Goal: Transaction & Acquisition: Book appointment/travel/reservation

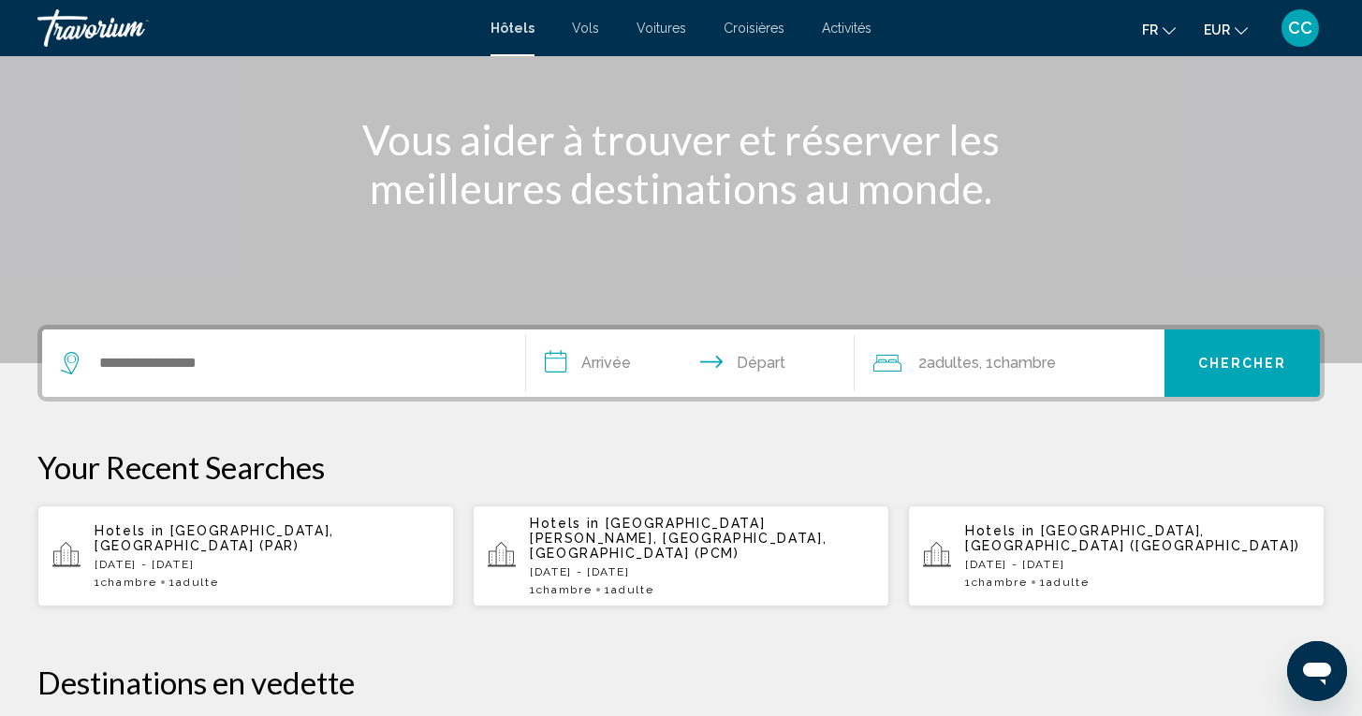
scroll to position [329, 0]
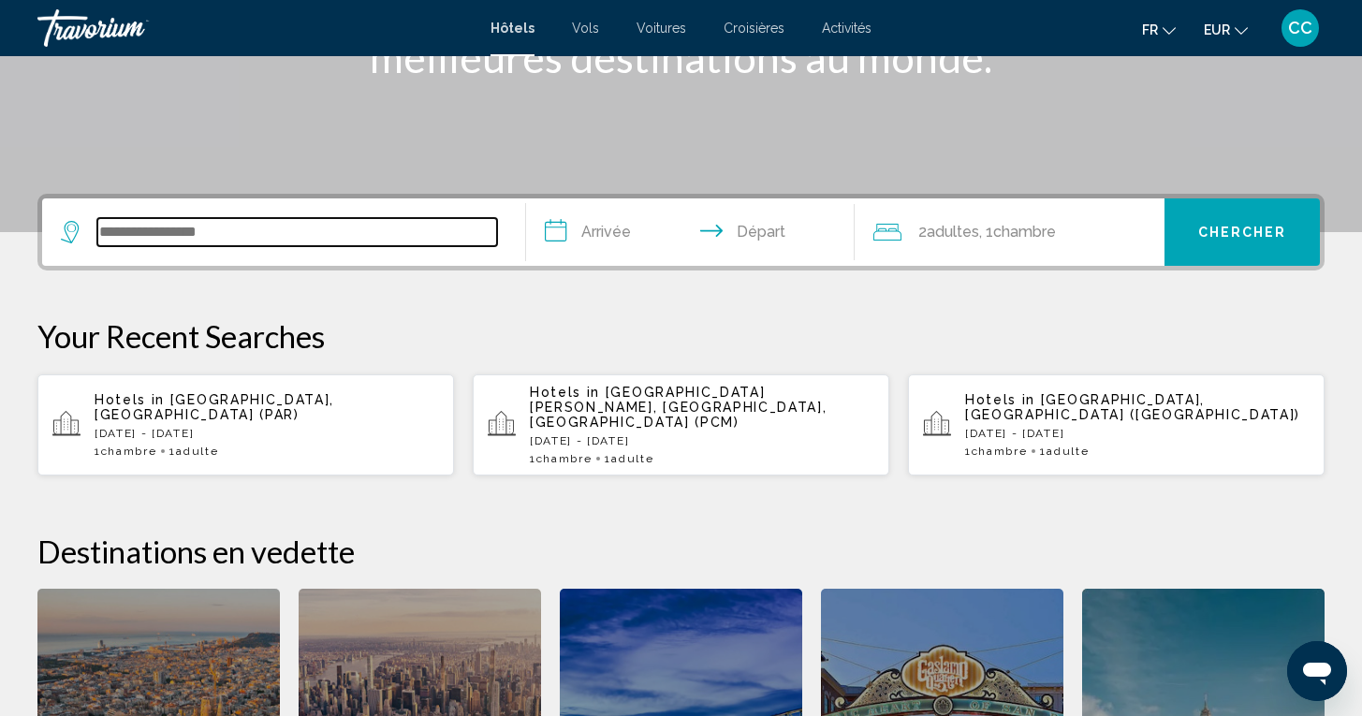
click at [195, 232] on input "Search widget" at bounding box center [297, 232] width 400 height 28
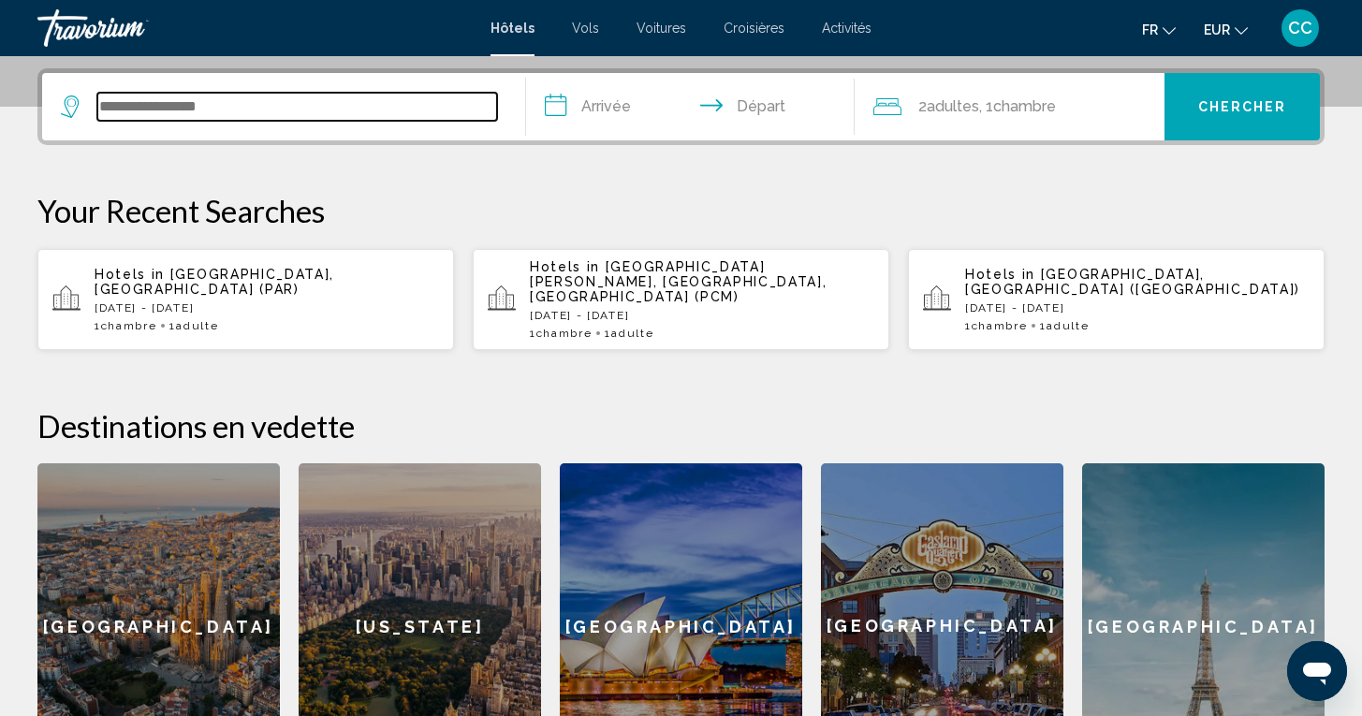
scroll to position [462, 0]
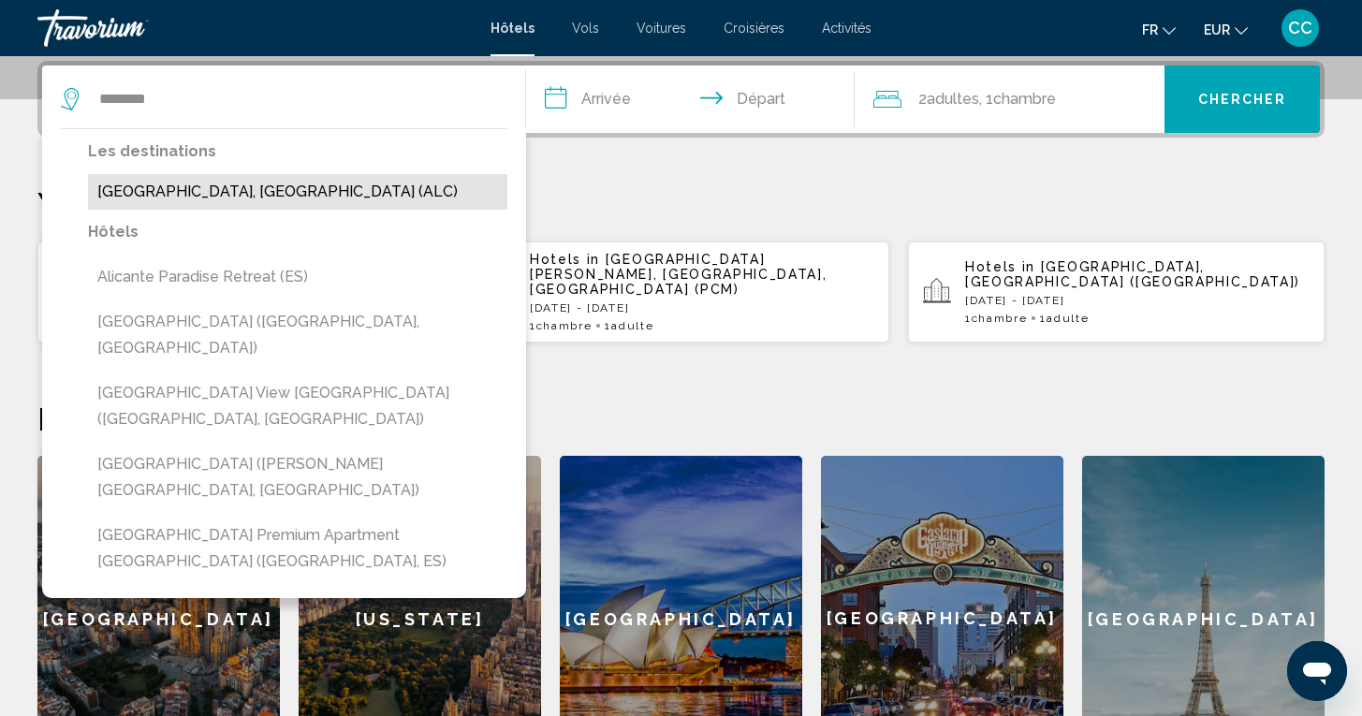
click at [182, 191] on button "[GEOGRAPHIC_DATA], [GEOGRAPHIC_DATA] (ALC)" at bounding box center [297, 192] width 419 height 36
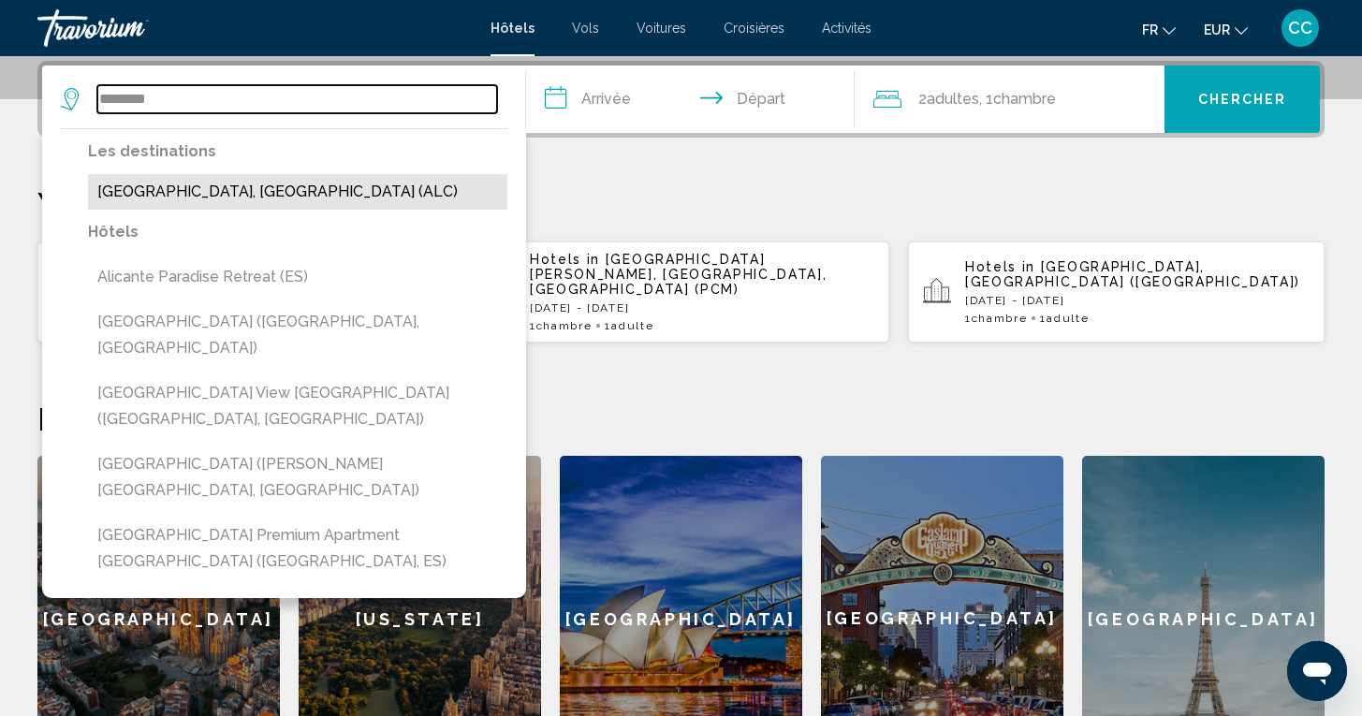
type input "**********"
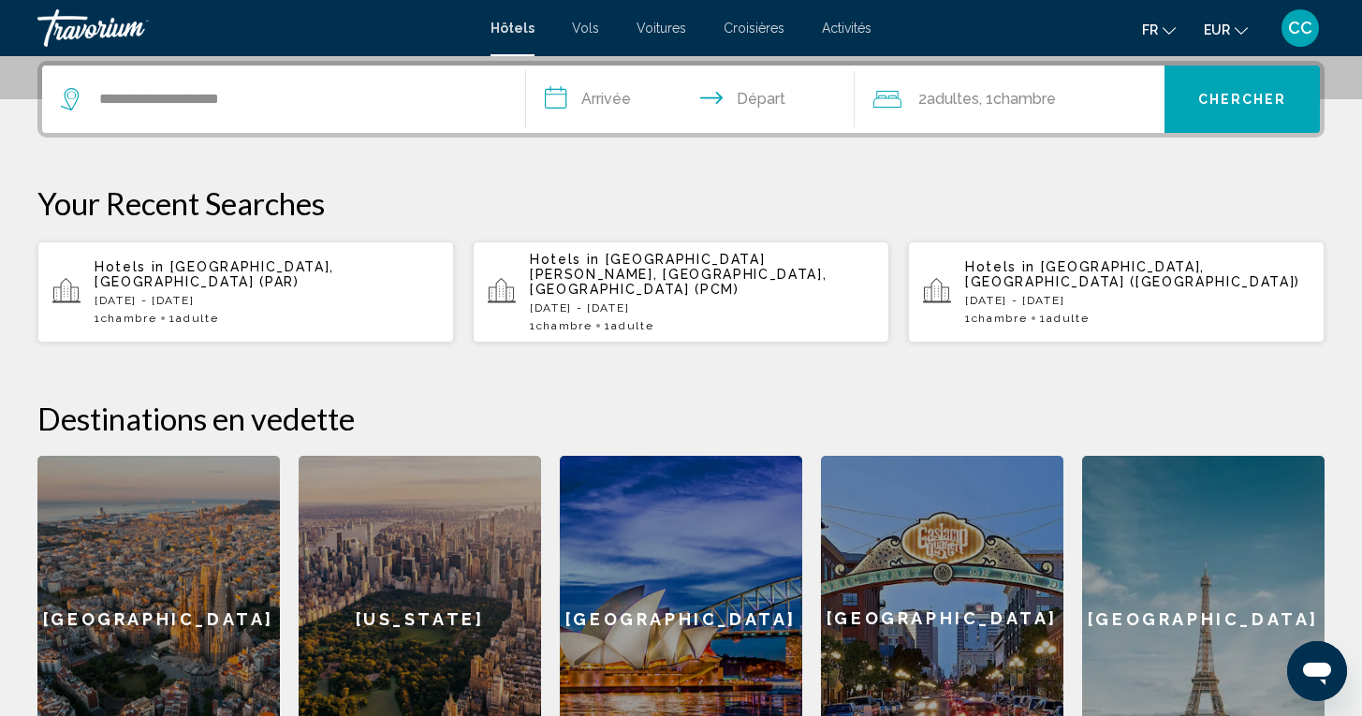
click at [590, 101] on input "**********" at bounding box center [694, 102] width 336 height 73
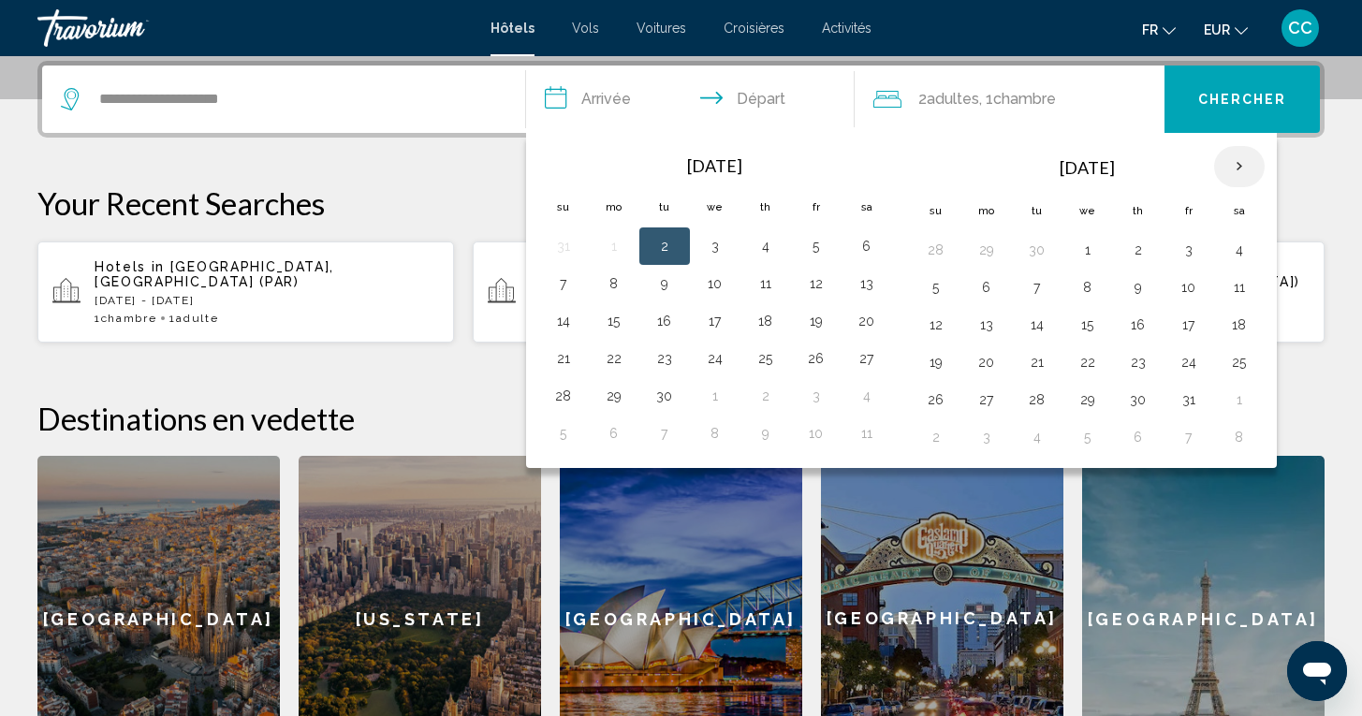
click at [1240, 165] on th "Next month" at bounding box center [1239, 166] width 51 height 41
click at [1137, 289] on button "6" at bounding box center [1138, 287] width 30 height 26
click at [1182, 288] on button "7" at bounding box center [1188, 287] width 30 height 26
type input "**********"
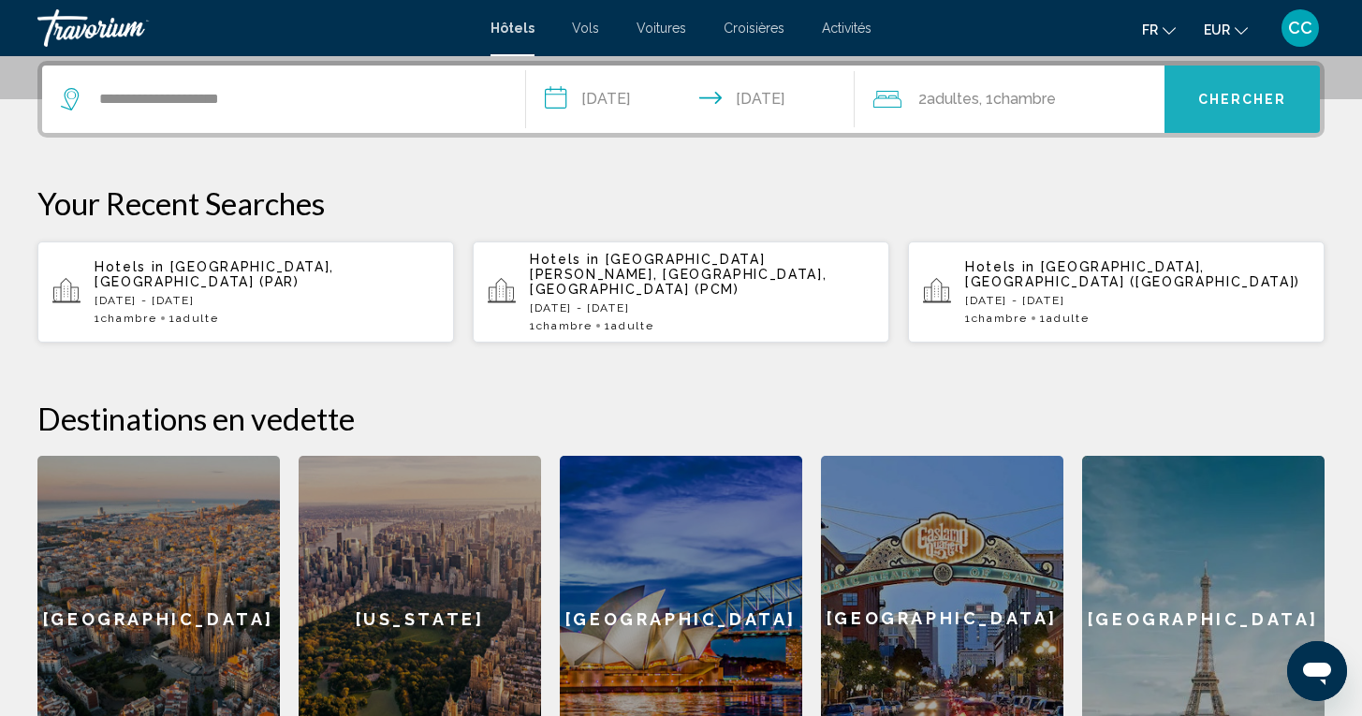
click at [1231, 100] on span "Chercher" at bounding box center [1242, 100] width 89 height 15
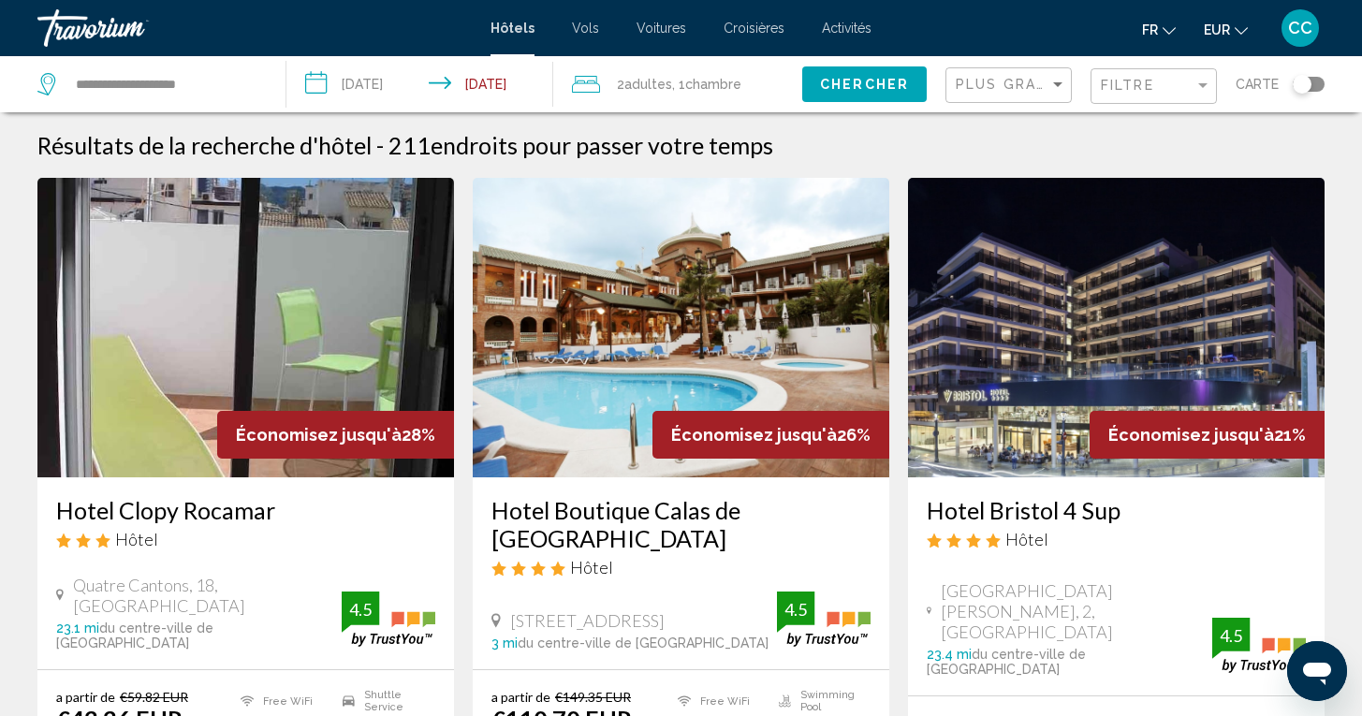
click at [1312, 81] on div "Toggle map" at bounding box center [1308, 84] width 32 height 15
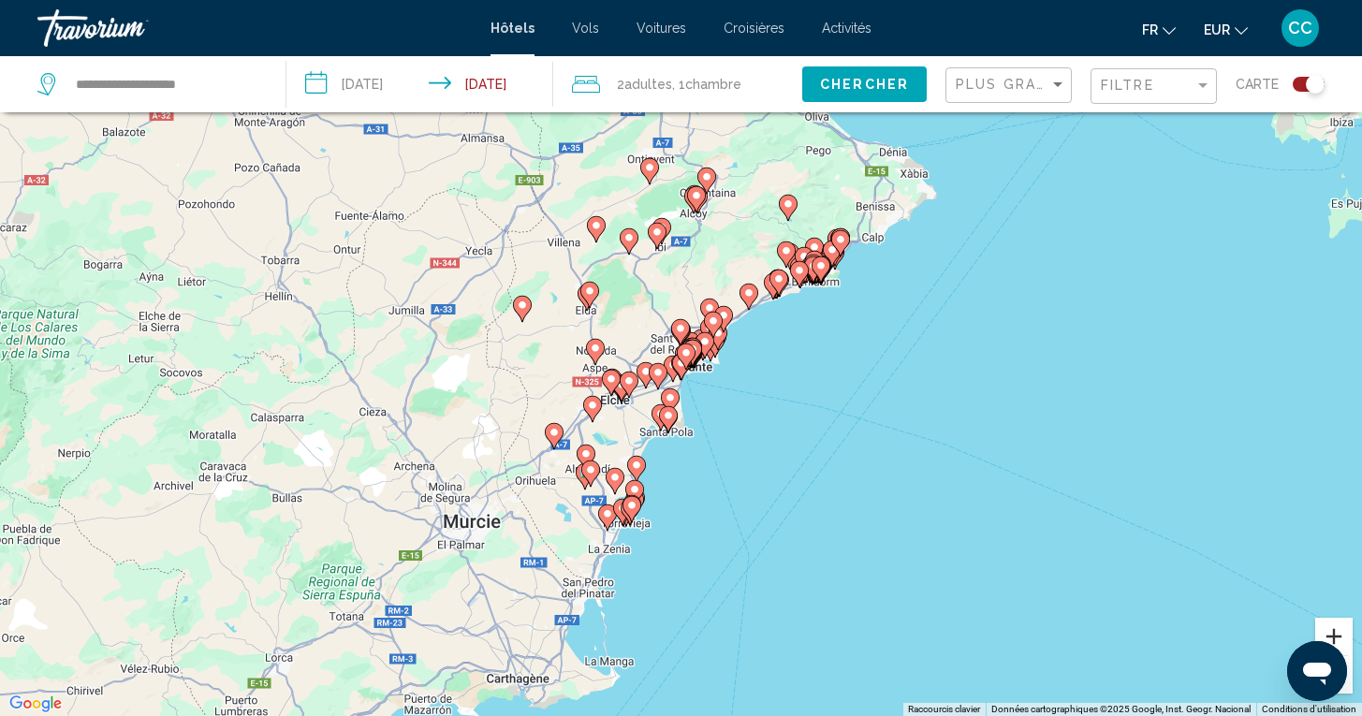
click at [1337, 635] on button "Zoom avant" at bounding box center [1333, 636] width 37 height 37
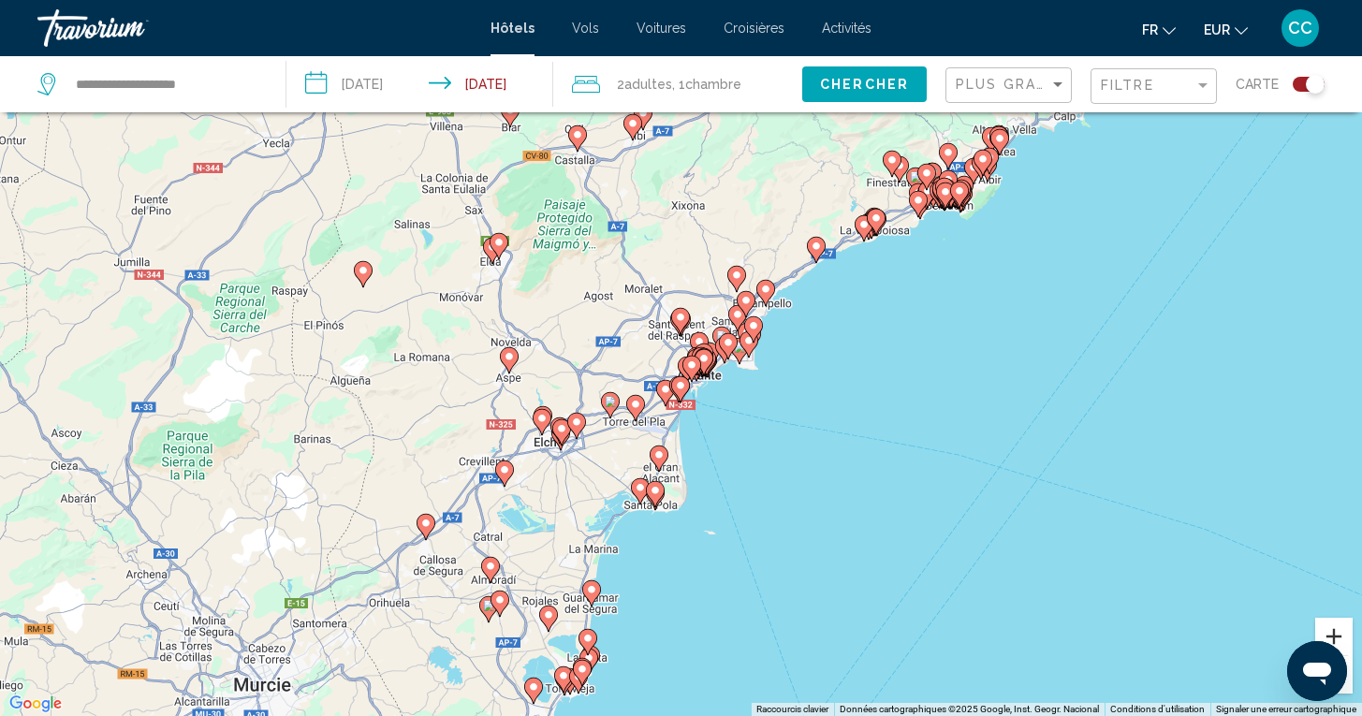
click at [1337, 635] on button "Zoom avant" at bounding box center [1333, 636] width 37 height 37
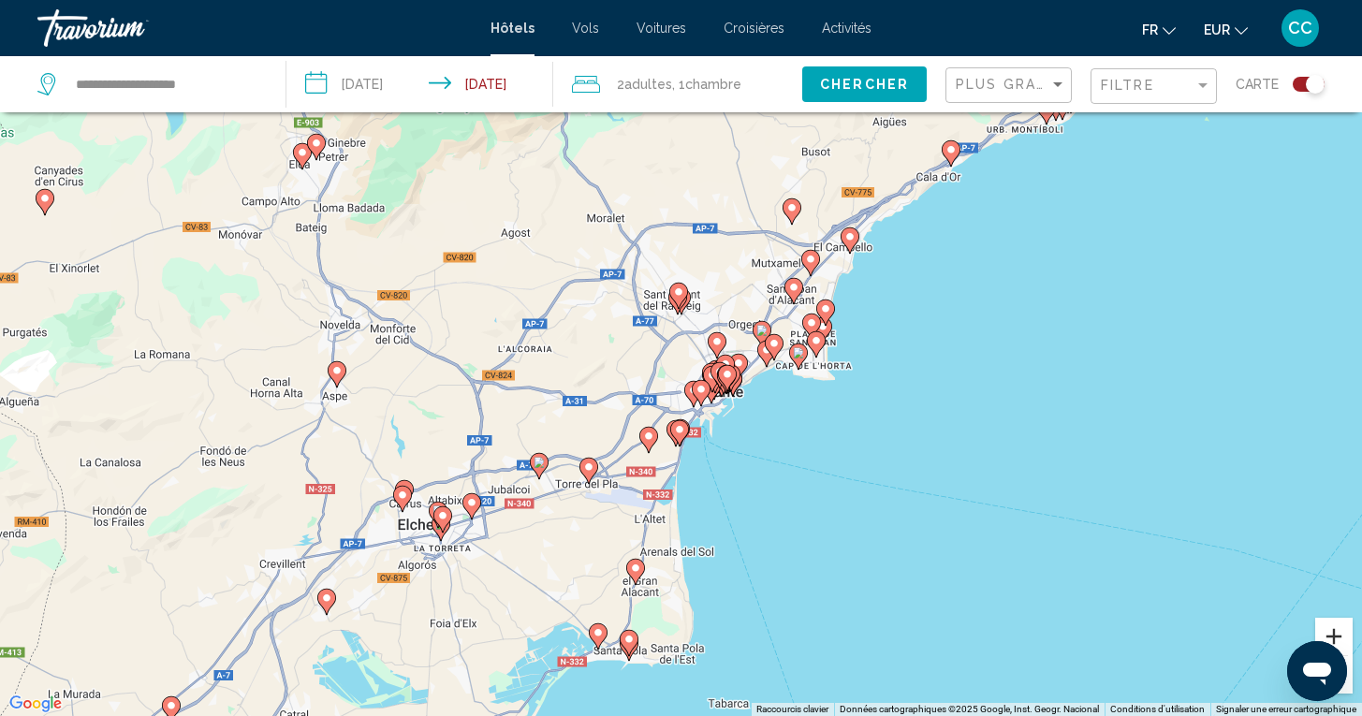
click at [1337, 635] on button "Zoom avant" at bounding box center [1333, 636] width 37 height 37
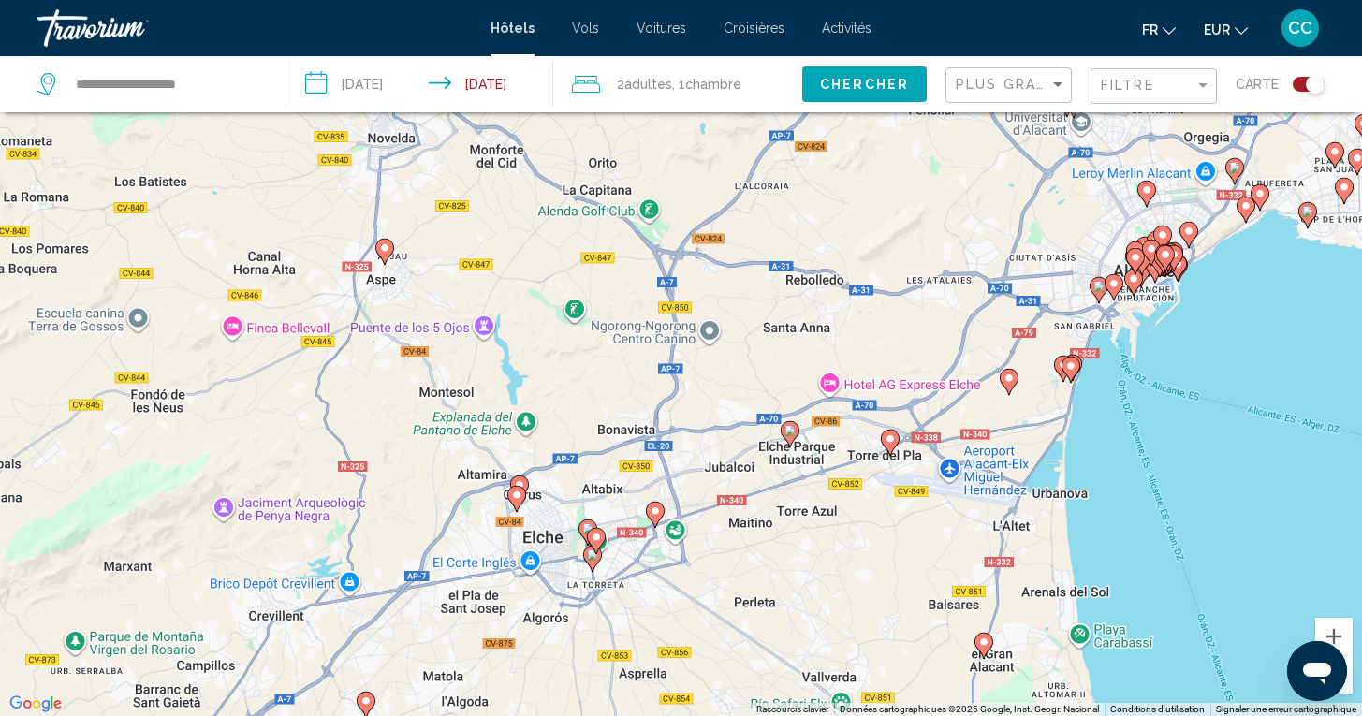
drag, startPoint x: 848, startPoint y: 609, endPoint x: 1244, endPoint y: 455, distance: 424.9
click at [1244, 455] on div "Pour activer le glissement avec le clavier, appuyez sur Alt+Entrée. Une fois ce…" at bounding box center [681, 358] width 1362 height 716
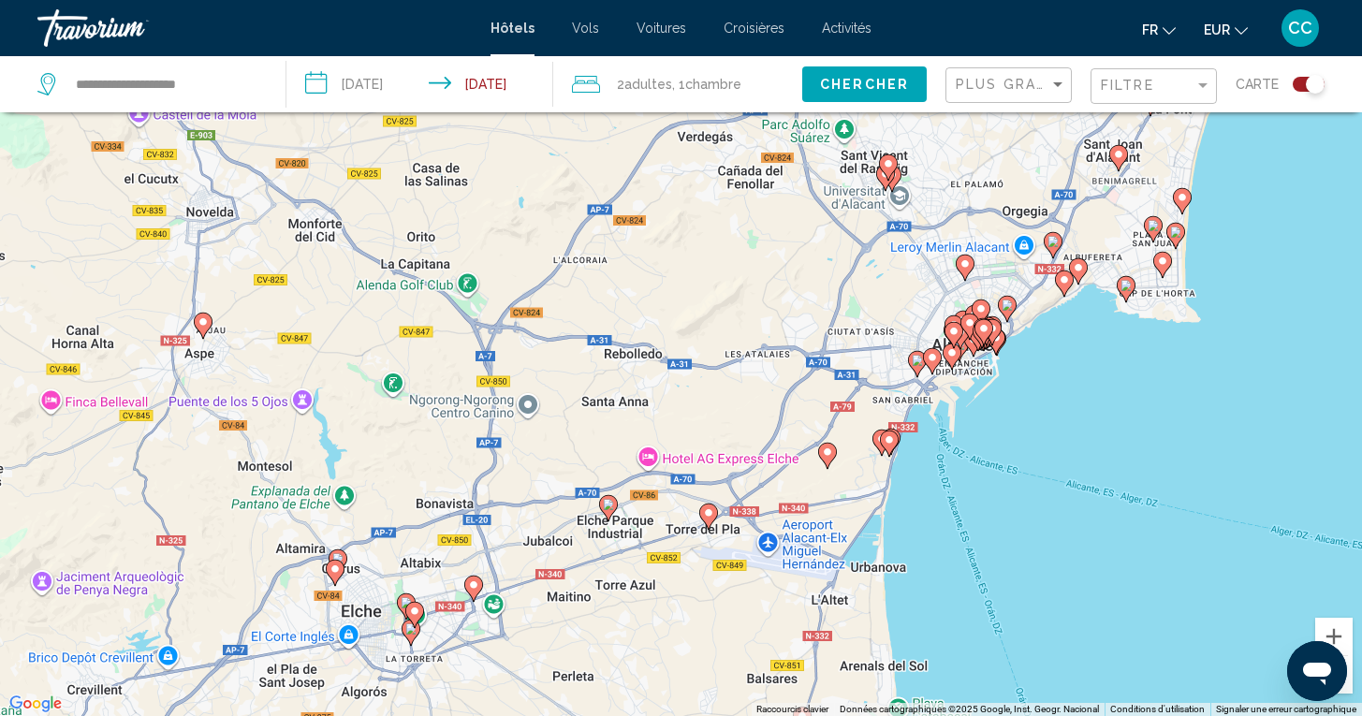
drag, startPoint x: 1037, startPoint y: 438, endPoint x: 854, endPoint y: 513, distance: 197.2
click at [854, 513] on div "Pour activer le glissement avec le clavier, appuyez sur Alt+Entrée. Une fois ce…" at bounding box center [681, 358] width 1362 height 716
click at [707, 512] on image "Main content" at bounding box center [708, 512] width 11 height 11
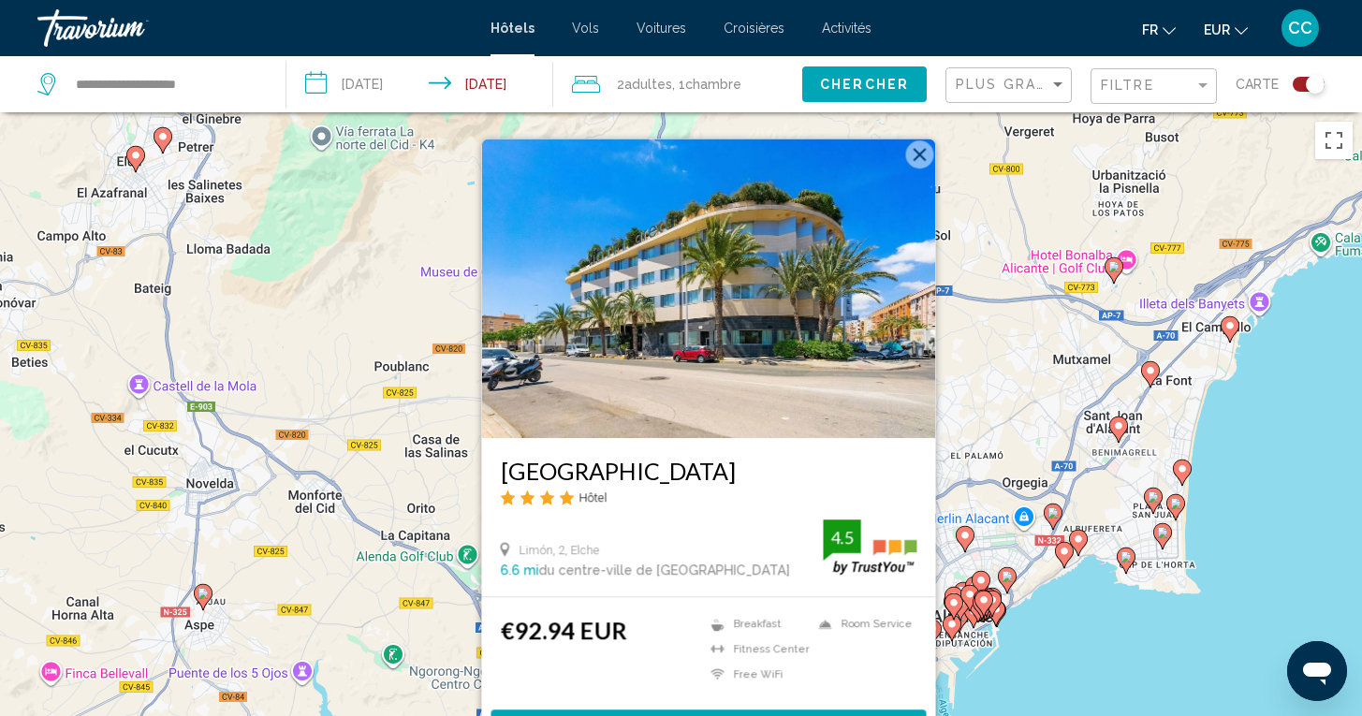
click at [1145, 655] on div "Pour activer le glissement avec le clavier, appuyez sur Alt+Entrée. Une fois ce…" at bounding box center [681, 470] width 1362 height 716
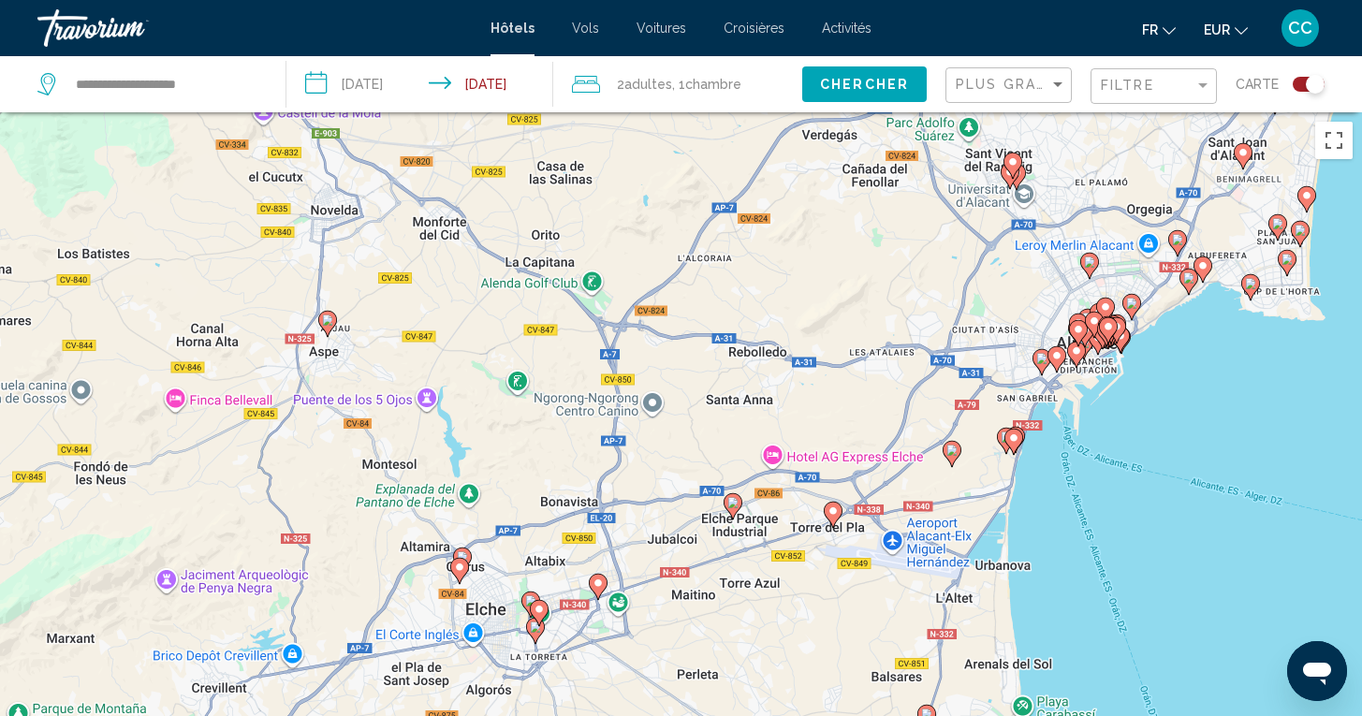
drag, startPoint x: 1055, startPoint y: 685, endPoint x: 1181, endPoint y: 408, distance: 304.4
click at [1181, 408] on div "Pour activer le glissement avec le clavier, appuyez sur Alt+Entrée. Une fois ce…" at bounding box center [681, 470] width 1362 height 716
click at [953, 455] on image "Main content" at bounding box center [951, 450] width 11 height 11
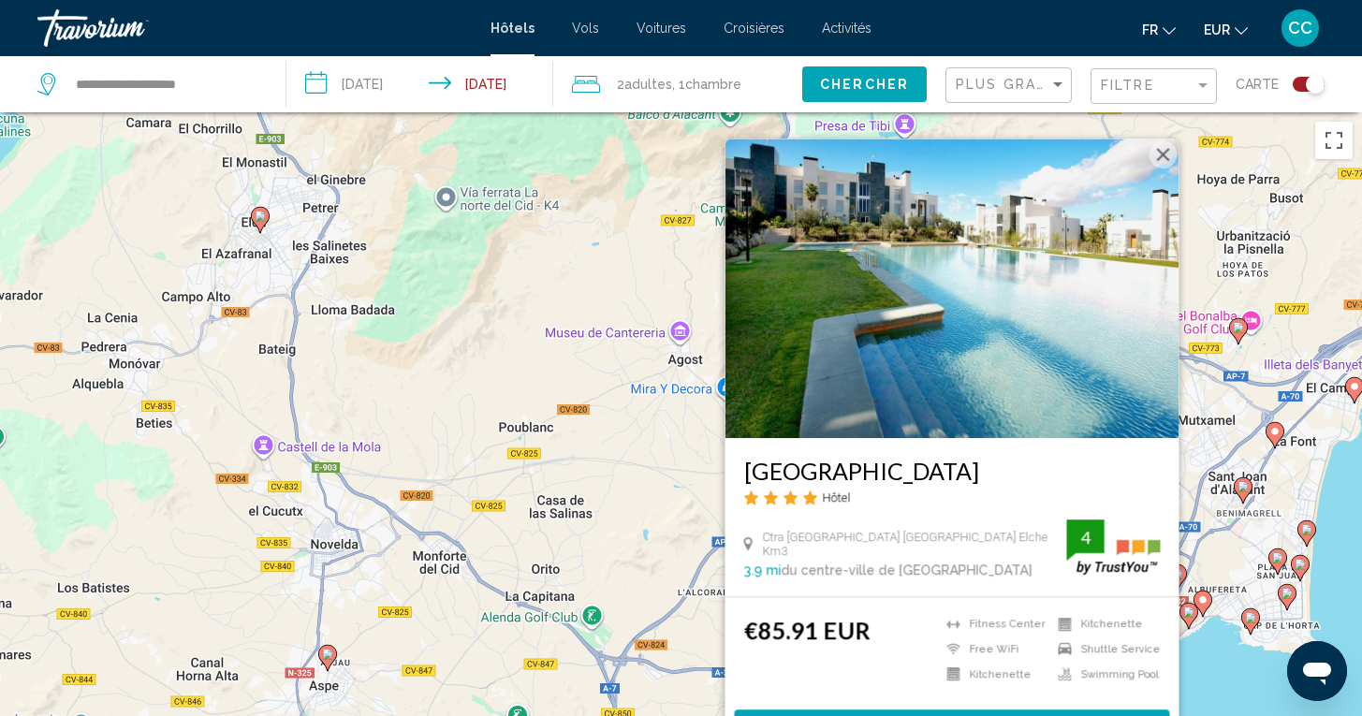
click at [1212, 679] on div "Pour activer le glissement avec le clavier, appuyez sur Alt+Entrée. Une fois ce…" at bounding box center [681, 470] width 1362 height 716
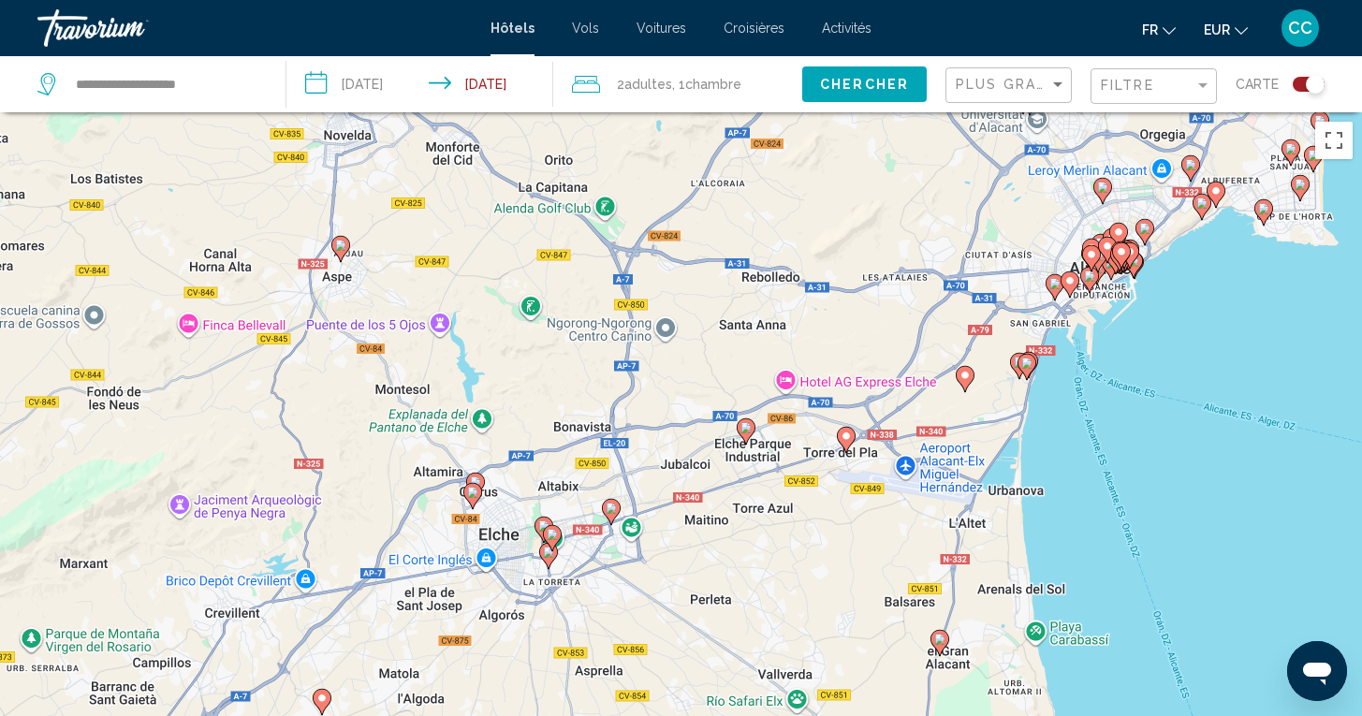
drag, startPoint x: 1144, startPoint y: 703, endPoint x: 1157, endPoint y: 291, distance: 411.9
click at [1157, 291] on div "Pour activer le glissement avec le clavier, appuyez sur Alt+Entrée. Une fois ce…" at bounding box center [681, 470] width 1362 height 716
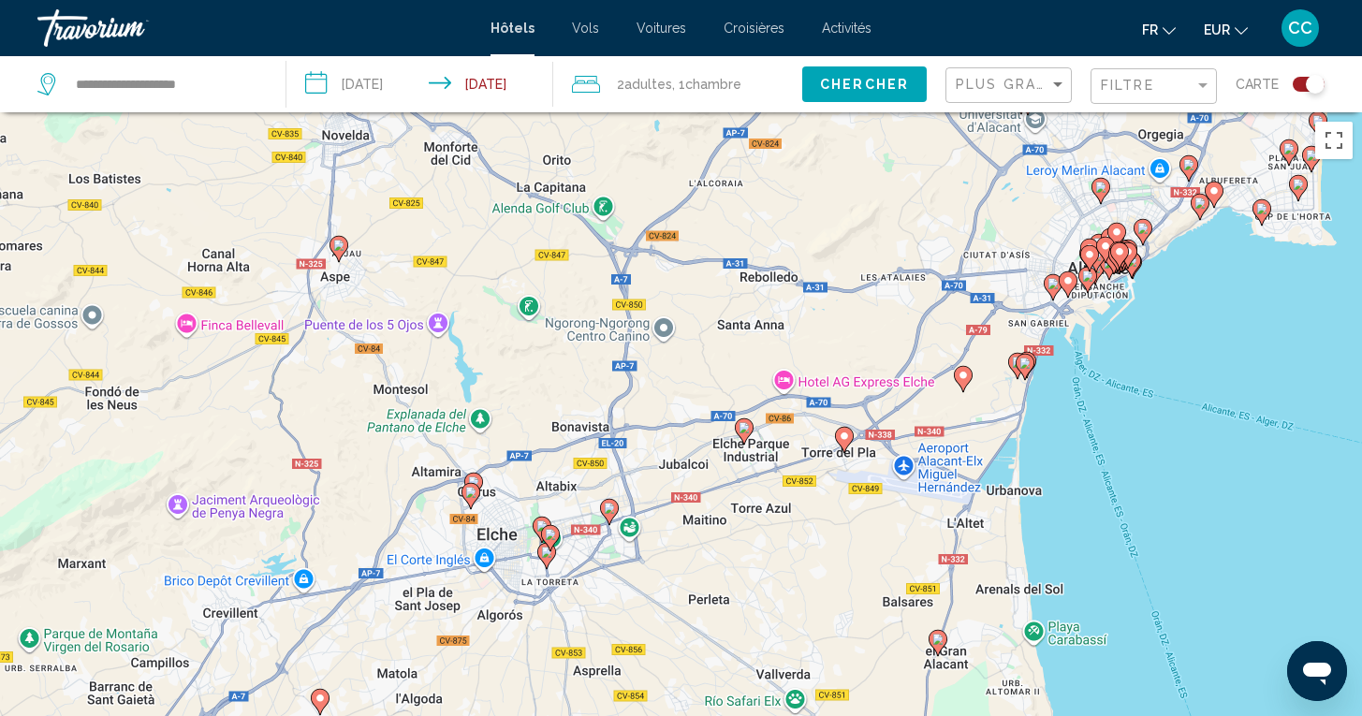
click at [841, 435] on image "Main content" at bounding box center [843, 435] width 11 height 11
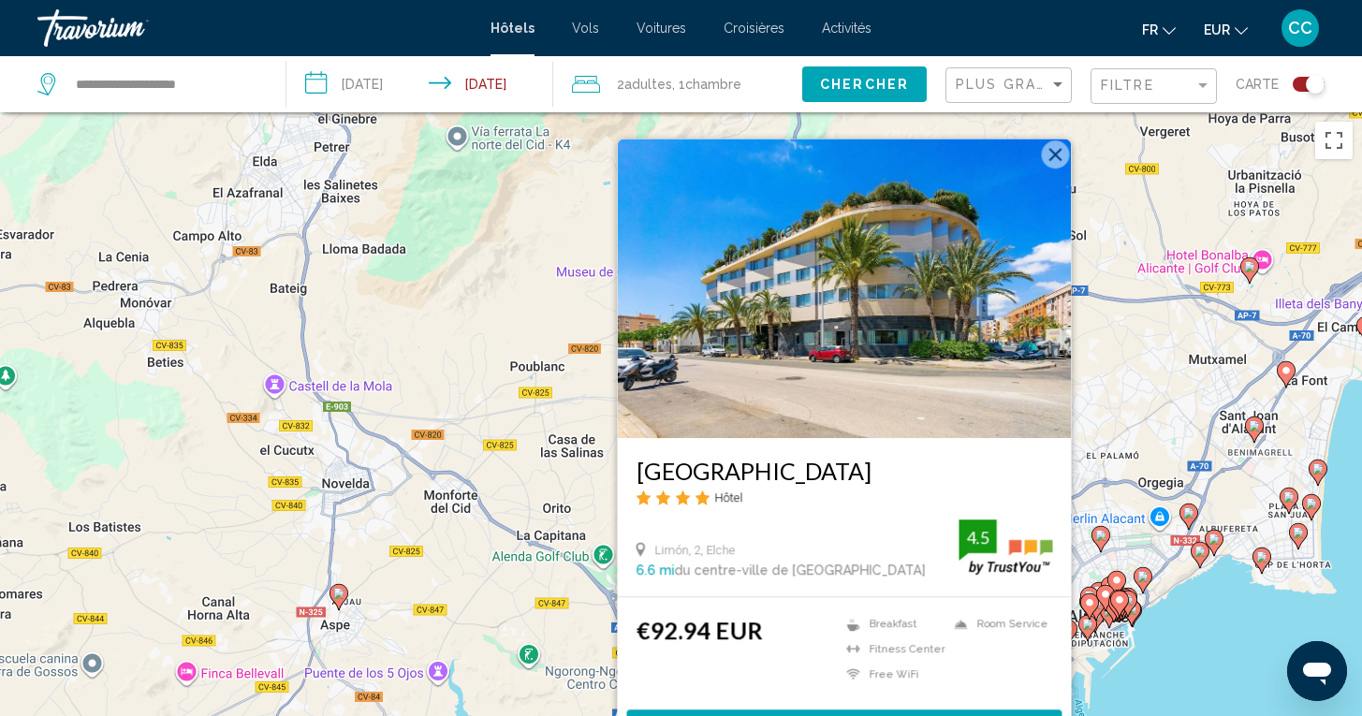
click at [1202, 646] on div "Pour activer le glissement avec le clavier, appuyez sur Alt+Entrée. Une fois ce…" at bounding box center [681, 470] width 1362 height 716
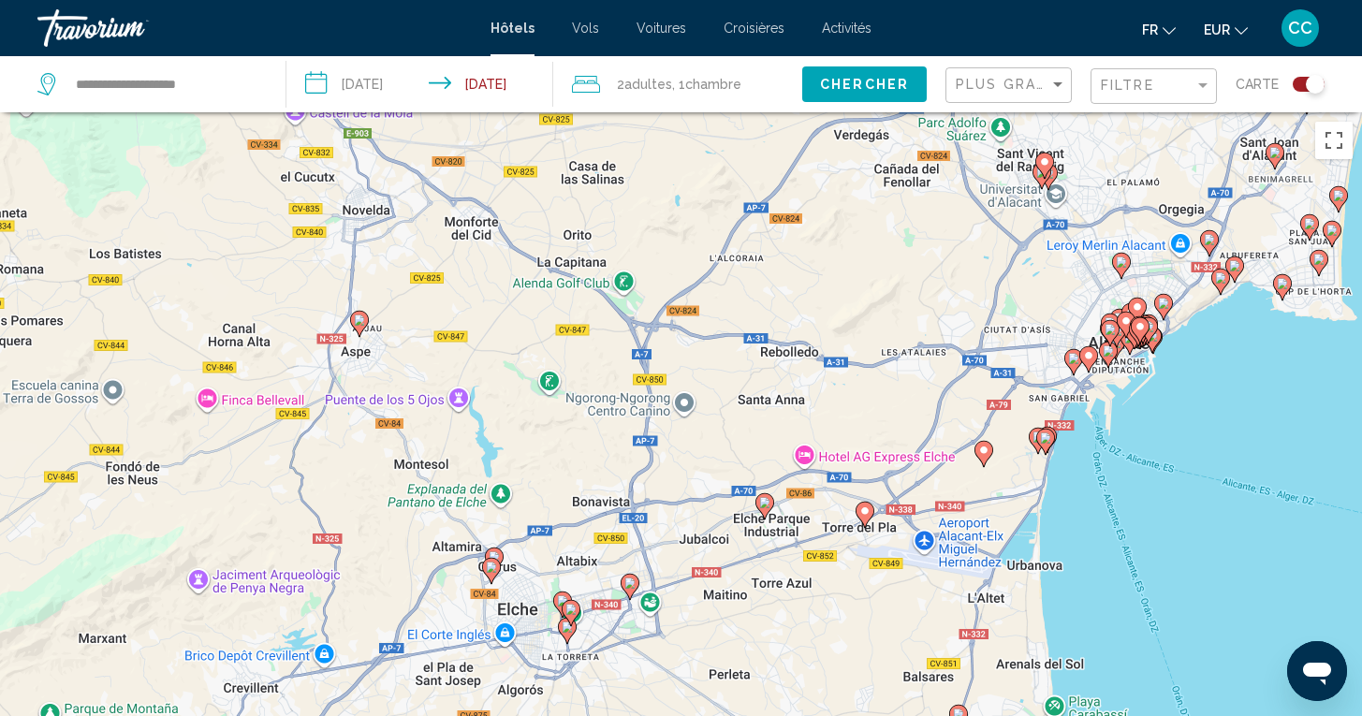
drag, startPoint x: 1172, startPoint y: 672, endPoint x: 1190, endPoint y: 394, distance: 278.6
click at [1190, 394] on div "Pour activer le glissement avec le clavier, appuyez sur Alt+Entrée. Une fois ce…" at bounding box center [681, 470] width 1362 height 716
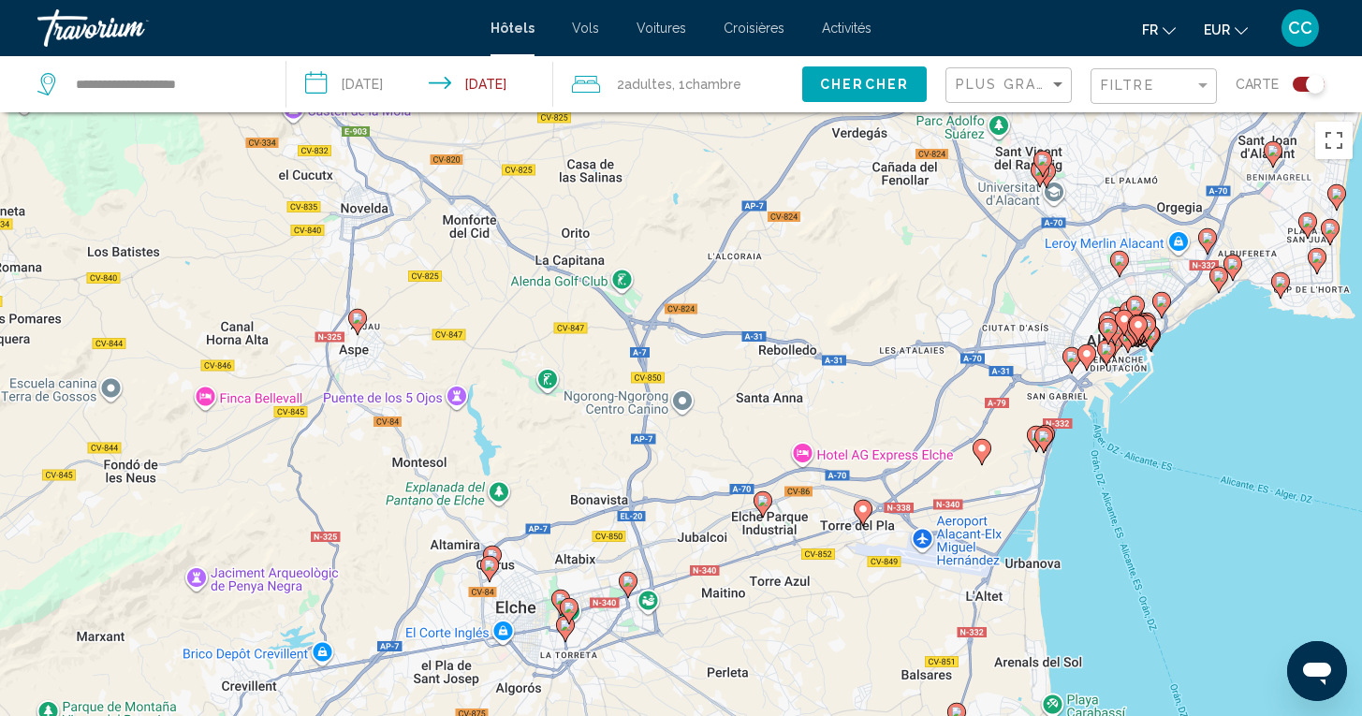
click at [985, 458] on gmp-advanced-marker "Main content" at bounding box center [981, 452] width 19 height 28
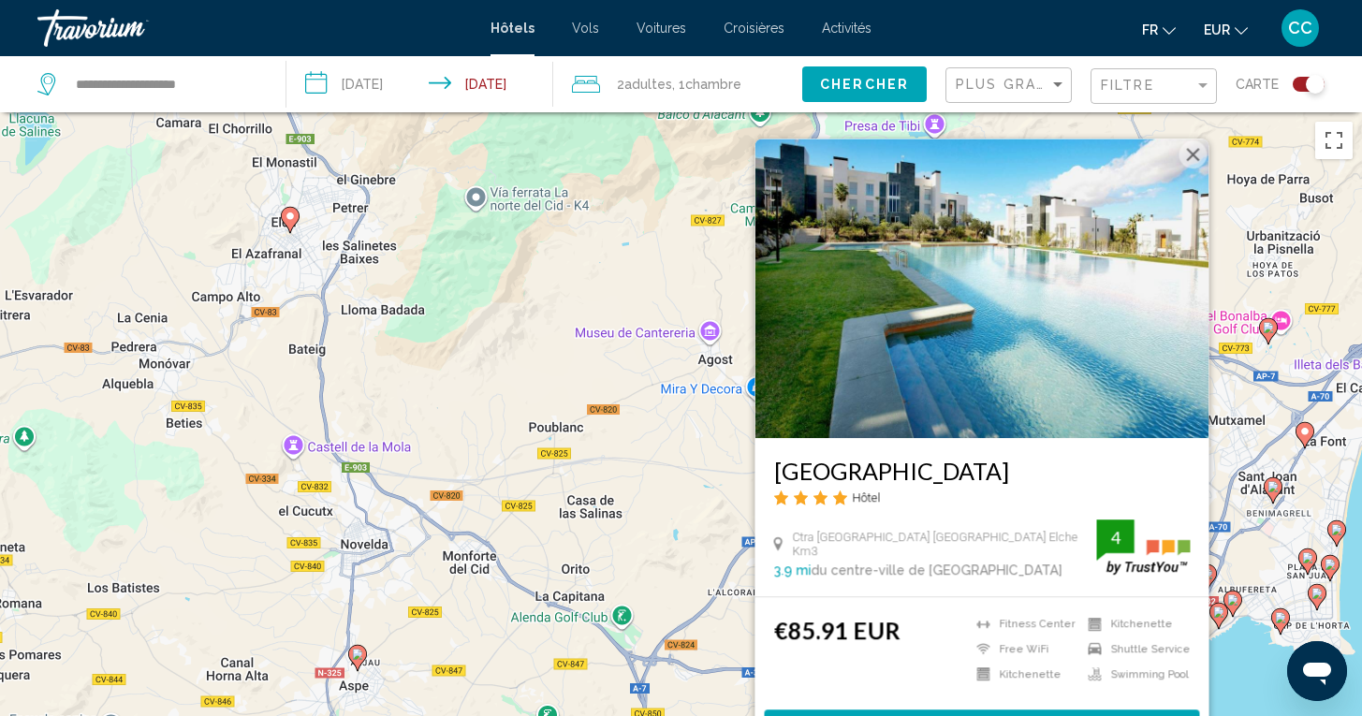
click at [879, 467] on h3 "[GEOGRAPHIC_DATA]" at bounding box center [981, 471] width 416 height 28
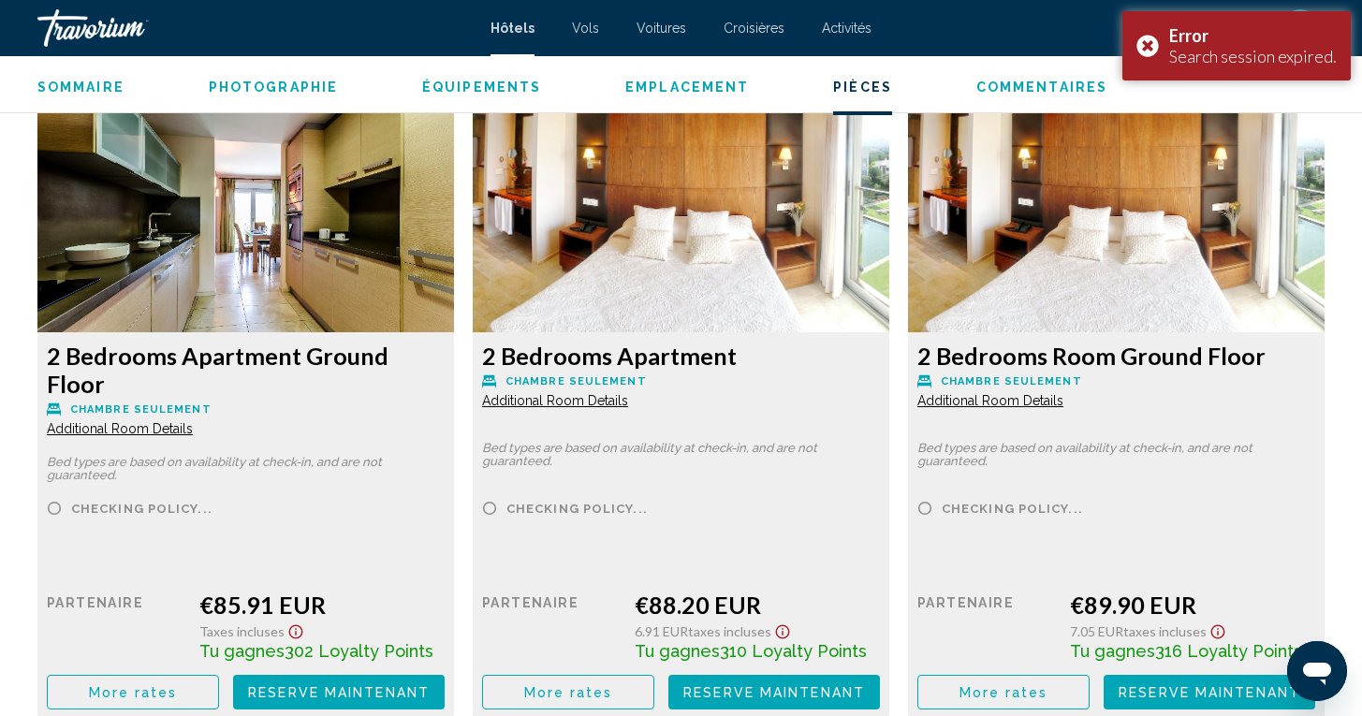
scroll to position [2557, 0]
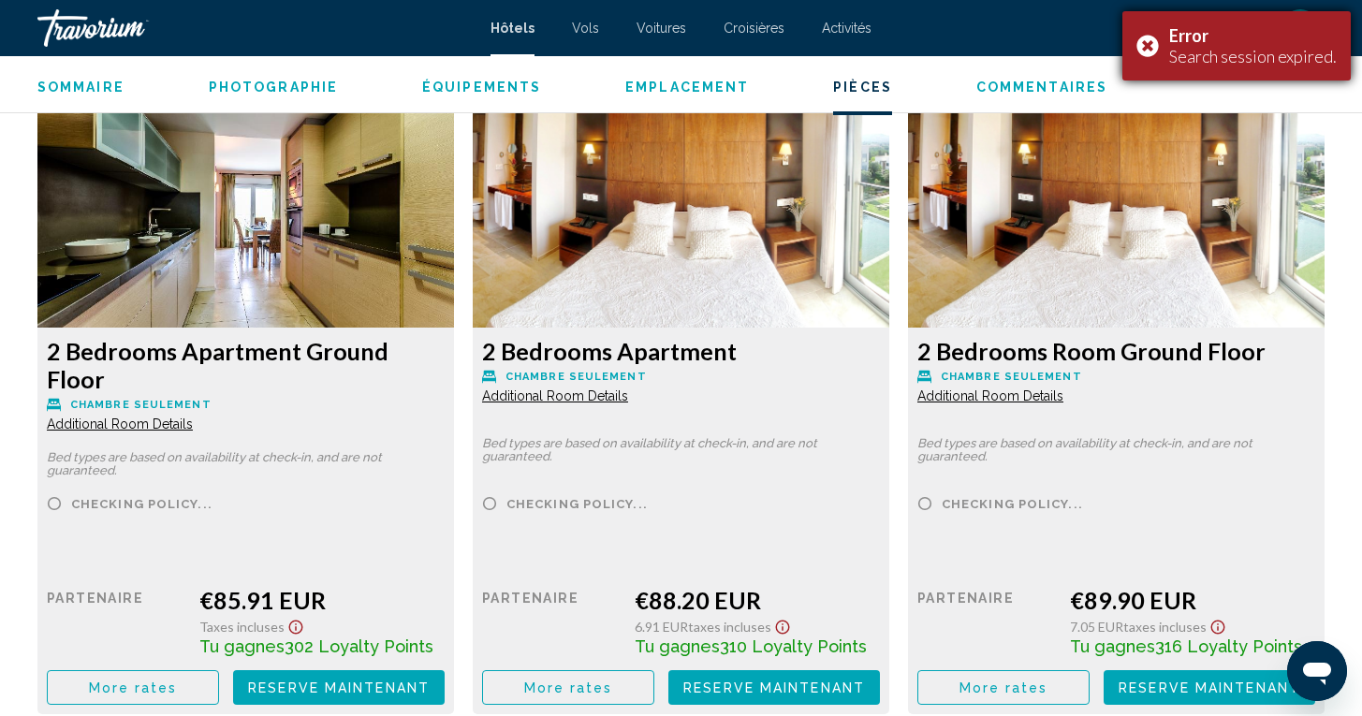
click at [1144, 43] on div "Error Search session expired." at bounding box center [1236, 45] width 228 height 69
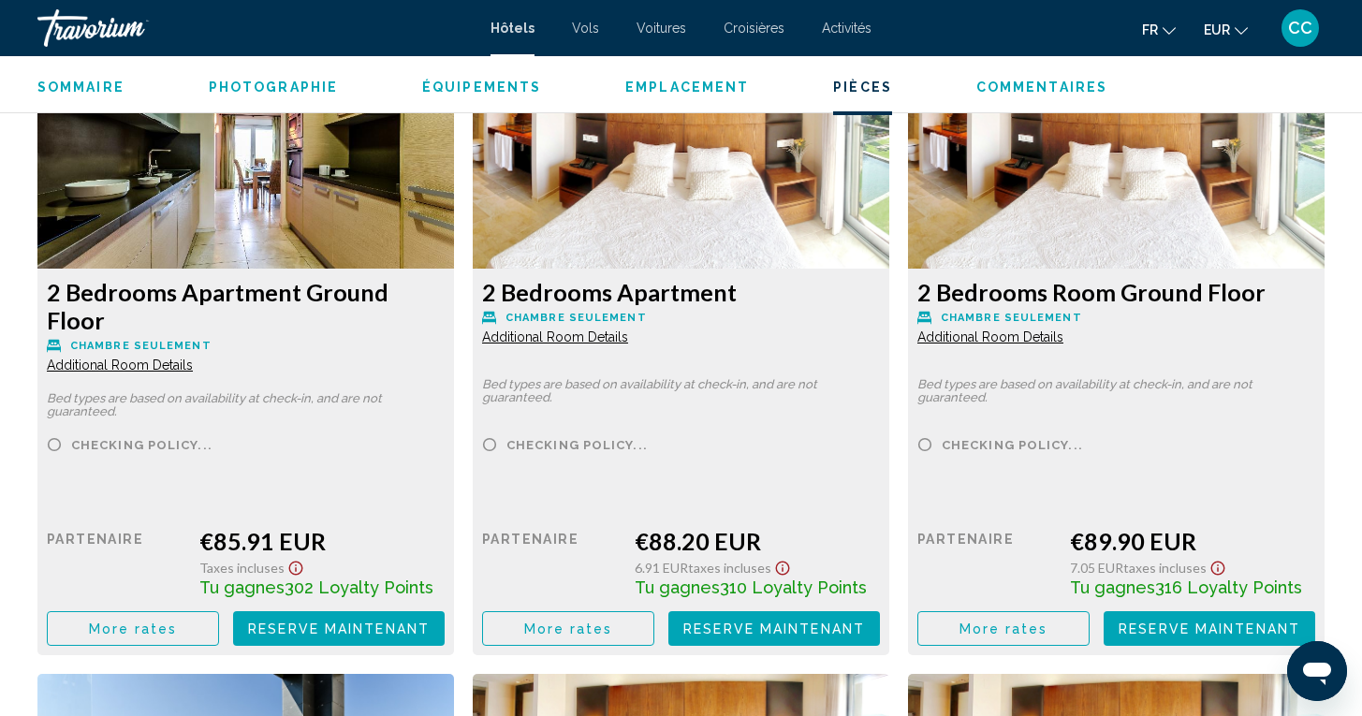
scroll to position [2615, 0]
click at [166, 621] on span "More rates" at bounding box center [133, 628] width 89 height 15
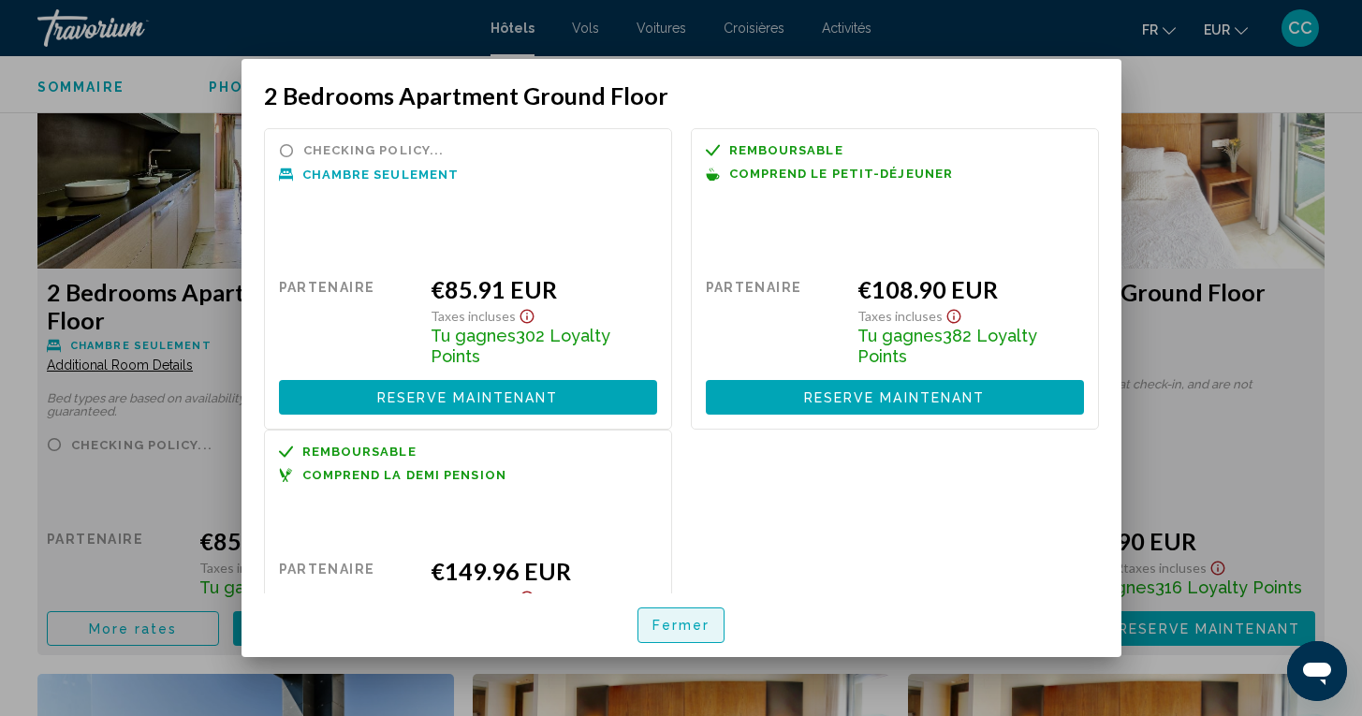
click at [692, 619] on span "Fermer" at bounding box center [681, 626] width 58 height 15
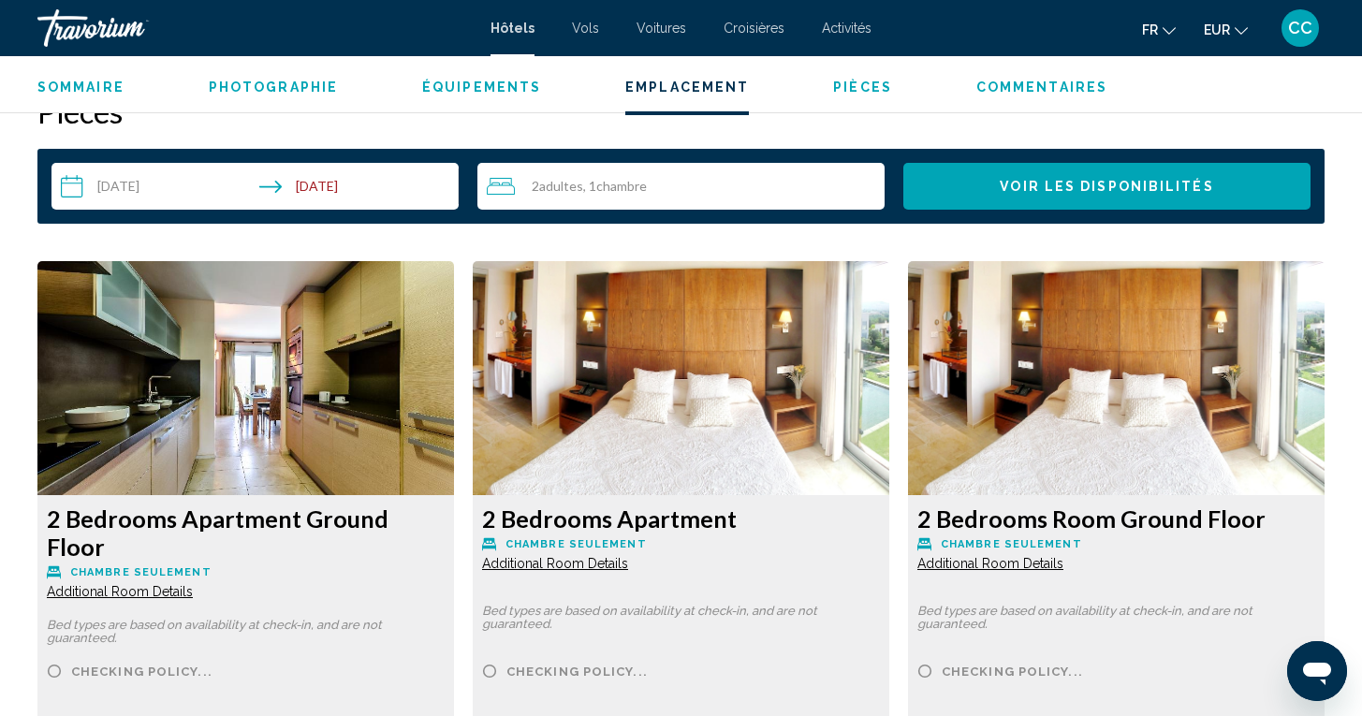
scroll to position [1903, 0]
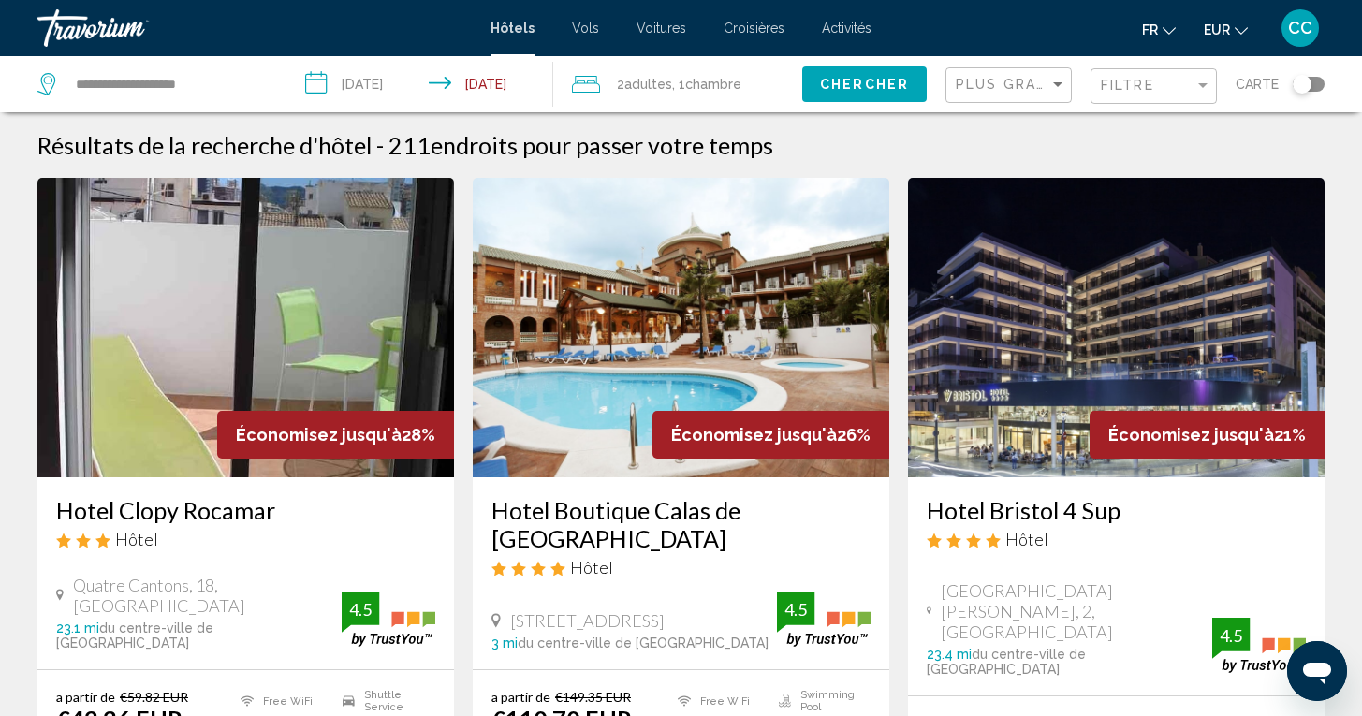
click at [1318, 79] on div "Toggle map" at bounding box center [1308, 84] width 32 height 15
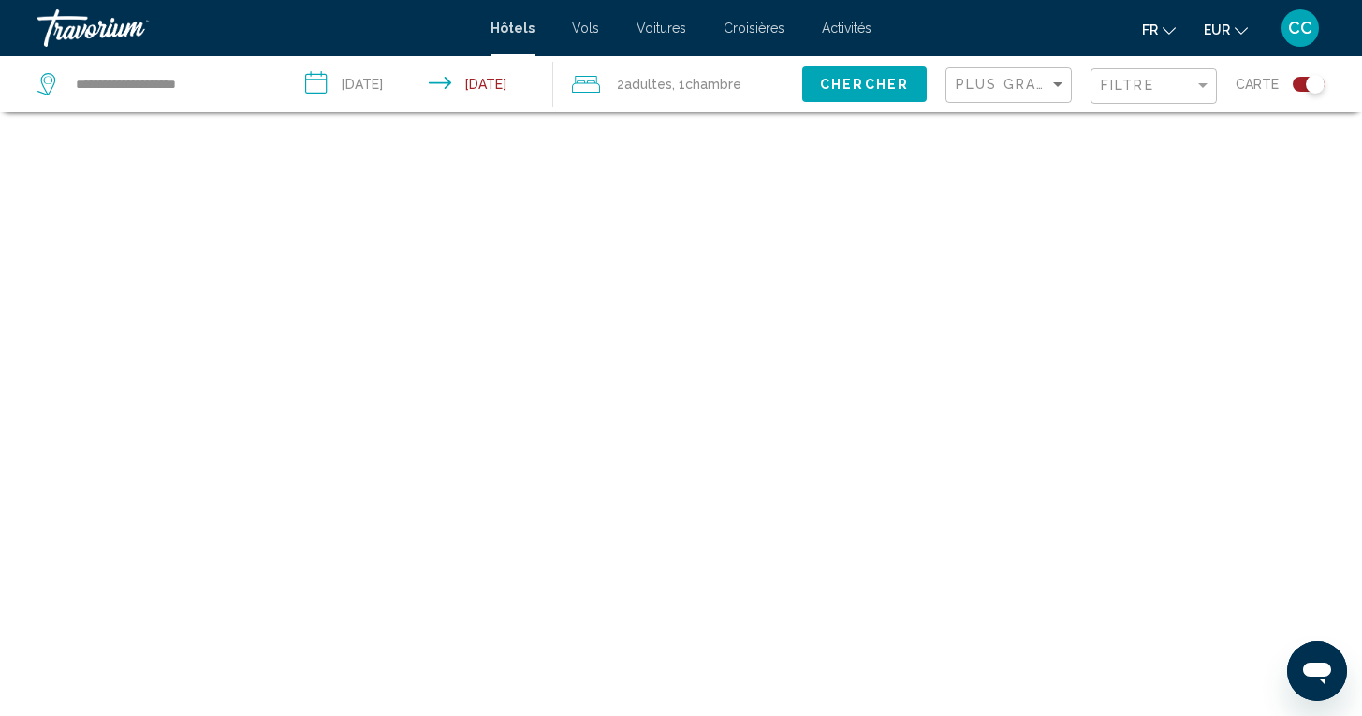
scroll to position [112, 0]
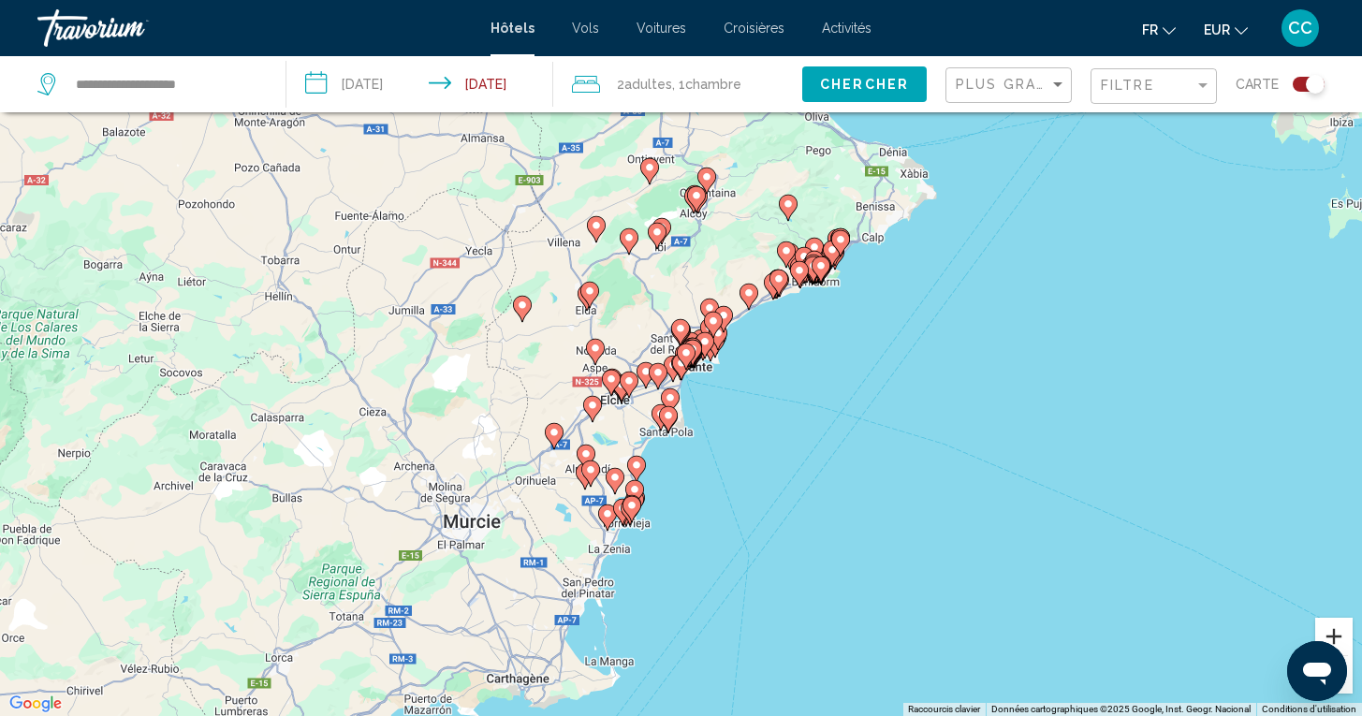
click at [1332, 633] on button "Zoom avant" at bounding box center [1333, 636] width 37 height 37
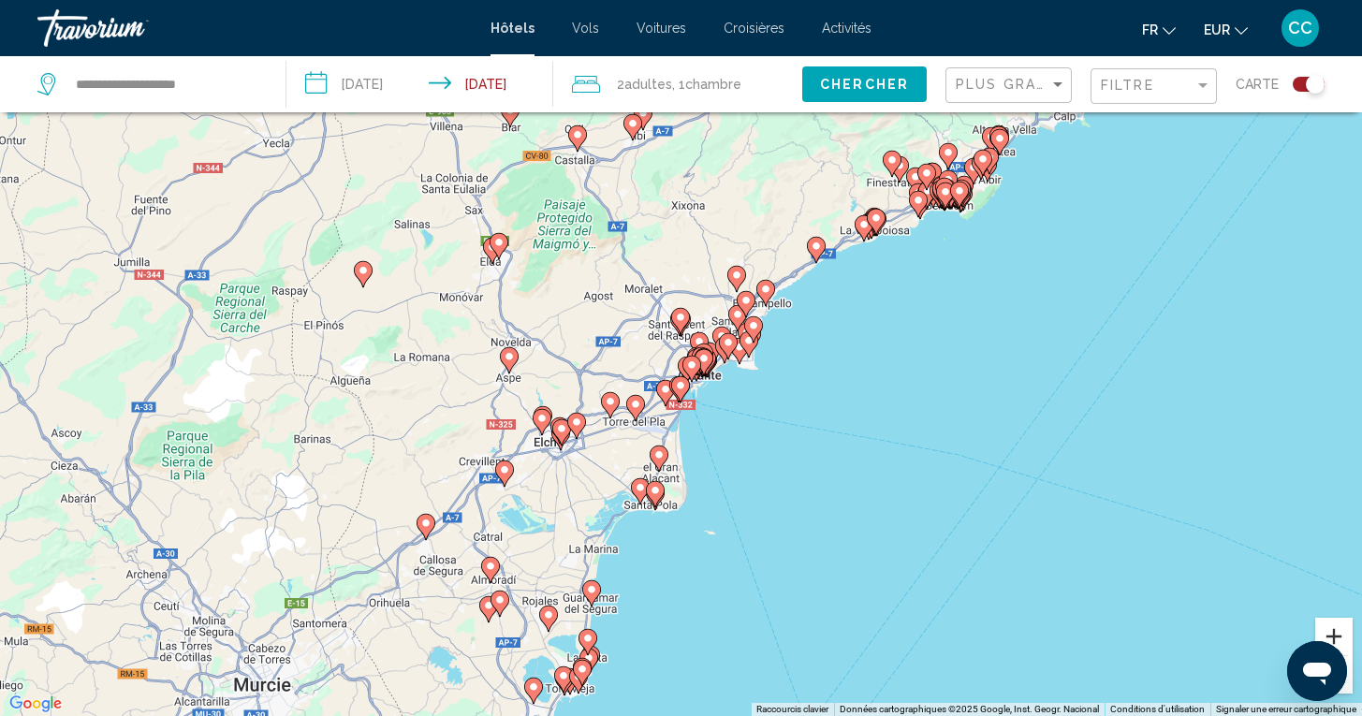
click at [1332, 632] on button "Zoom avant" at bounding box center [1333, 636] width 37 height 37
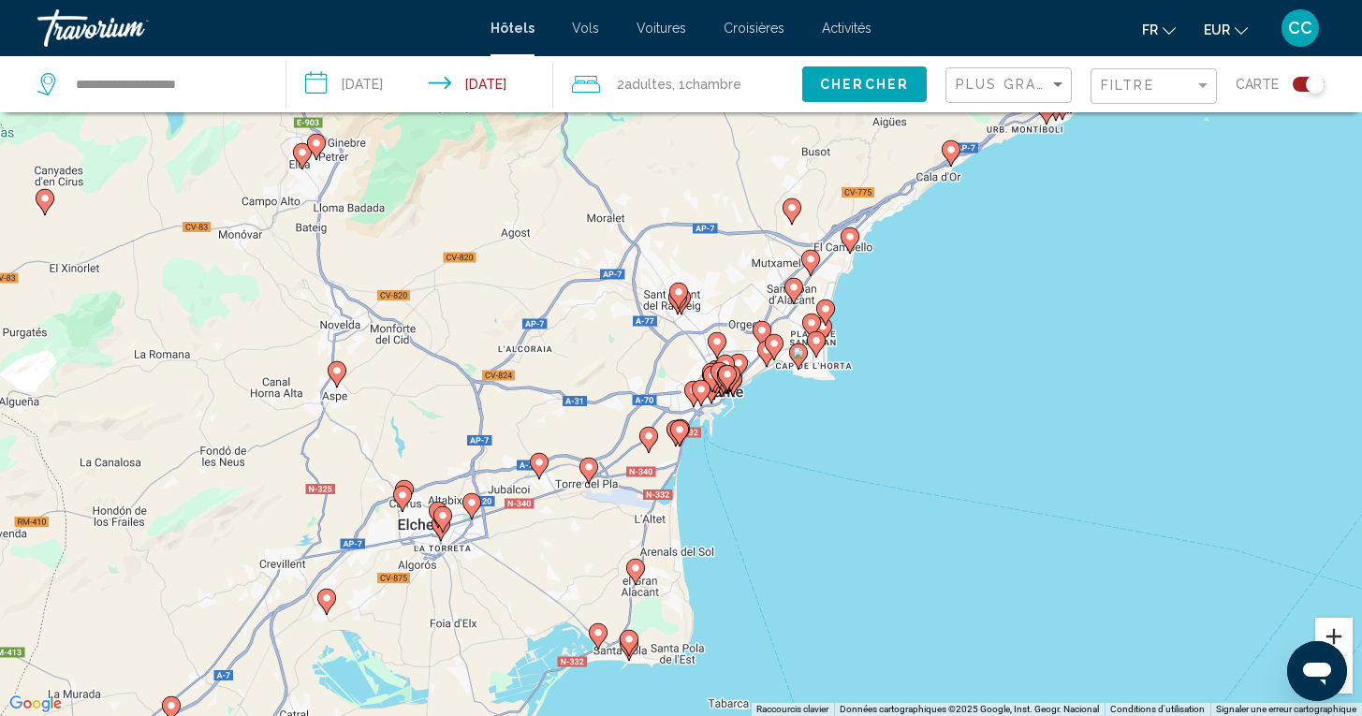
click at [1332, 633] on button "Zoom avant" at bounding box center [1333, 636] width 37 height 37
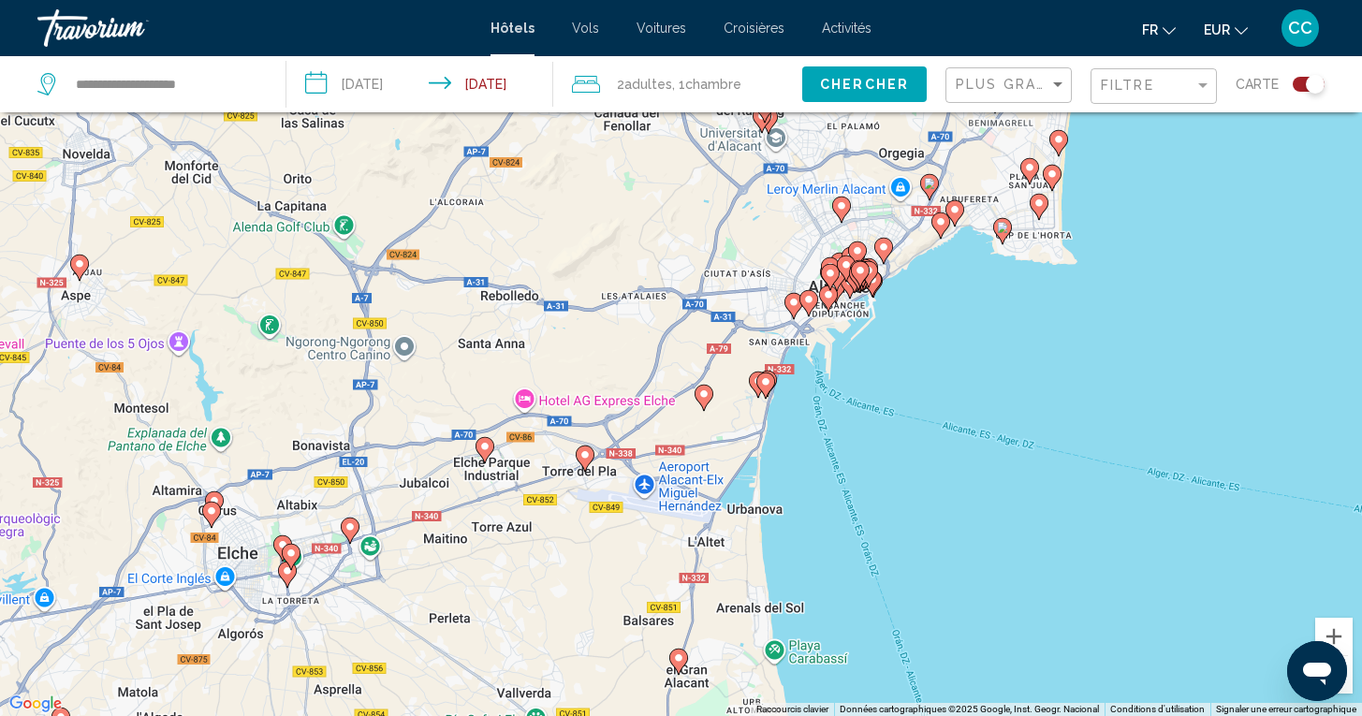
drag, startPoint x: 807, startPoint y: 611, endPoint x: 897, endPoint y: 470, distance: 167.9
click at [897, 470] on div "Pour activer le glissement avec le clavier, appuyez sur Alt+Entrée. Une fois ce…" at bounding box center [681, 358] width 1362 height 716
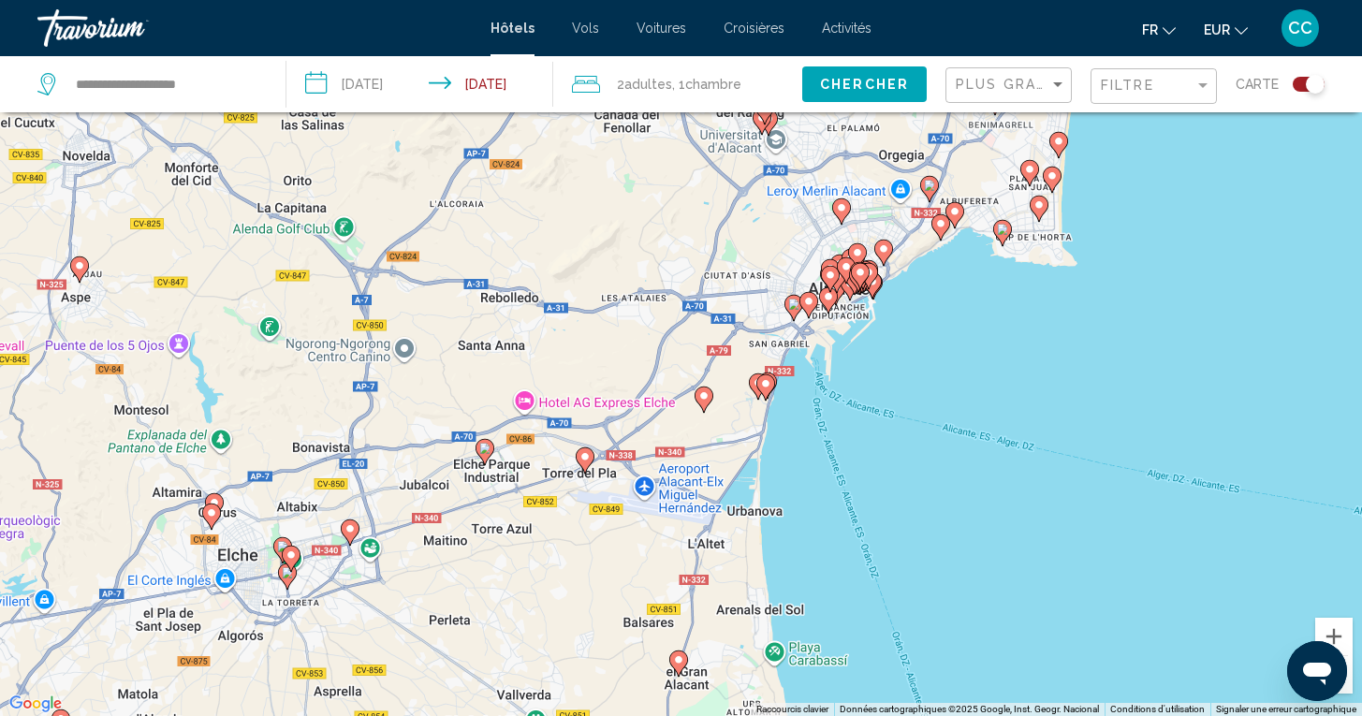
click at [590, 459] on icon "Main content" at bounding box center [583, 459] width 17 height 24
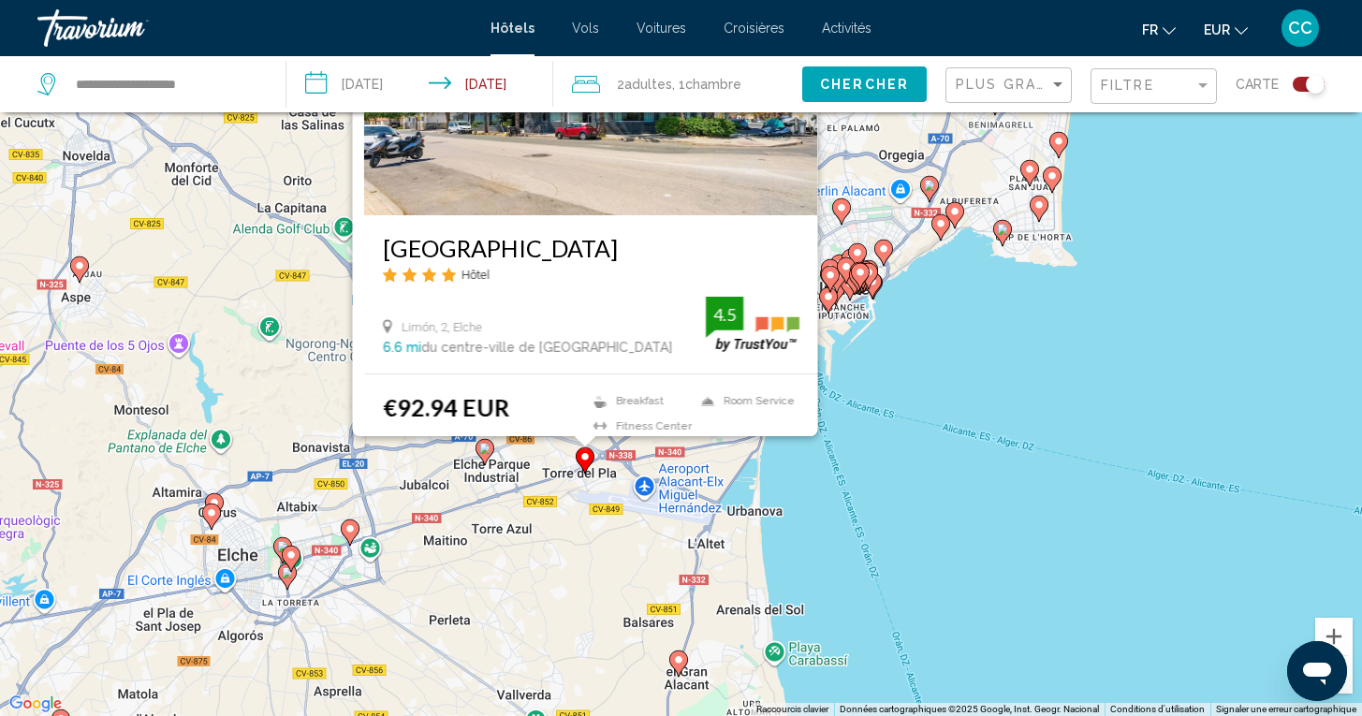
scroll to position [0, 0]
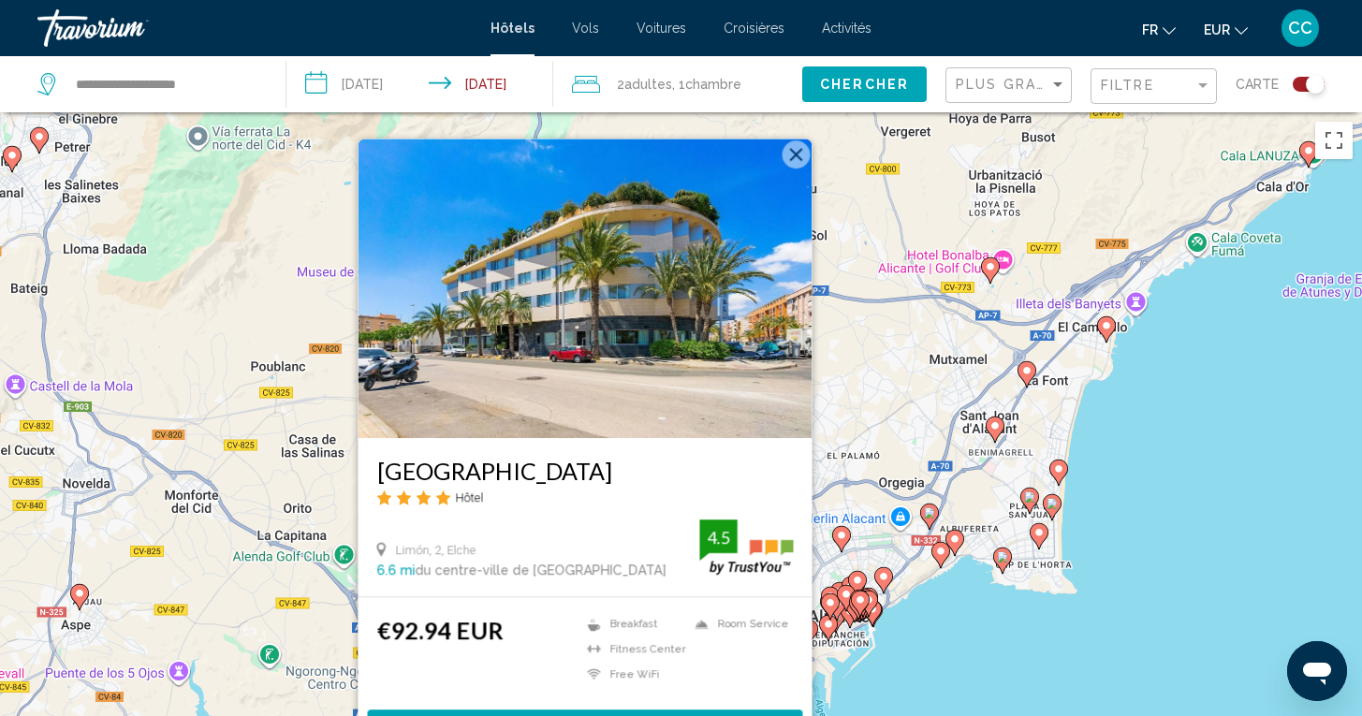
click at [434, 467] on h3 "[GEOGRAPHIC_DATA]" at bounding box center [584, 471] width 416 height 28
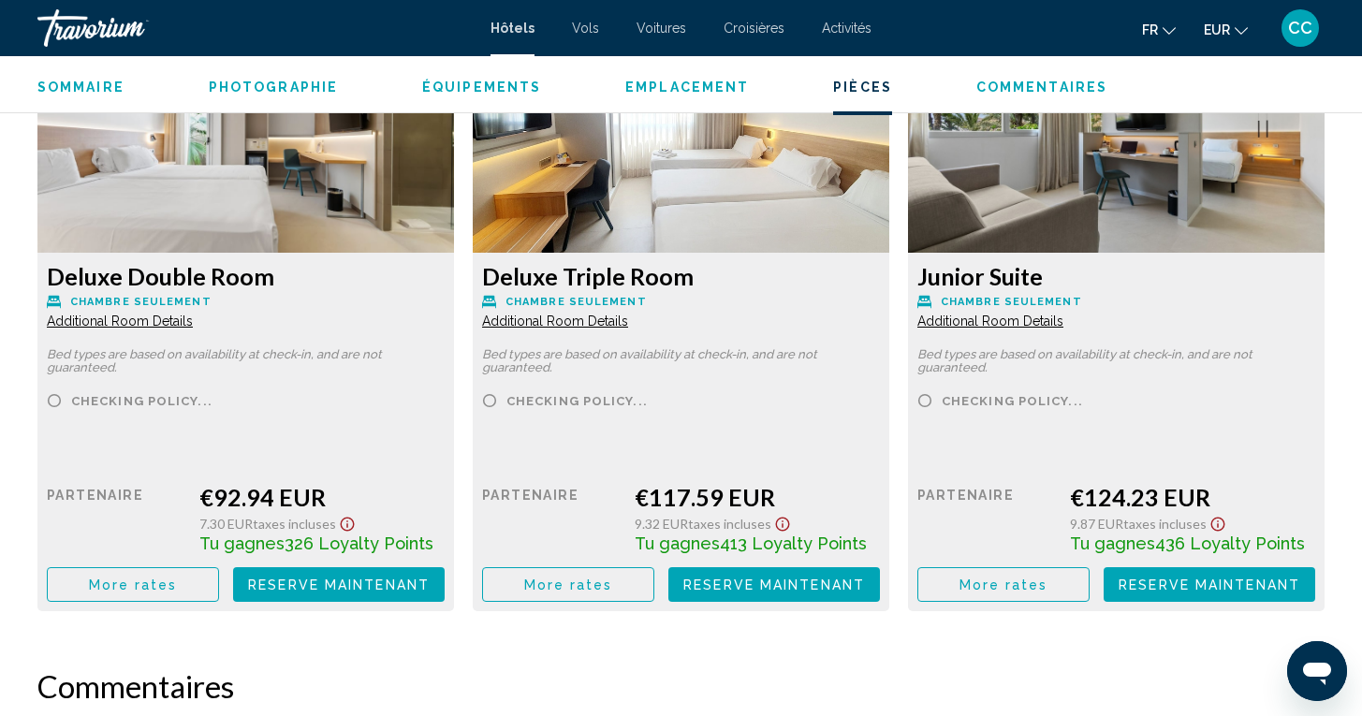
scroll to position [2646, 0]
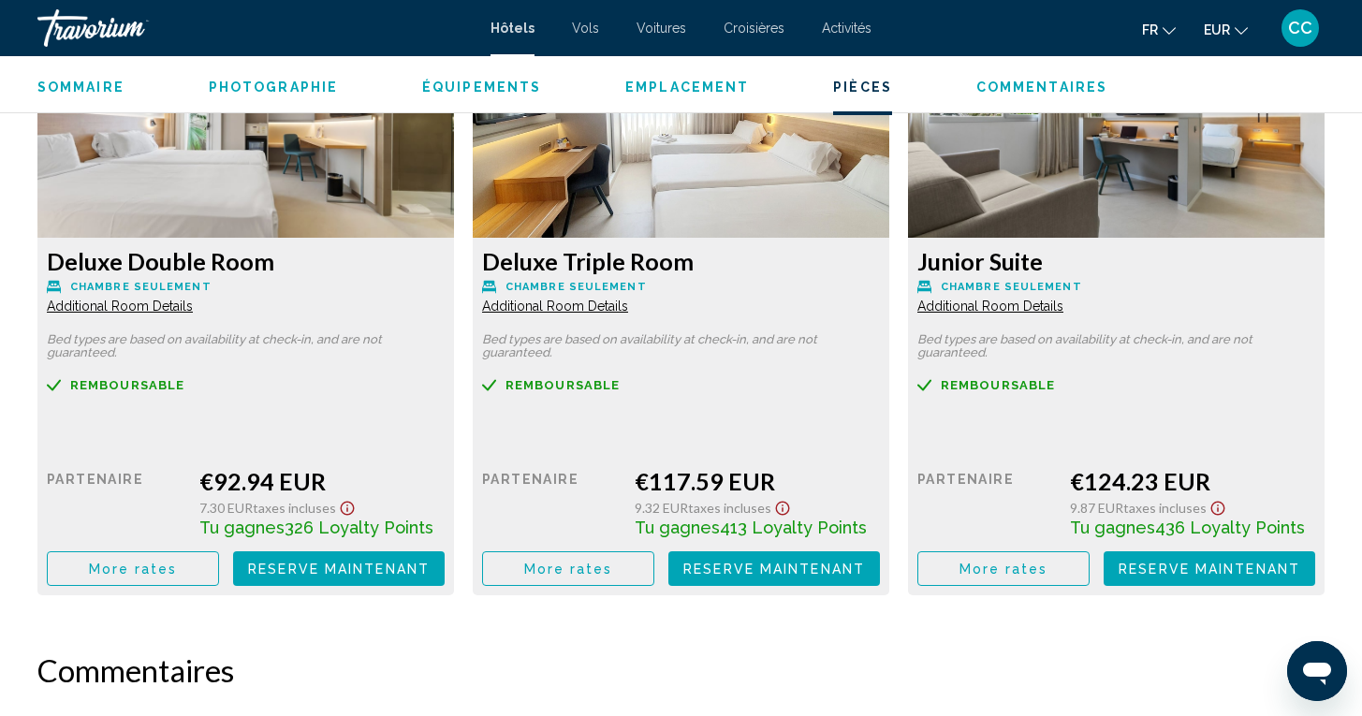
click at [168, 305] on span "Additional Room Details" at bounding box center [120, 306] width 146 height 15
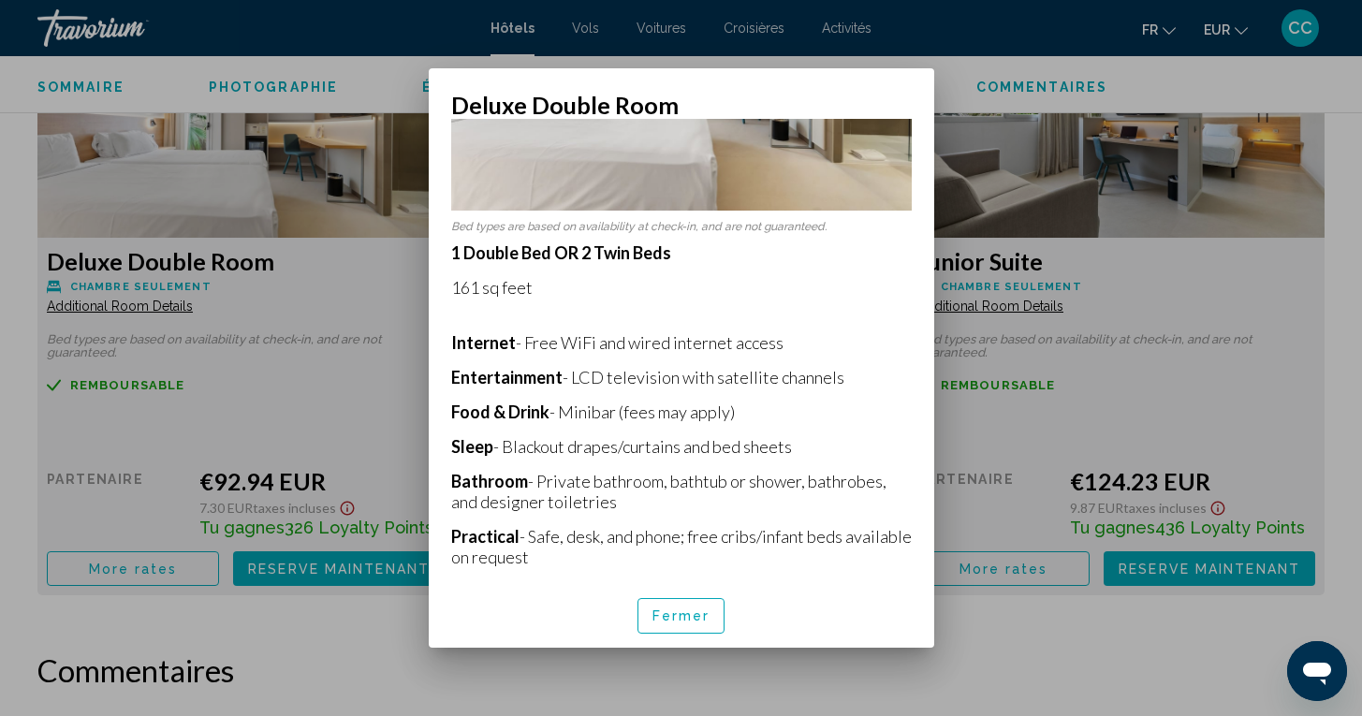
scroll to position [233, 0]
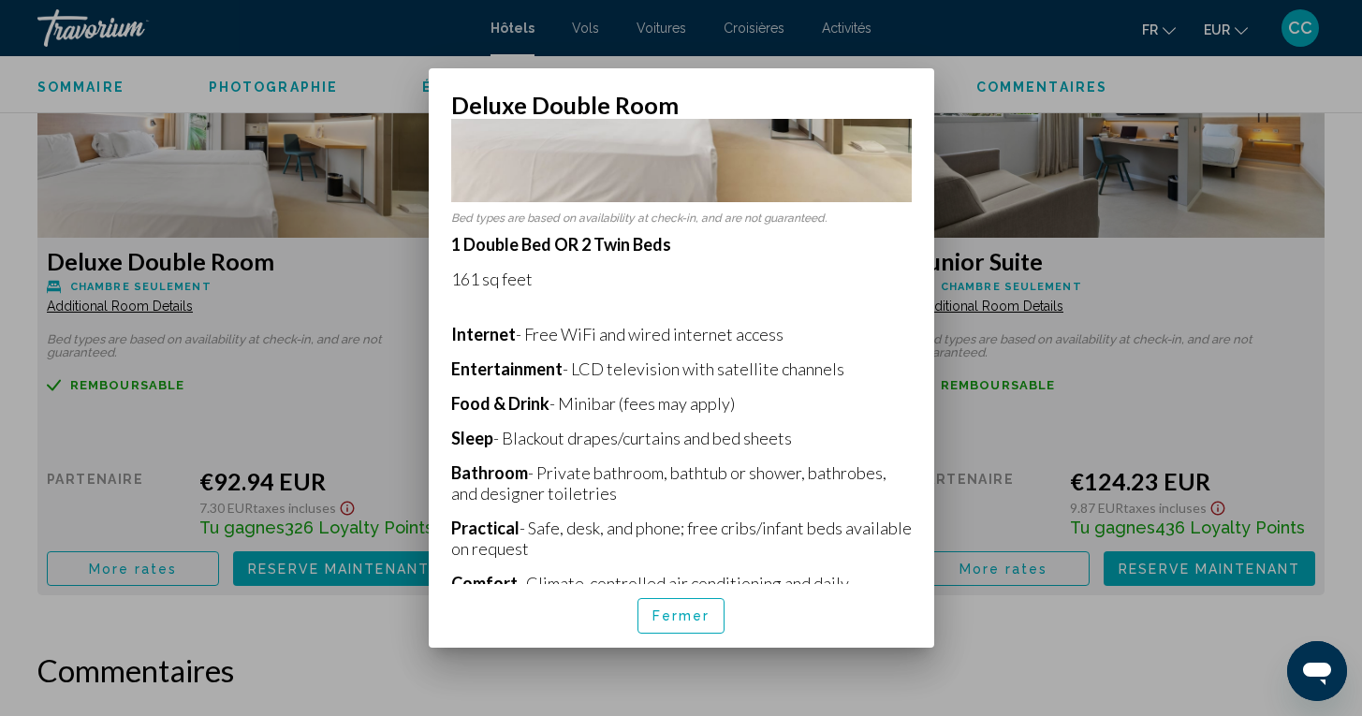
click at [673, 618] on span "Fermer" at bounding box center [681, 616] width 58 height 15
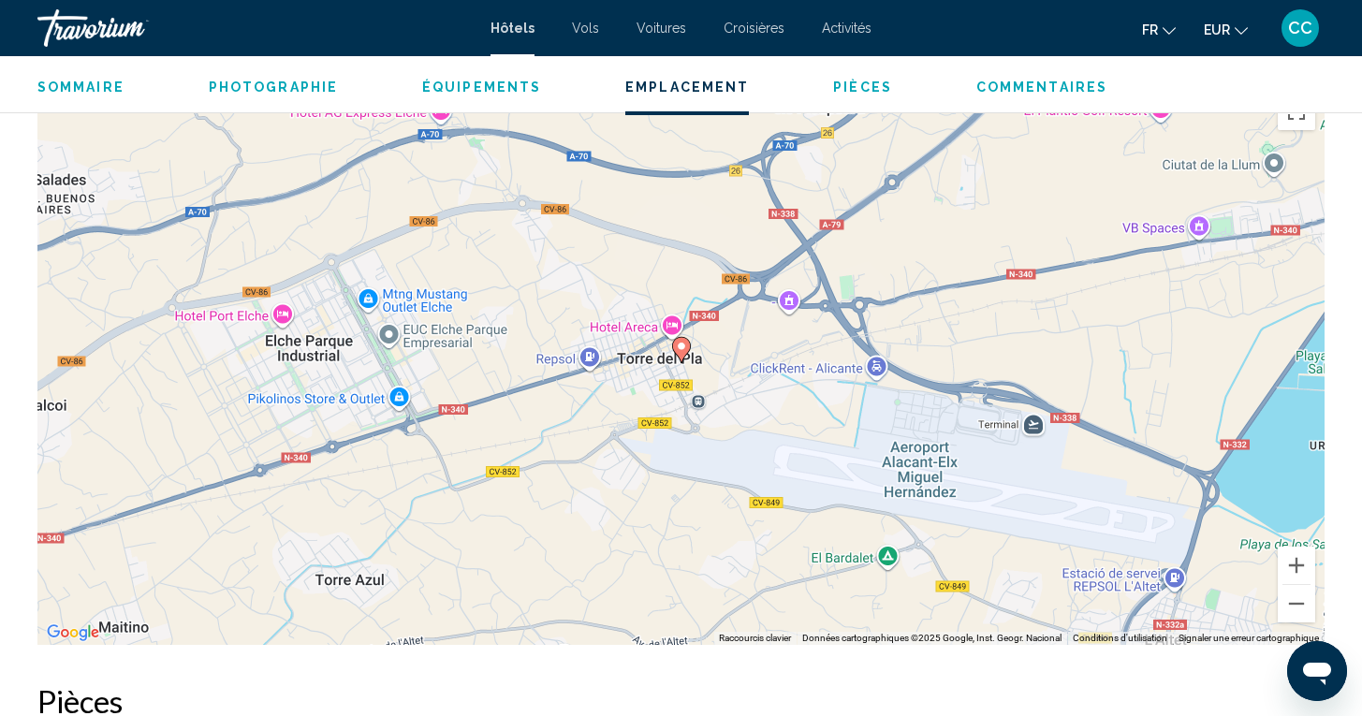
scroll to position [1799, 0]
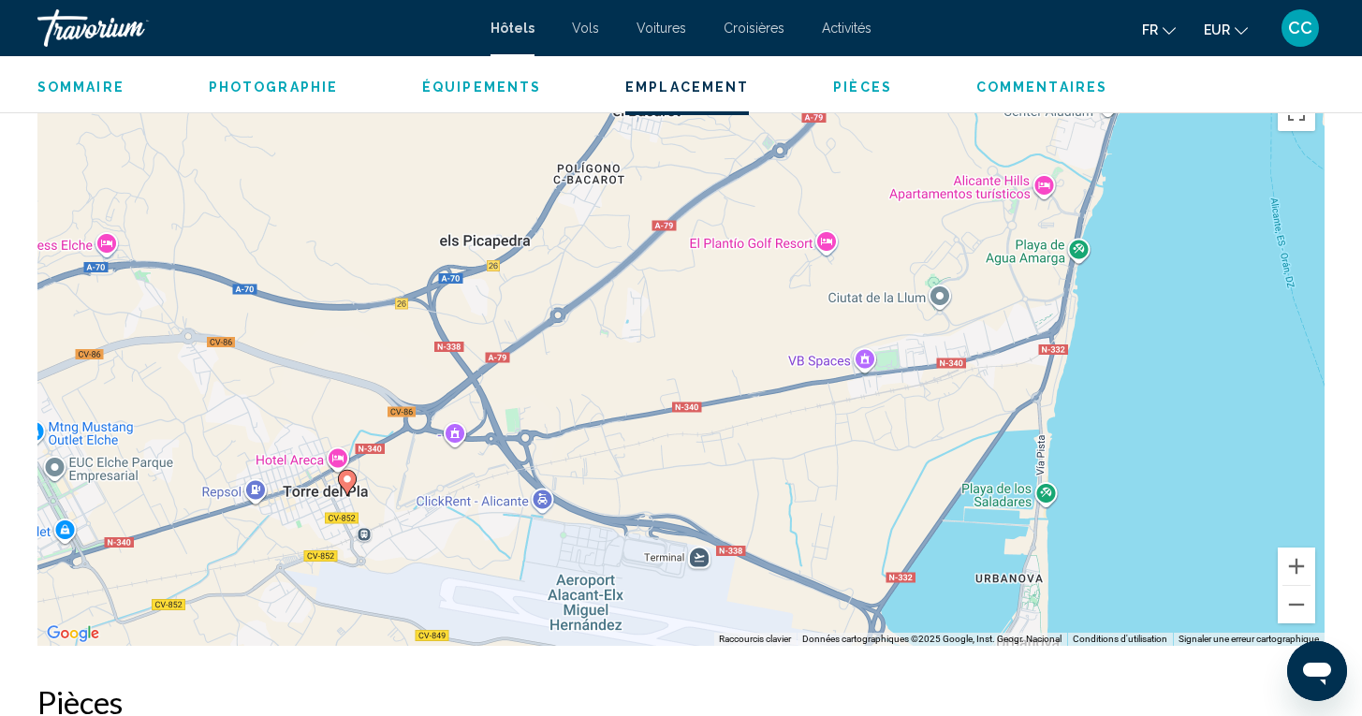
drag, startPoint x: 810, startPoint y: 454, endPoint x: 473, endPoint y: 586, distance: 362.7
click at [473, 586] on div "Pour activer le glissement avec le clavier, appuyez sur Alt+Entrée. Une fois ce…" at bounding box center [680, 364] width 1287 height 561
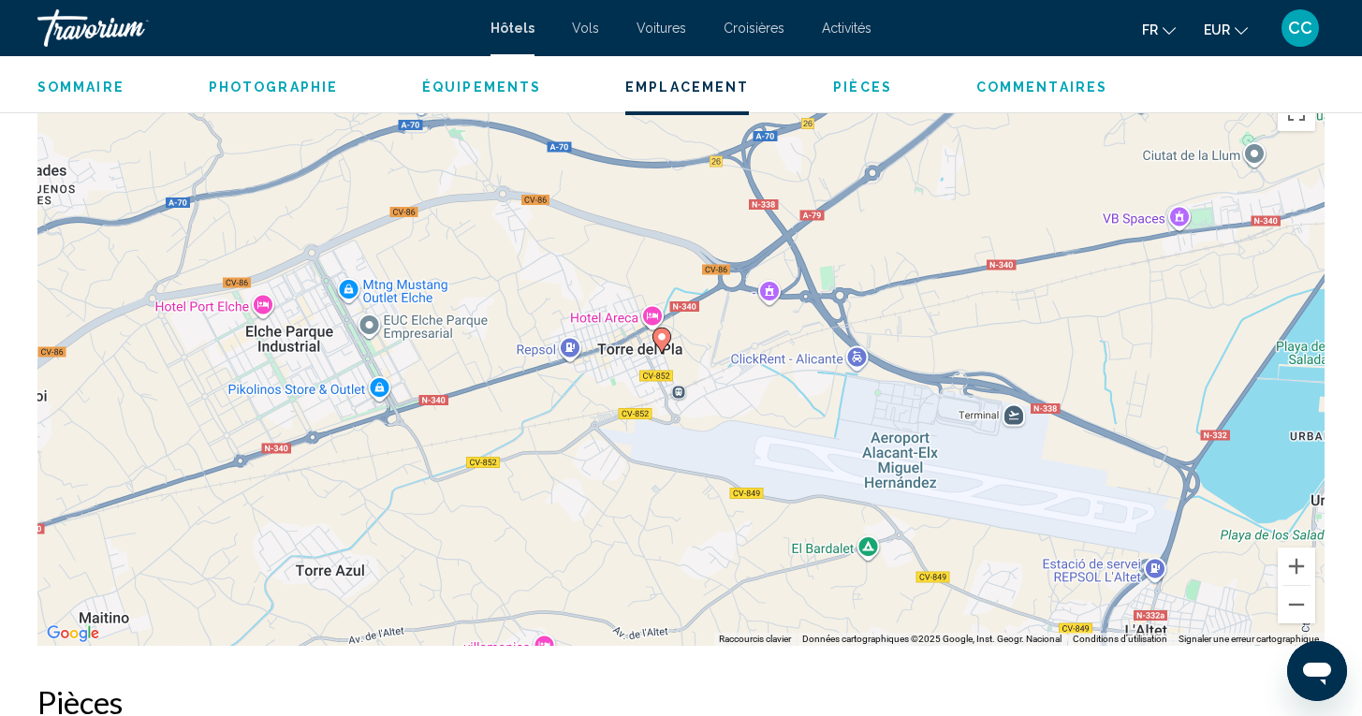
drag, startPoint x: 618, startPoint y: 425, endPoint x: 933, endPoint y: 279, distance: 347.5
click at [933, 279] on div "Pour activer le glissement avec le clavier, appuyez sur Alt+Entrée. Une fois ce…" at bounding box center [680, 364] width 1287 height 561
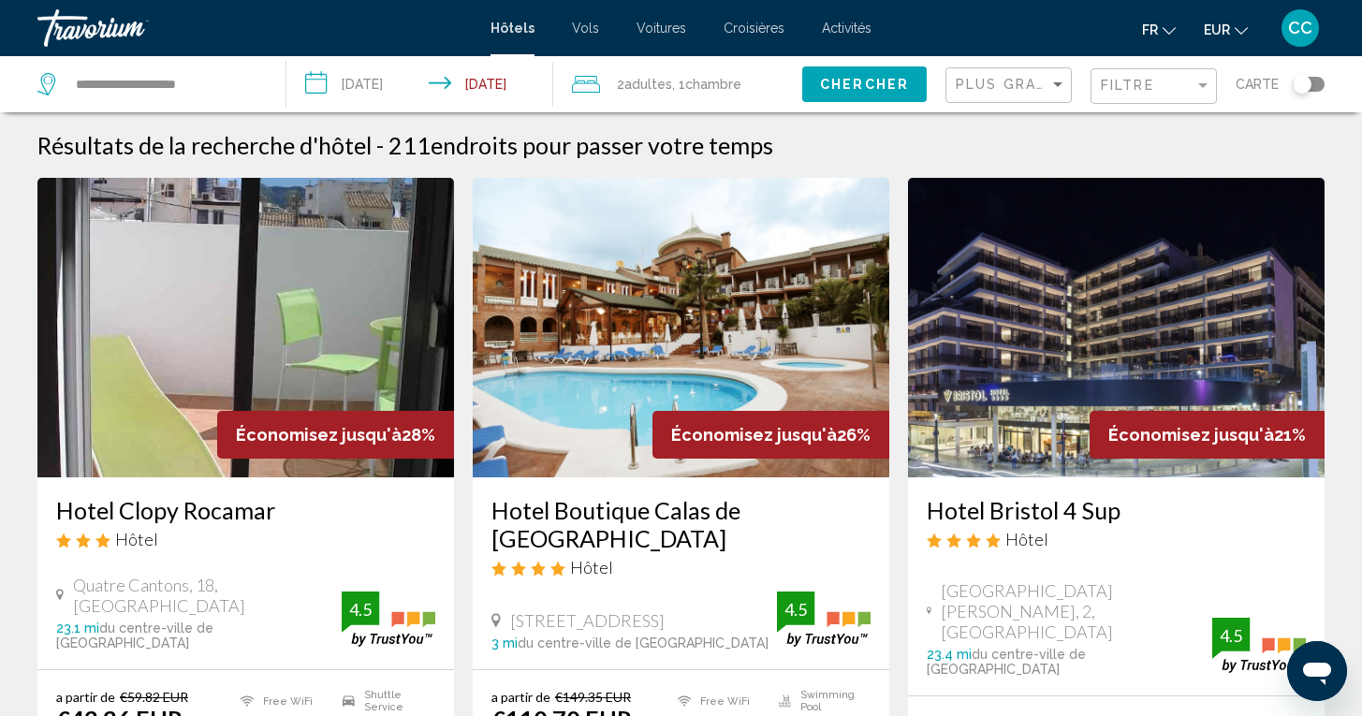
click at [1315, 88] on div "Toggle map" at bounding box center [1308, 84] width 32 height 15
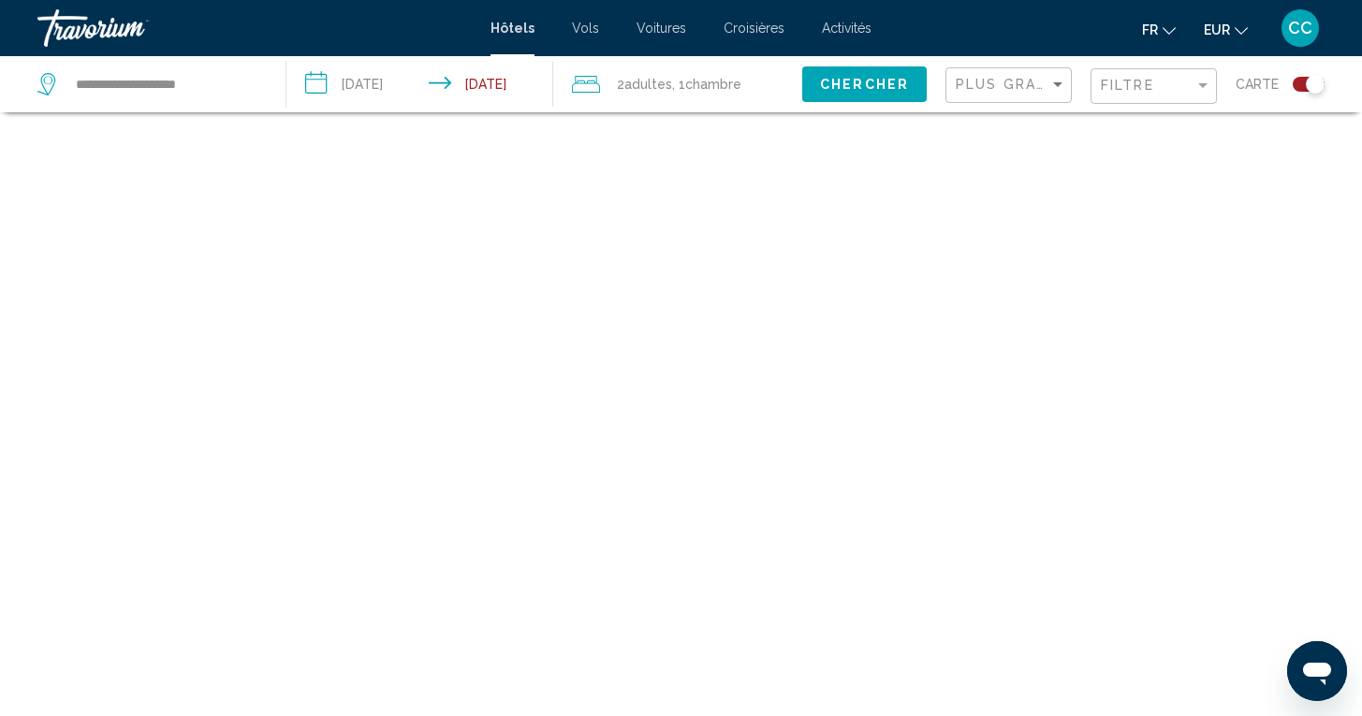
scroll to position [112, 0]
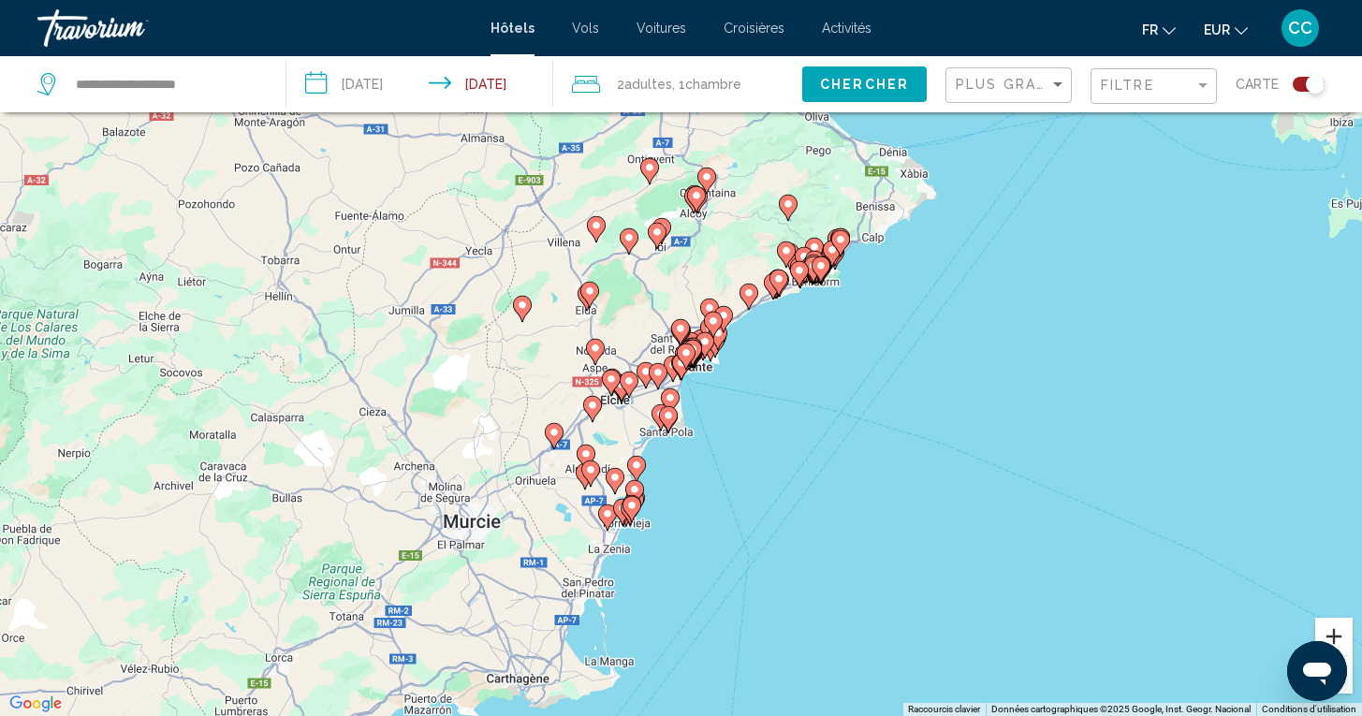
click at [1333, 634] on button "Zoom avant" at bounding box center [1333, 636] width 37 height 37
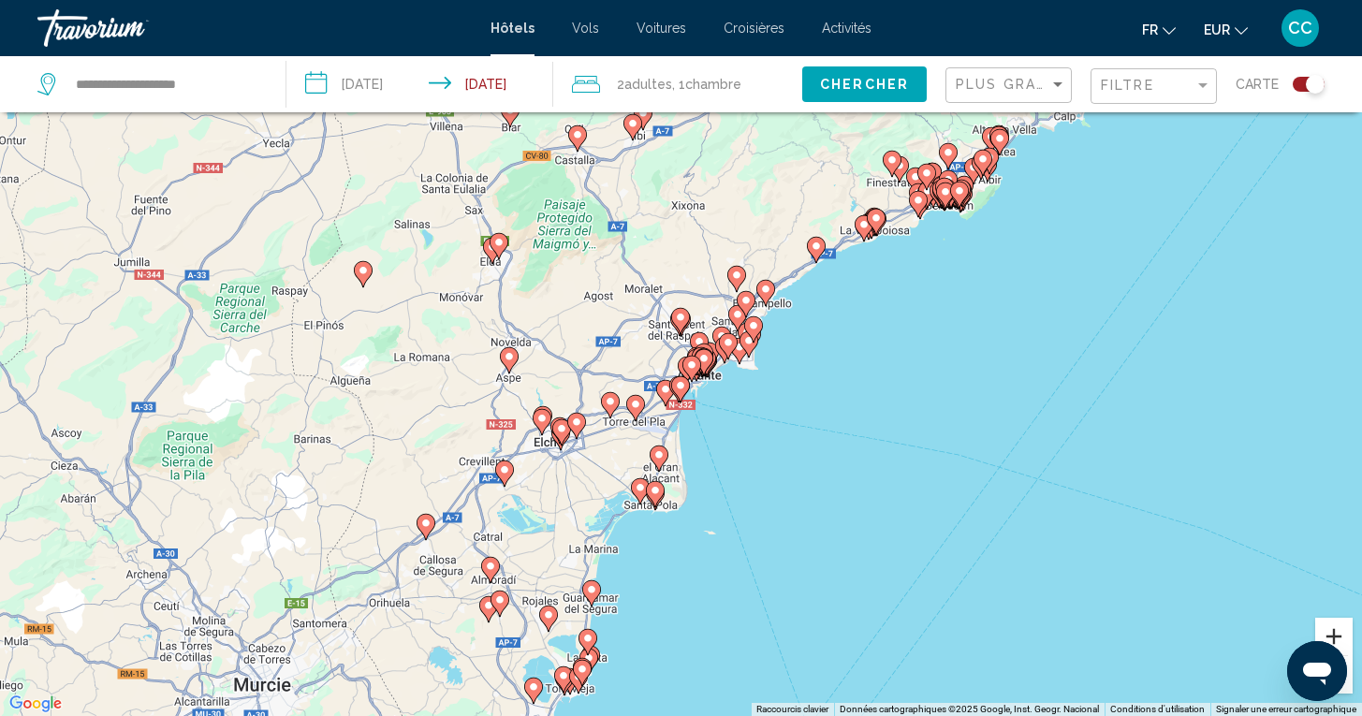
click at [1333, 634] on button "Zoom avant" at bounding box center [1333, 636] width 37 height 37
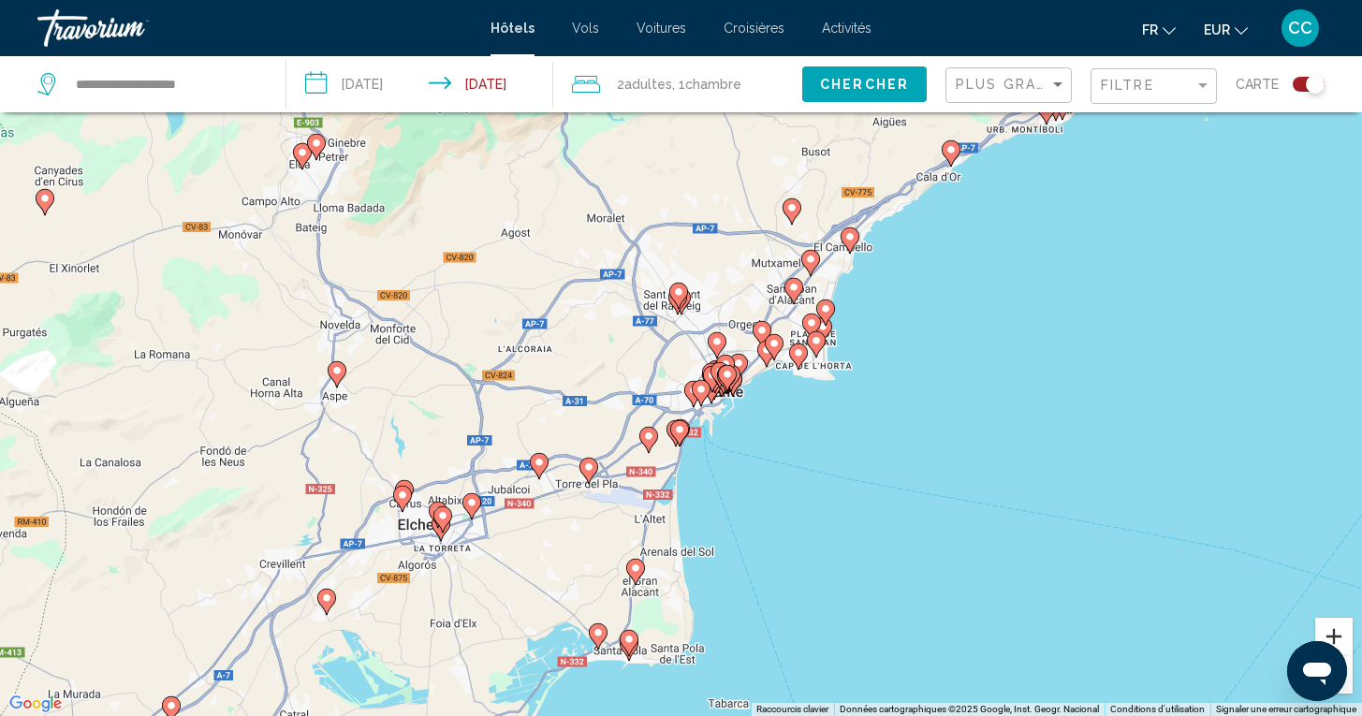
click at [1332, 630] on button "Zoom avant" at bounding box center [1333, 636] width 37 height 37
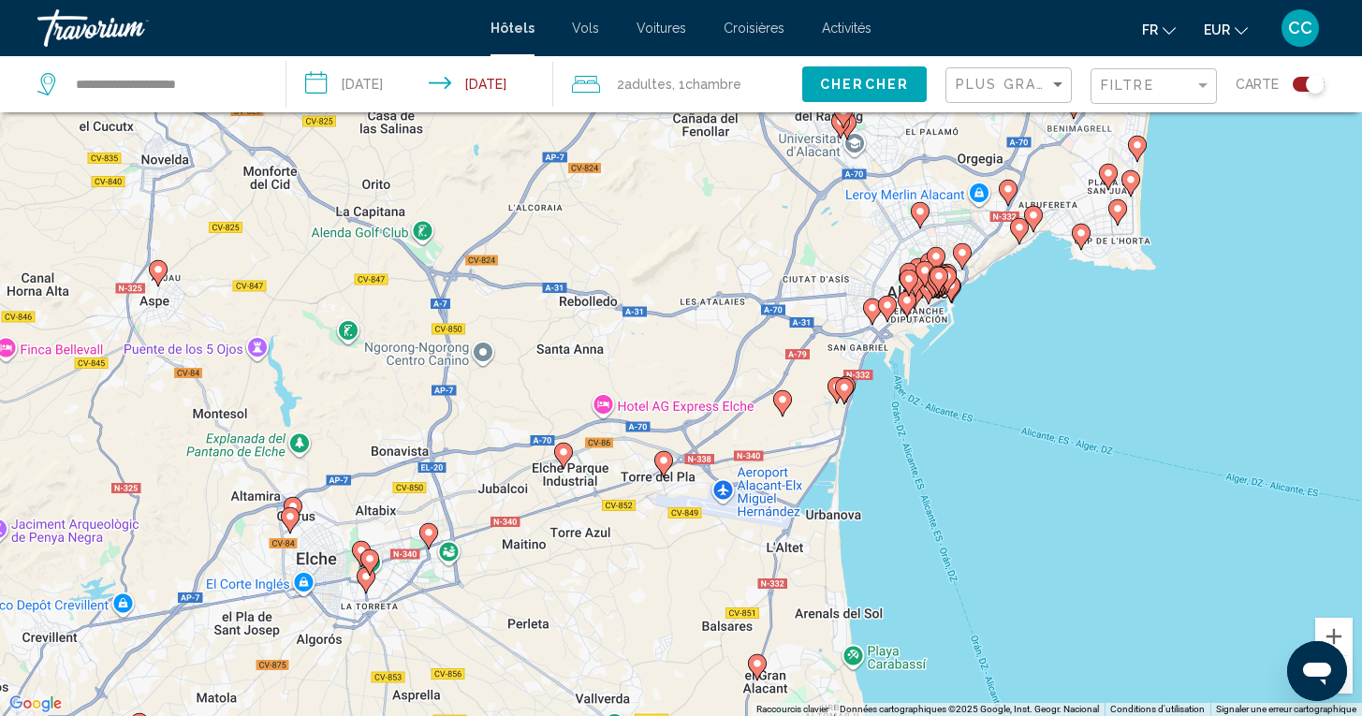
drag, startPoint x: 855, startPoint y: 602, endPoint x: 1023, endPoint y: 466, distance: 215.6
click at [1024, 466] on div "Pour activer le glissement avec le clavier, appuyez sur Alt+Entrée. Une fois ce…" at bounding box center [681, 358] width 1362 height 716
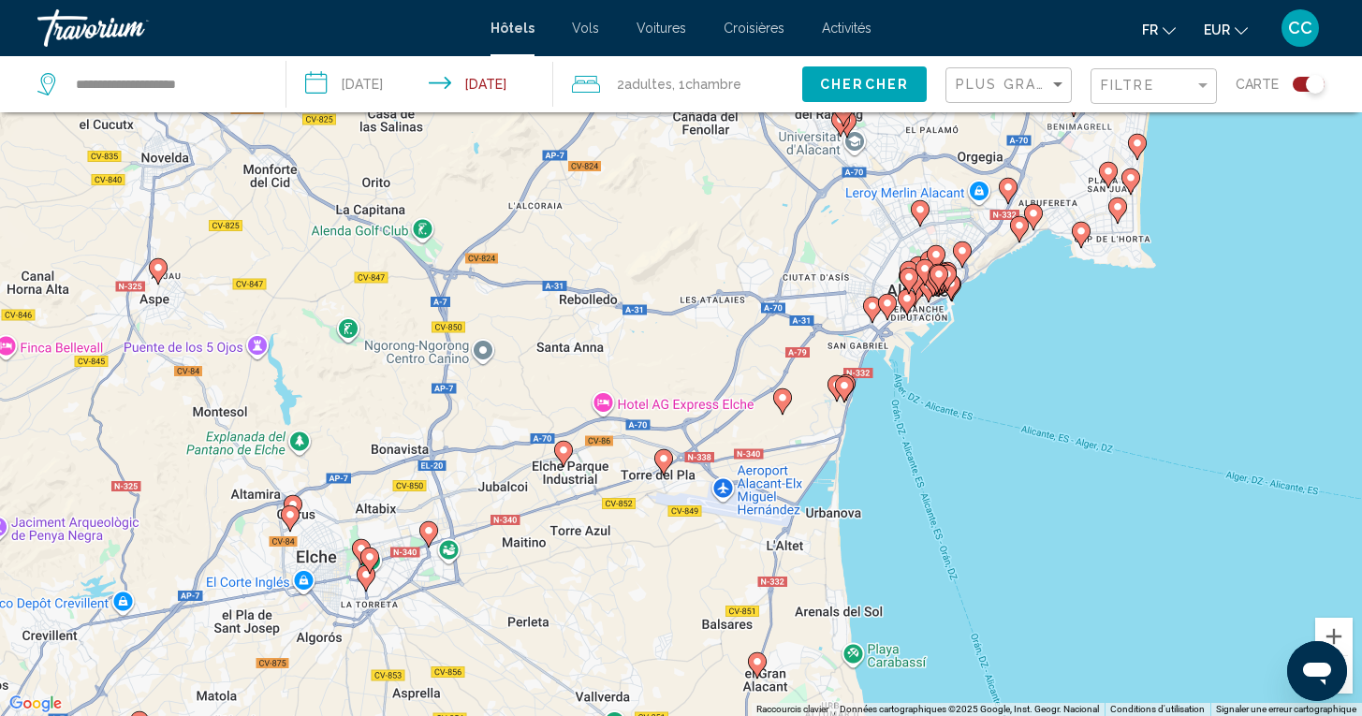
click at [756, 663] on image "Main content" at bounding box center [756, 661] width 11 height 11
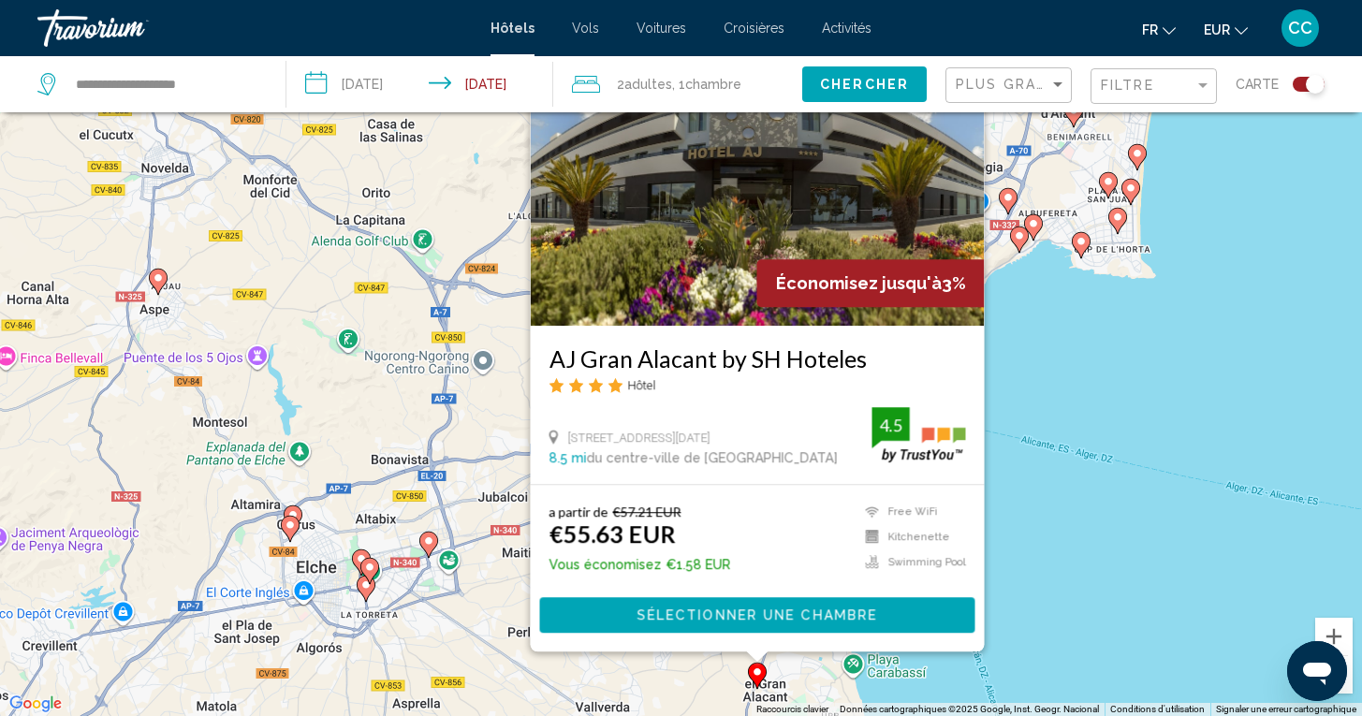
click at [1100, 451] on div "Pour activer le glissement avec le clavier, appuyez sur Alt+Entrée. Une fois ce…" at bounding box center [681, 358] width 1362 height 716
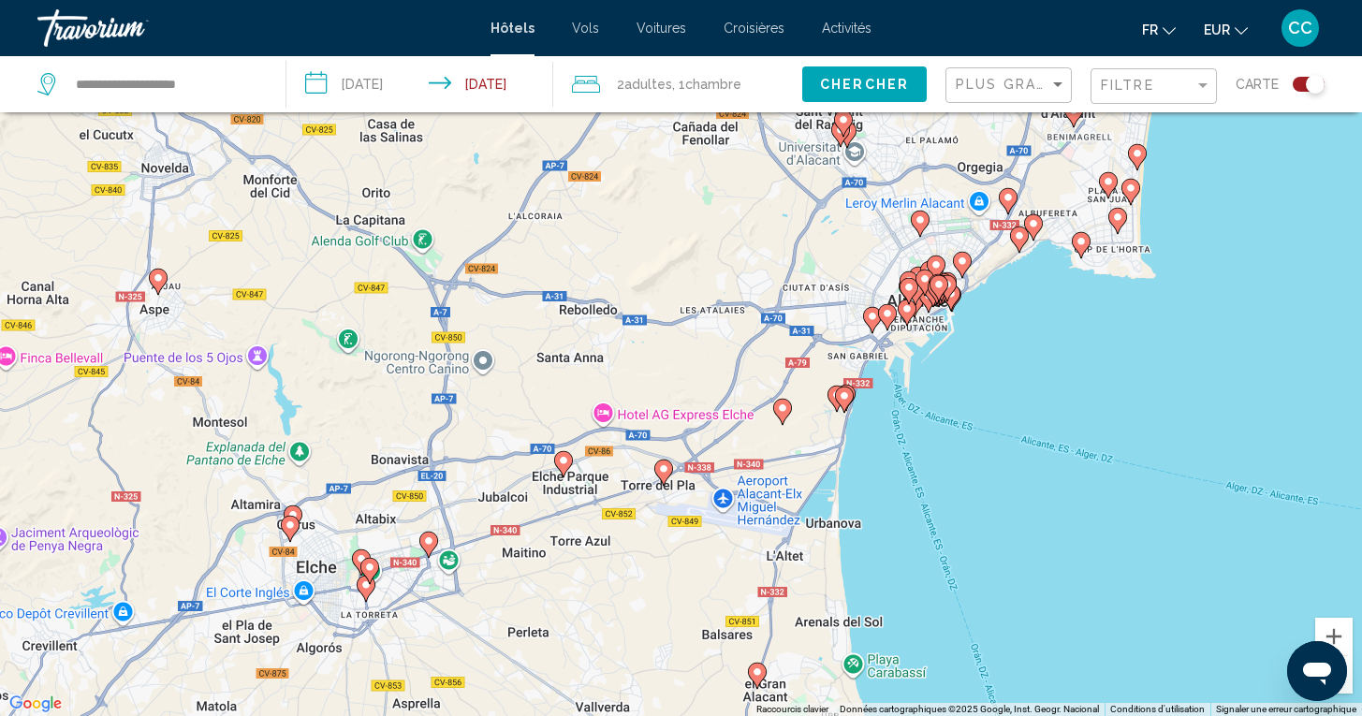
click at [663, 466] on image "Main content" at bounding box center [663, 468] width 11 height 11
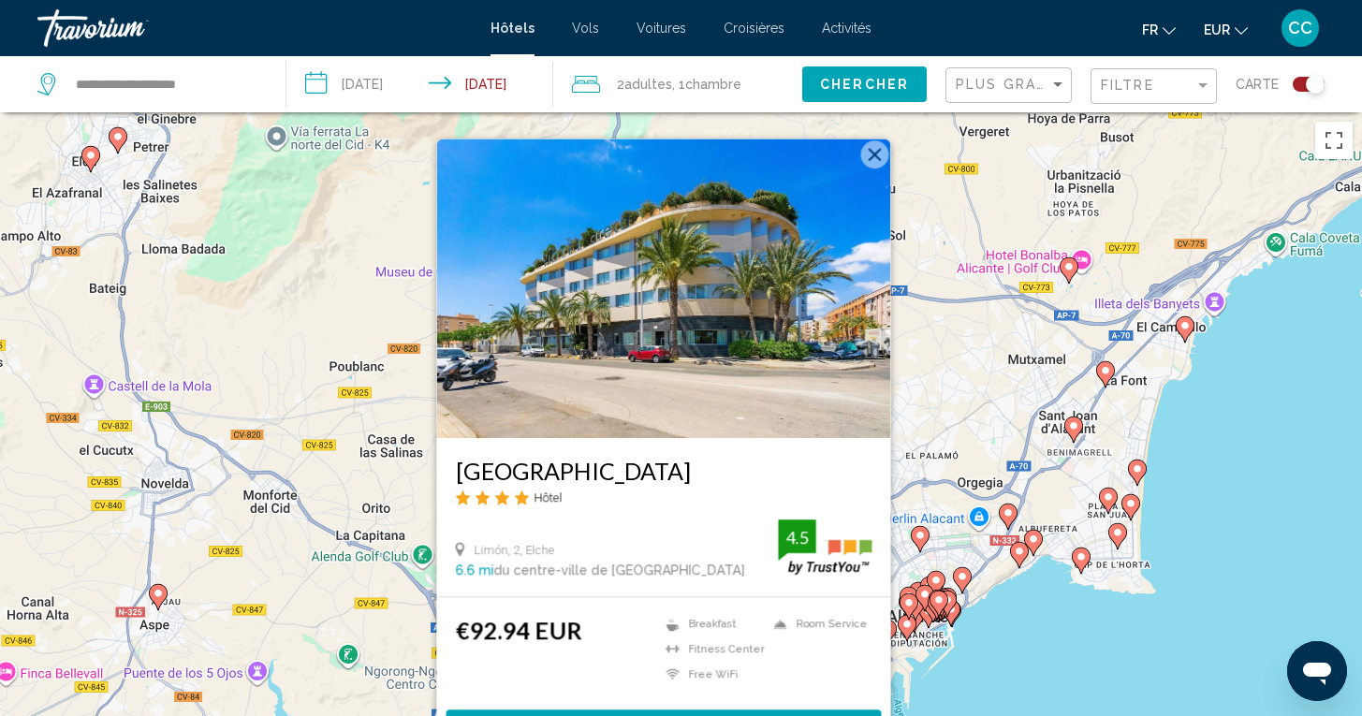
click at [1032, 649] on div "Pour activer le glissement avec le clavier, appuyez sur Alt+Entrée. Une fois ce…" at bounding box center [681, 470] width 1362 height 716
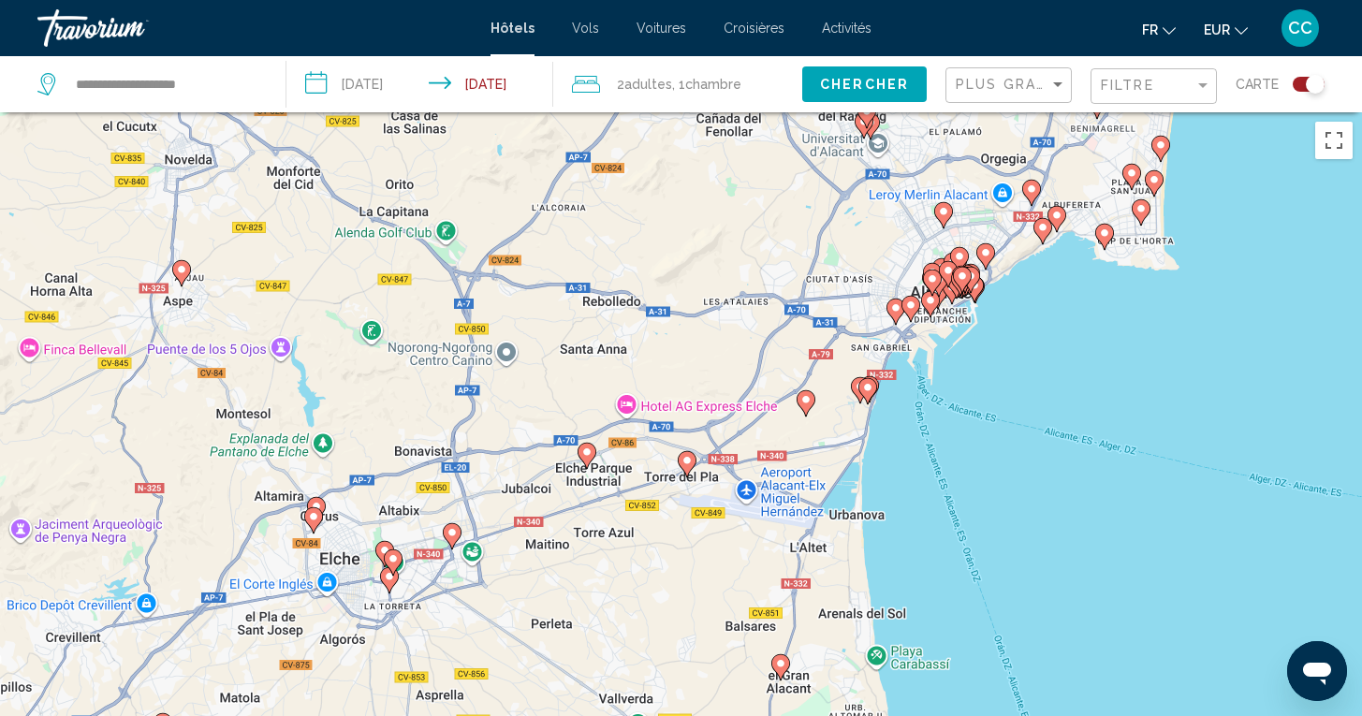
drag, startPoint x: 679, startPoint y: 654, endPoint x: 703, endPoint y: 327, distance: 328.4
click at [703, 326] on div "Pour activer le glissement avec le clavier, appuyez sur Alt+Entrée. Une fois ce…" at bounding box center [681, 470] width 1362 height 716
click at [588, 449] on image "Main content" at bounding box center [586, 452] width 11 height 11
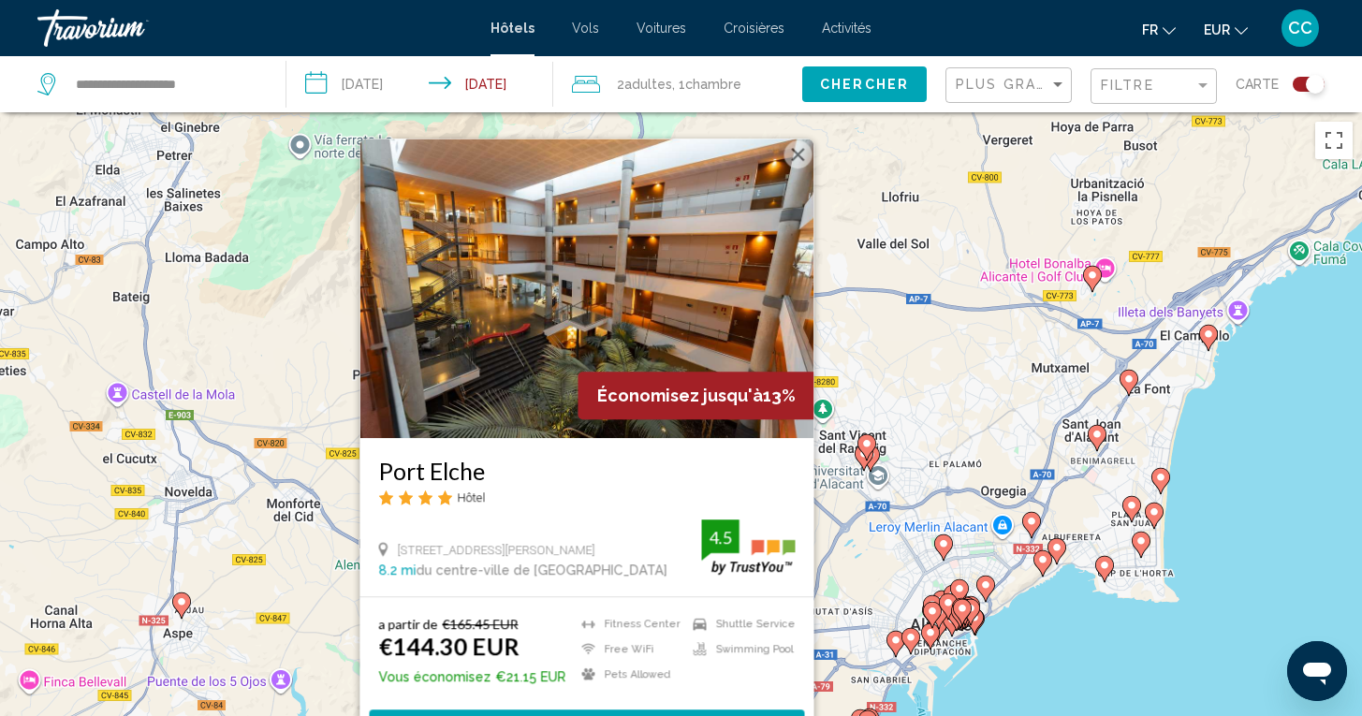
click at [1057, 659] on div "Pour activer le glissement avec le clavier, appuyez sur Alt+Entrée. Une fois ce…" at bounding box center [681, 470] width 1362 height 716
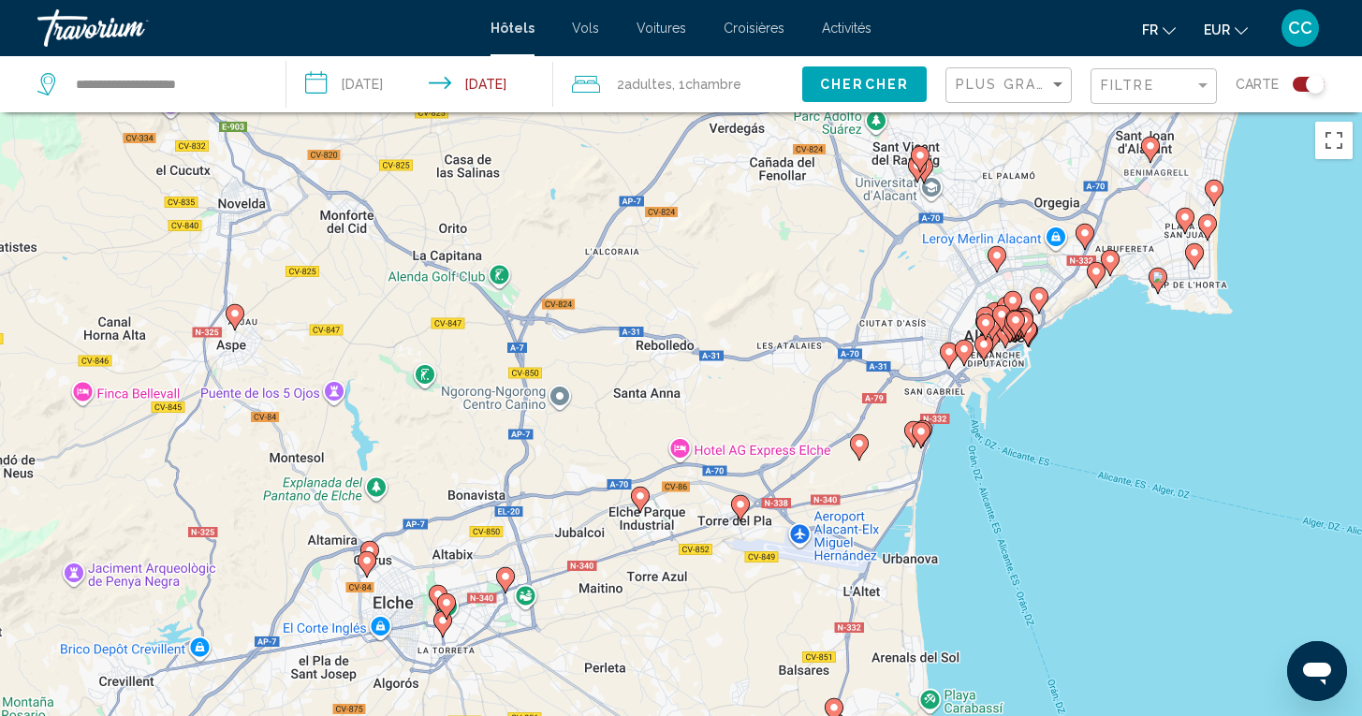
drag, startPoint x: 1057, startPoint y: 659, endPoint x: 1112, endPoint y: 365, distance: 298.8
click at [1112, 365] on div "Pour activer le glissement avec le clavier, appuyez sur Alt+Entrée. Une fois ce…" at bounding box center [681, 470] width 1362 height 716
click at [924, 439] on icon "Main content" at bounding box center [919, 434] width 17 height 24
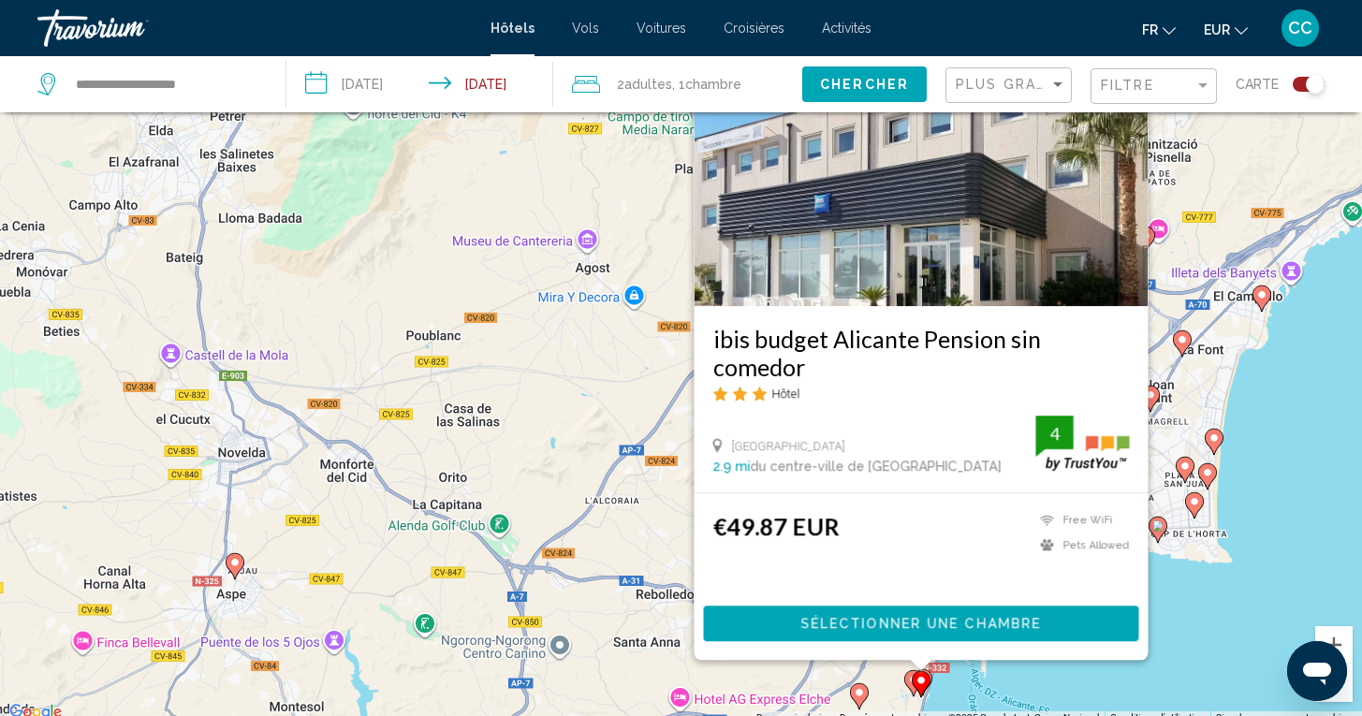
scroll to position [106, 0]
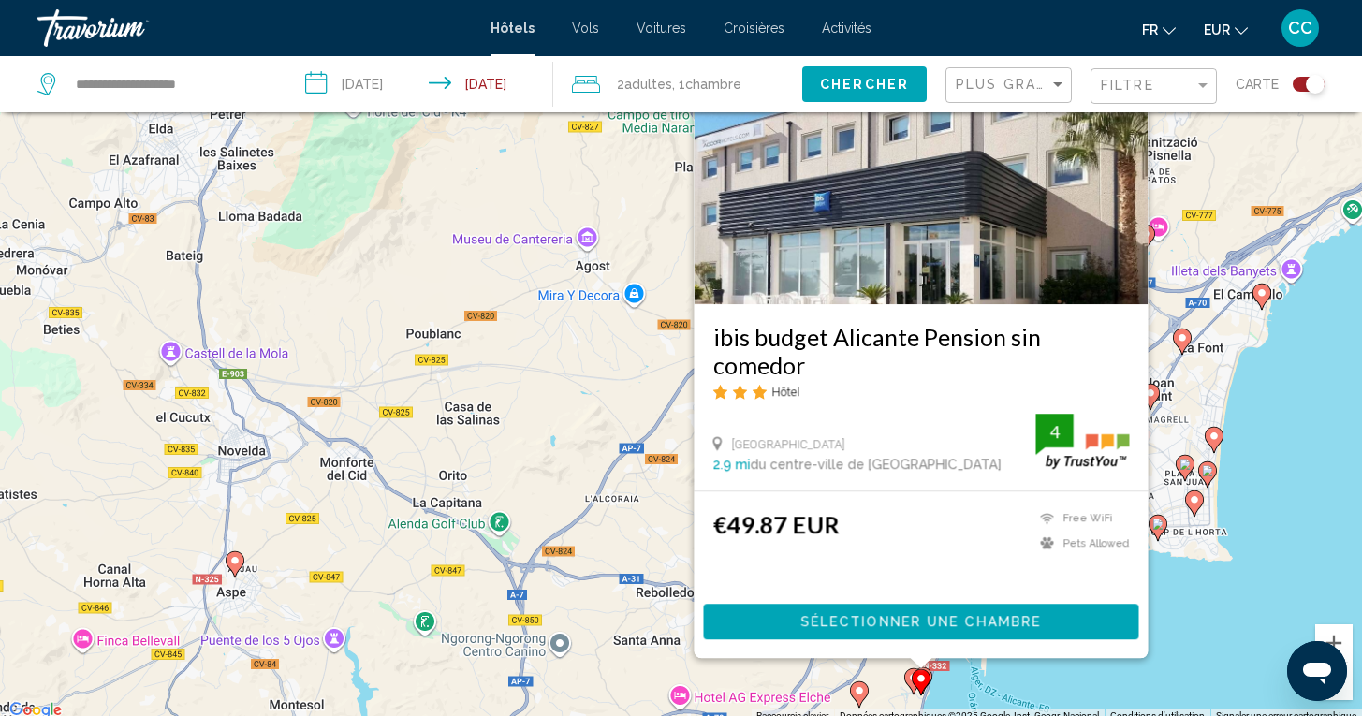
click at [1187, 654] on div "Pour activer le glissement avec le clavier, appuyez sur Alt+Entrée. Une fois ce…" at bounding box center [681, 365] width 1362 height 716
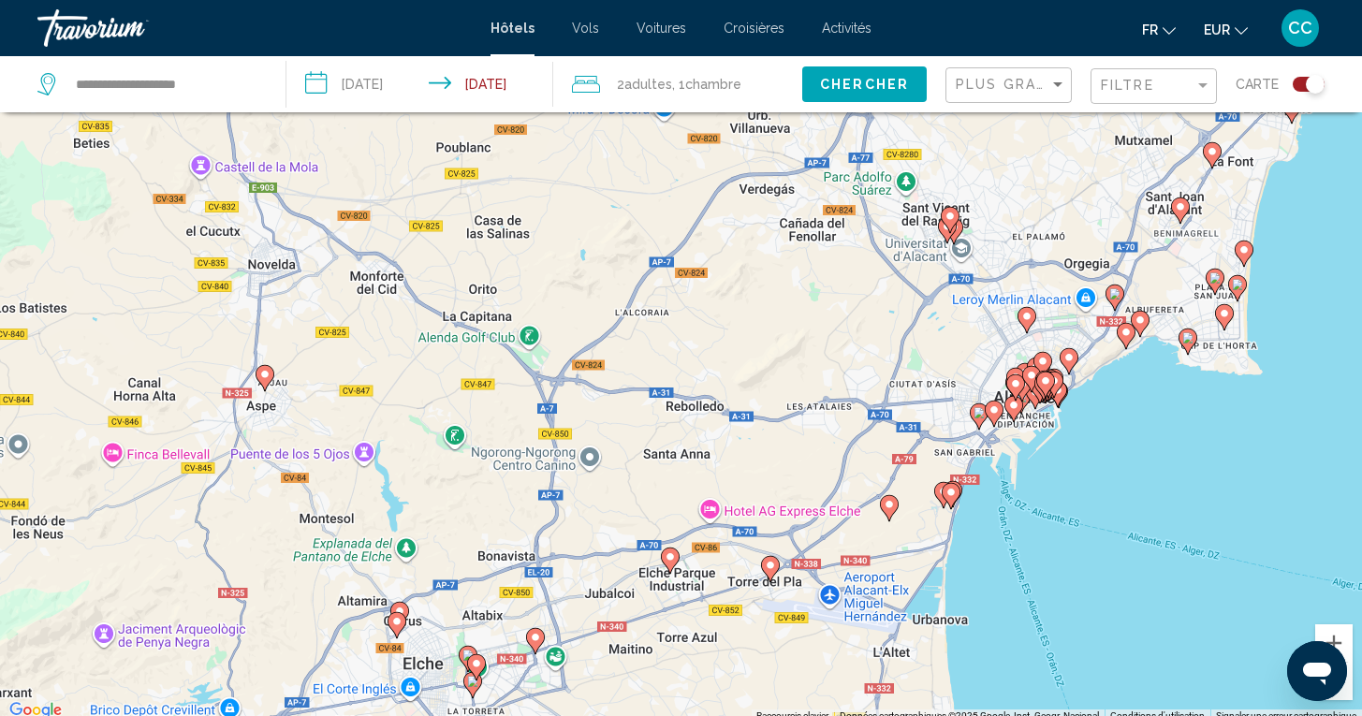
drag, startPoint x: 999, startPoint y: 690, endPoint x: 1029, endPoint y: 501, distance: 191.4
click at [1028, 500] on div "Pour activer le glissement avec le clavier, appuyez sur Alt+Entrée. Une fois ce…" at bounding box center [681, 365] width 1362 height 716
click at [935, 494] on icon "Main content" at bounding box center [941, 495] width 17 height 24
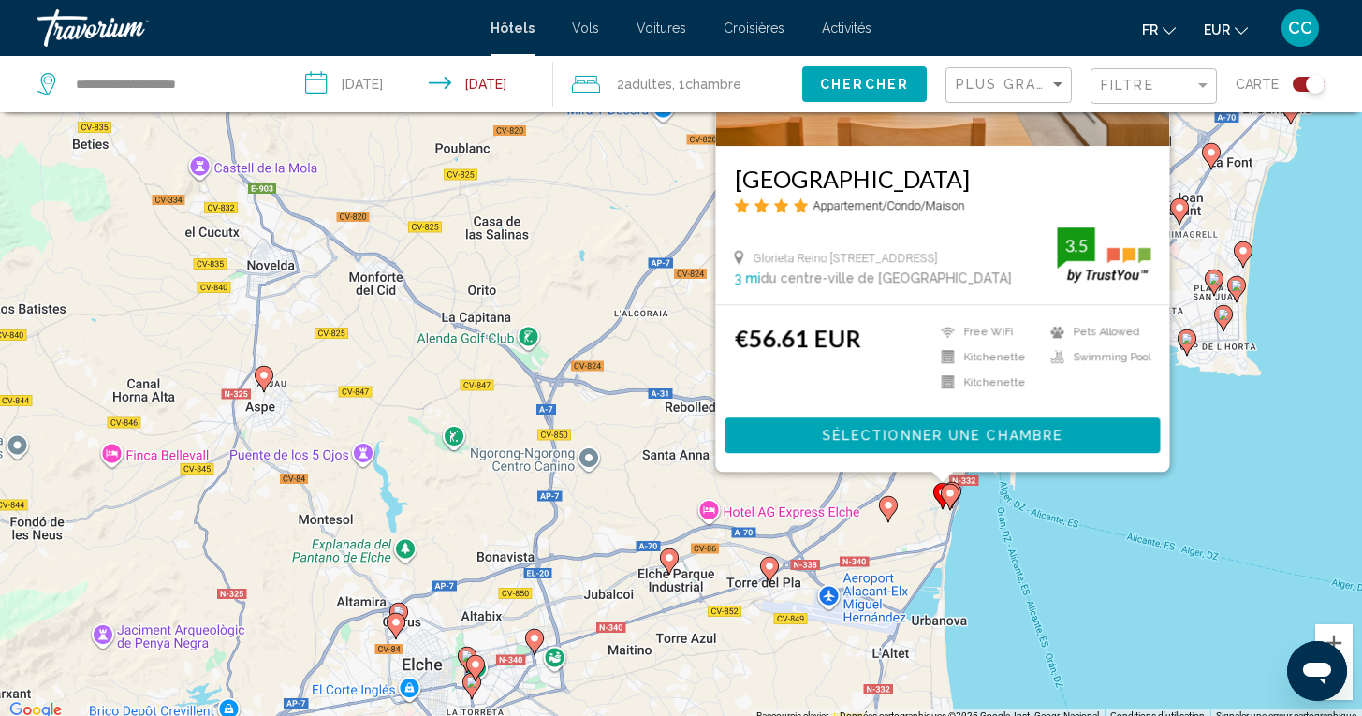
scroll to position [0, 0]
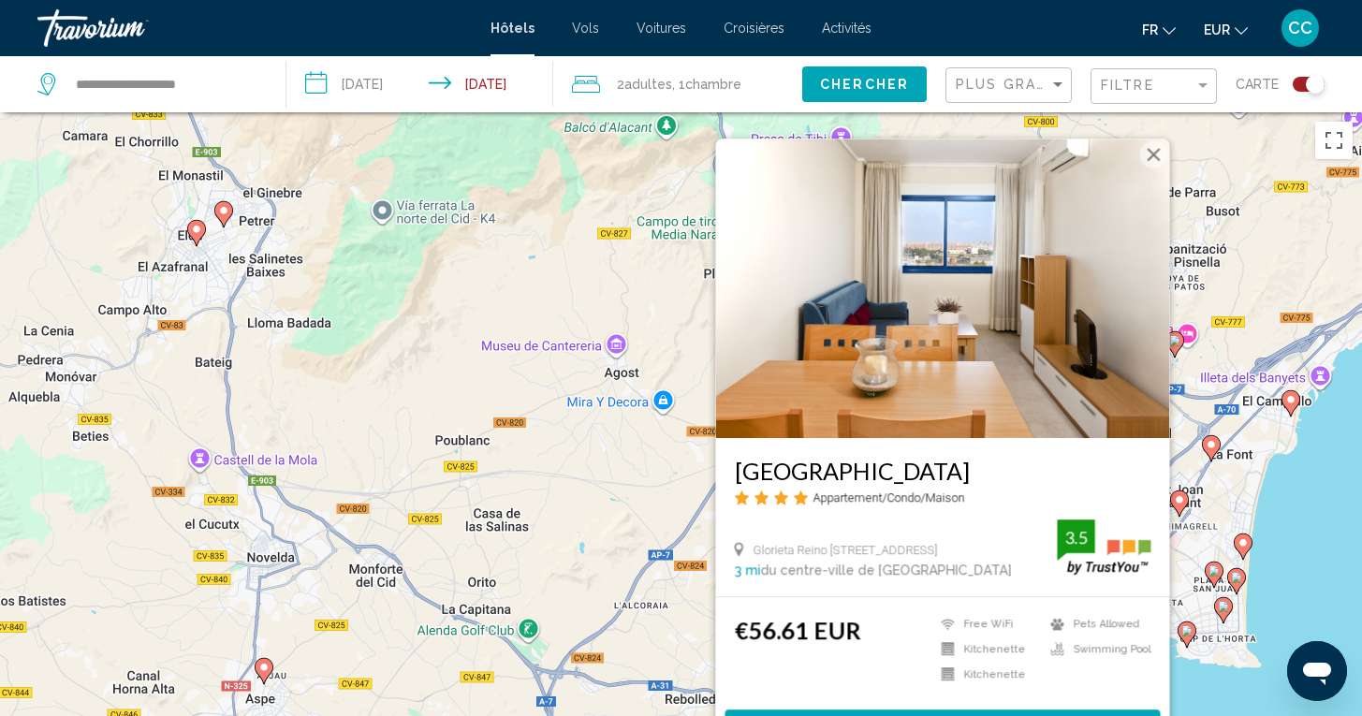
click at [1201, 690] on div "Pour activer le glissement avec le clavier, appuyez sur Alt+Entrée. Une fois ce…" at bounding box center [681, 470] width 1362 height 716
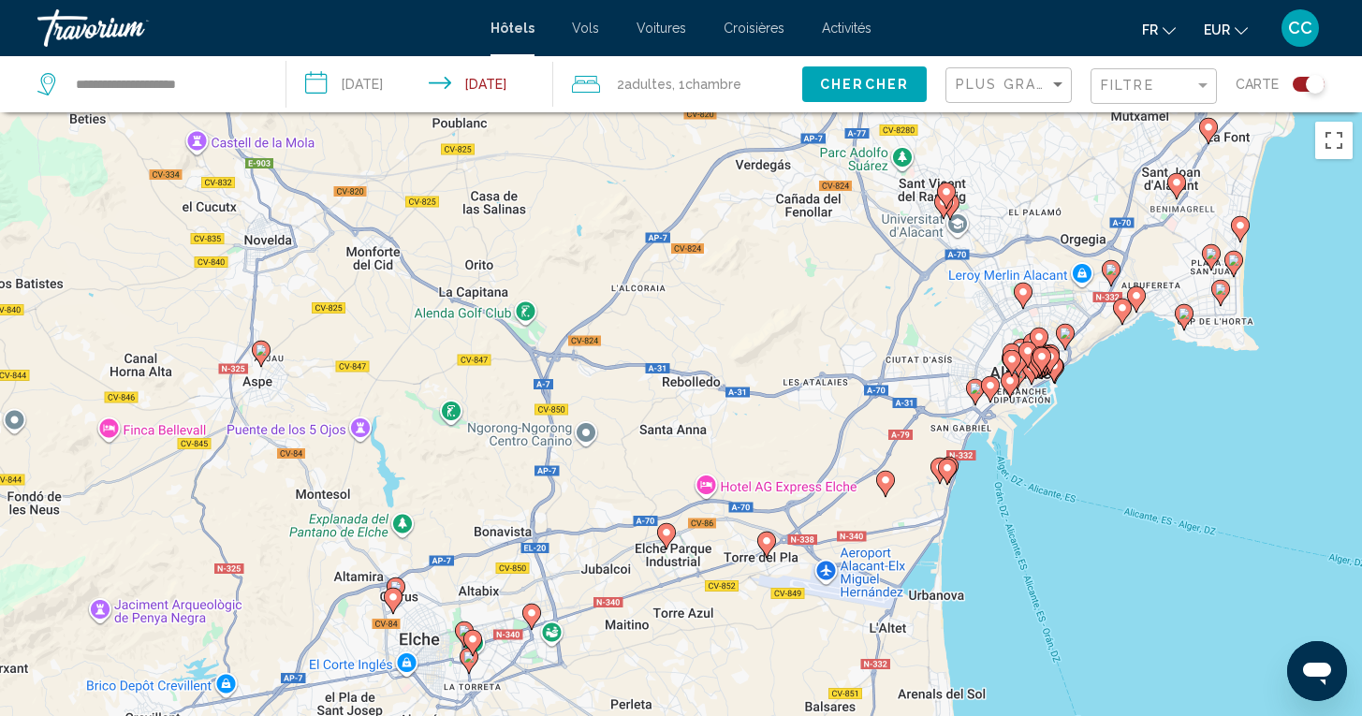
drag, startPoint x: 1198, startPoint y: 691, endPoint x: 1195, endPoint y: 371, distance: 319.1
click at [1195, 371] on div "Pour activer le glissement avec le clavier, appuyez sur Alt+Entrée. Une fois ce…" at bounding box center [681, 470] width 1362 height 716
click at [883, 483] on image "Main content" at bounding box center [885, 479] width 11 height 11
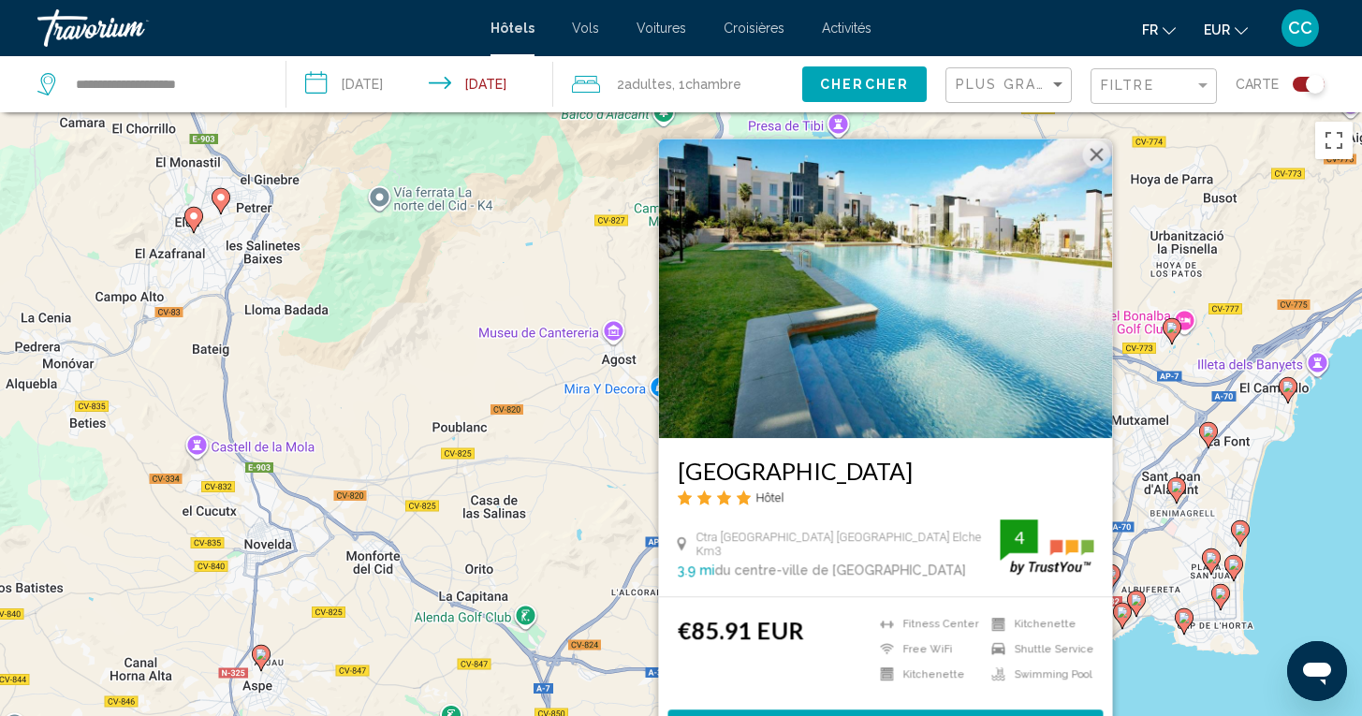
click at [1145, 679] on div "Pour activer le glissement avec le clavier, appuyez sur Alt+Entrée. Une fois ce…" at bounding box center [681, 470] width 1362 height 716
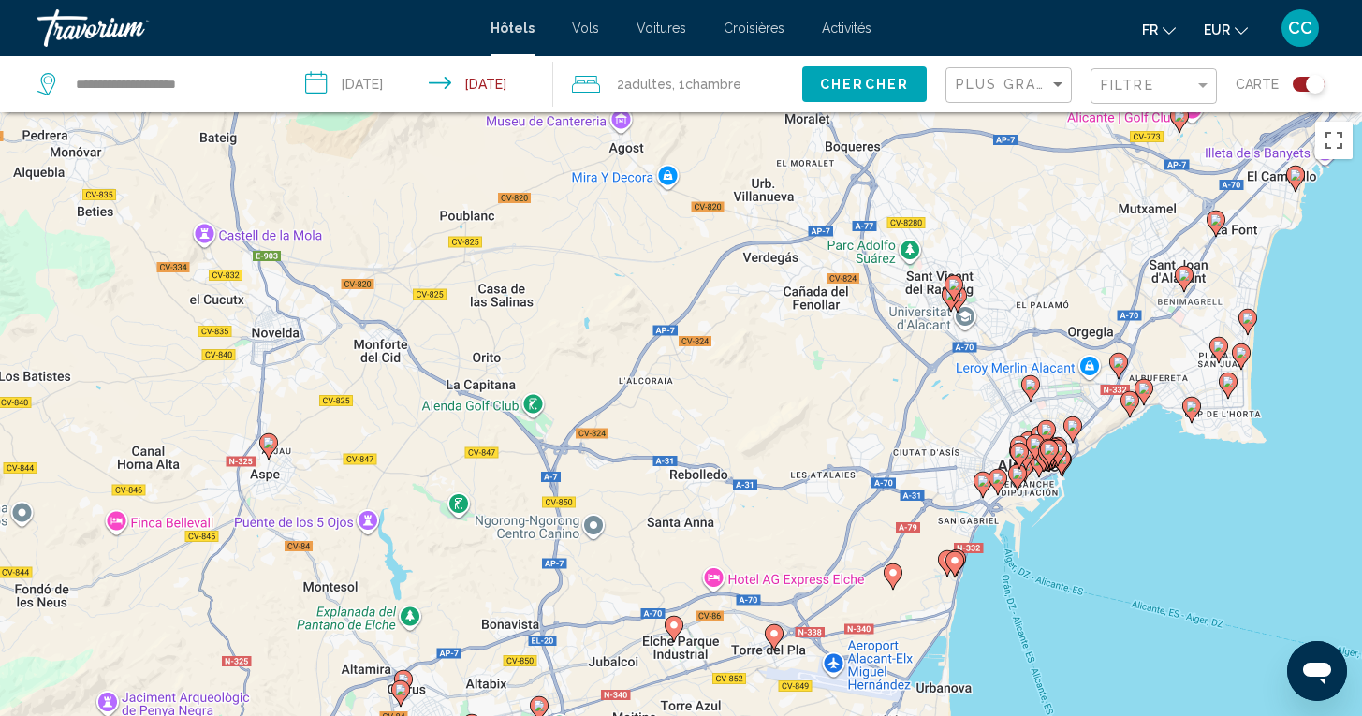
drag, startPoint x: 1110, startPoint y: 690, endPoint x: 1117, endPoint y: 477, distance: 212.6
click at [1117, 477] on div "Pour activer le glissement avec le clavier, appuyez sur Alt+Entrée. Une fois ce…" at bounding box center [681, 470] width 1362 height 716
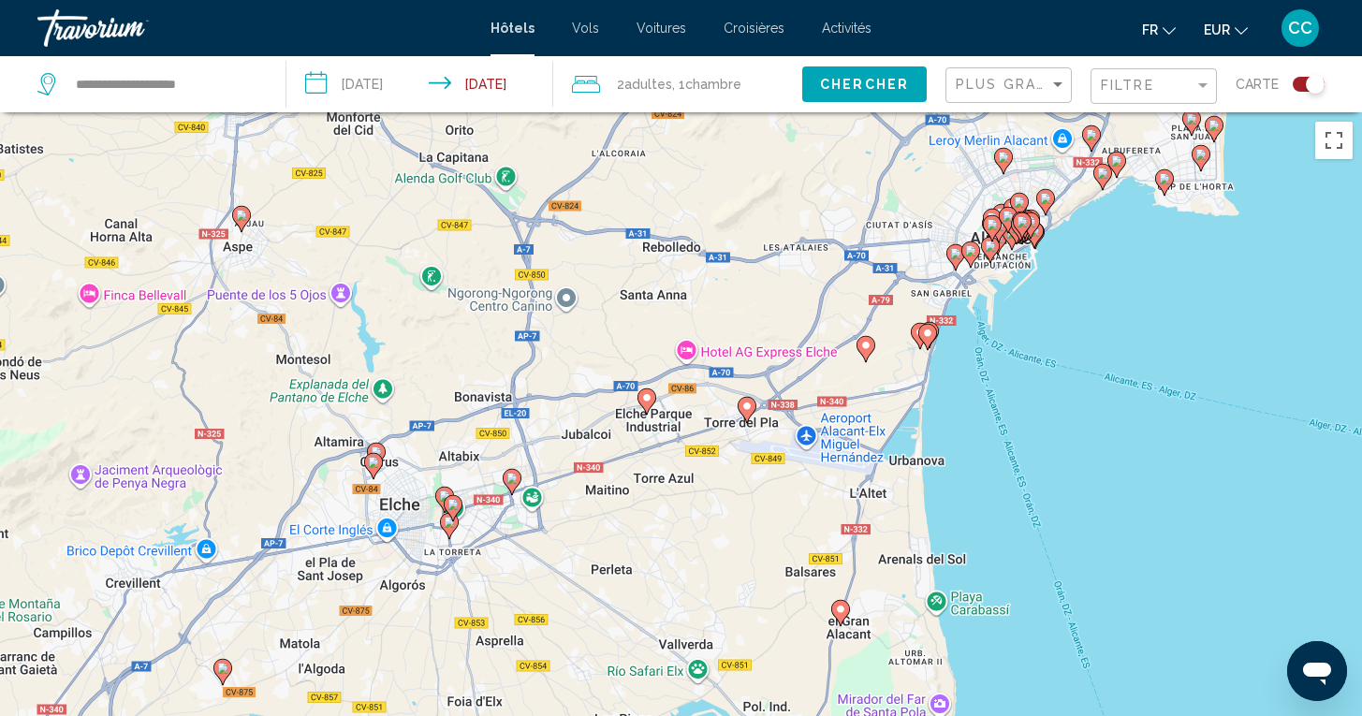
drag, startPoint x: 1084, startPoint y: 516, endPoint x: 1058, endPoint y: 284, distance: 233.4
click at [1057, 284] on div "Pour activer le glissement avec le clavier, appuyez sur Alt+Entrée. Une fois ce…" at bounding box center [681, 470] width 1362 height 716
click at [745, 412] on image "Main content" at bounding box center [747, 406] width 11 height 11
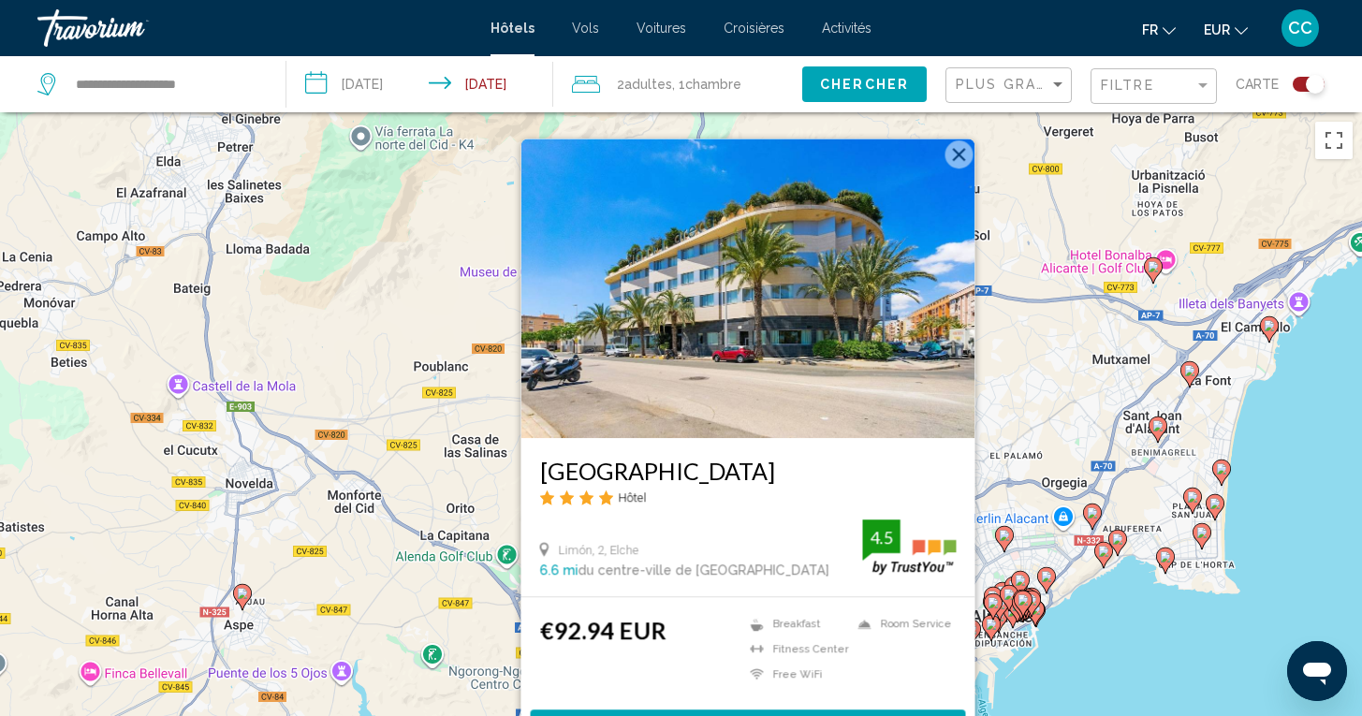
click at [1085, 659] on div "Pour activer le glissement avec le clavier, appuyez sur Alt+Entrée. Une fois ce…" at bounding box center [681, 470] width 1362 height 716
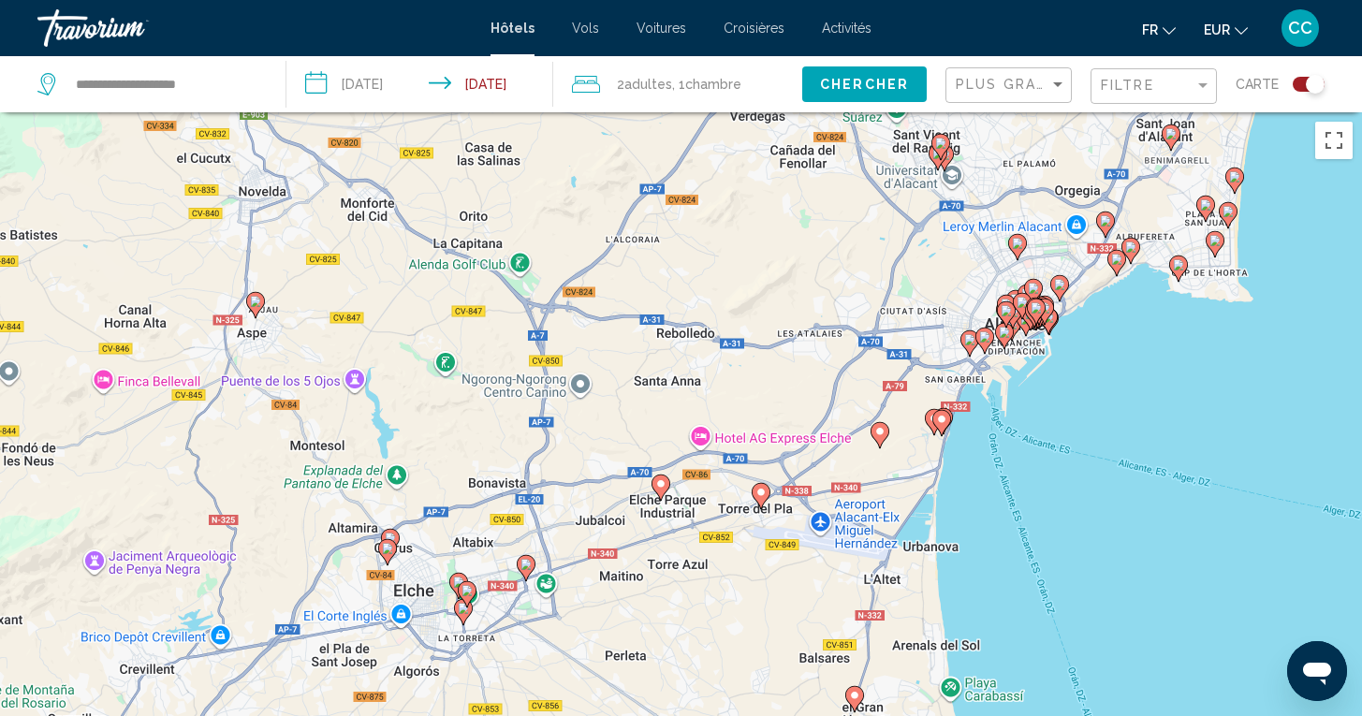
drag, startPoint x: 1062, startPoint y: 677, endPoint x: 1075, endPoint y: 381, distance: 296.0
click at [1075, 381] on div "Pour activer le glissement avec le clavier, appuyez sur Alt+Entrée. Une fois ce…" at bounding box center [681, 470] width 1362 height 716
click at [1333, 139] on button "Passer en plein écran" at bounding box center [1333, 140] width 37 height 37
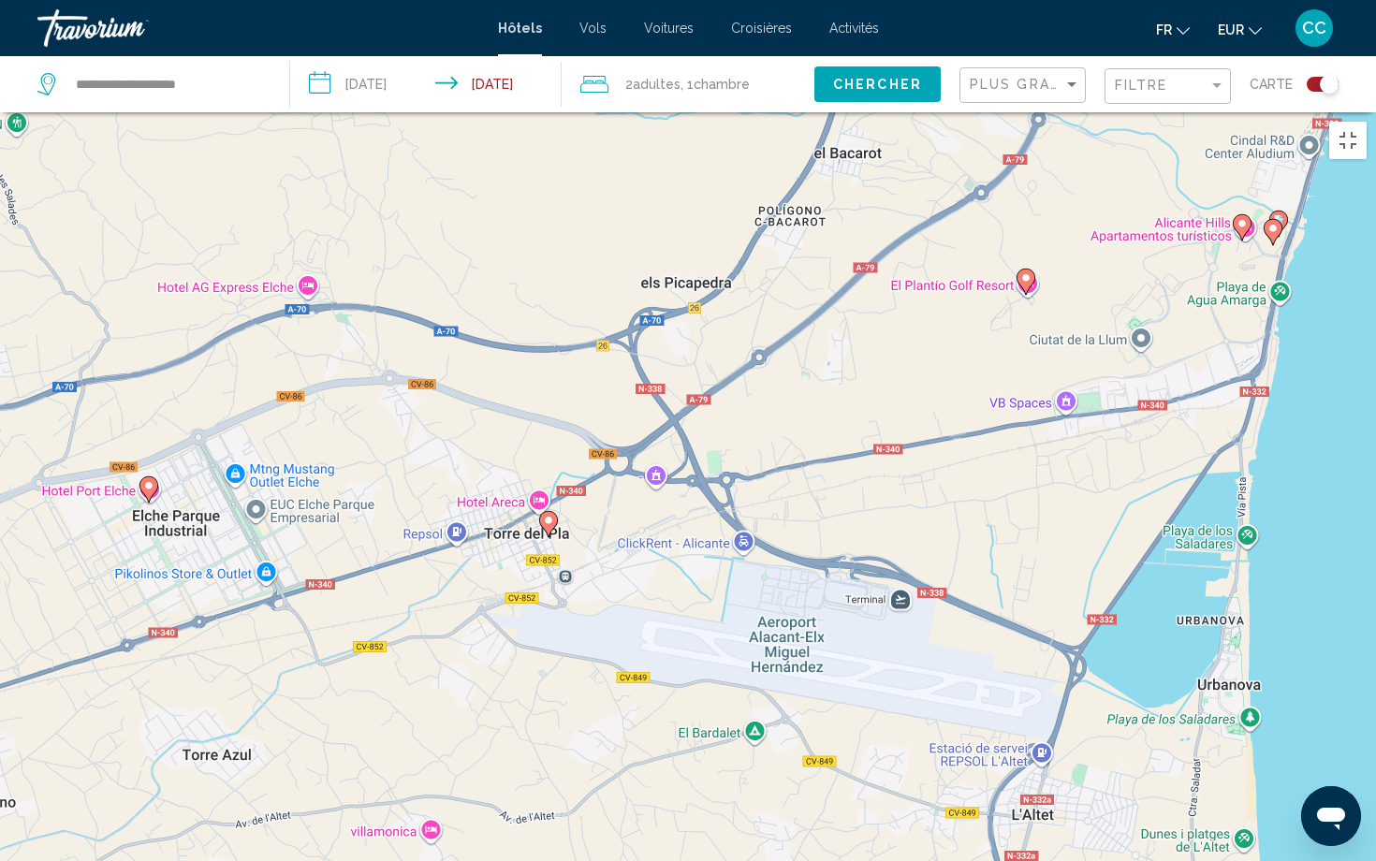
drag, startPoint x: 1039, startPoint y: 750, endPoint x: 571, endPoint y: 584, distance: 496.3
click at [570, 582] on div "Pour activer le glissement avec le clavier, appuyez sur Alt+Entrée. Une fois ce…" at bounding box center [688, 542] width 1376 height 861
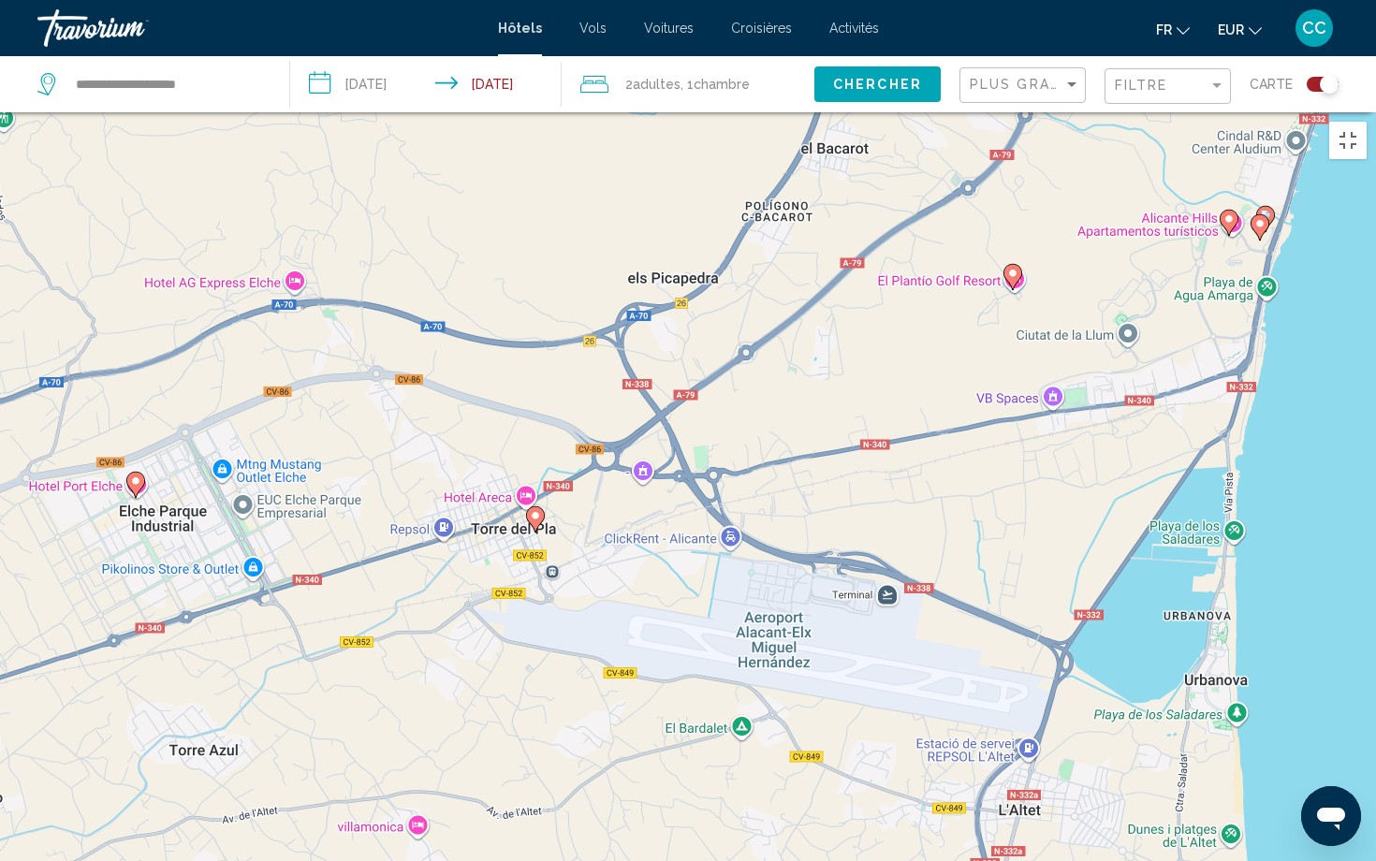
click at [729, 428] on div "Pour activer le glissement avec le clavier, appuyez sur Alt+Entrée. Une fois ce…" at bounding box center [688, 542] width 1376 height 861
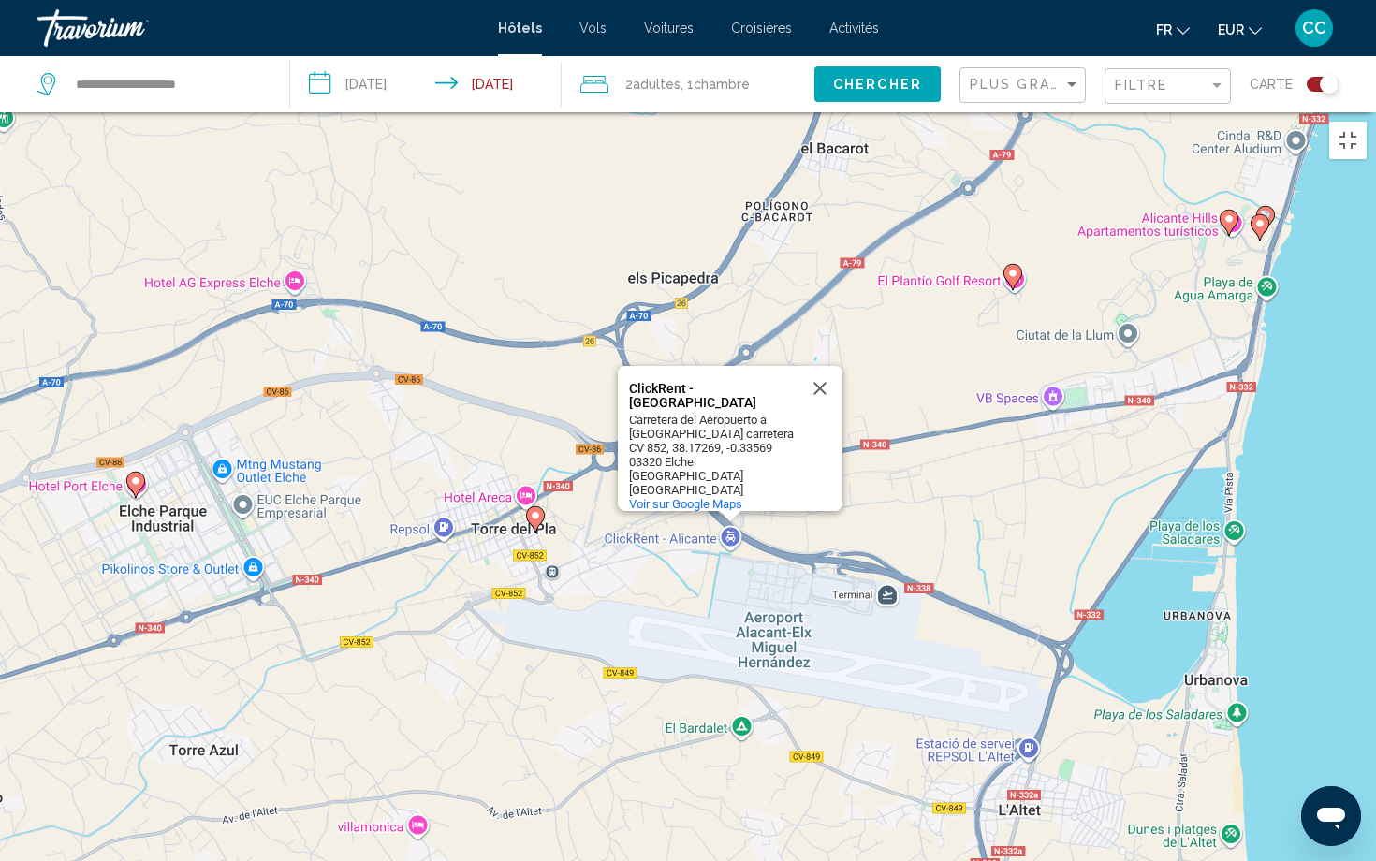
click at [824, 423] on div "Pour activer le glissement avec le clavier, appuyez sur Alt+Entrée. Une fois ce…" at bounding box center [688, 542] width 1376 height 861
click at [822, 366] on button "Fermer" at bounding box center [819, 388] width 45 height 45
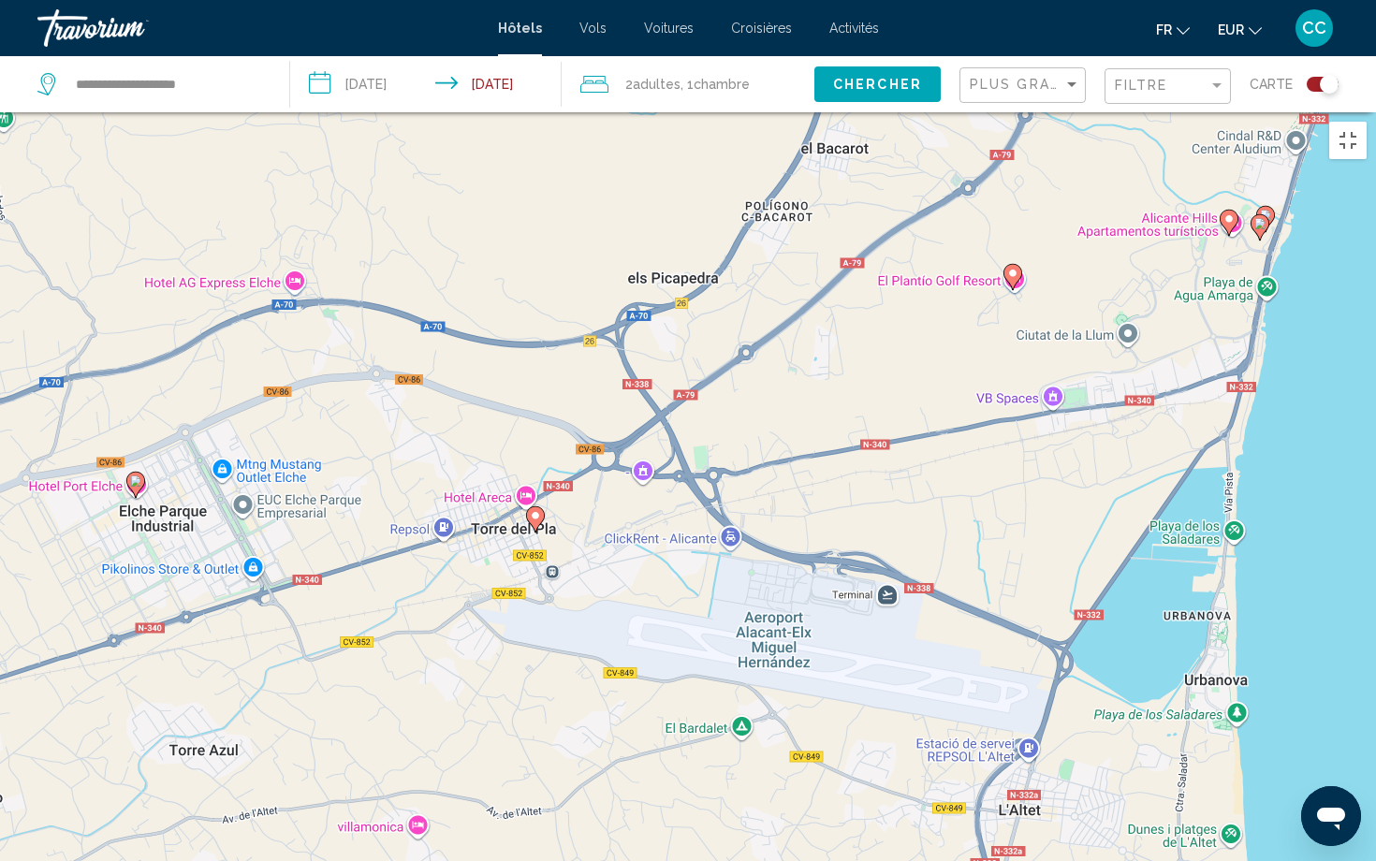
click at [534, 510] on image "Main content" at bounding box center [535, 515] width 11 height 11
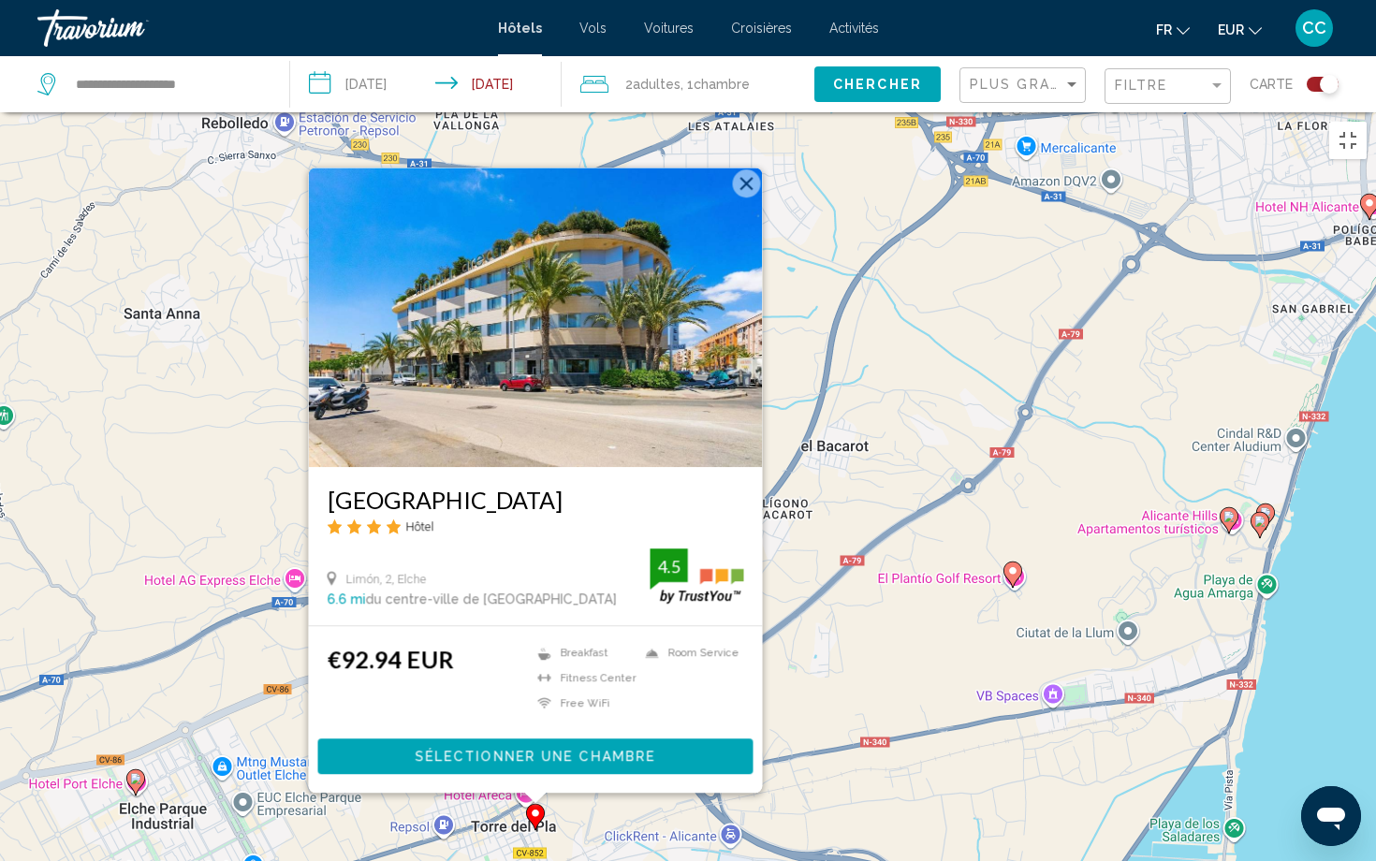
click at [998, 678] on div "Pour activer le glissement avec le clavier, appuyez sur Alt+Entrée. Une fois ce…" at bounding box center [688, 542] width 1376 height 861
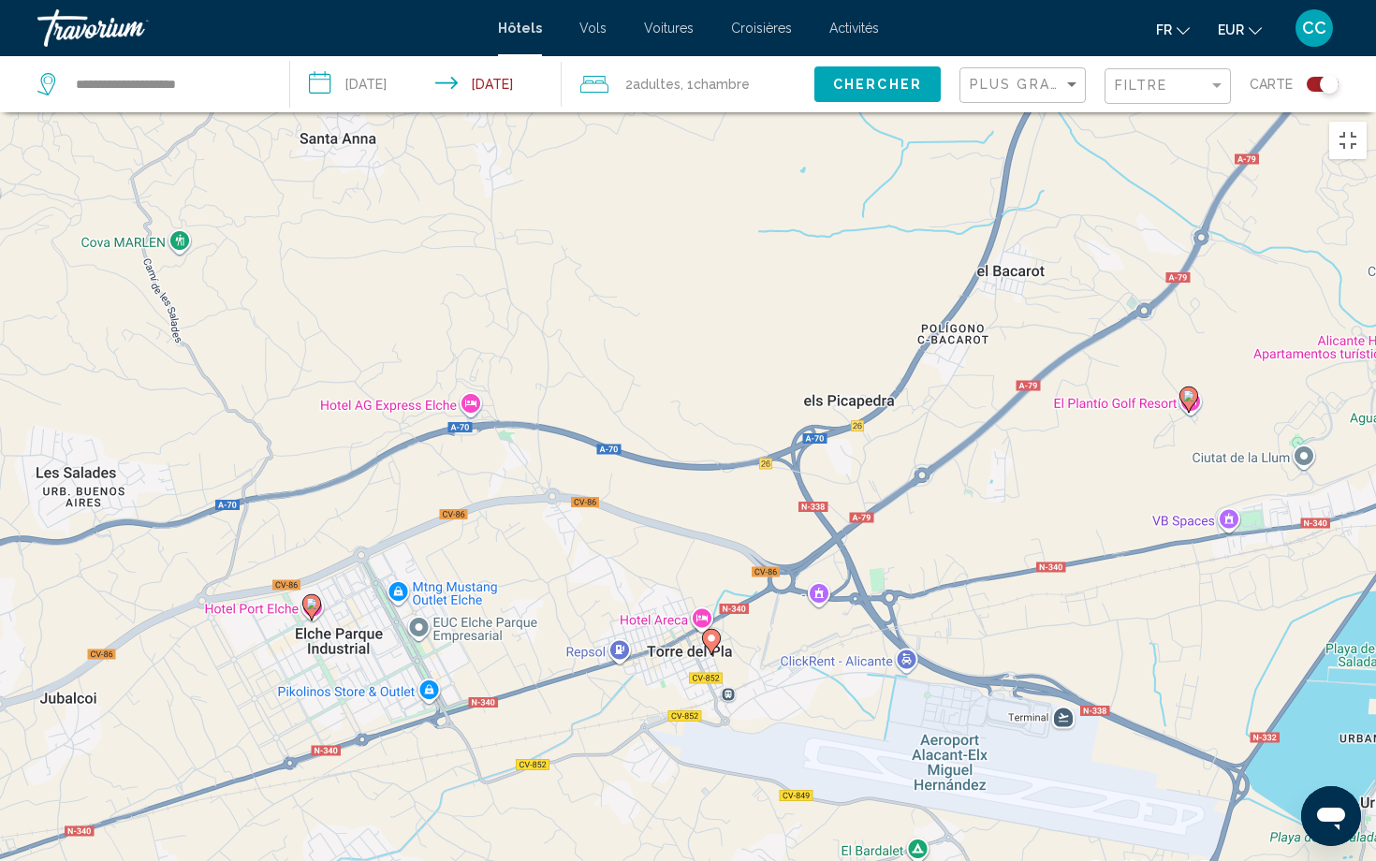
drag, startPoint x: 919, startPoint y: 707, endPoint x: 1098, endPoint y: 529, distance: 252.8
click at [1098, 530] on div "Pour activer le glissement avec le clavier, appuyez sur Alt+Entrée. Une fois ce…" at bounding box center [688, 542] width 1376 height 861
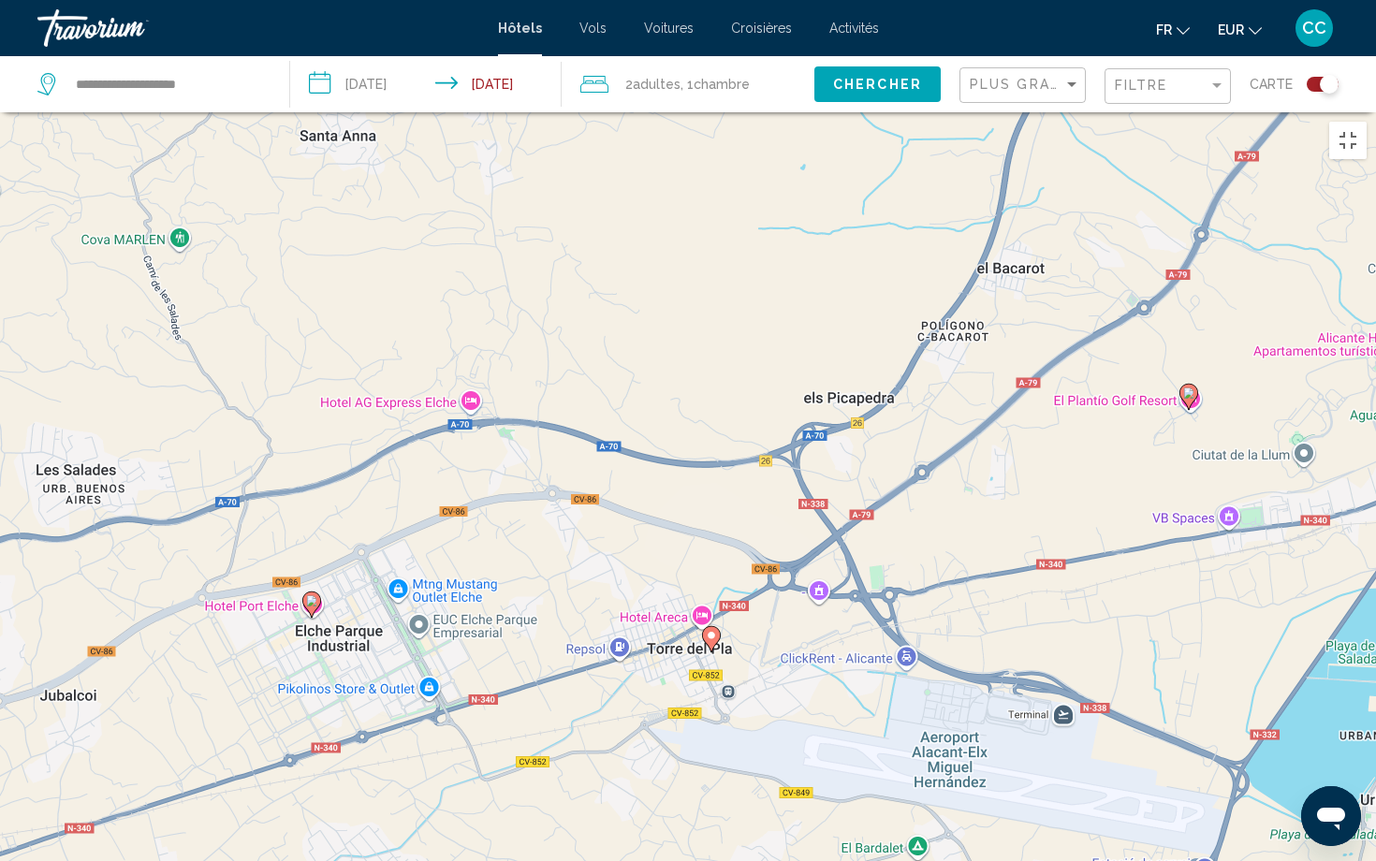
click at [318, 590] on gmp-advanced-marker "Main content" at bounding box center [311, 604] width 19 height 28
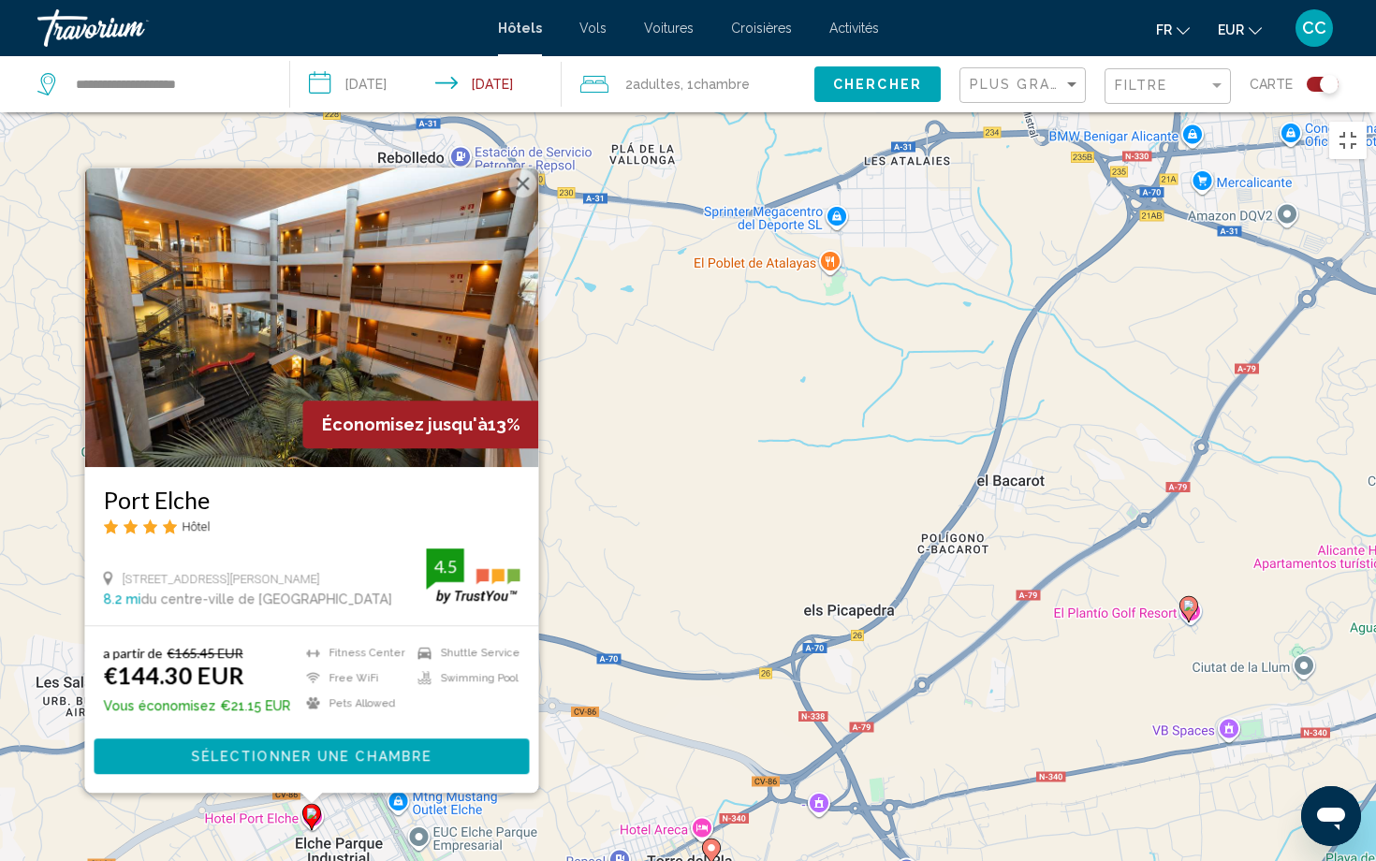
click at [1128, 561] on div "Pour activer le glissement avec le clavier, appuyez sur Alt+Entrée. Une fois ce…" at bounding box center [688, 542] width 1376 height 861
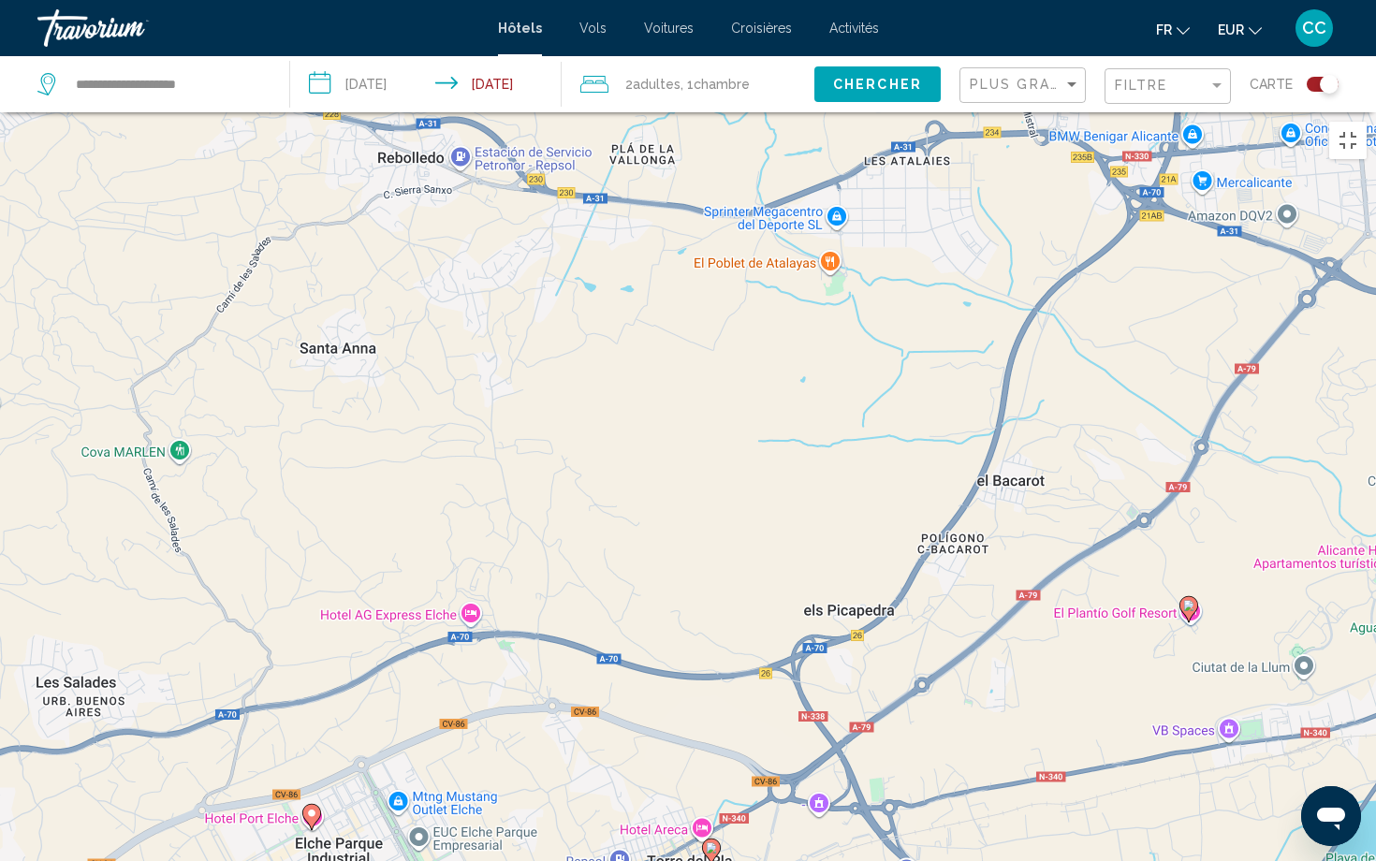
click at [1187, 600] on image "Main content" at bounding box center [1188, 605] width 11 height 11
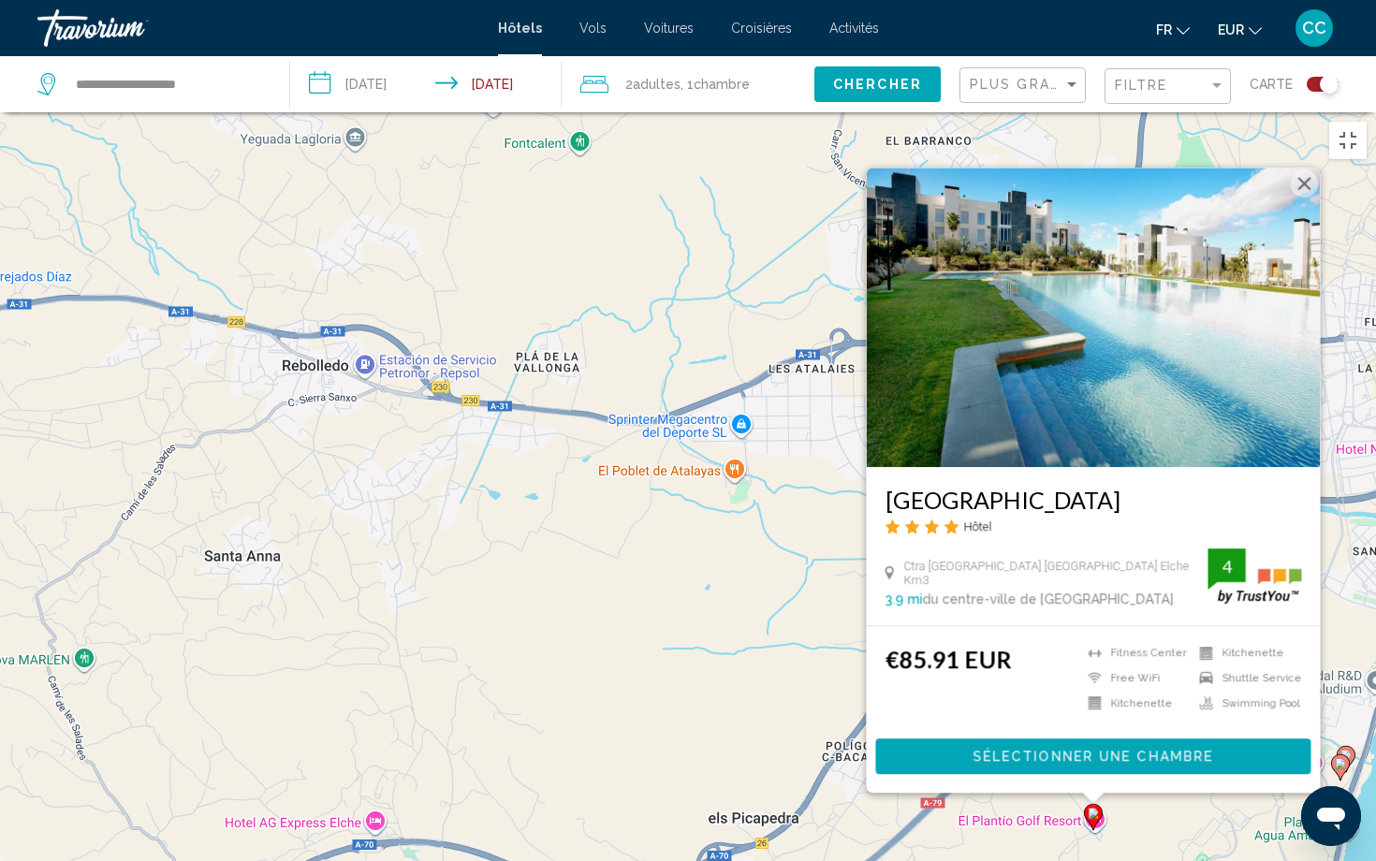
click at [998, 486] on h3 "[GEOGRAPHIC_DATA]" at bounding box center [1093, 500] width 416 height 28
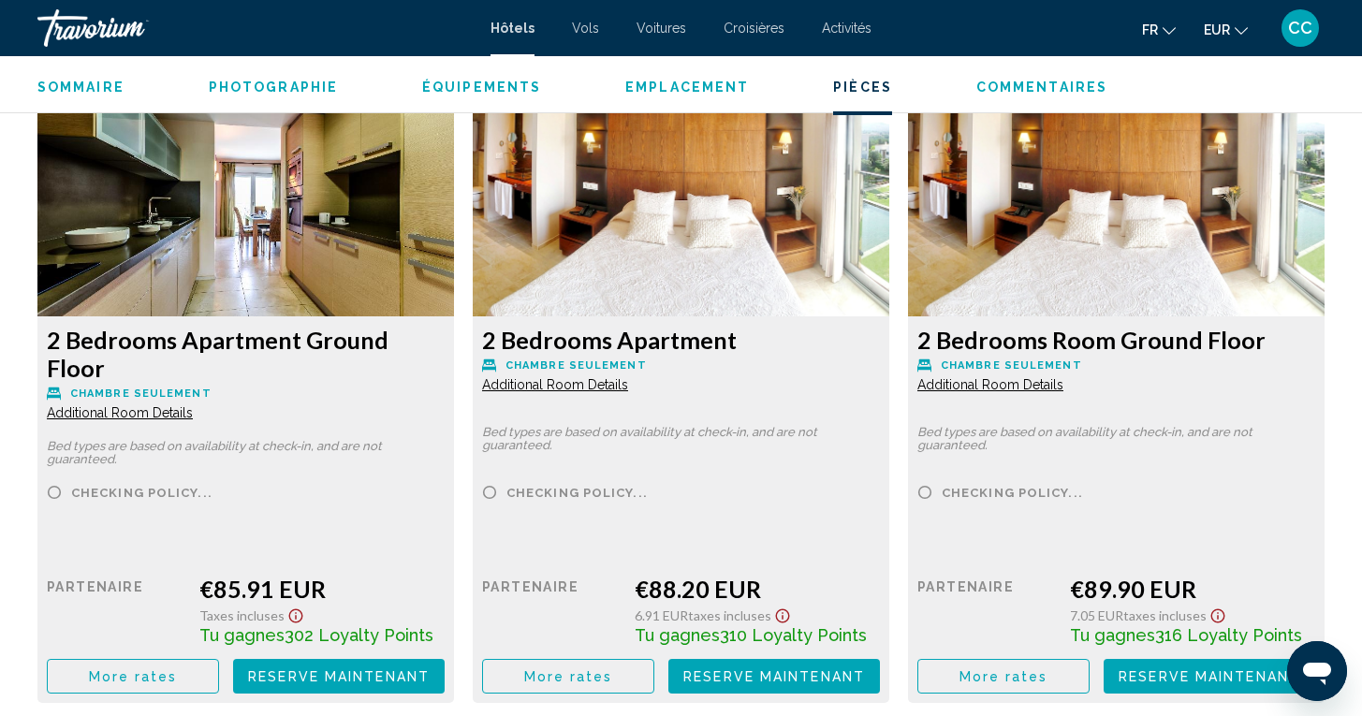
scroll to position [2569, 0]
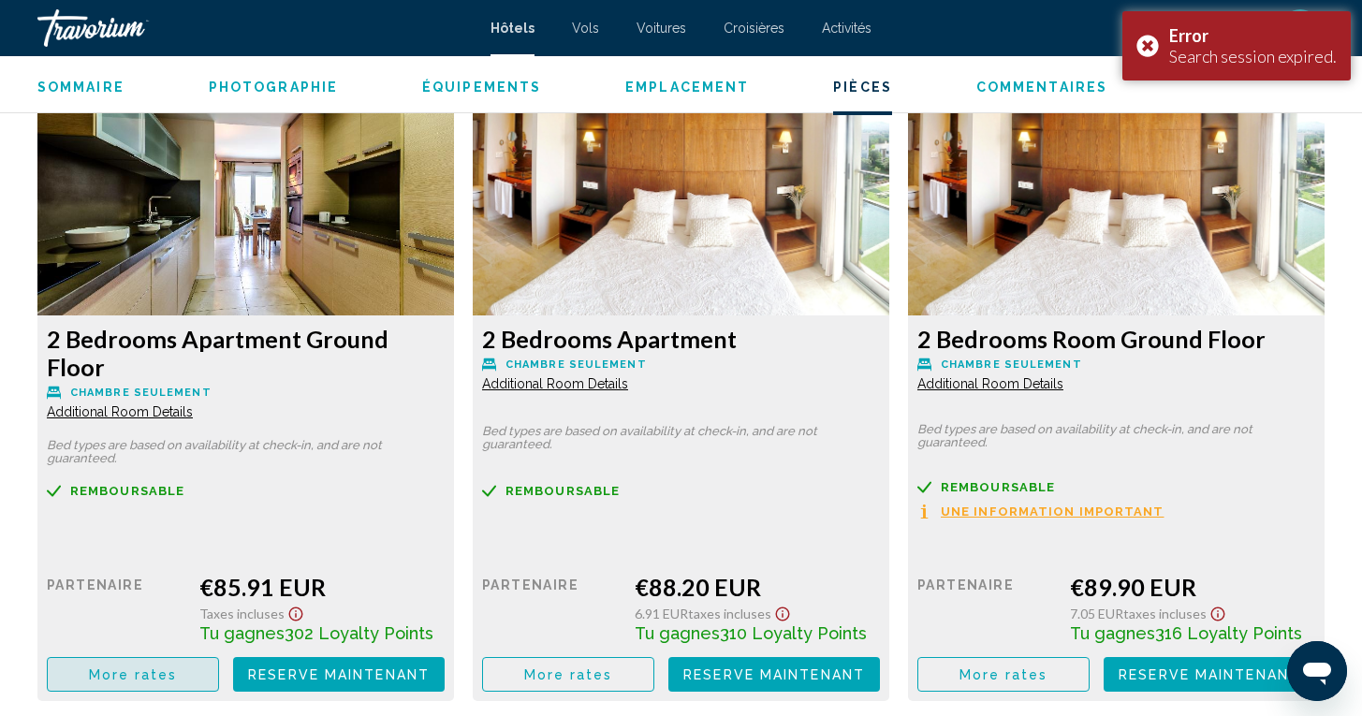
click at [163, 667] on span "More rates" at bounding box center [133, 674] width 89 height 15
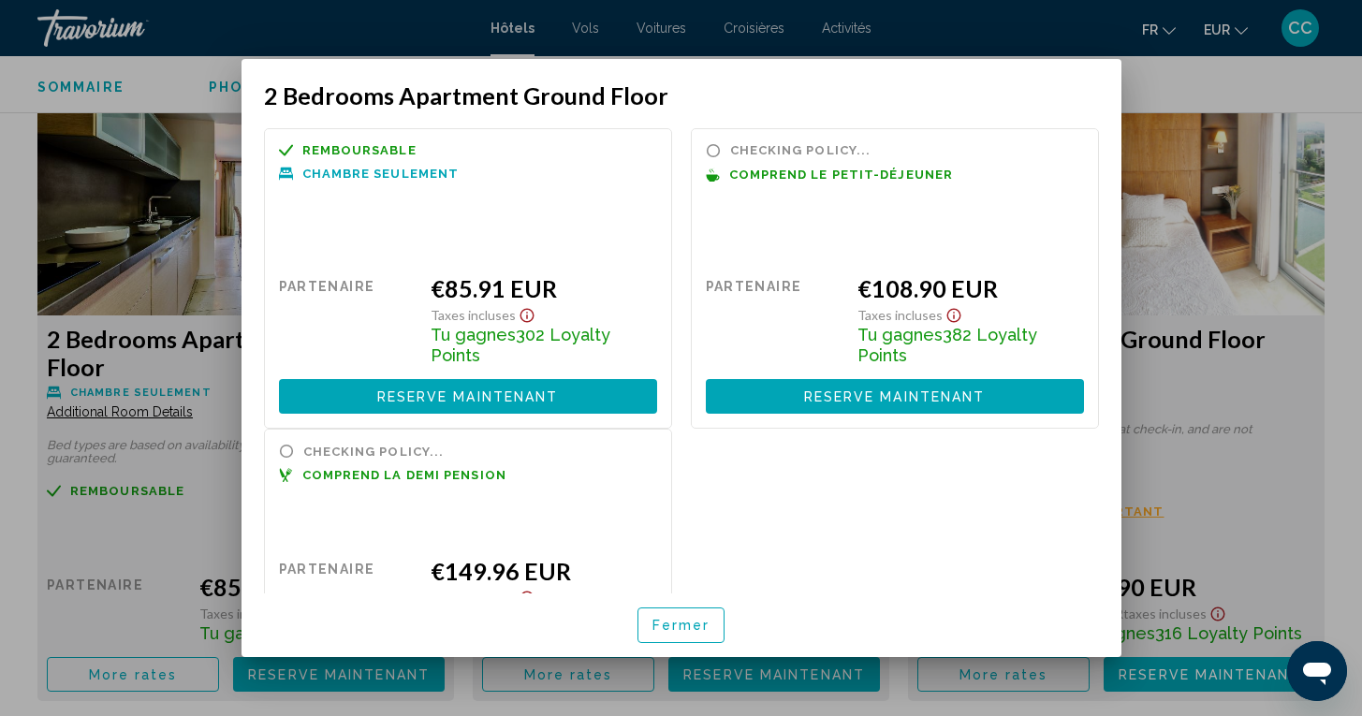
click at [1151, 78] on div at bounding box center [681, 358] width 1362 height 716
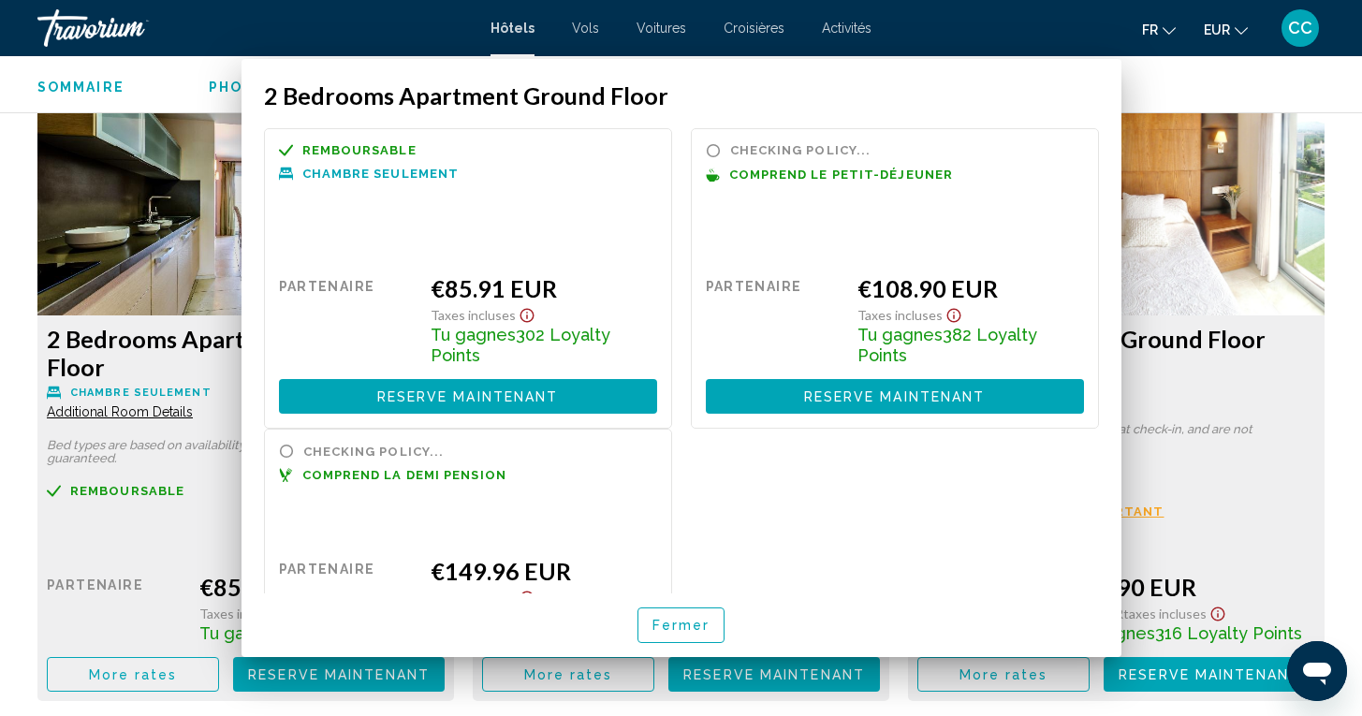
scroll to position [2569, 0]
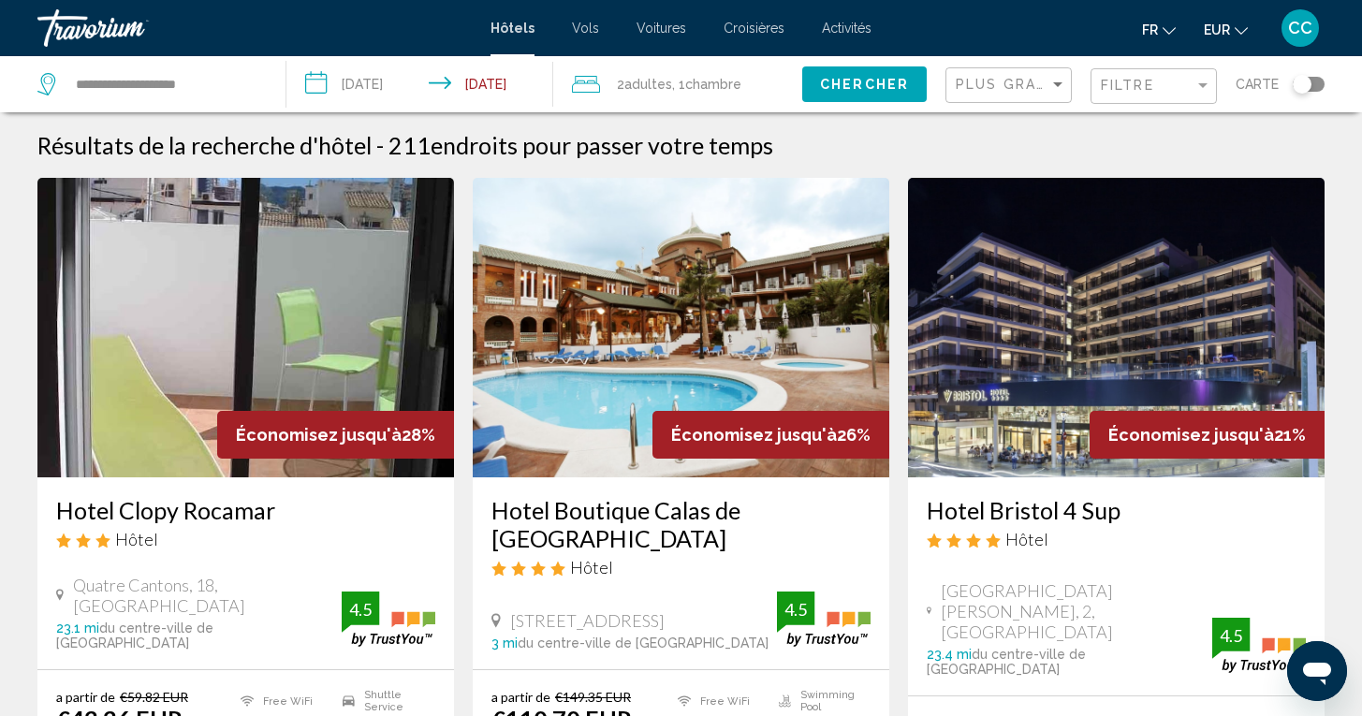
click at [1315, 89] on div "Toggle map" at bounding box center [1308, 84] width 32 height 15
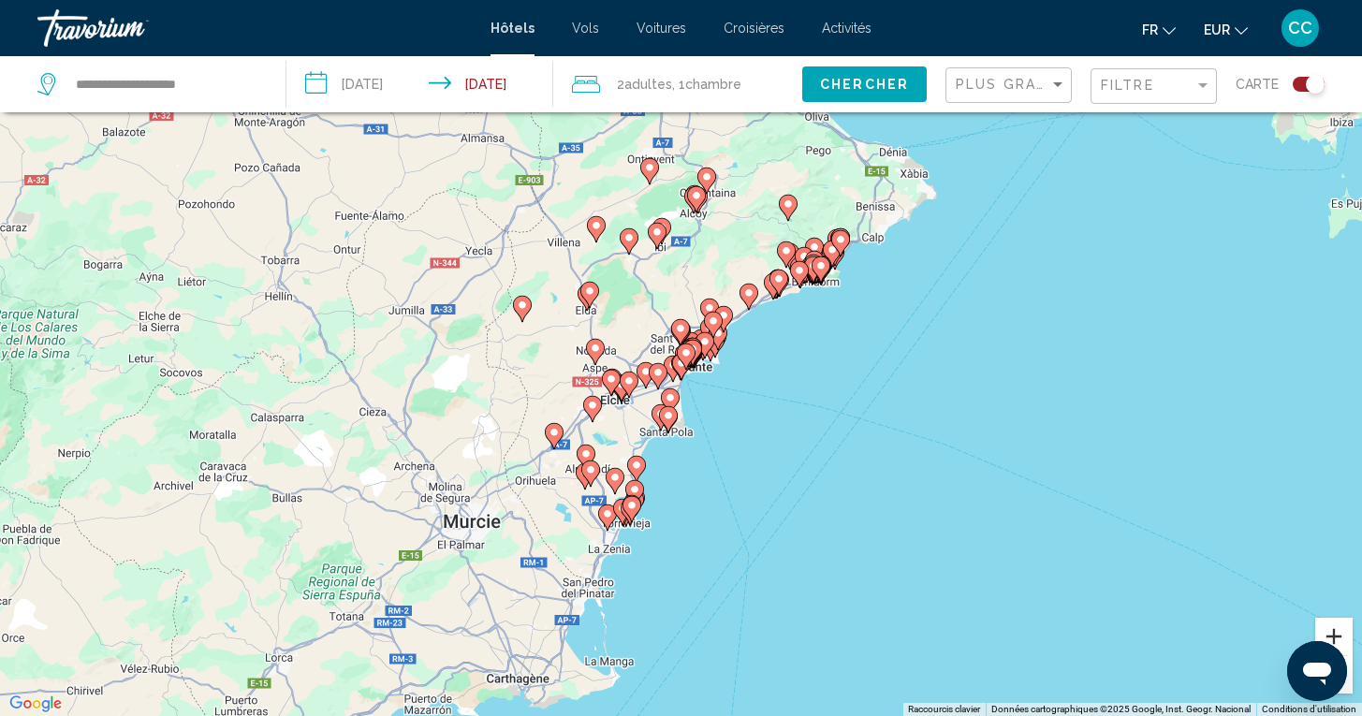
click at [1334, 636] on button "Zoom avant" at bounding box center [1333, 636] width 37 height 37
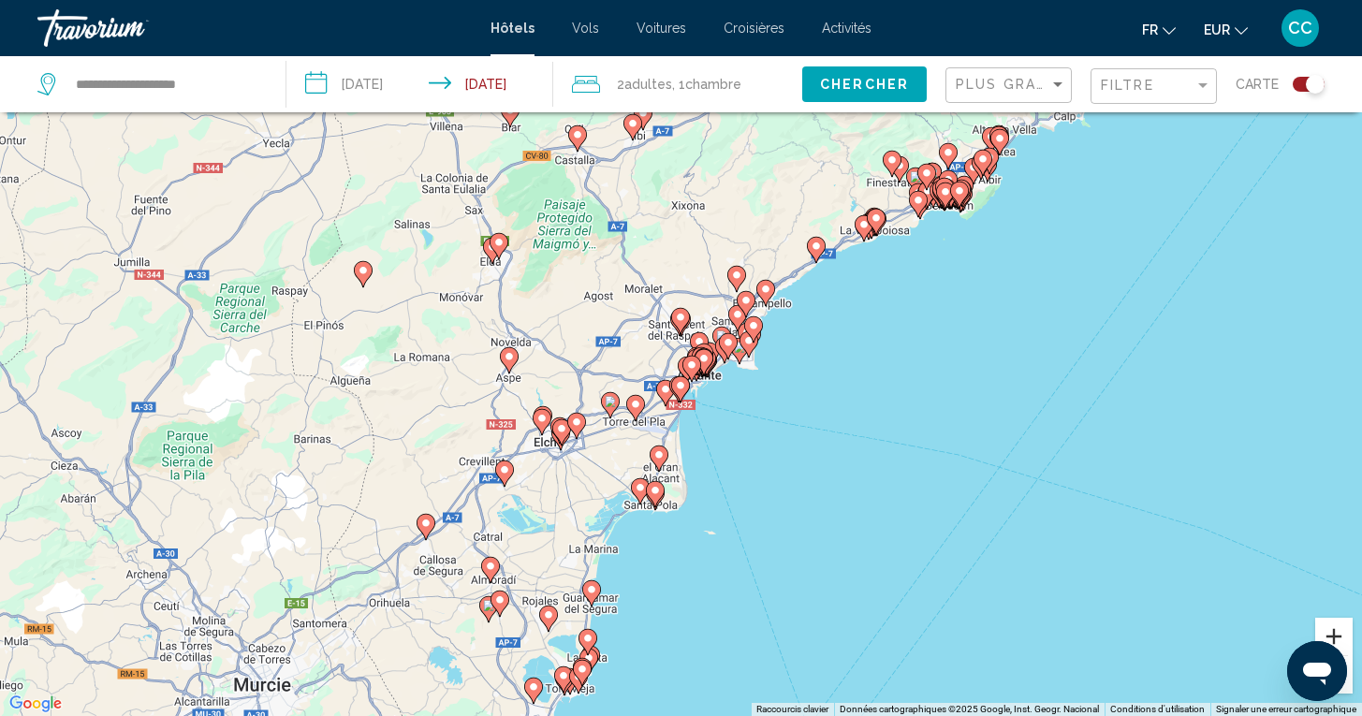
click at [1334, 636] on button "Zoom avant" at bounding box center [1333, 636] width 37 height 37
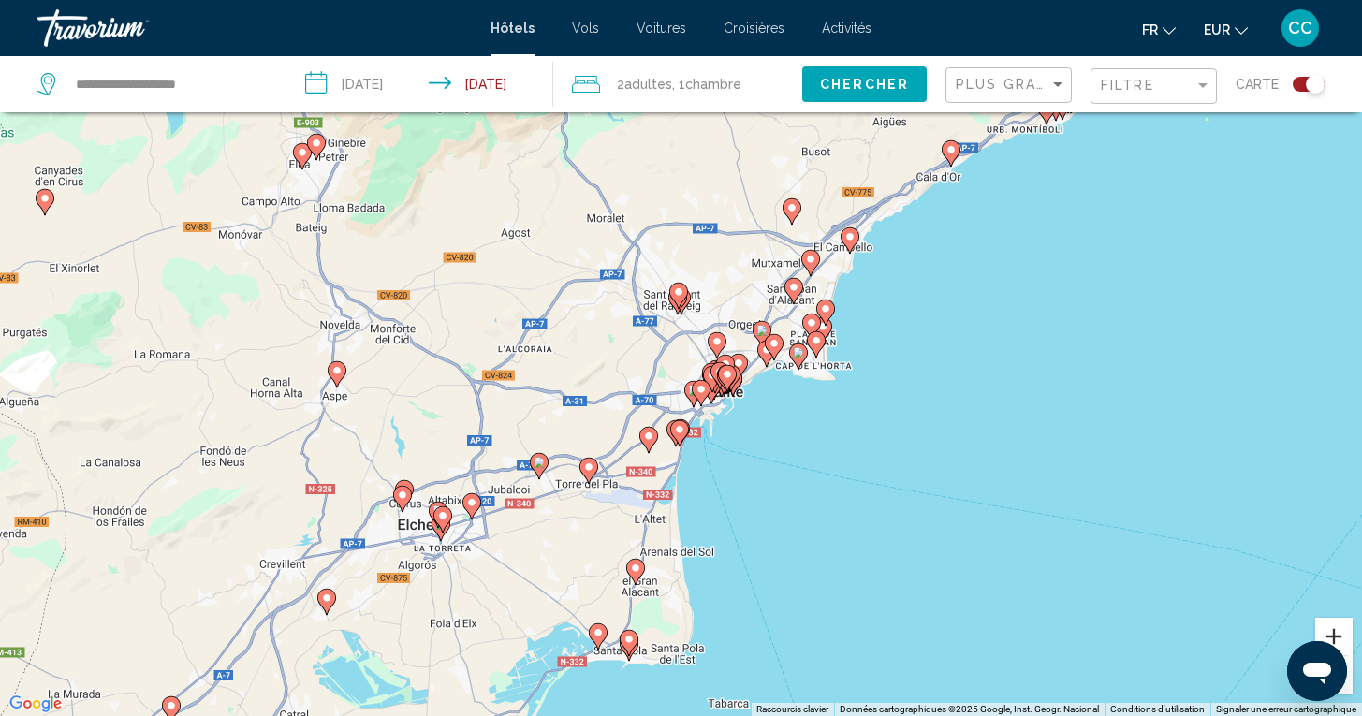
click at [1334, 636] on button "Zoom avant" at bounding box center [1333, 636] width 37 height 37
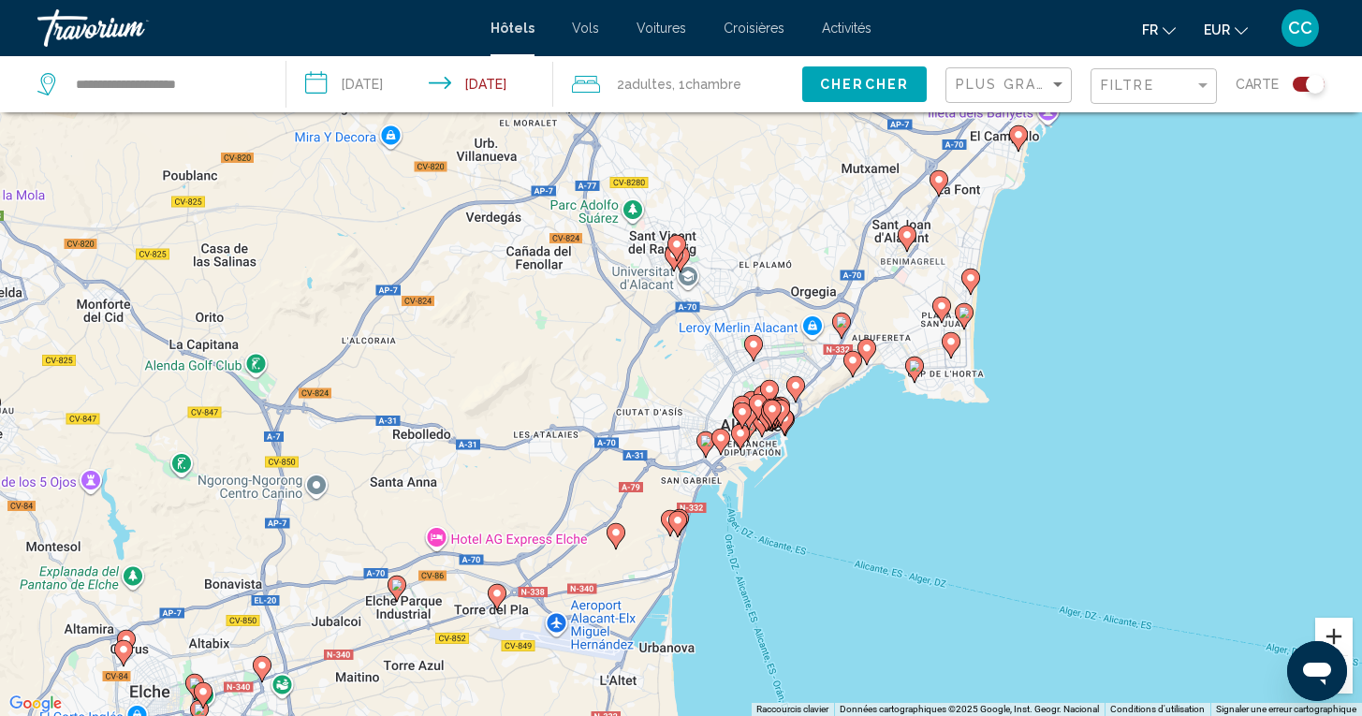
click at [1333, 635] on button "Zoom avant" at bounding box center [1333, 636] width 37 height 37
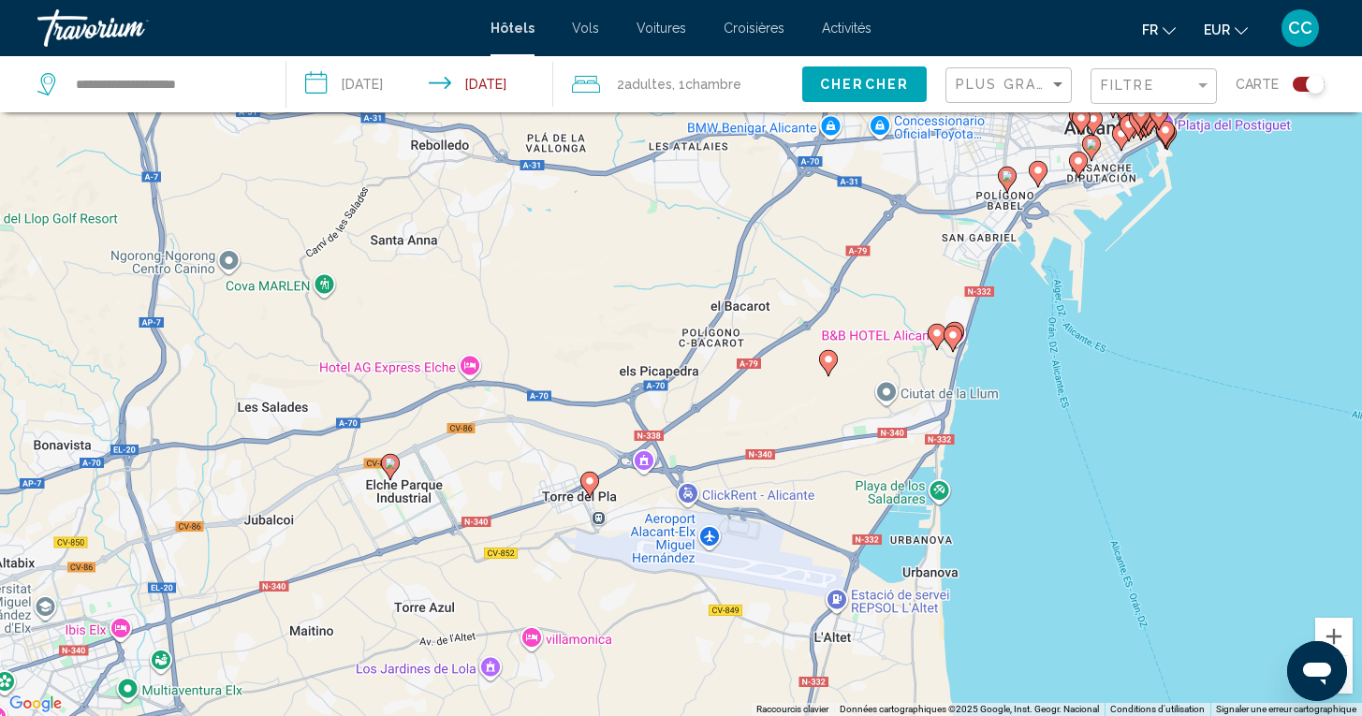
drag, startPoint x: 930, startPoint y: 671, endPoint x: 1211, endPoint y: 302, distance: 463.4
click at [1211, 302] on div "Pour activer le glissement avec le clavier, appuyez sur Alt+Entrée. Une fois ce…" at bounding box center [681, 358] width 1362 height 716
click at [827, 371] on icon "Main content" at bounding box center [827, 362] width 17 height 24
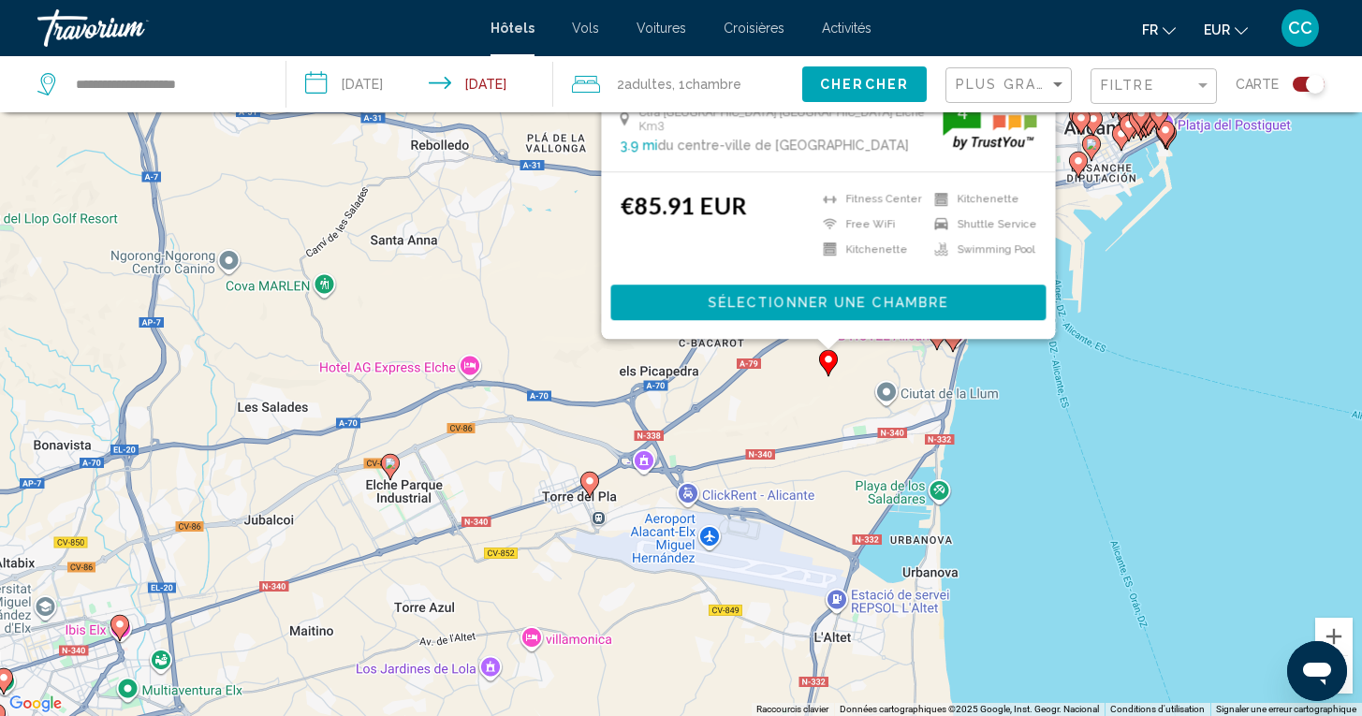
scroll to position [0, 0]
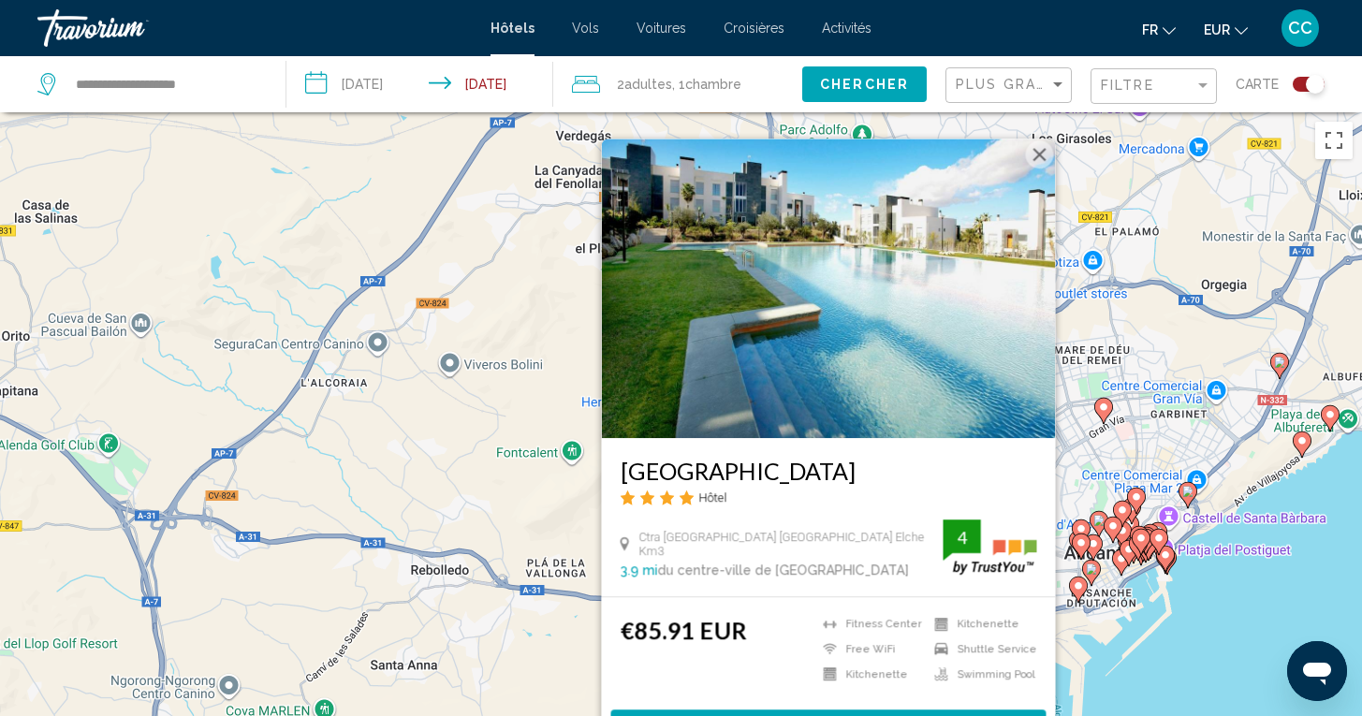
click at [1233, 643] on div "Pour activer le glissement avec le clavier, appuyez sur Alt+Entrée. Une fois ce…" at bounding box center [681, 470] width 1362 height 716
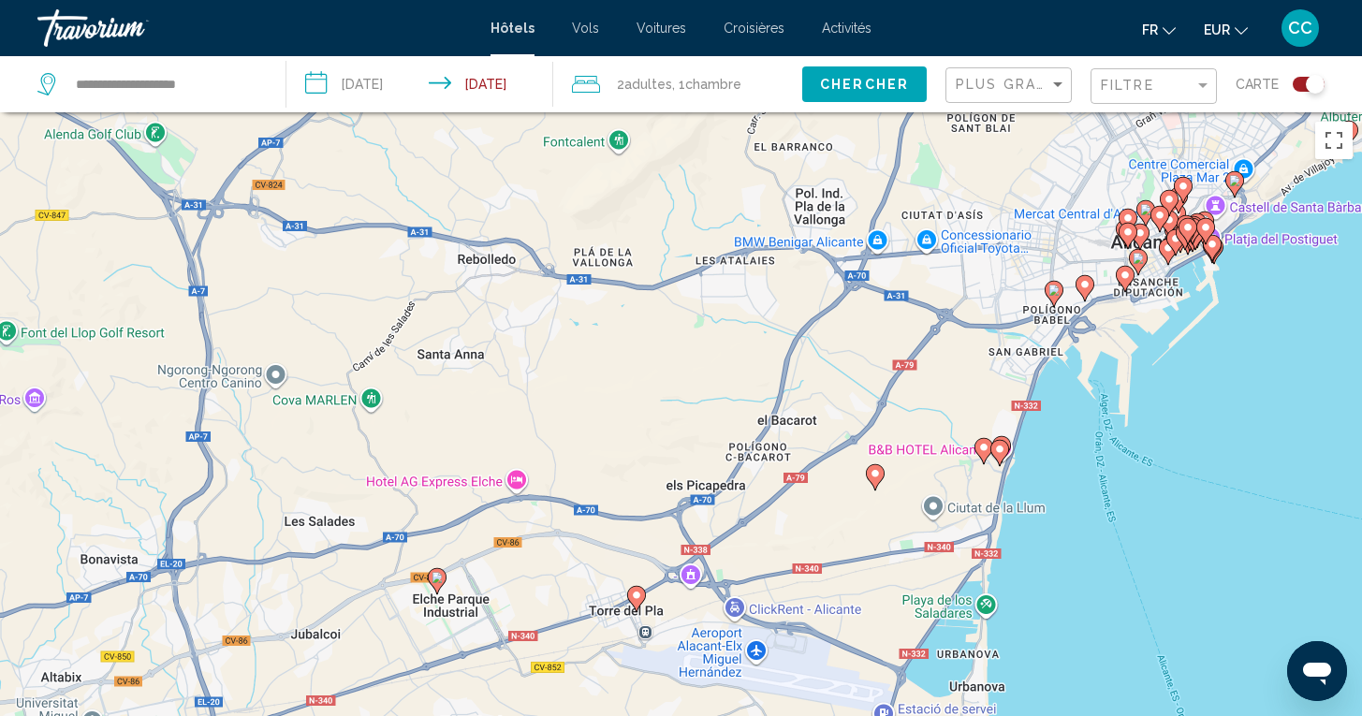
drag, startPoint x: 1216, startPoint y: 652, endPoint x: 1262, endPoint y: 337, distance: 318.8
click at [1262, 337] on div "Pour activer le glissement avec le clavier, appuyez sur Alt+Entrée. Une fois ce…" at bounding box center [681, 470] width 1362 height 716
click at [980, 444] on image "Main content" at bounding box center [983, 447] width 11 height 11
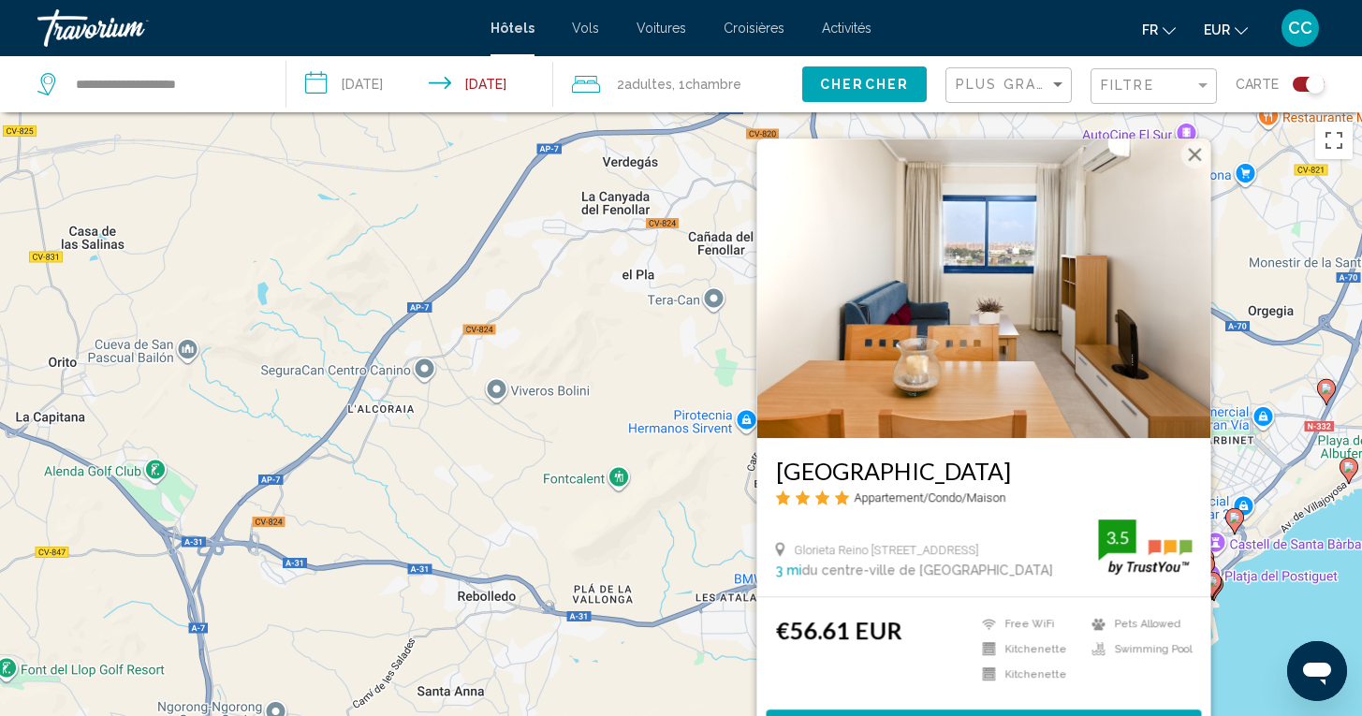
click at [1248, 637] on div "Pour activer le glissement avec le clavier, appuyez sur Alt+Entrée. Une fois ce…" at bounding box center [681, 470] width 1362 height 716
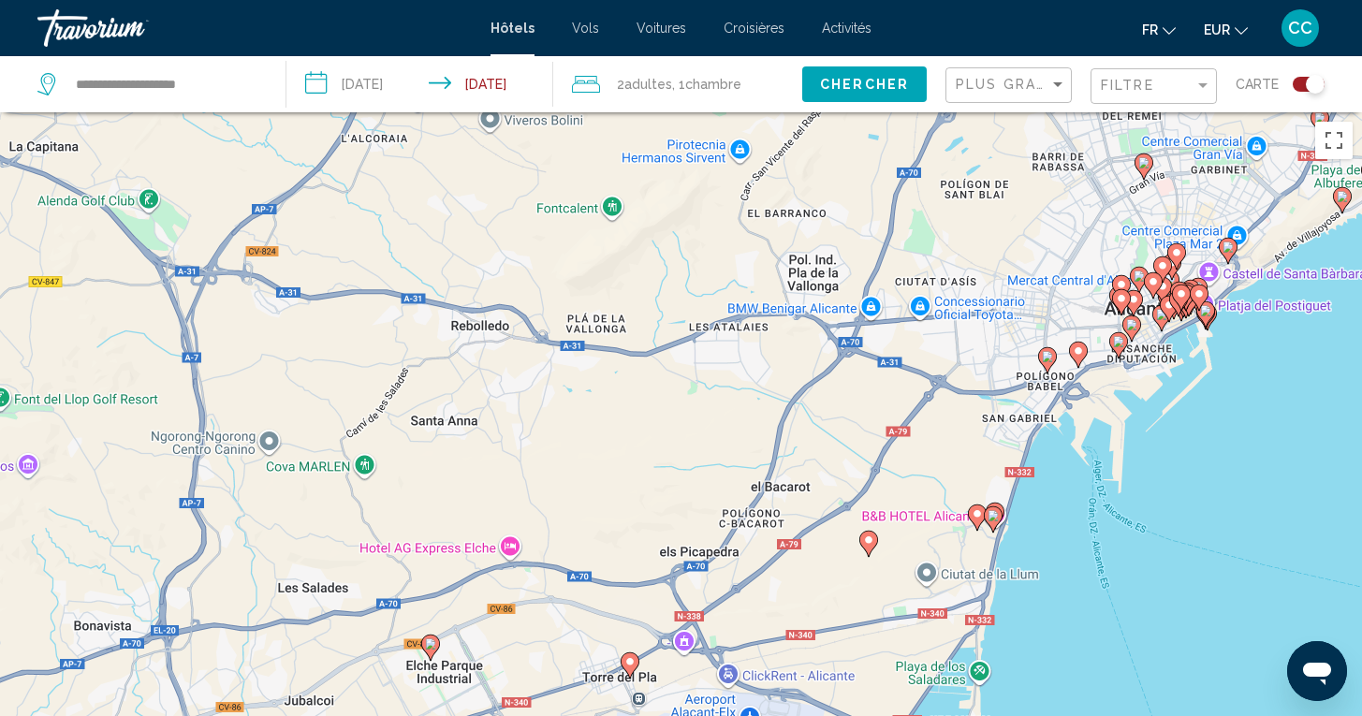
drag, startPoint x: 1202, startPoint y: 682, endPoint x: 1180, endPoint y: 383, distance: 300.2
click at [1180, 383] on div "Pour activer le glissement avec le clavier, appuyez sur Alt+Entrée. Une fois ce…" at bounding box center [681, 470] width 1362 height 716
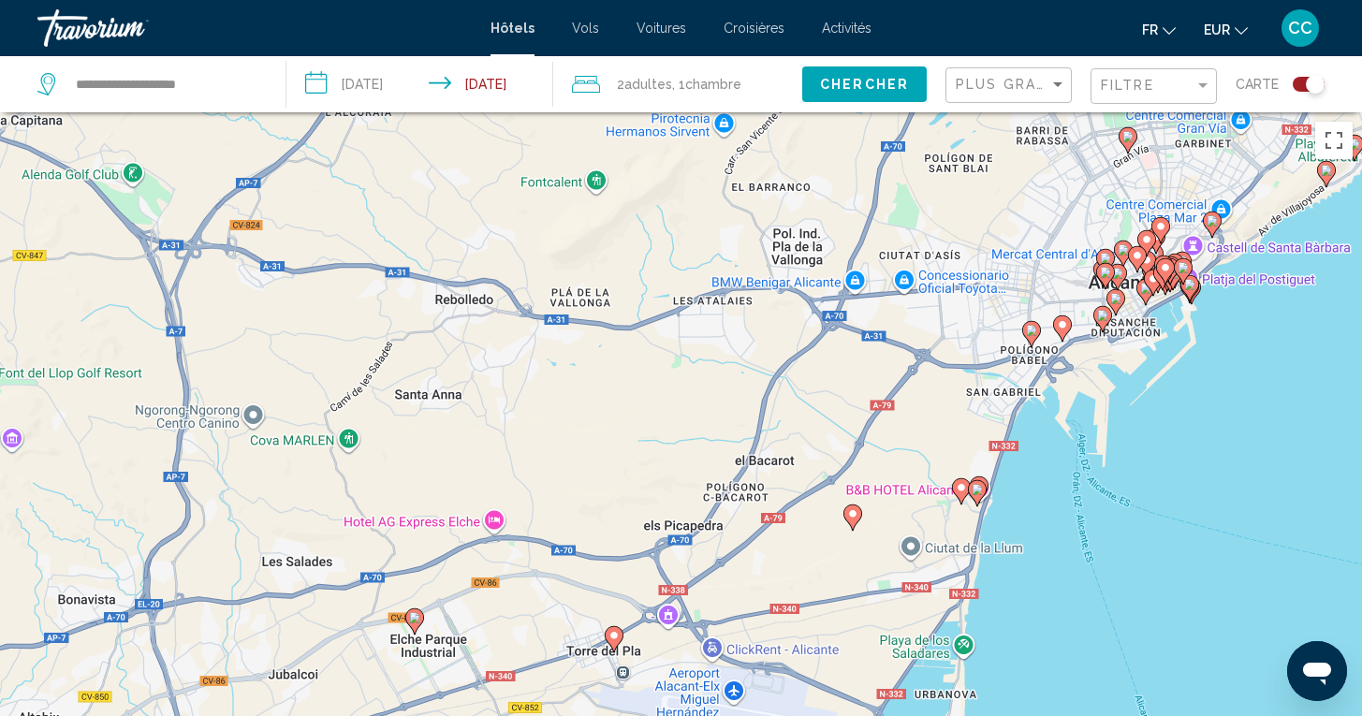
click at [973, 494] on image "Main content" at bounding box center [976, 489] width 11 height 11
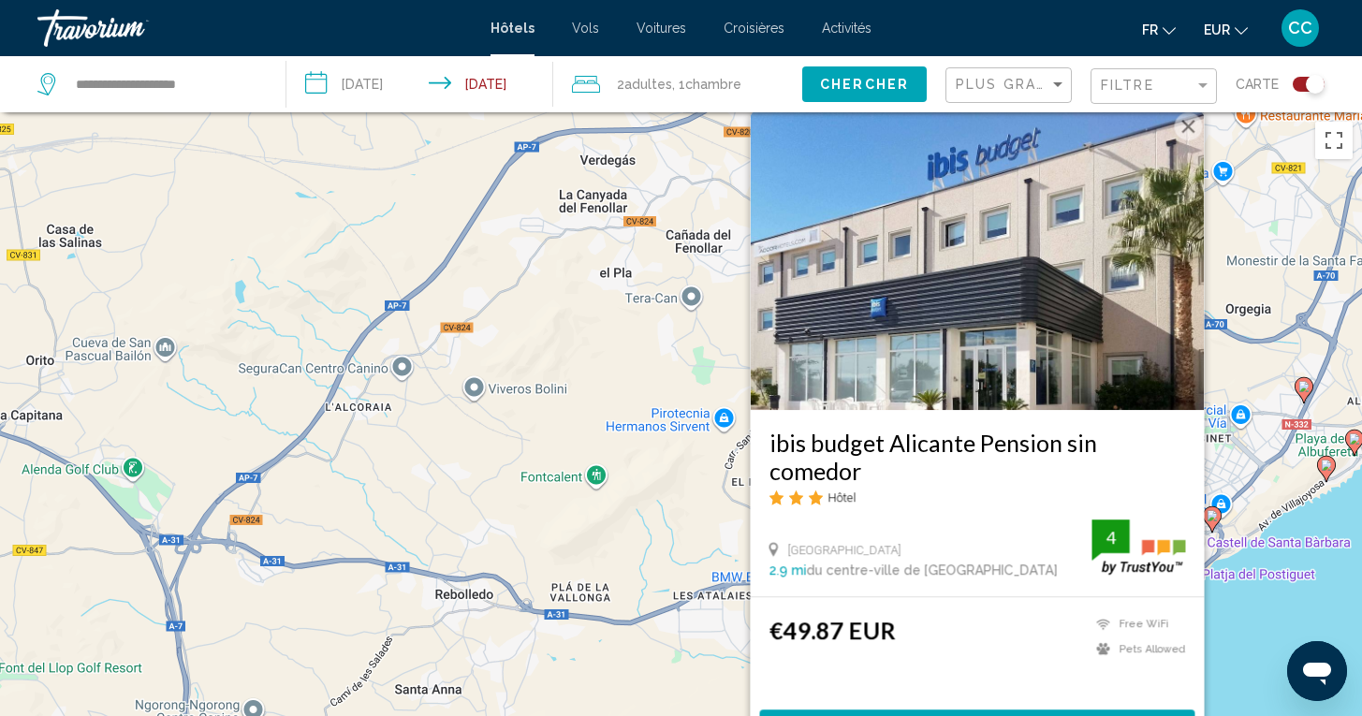
click at [962, 472] on h3 "ibis budget Alicante Pension sin comedor" at bounding box center [976, 457] width 416 height 56
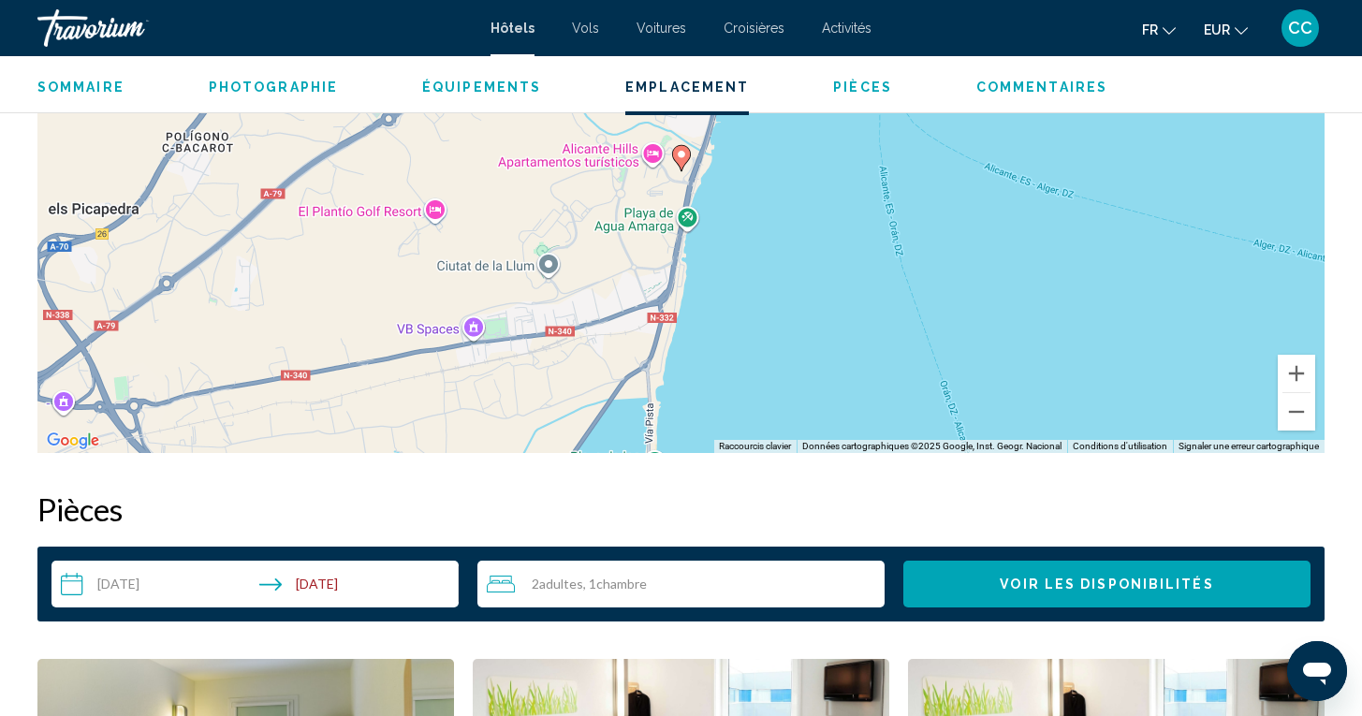
scroll to position [1993, 0]
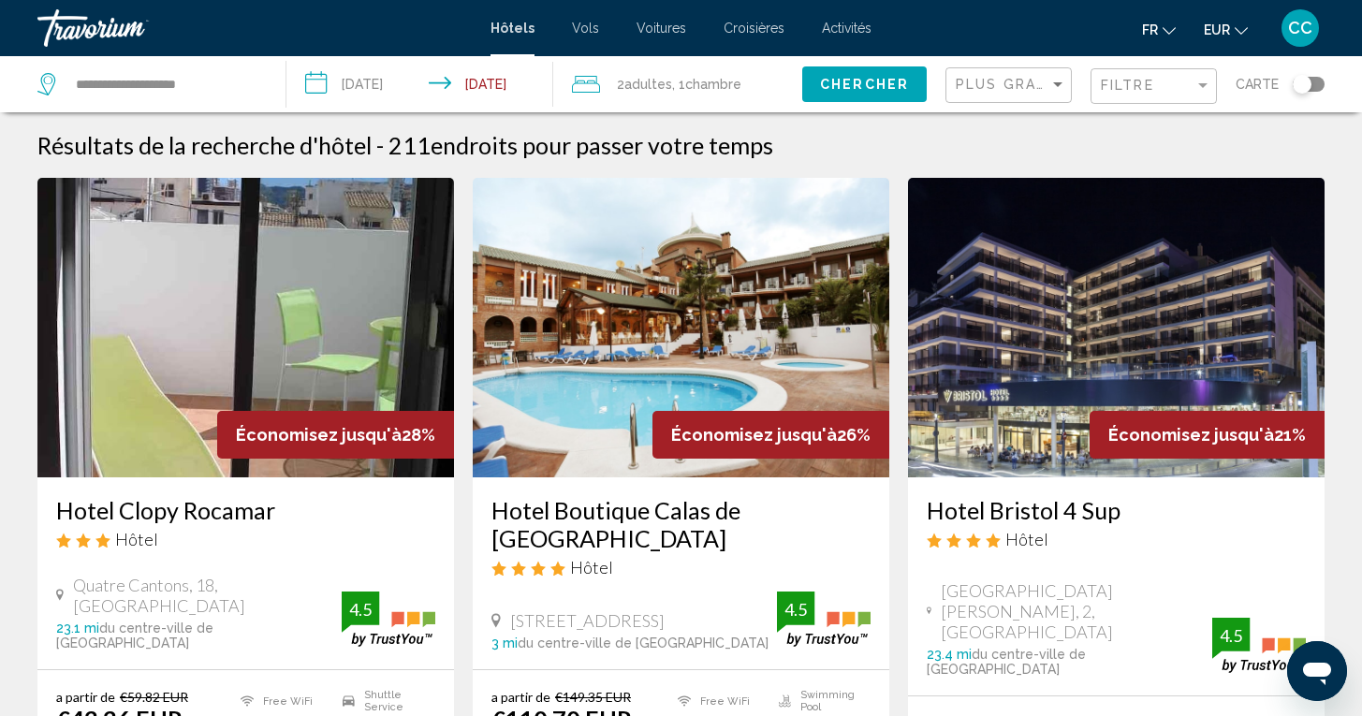
click at [1315, 87] on div "Toggle map" at bounding box center [1308, 84] width 32 height 15
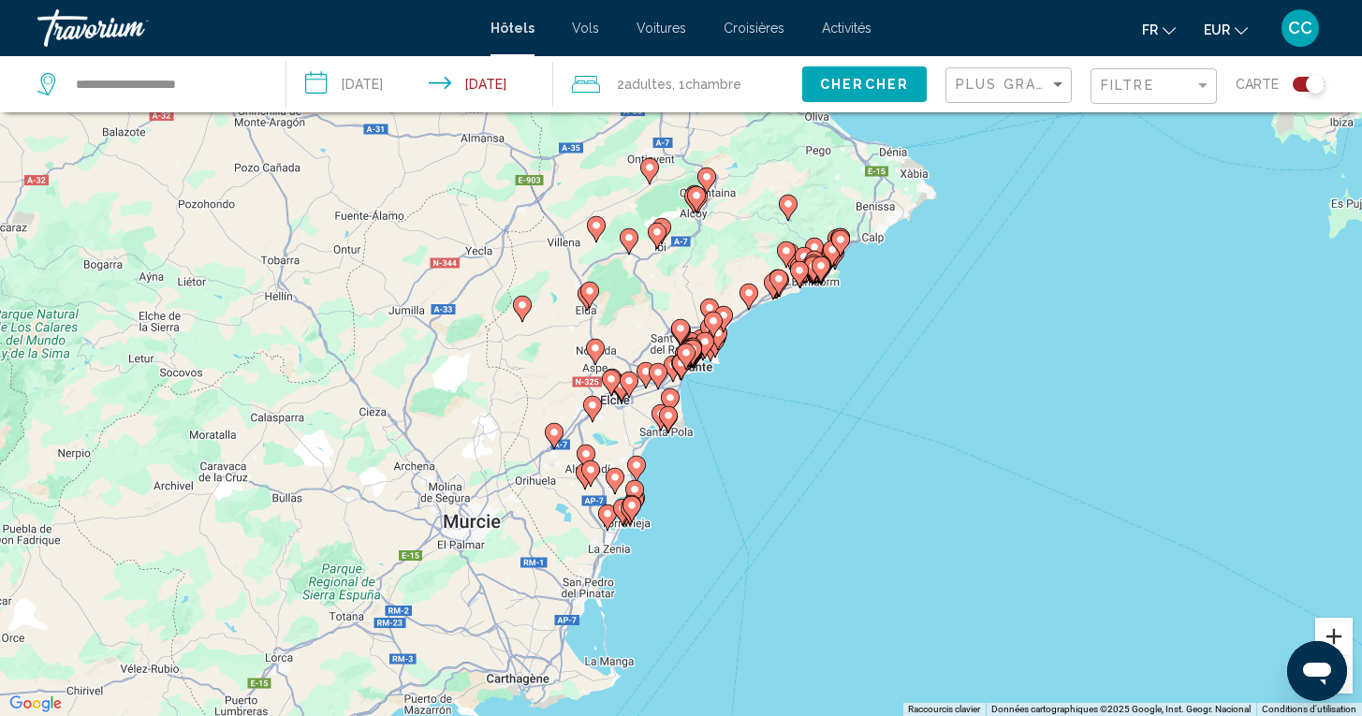
click at [1335, 633] on button "Zoom avant" at bounding box center [1333, 636] width 37 height 37
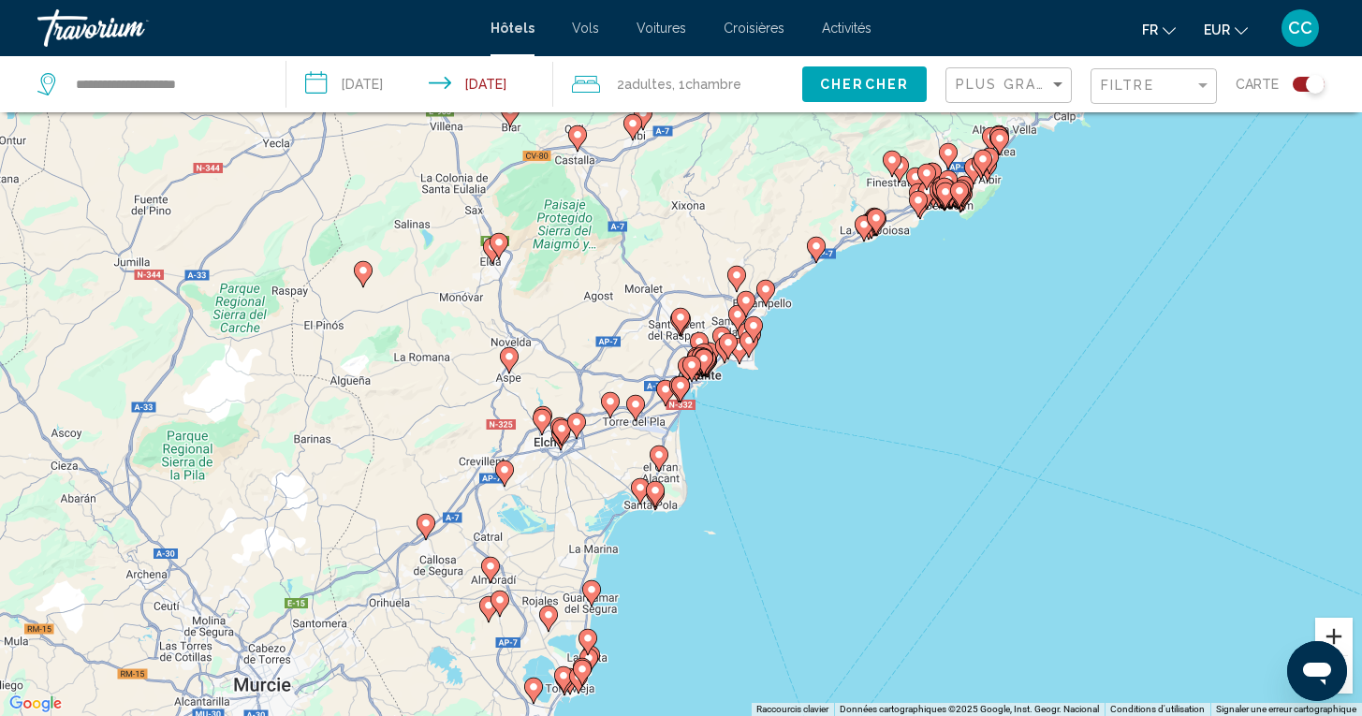
click at [1335, 633] on button "Zoom avant" at bounding box center [1333, 636] width 37 height 37
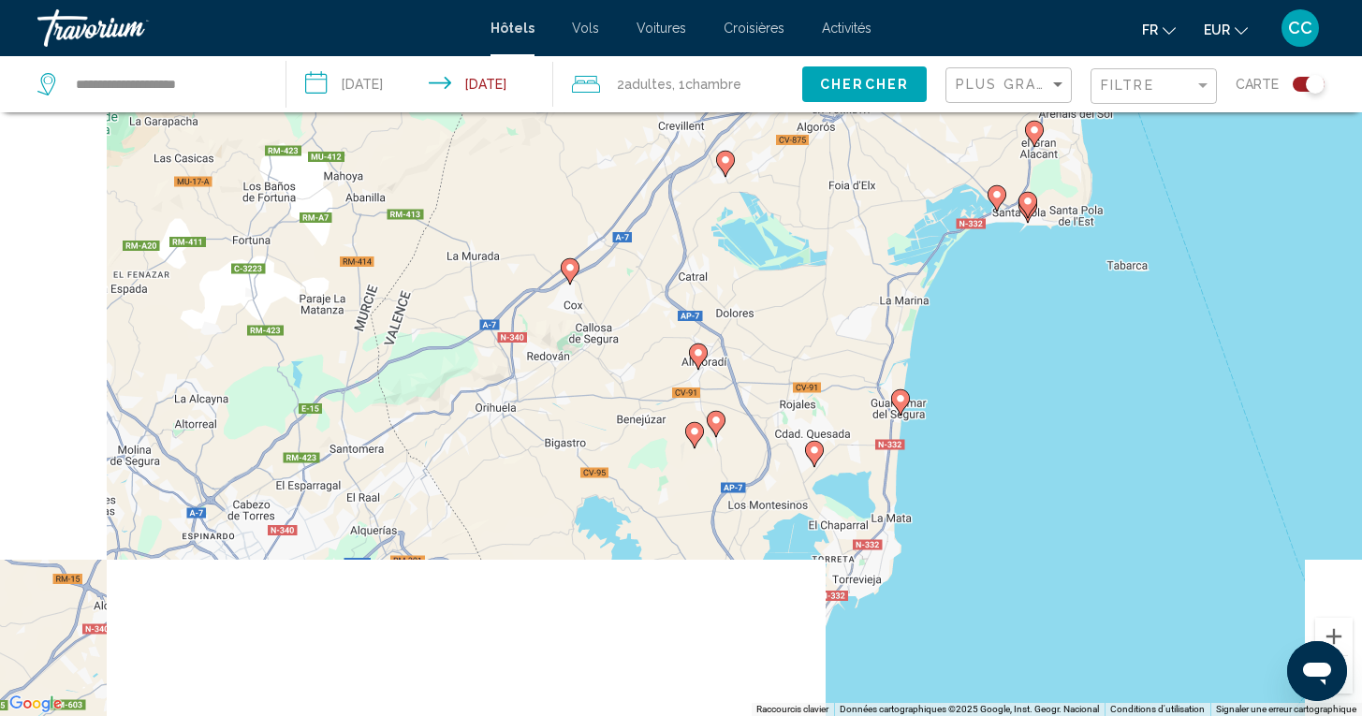
drag, startPoint x: 878, startPoint y: 668, endPoint x: 1280, endPoint y: 226, distance: 598.2
click at [1280, 226] on div "Pour activer le glissement avec le clavier, appuyez sur Alt+Entrée. Une fois ce…" at bounding box center [681, 358] width 1362 height 716
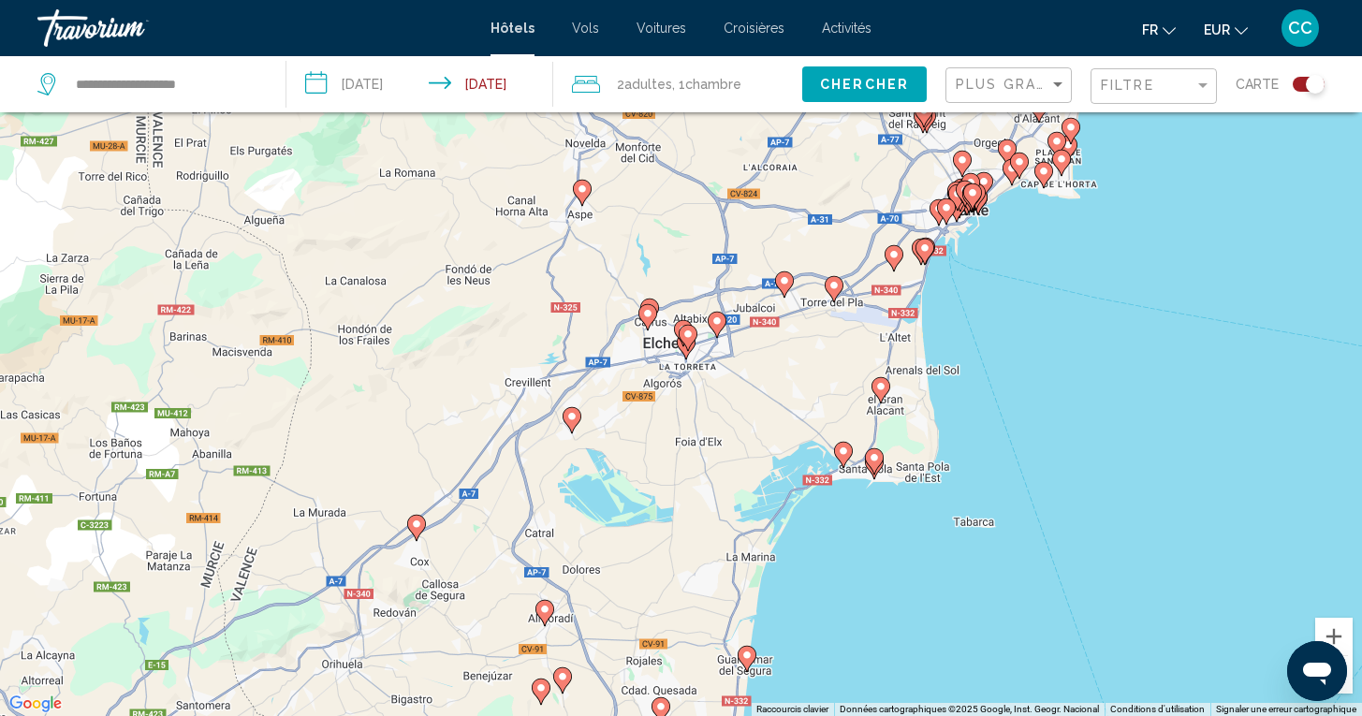
drag, startPoint x: 1302, startPoint y: 327, endPoint x: 1144, endPoint y: 590, distance: 306.4
click at [1144, 590] on div "Pour activer le glissement avec le clavier, appuyez sur Alt+Entrée. Une fois ce…" at bounding box center [681, 358] width 1362 height 716
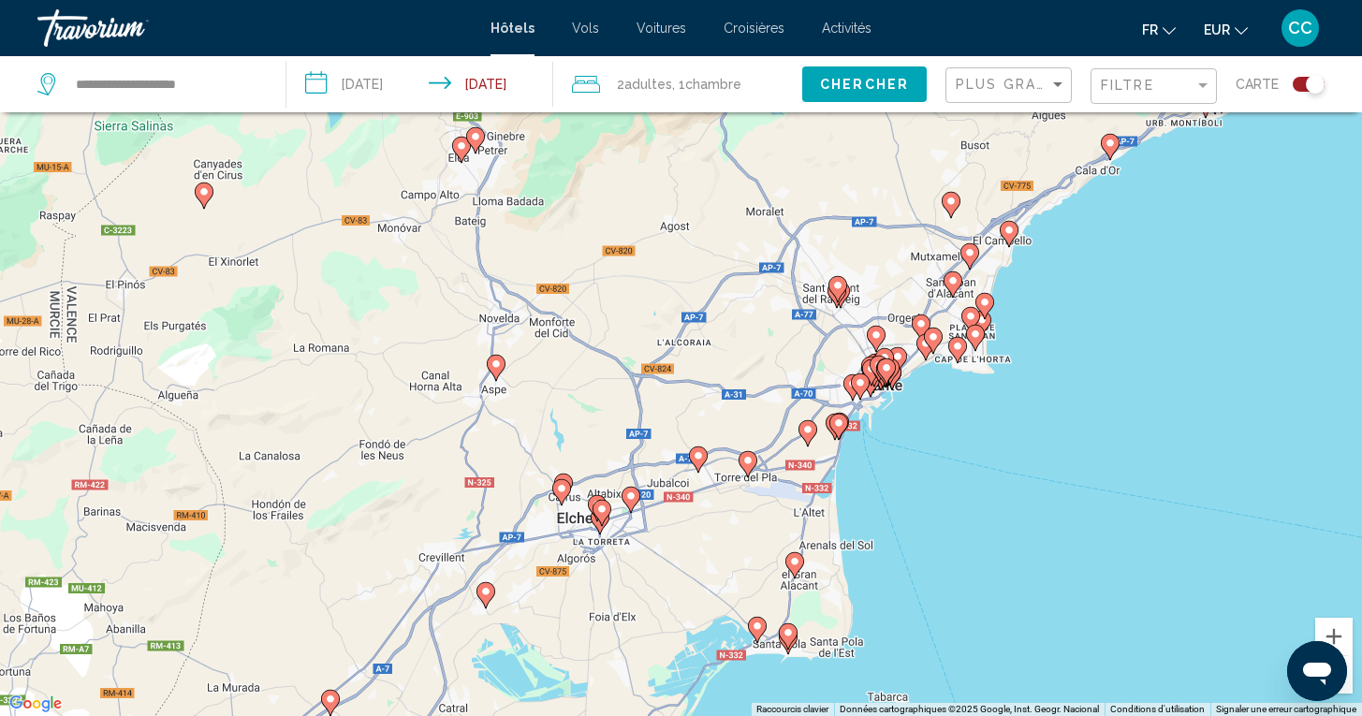
drag, startPoint x: 1248, startPoint y: 358, endPoint x: 1162, endPoint y: 531, distance: 192.5
click at [1162, 532] on div "Pour activer le glissement avec le clavier, appuyez sur Alt+Entrée. Une fois ce…" at bounding box center [681, 358] width 1362 height 716
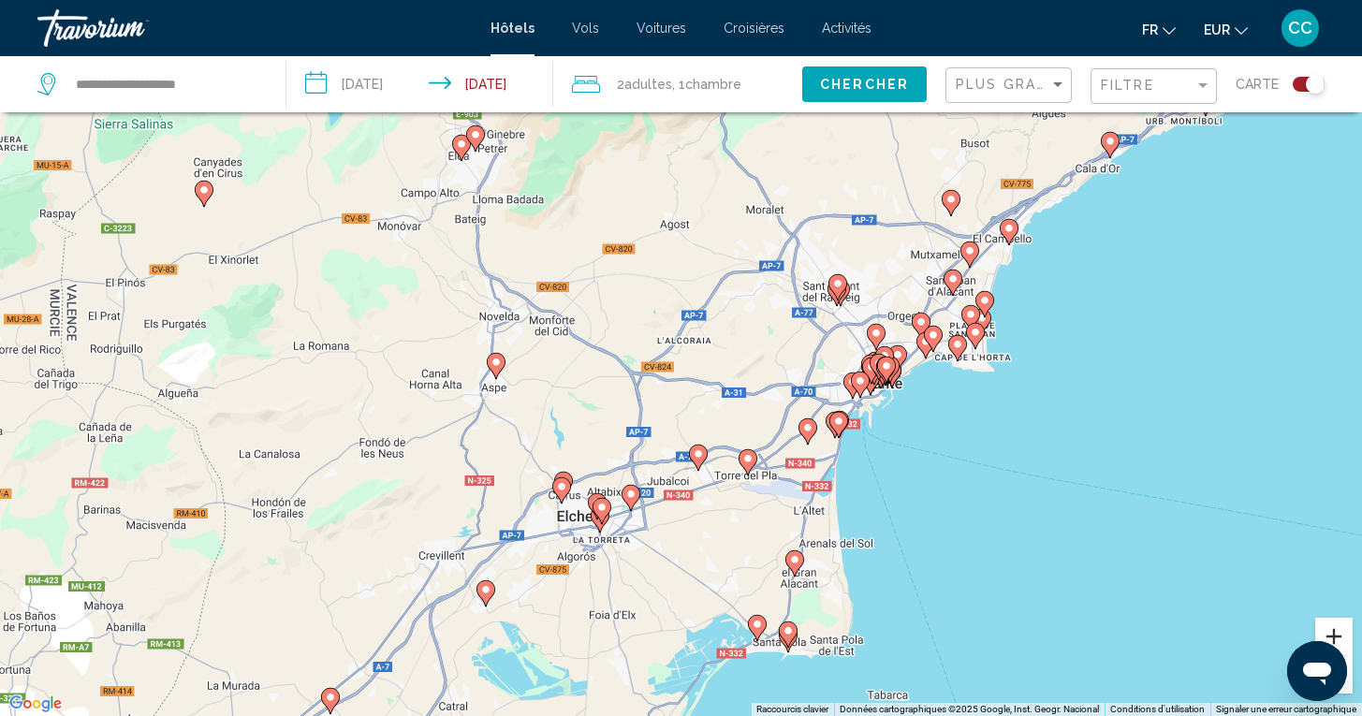
click at [1333, 633] on button "Zoom avant" at bounding box center [1333, 636] width 37 height 37
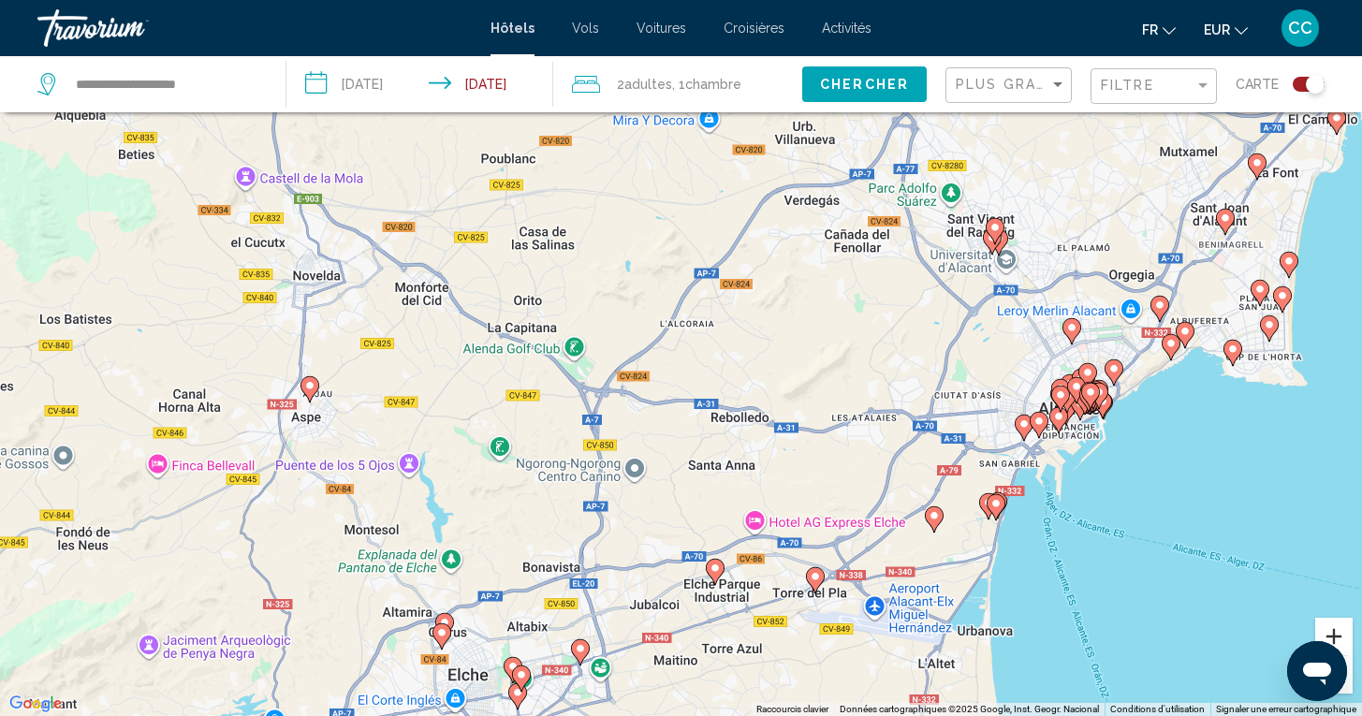
click at [1329, 641] on button "Zoom avant" at bounding box center [1333, 636] width 37 height 37
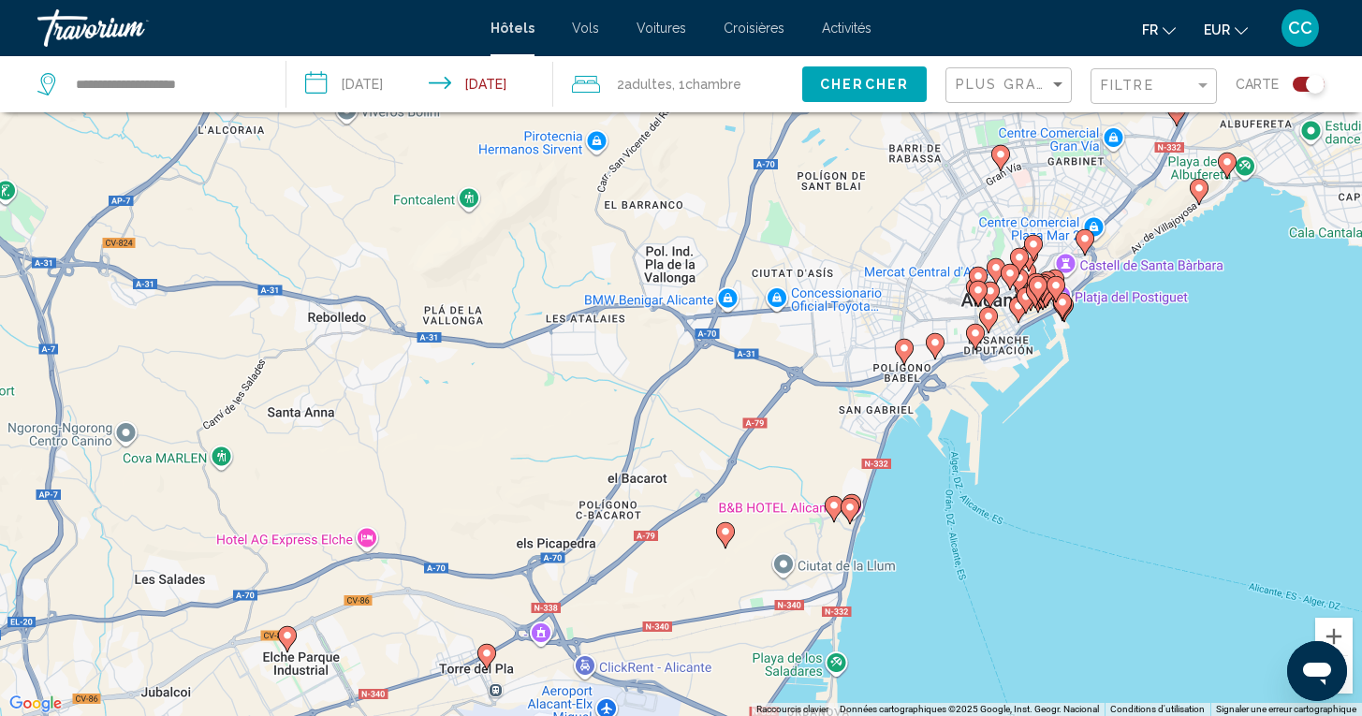
drag, startPoint x: 1239, startPoint y: 632, endPoint x: 778, endPoint y: 480, distance: 485.6
click at [777, 477] on div "Pour activer le glissement avec le clavier, appuyez sur Alt+Entrée. Une fois ce…" at bounding box center [681, 358] width 1362 height 716
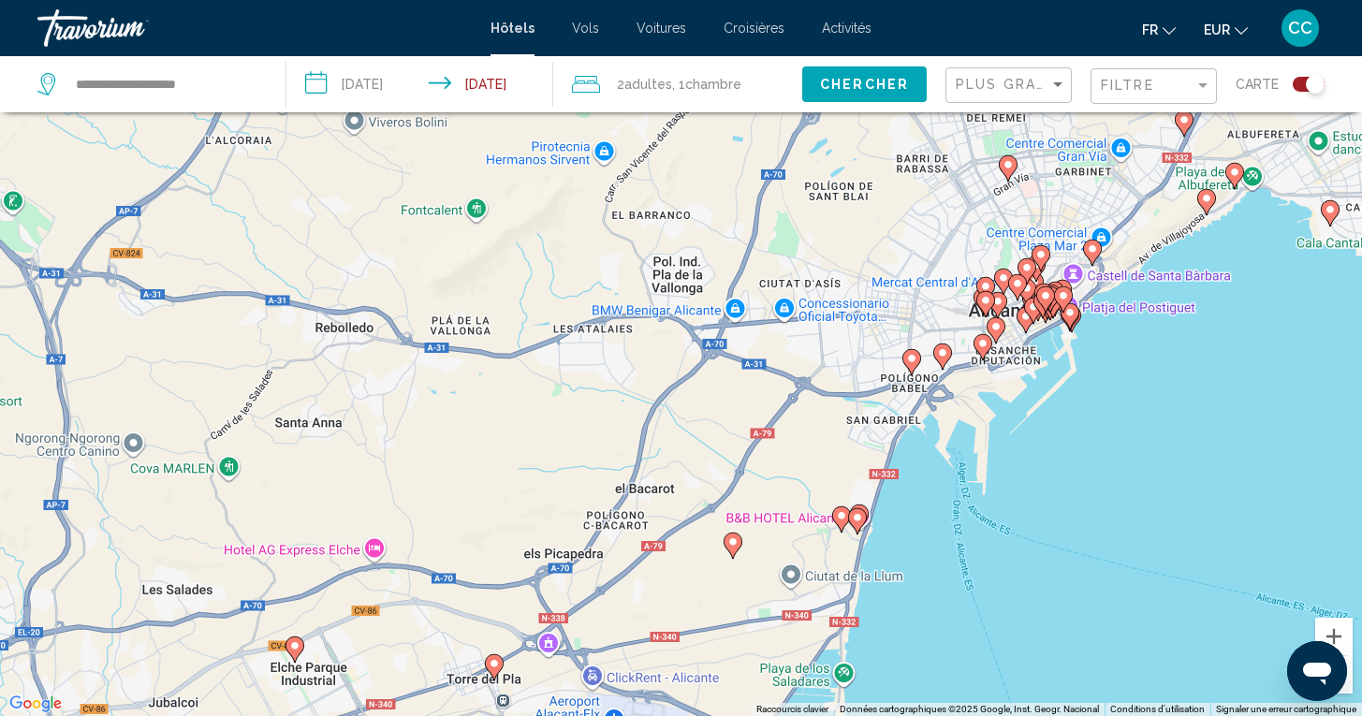
click at [862, 507] on gmp-advanced-marker "Main content" at bounding box center [857, 521] width 19 height 28
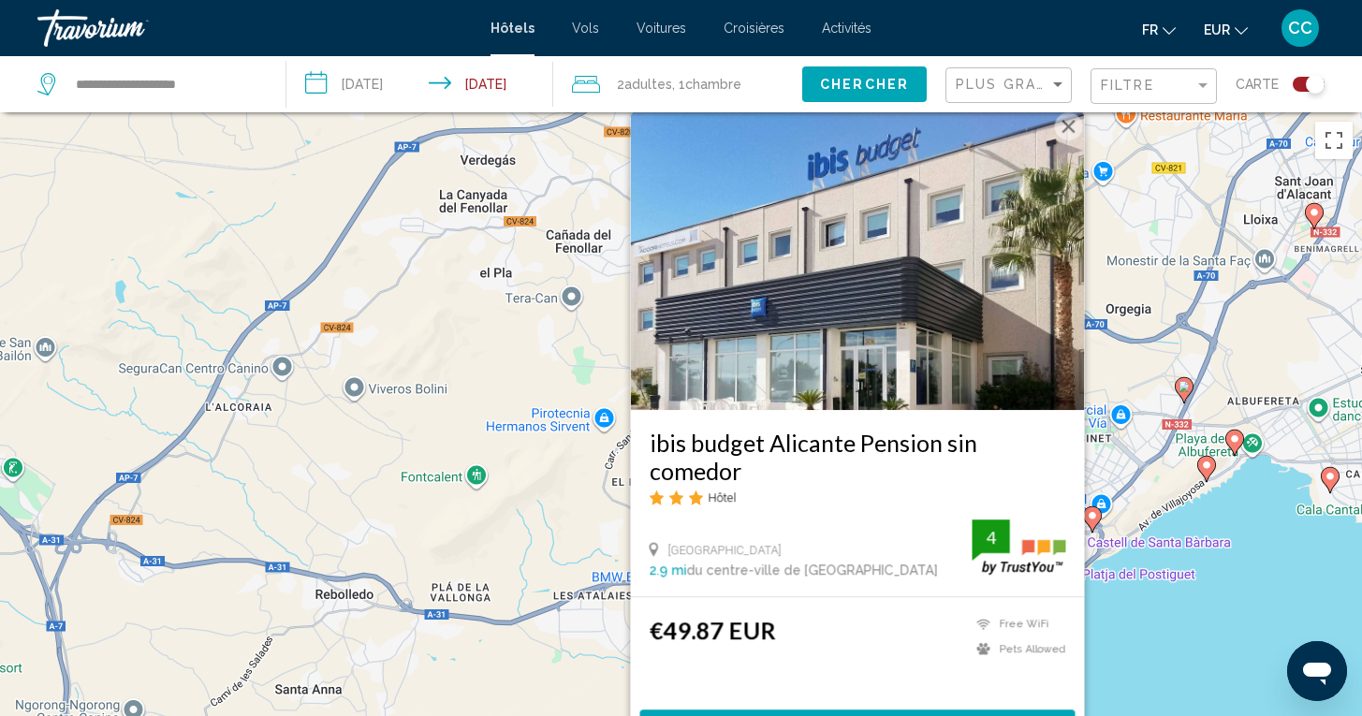
click at [1121, 645] on div "Pour activer le glissement avec le clavier, appuyez sur Alt+Entrée. Une fois ce…" at bounding box center [681, 470] width 1362 height 716
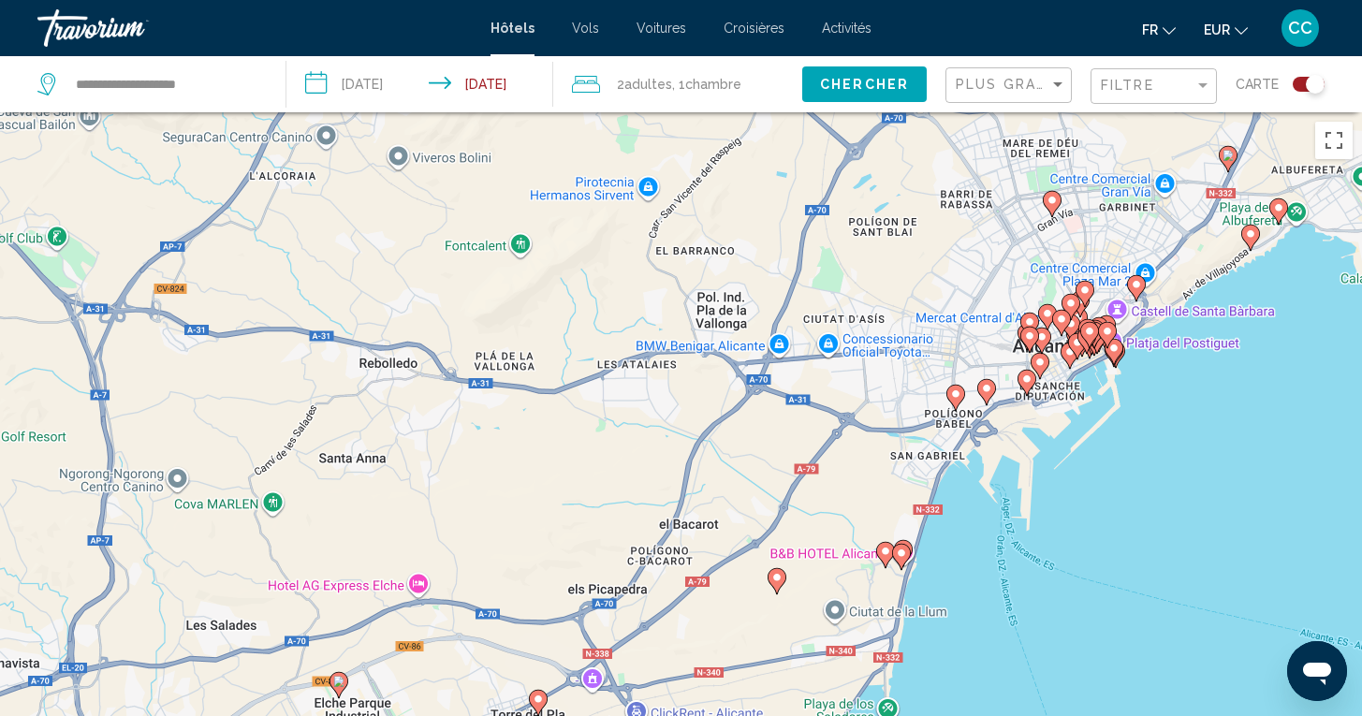
drag, startPoint x: 944, startPoint y: 673, endPoint x: 989, endPoint y: 440, distance: 237.3
click at [989, 440] on div "Pour activer le glissement avec le clavier, appuyez sur Alt+Entrée. Une fois ce…" at bounding box center [681, 470] width 1362 height 716
click at [899, 556] on image "Main content" at bounding box center [901, 552] width 11 height 11
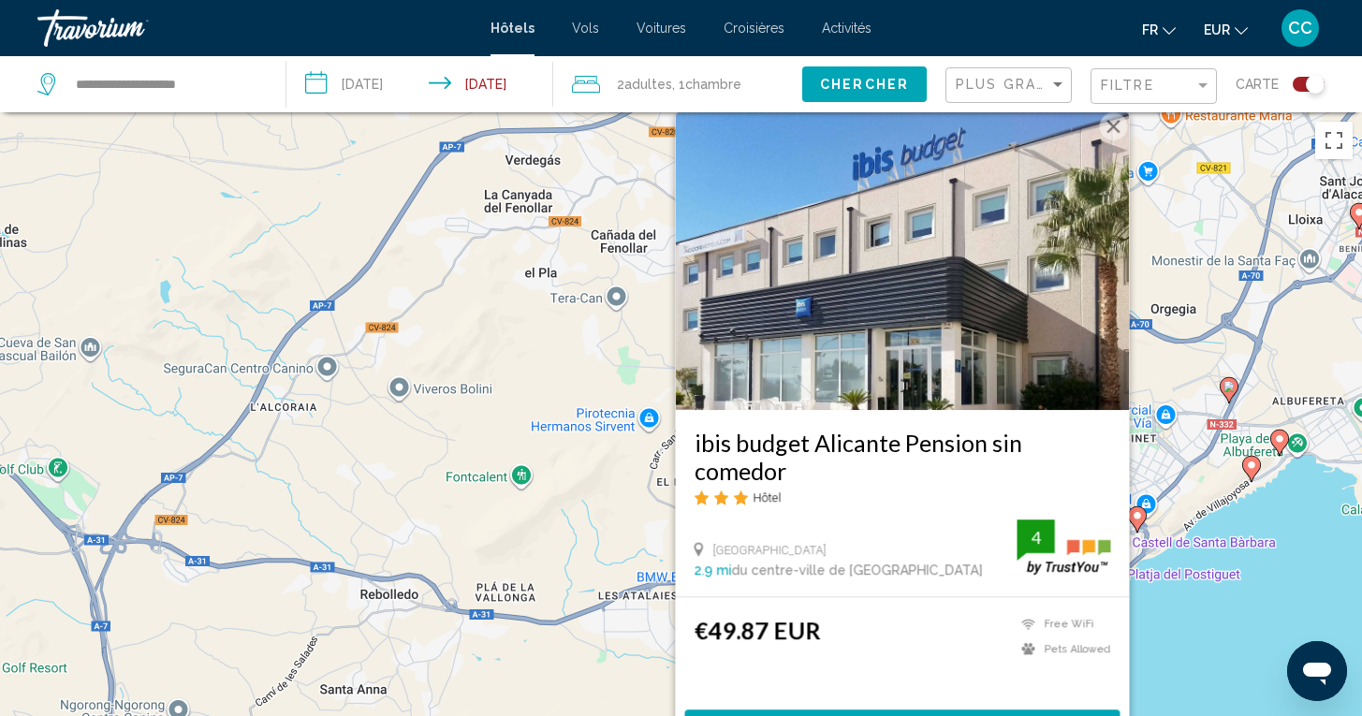
click at [1203, 647] on div "Pour activer le glissement avec le clavier, appuyez sur Alt+Entrée. Une fois ce…" at bounding box center [681, 470] width 1362 height 716
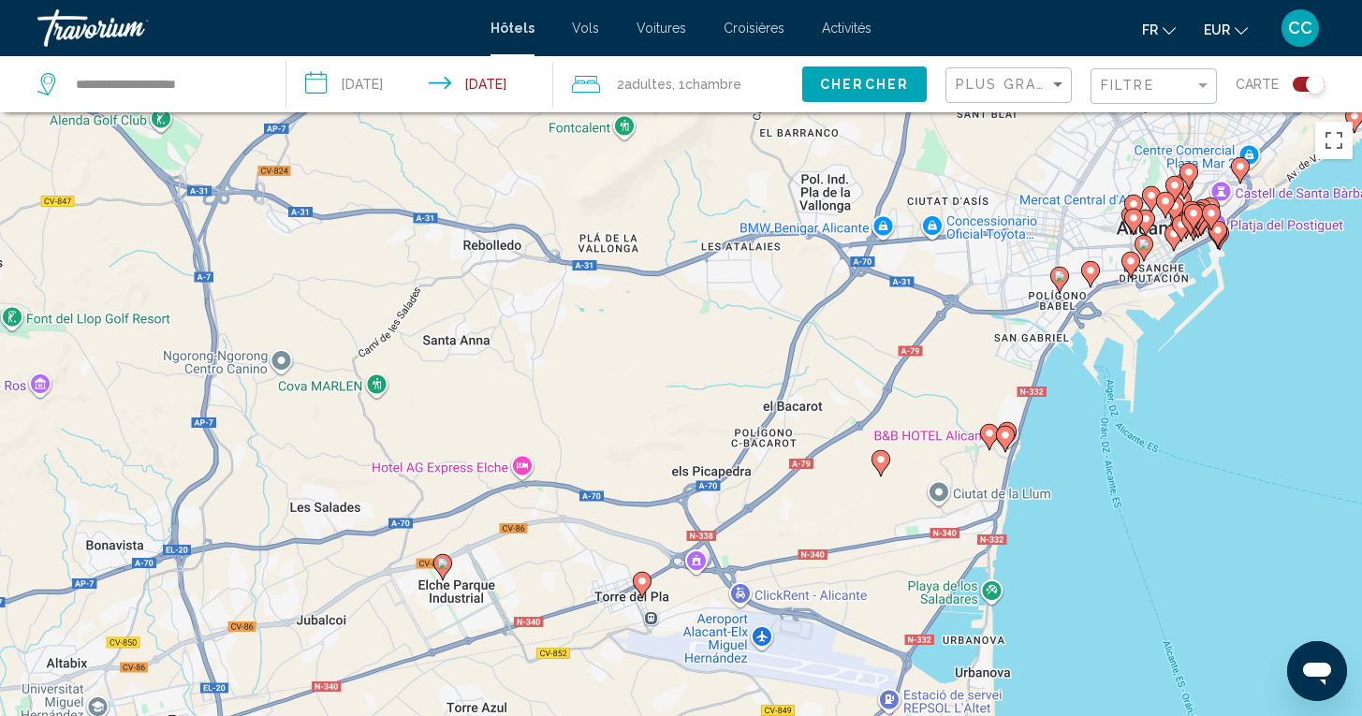
drag, startPoint x: 1121, startPoint y: 686, endPoint x: 1223, endPoint y: 331, distance: 369.0
click at [1223, 331] on div "Pour activer le glissement avec le clavier, appuyez sur Alt+Entrée. Une fois ce…" at bounding box center [681, 470] width 1362 height 716
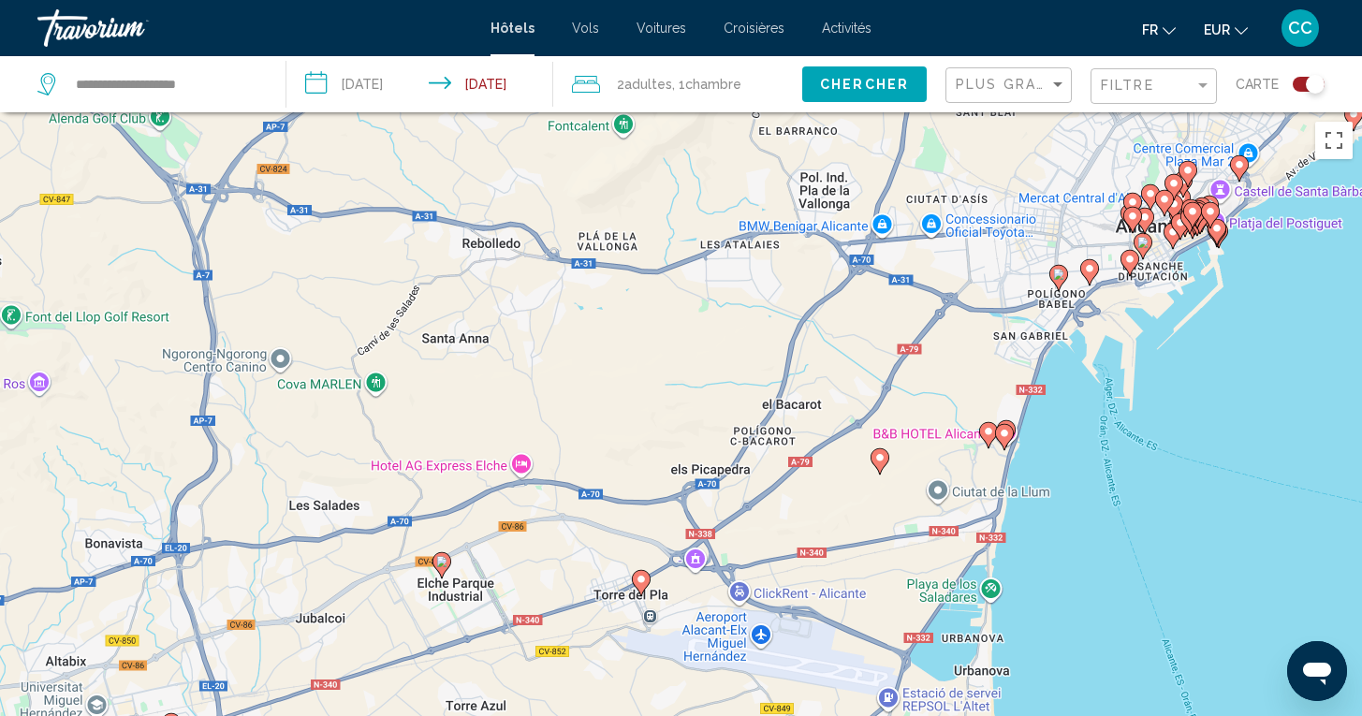
click at [983, 433] on image "Main content" at bounding box center [988, 431] width 11 height 11
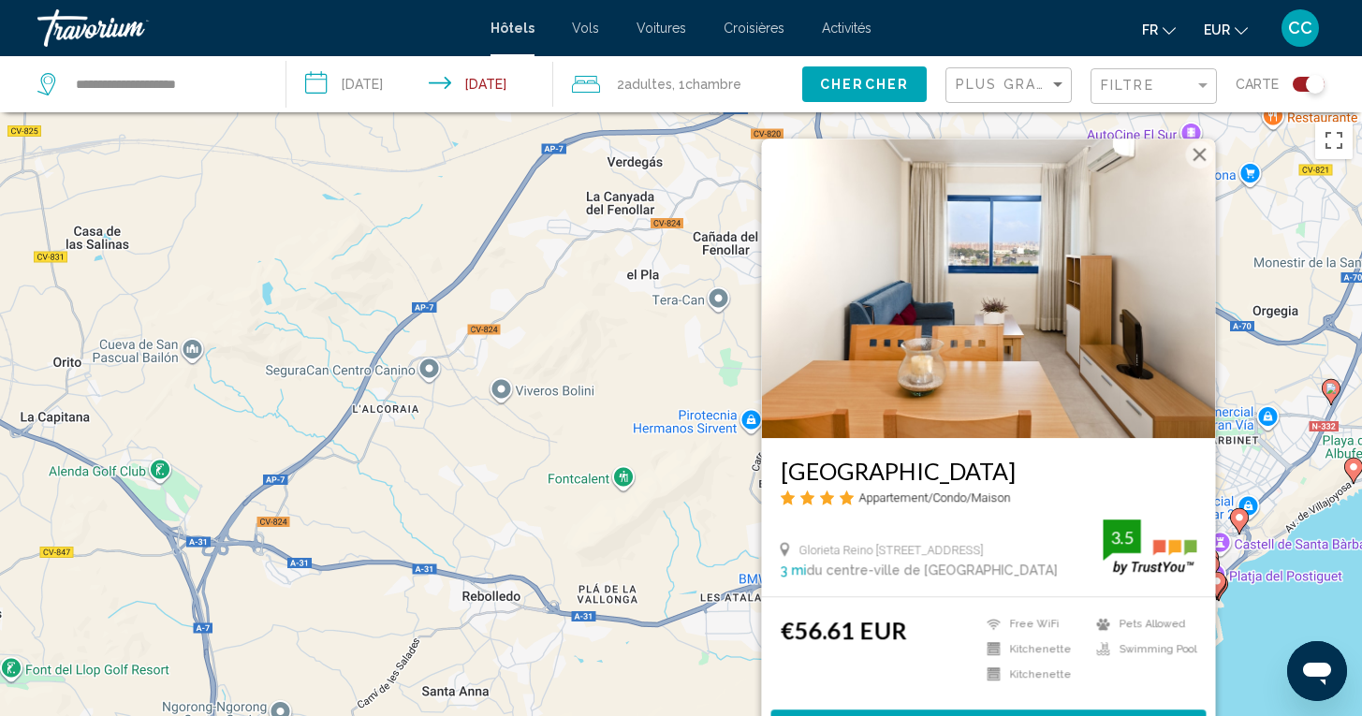
click at [1248, 654] on div "Pour activer le glissement avec le clavier, appuyez sur Alt+Entrée. Une fois ce…" at bounding box center [681, 470] width 1362 height 716
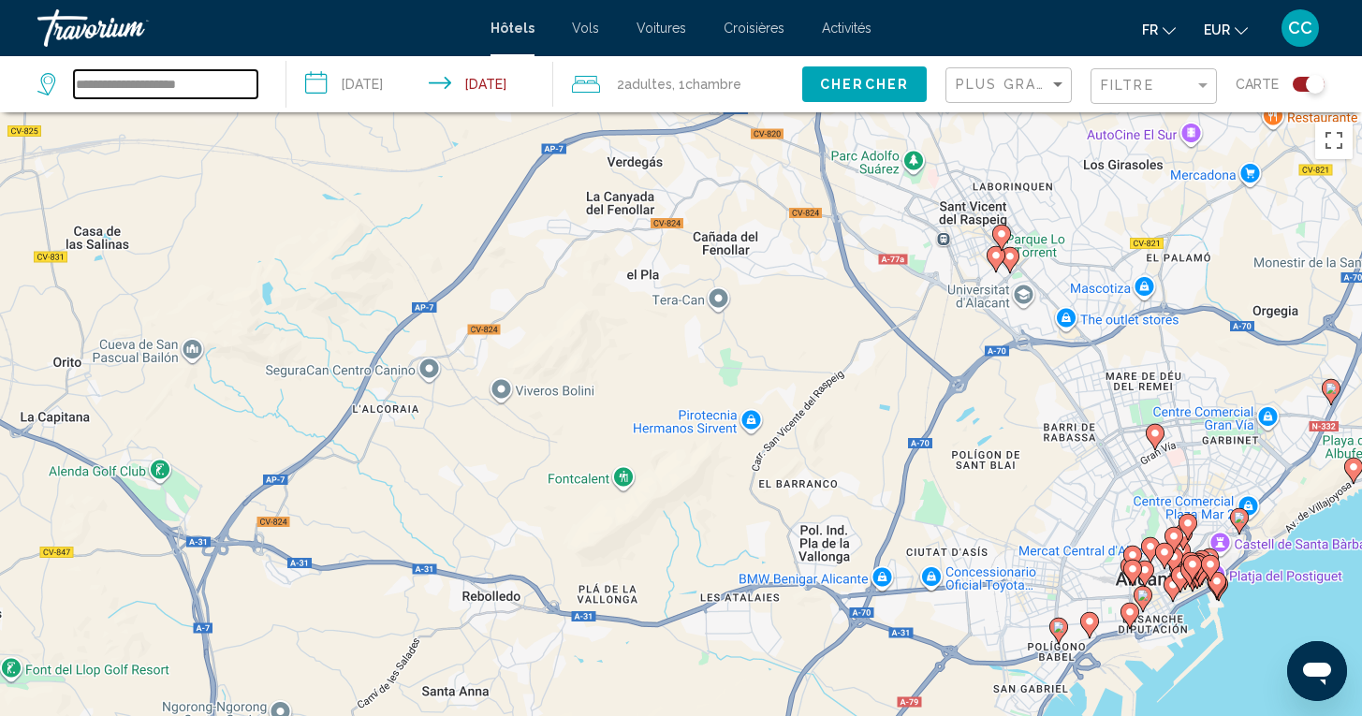
drag, startPoint x: 236, startPoint y: 89, endPoint x: 60, endPoint y: 78, distance: 176.3
click at [58, 77] on div "**********" at bounding box center [147, 84] width 220 height 28
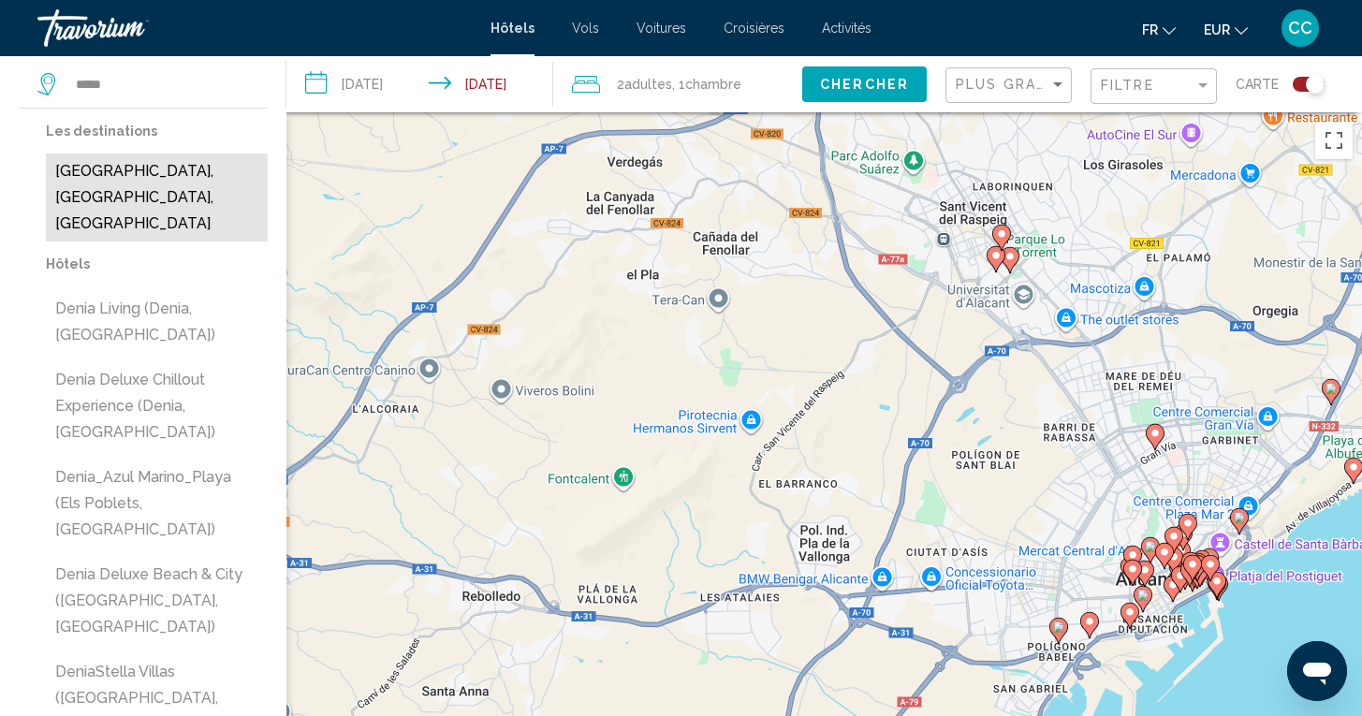
click at [92, 167] on button "[GEOGRAPHIC_DATA], [GEOGRAPHIC_DATA], [GEOGRAPHIC_DATA]" at bounding box center [157, 197] width 222 height 88
type input "**********"
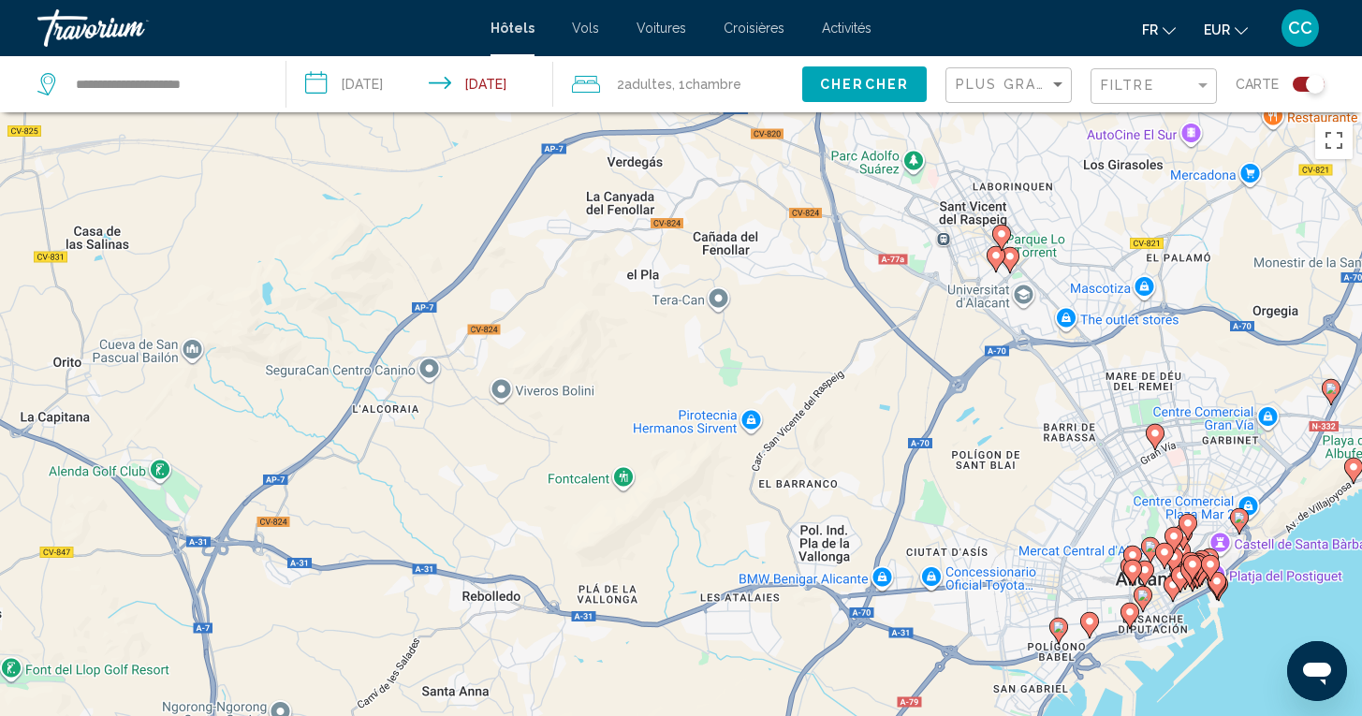
click at [412, 78] on input "**********" at bounding box center [423, 87] width 275 height 62
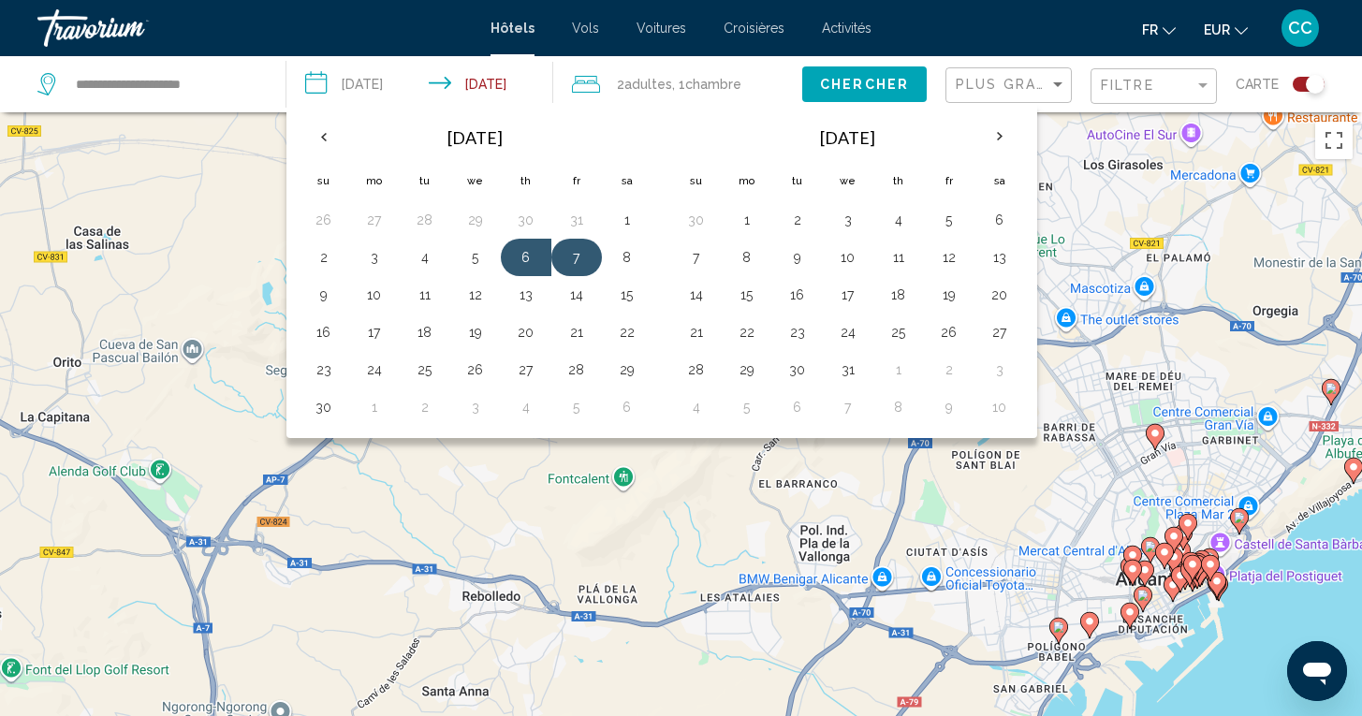
click at [579, 253] on button "7" at bounding box center [576, 257] width 30 height 26
click at [373, 295] on button "10" at bounding box center [374, 295] width 30 height 26
type input "**********"
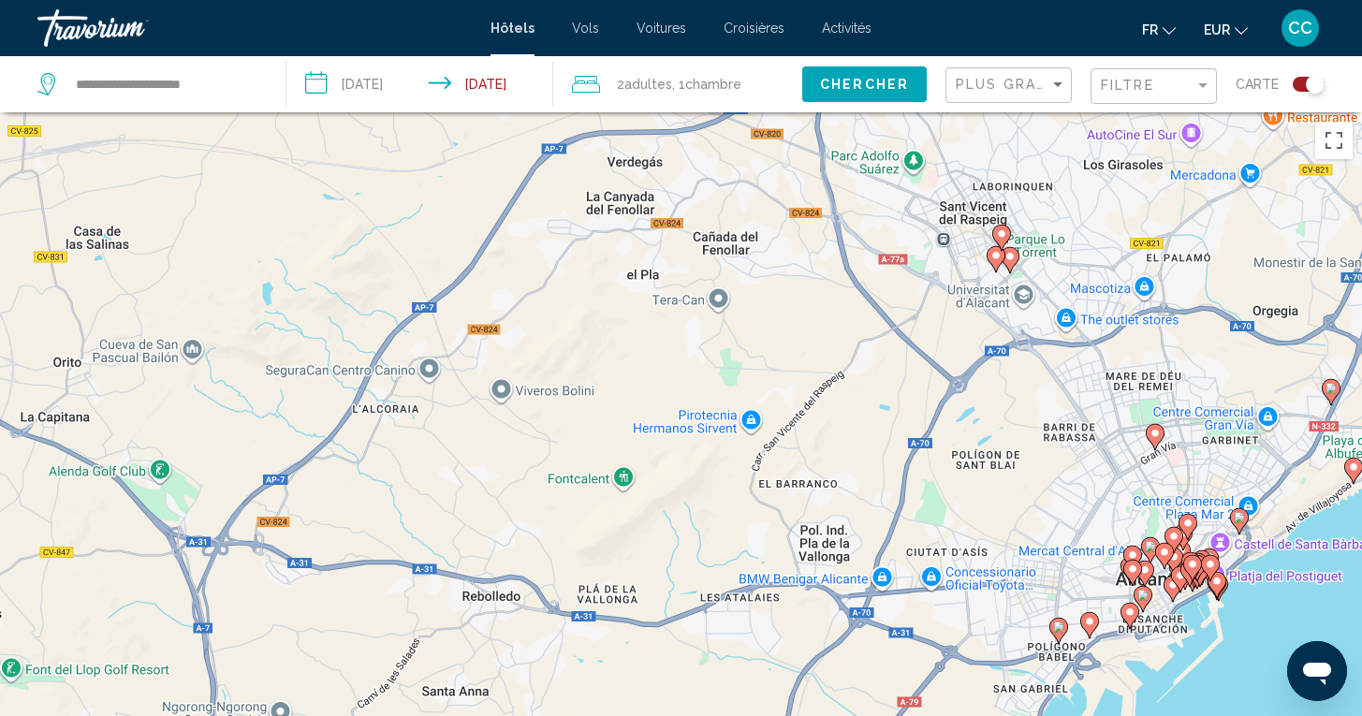
click at [868, 79] on span "Chercher" at bounding box center [864, 85] width 89 height 15
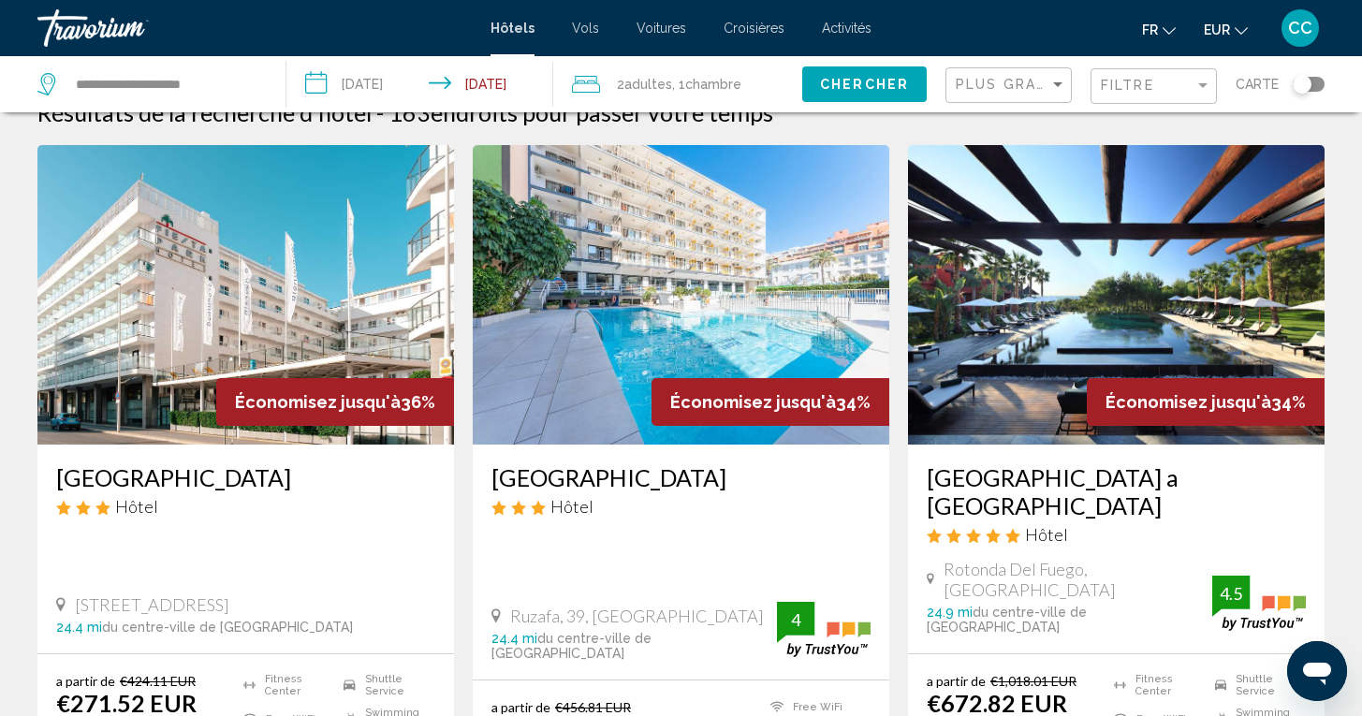
scroll to position [33, 0]
click at [1173, 82] on div "Filtre" at bounding box center [1147, 85] width 94 height 15
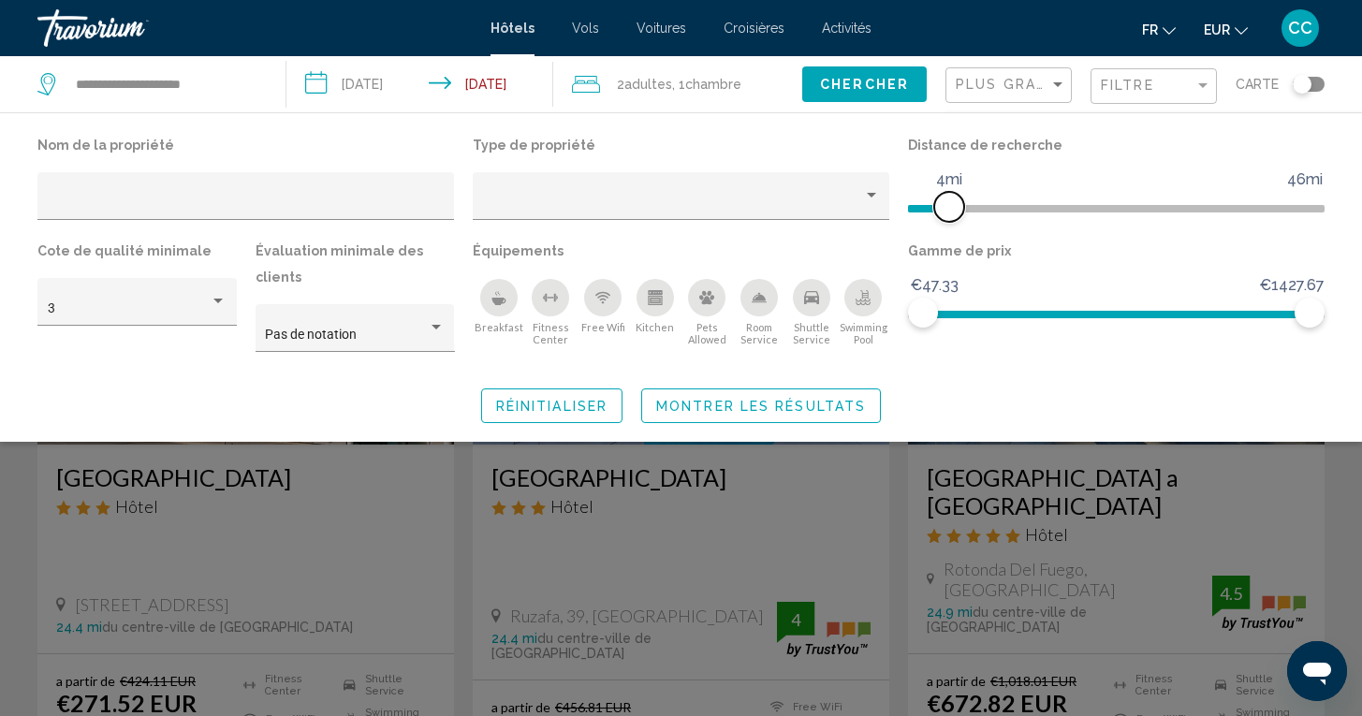
drag, startPoint x: 1169, startPoint y: 211, endPoint x: 951, endPoint y: 215, distance: 218.1
click at [950, 214] on span "Hotel Filters" at bounding box center [949, 207] width 30 height 30
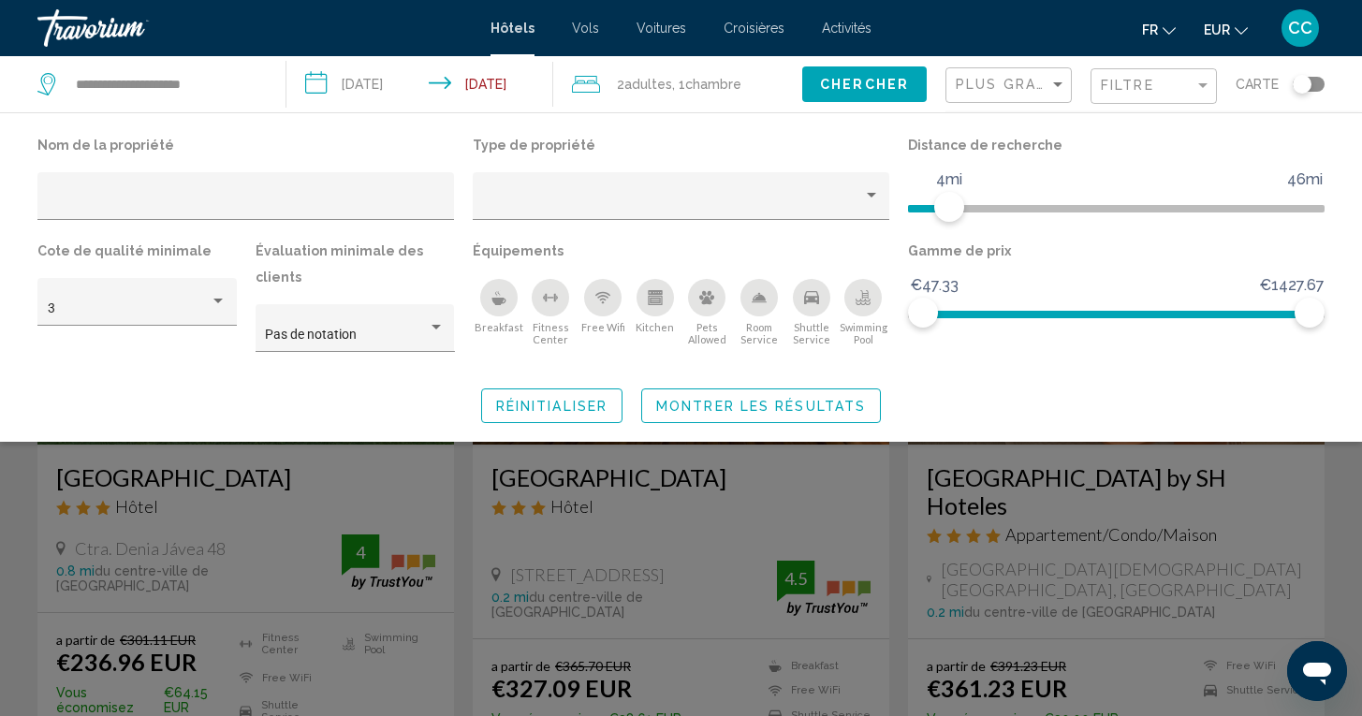
click at [807, 409] on span "Montrer les résultats" at bounding box center [761, 406] width 210 height 15
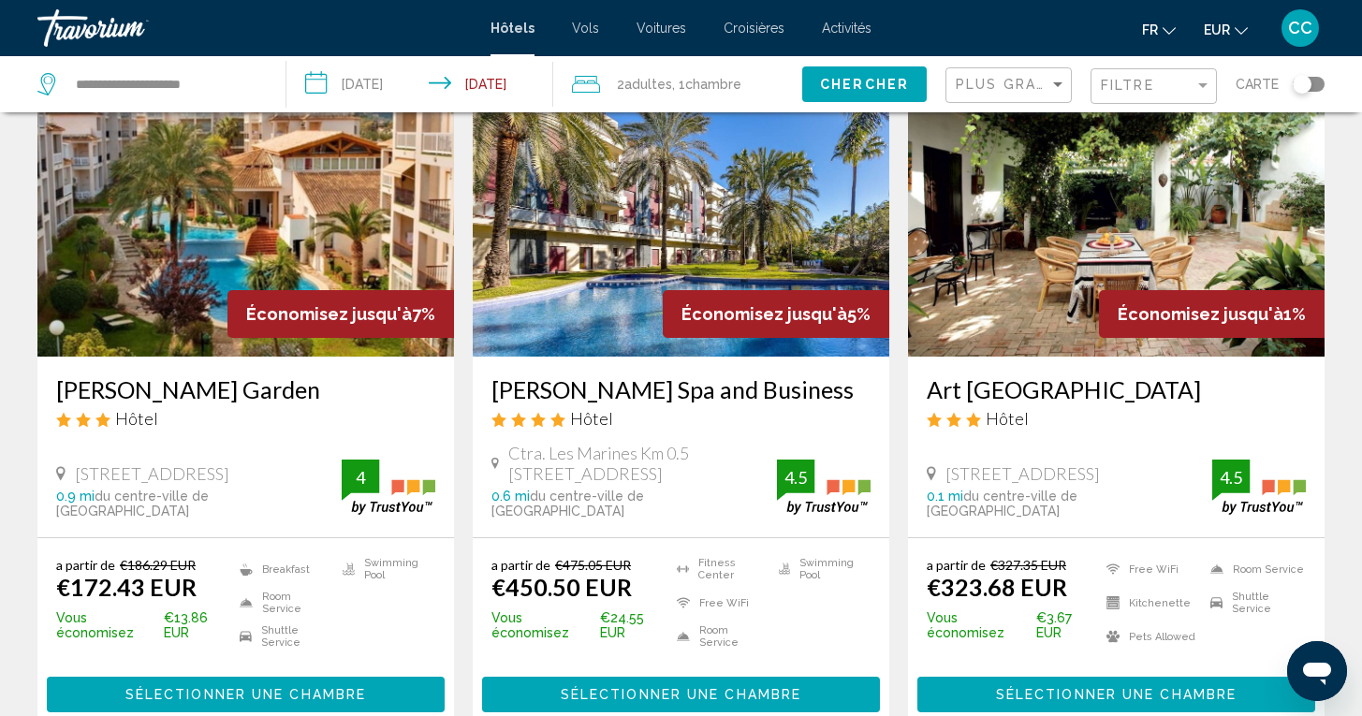
scroll to position [822, 0]
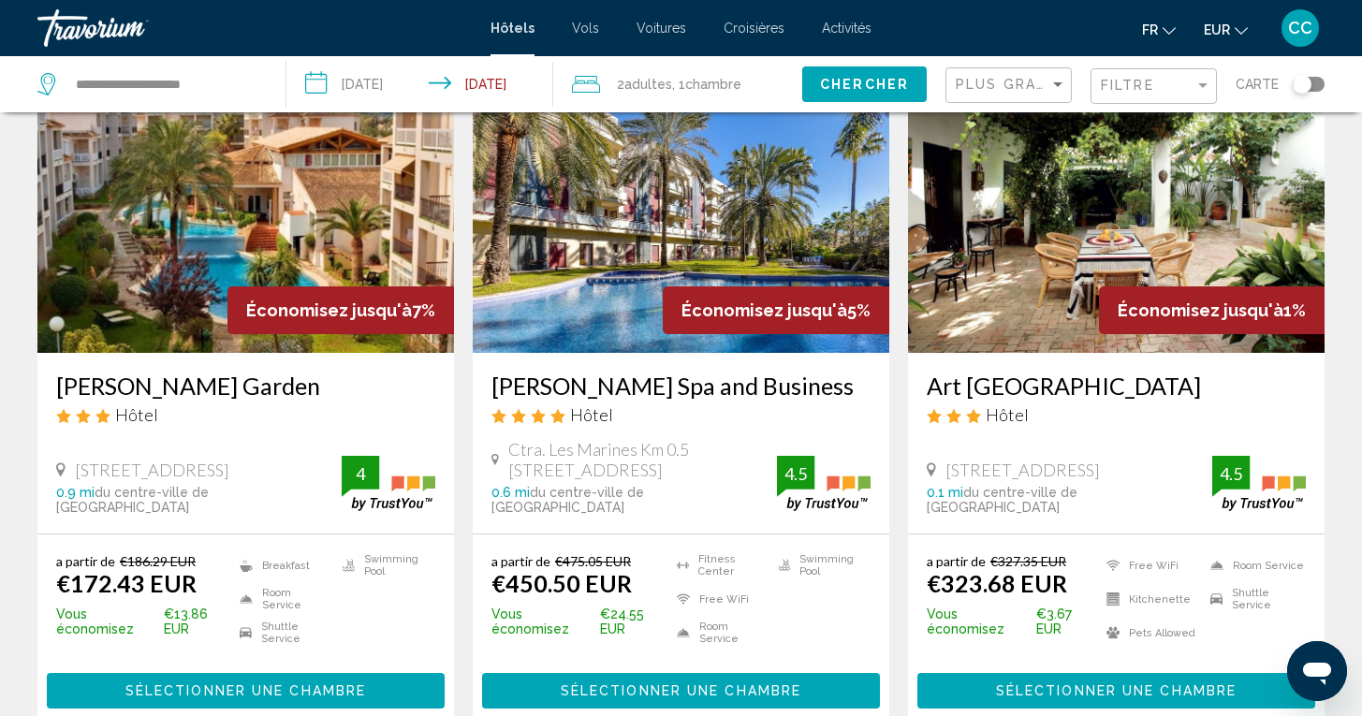
click at [652, 379] on h3 "[PERSON_NAME] Spa and Business" at bounding box center [680, 385] width 379 height 28
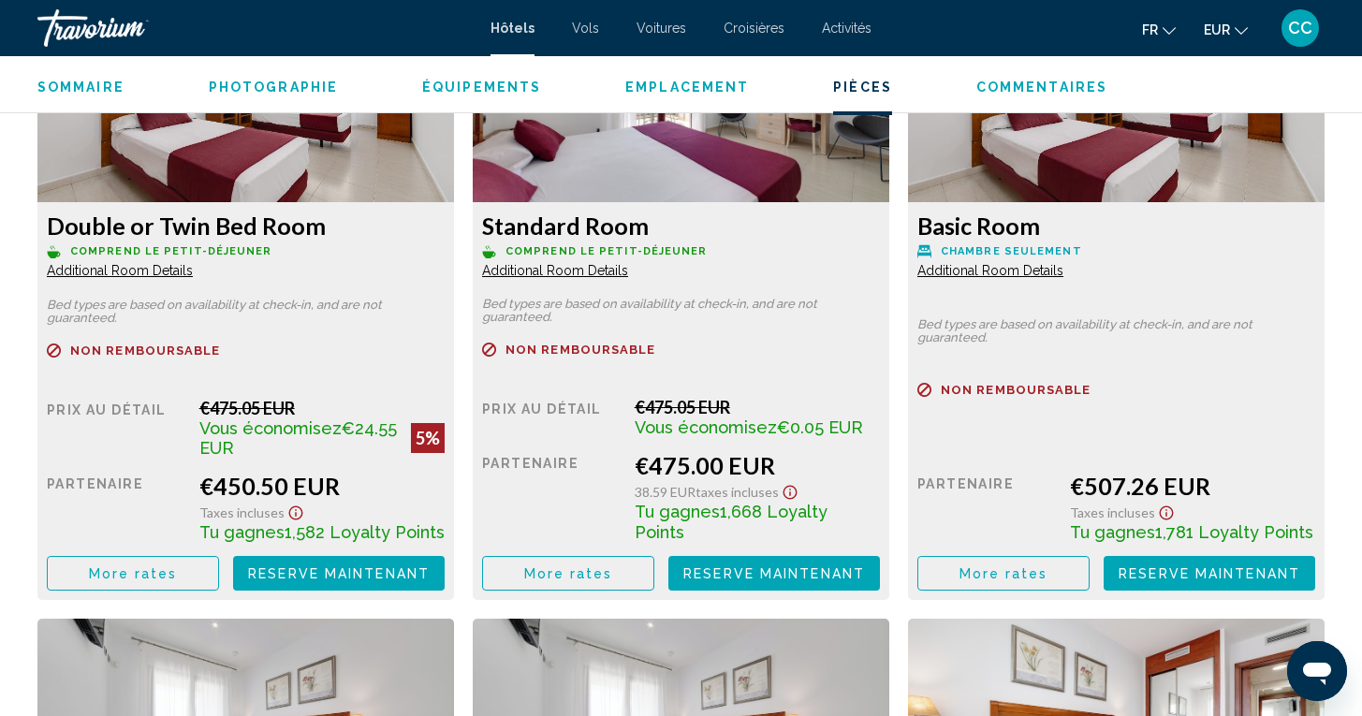
scroll to position [2686, 0]
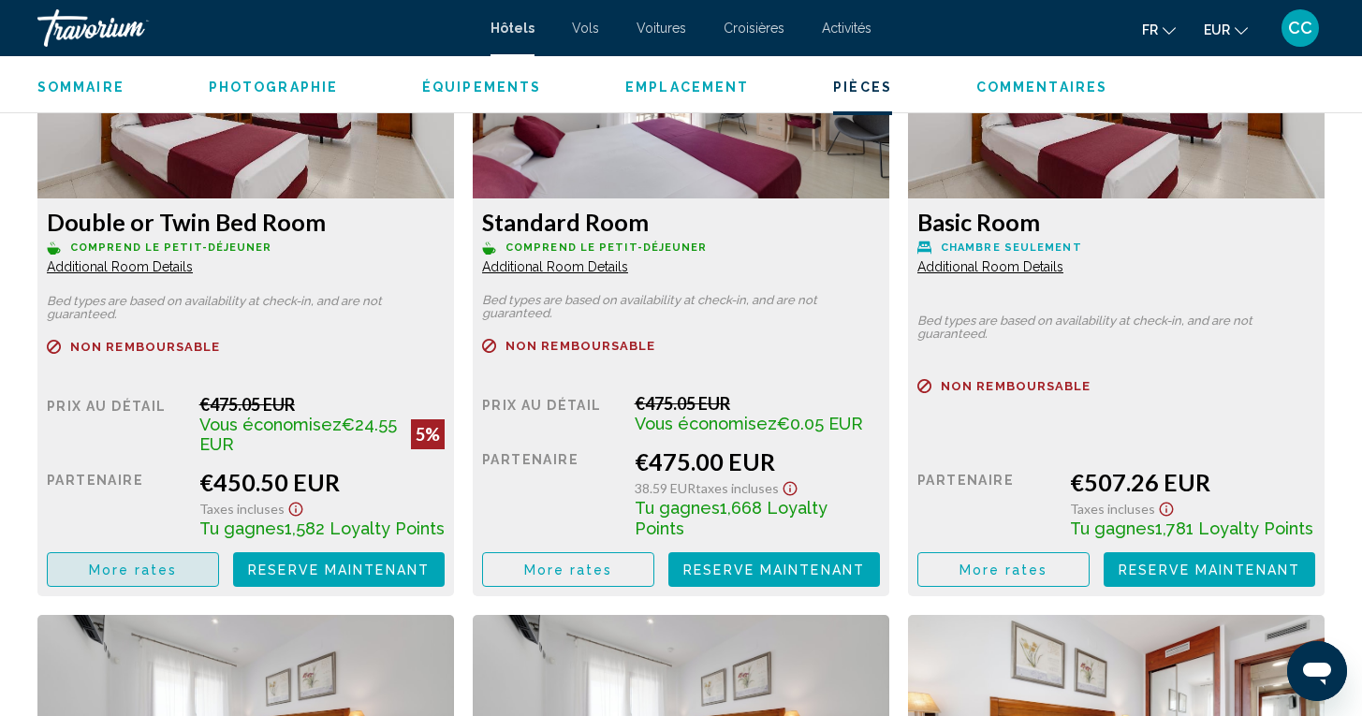
click at [157, 577] on span "More rates" at bounding box center [133, 569] width 89 height 15
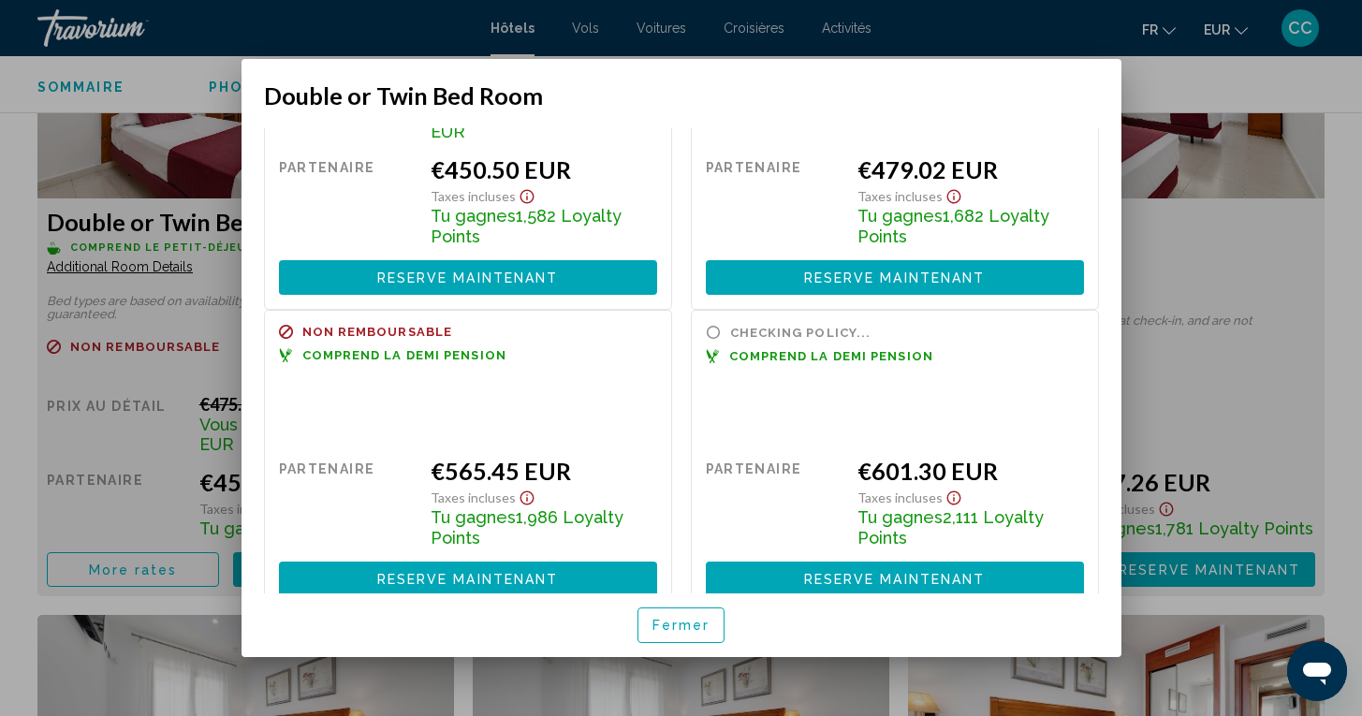
scroll to position [181, 0]
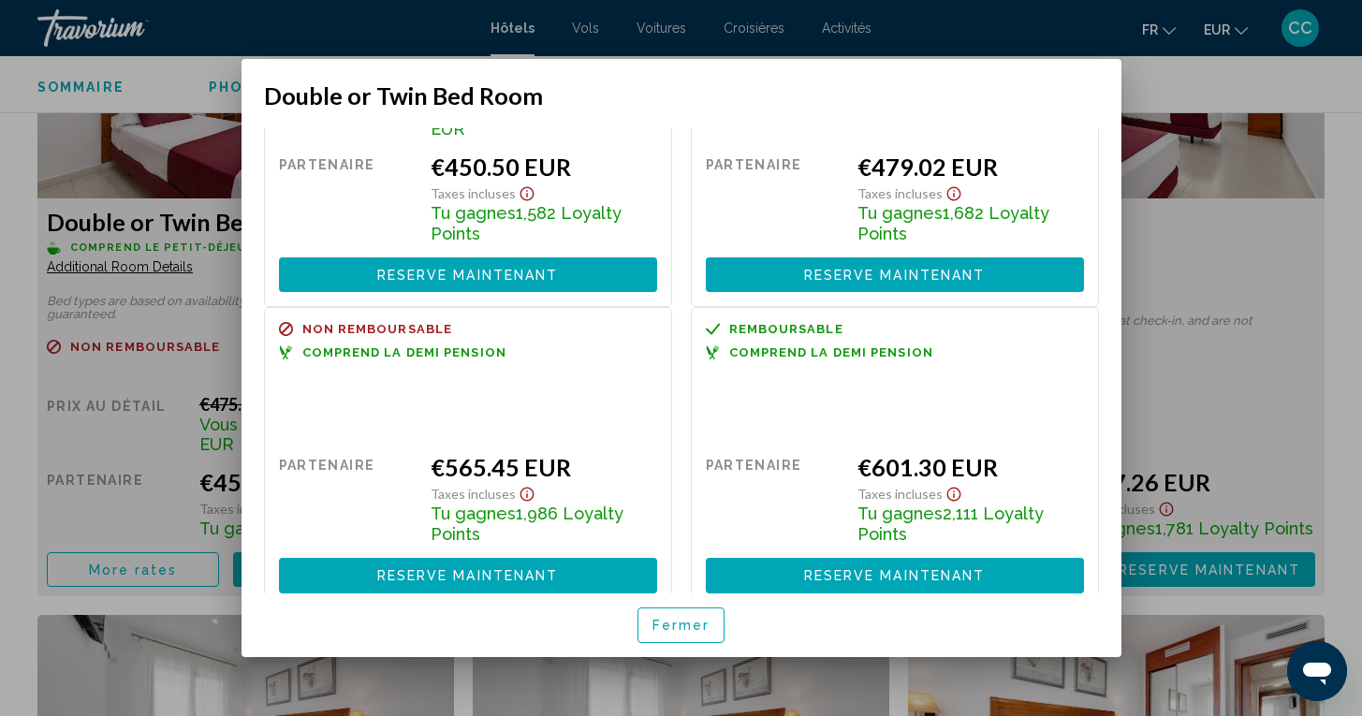
click at [1329, 285] on div at bounding box center [681, 358] width 1362 height 716
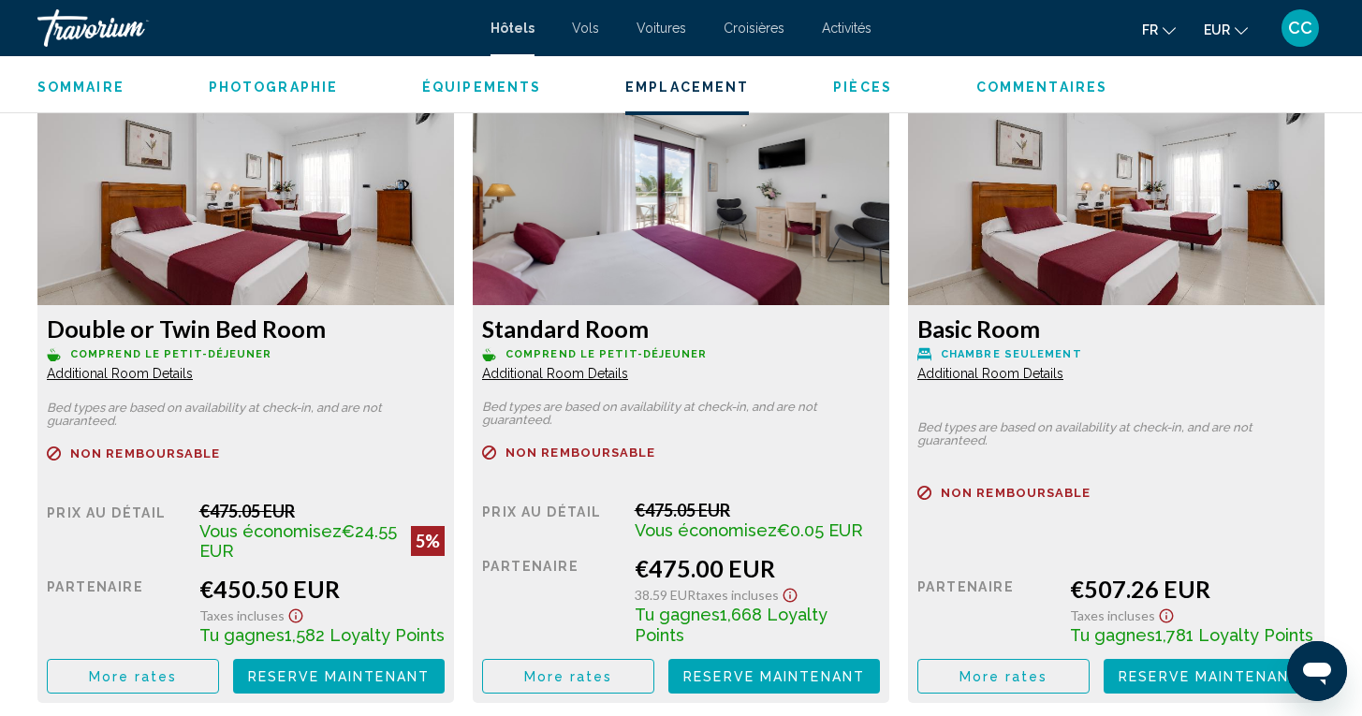
scroll to position [1883, 0]
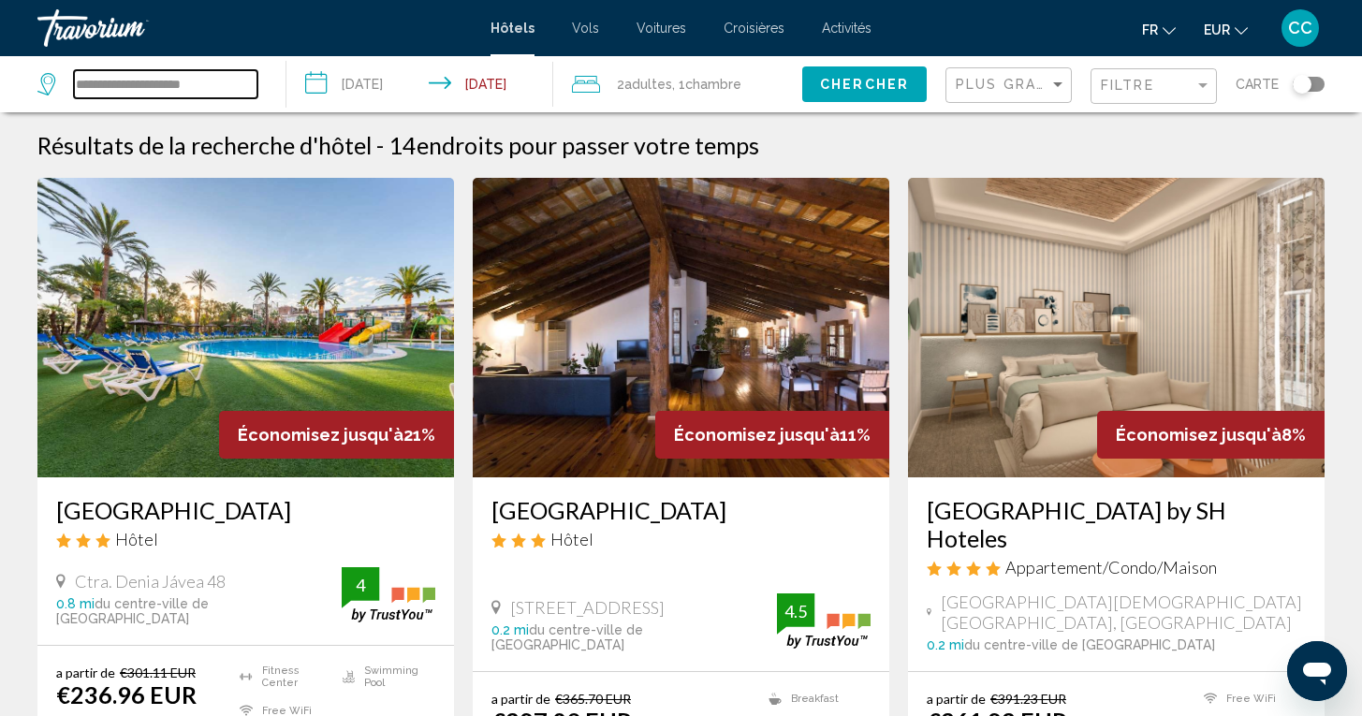
drag, startPoint x: 229, startPoint y: 82, endPoint x: 63, endPoint y: 78, distance: 166.6
click at [63, 78] on div "**********" at bounding box center [147, 84] width 220 height 28
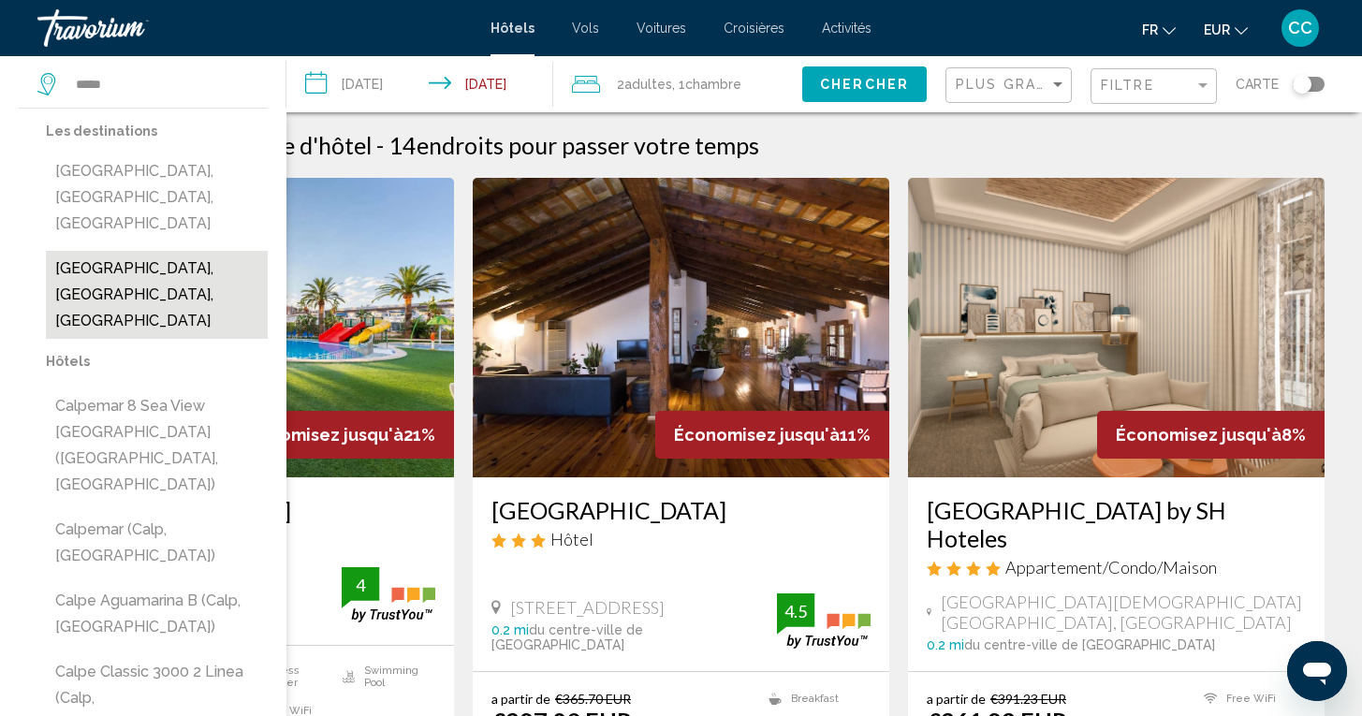
click at [75, 251] on button "[GEOGRAPHIC_DATA], [GEOGRAPHIC_DATA], [GEOGRAPHIC_DATA]" at bounding box center [157, 295] width 222 height 88
type input "**********"
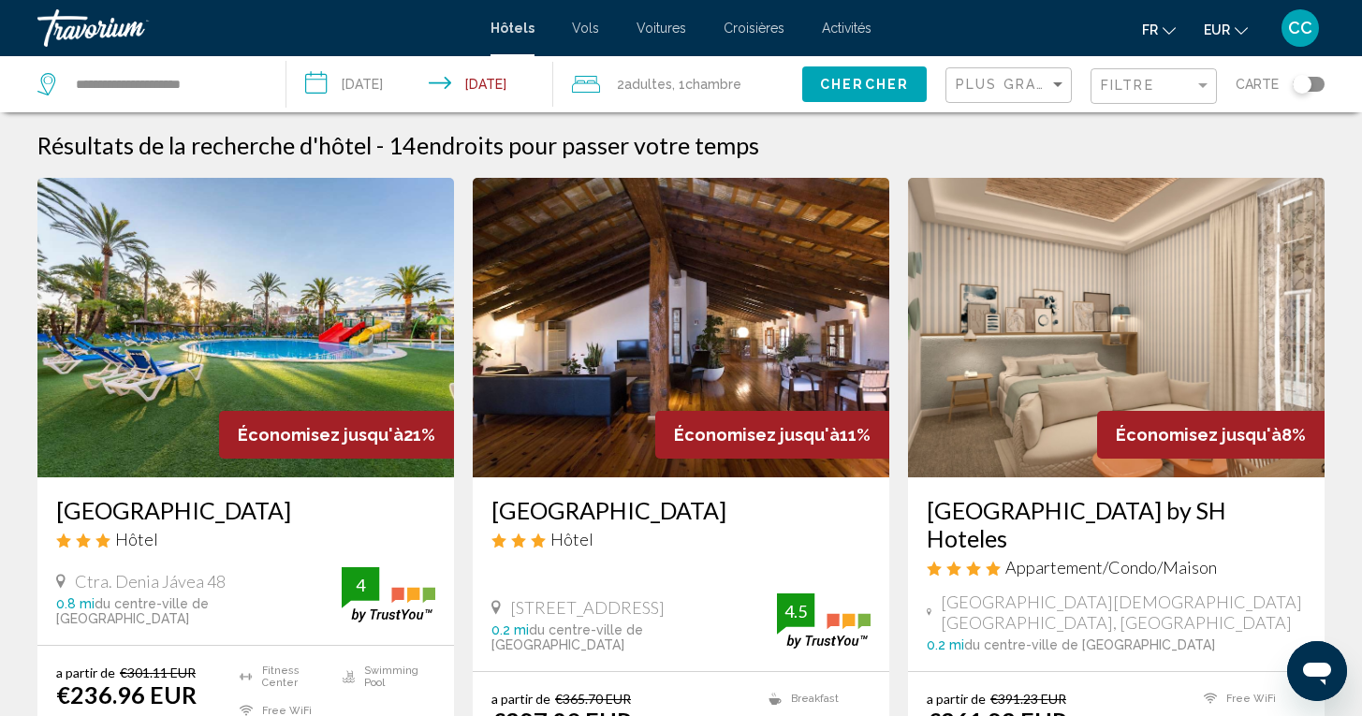
click at [415, 86] on input "**********" at bounding box center [423, 87] width 275 height 62
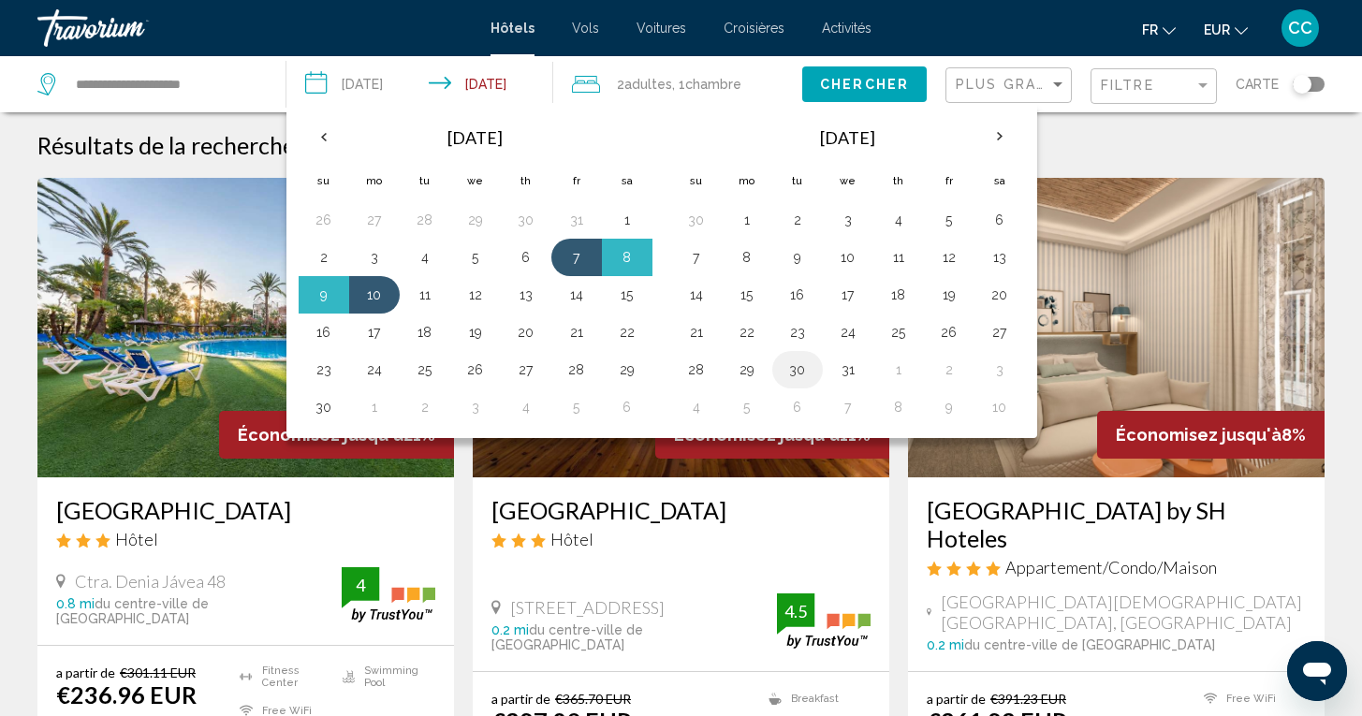
click at [799, 367] on button "30" at bounding box center [797, 370] width 30 height 26
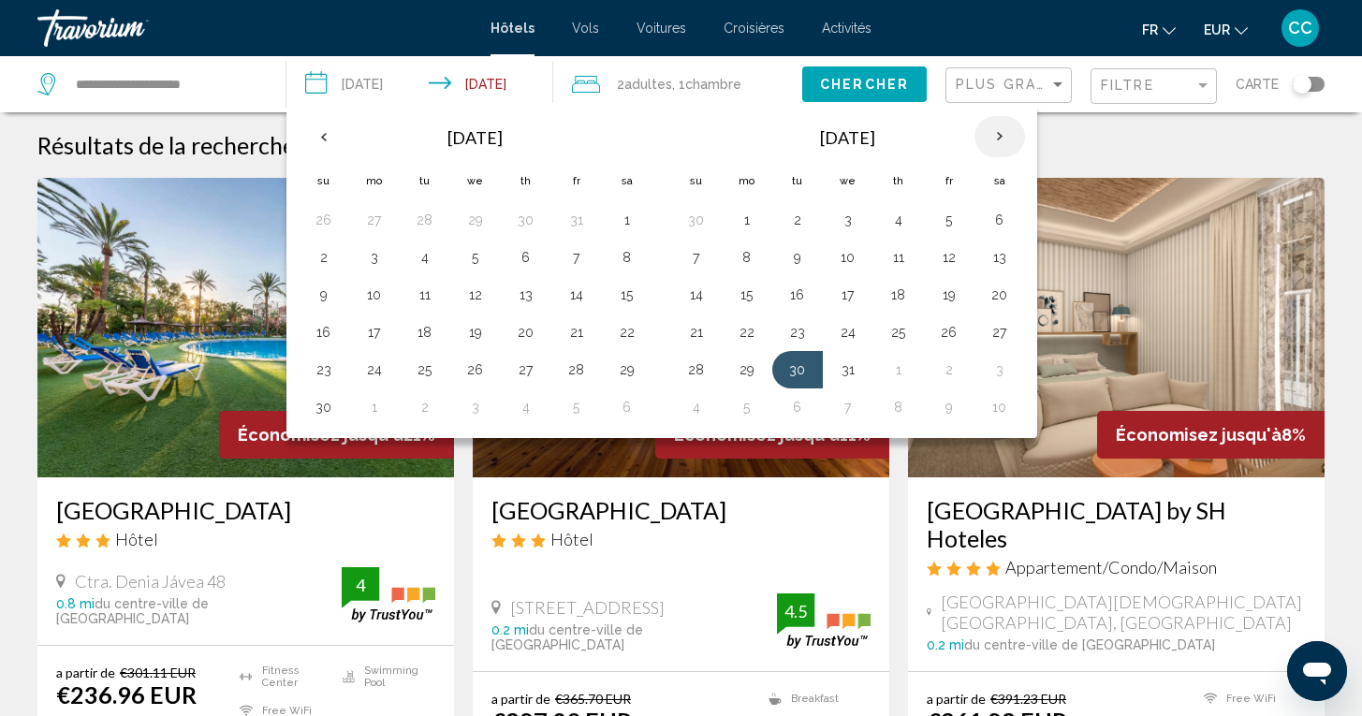
click at [994, 135] on th "Next month" at bounding box center [999, 136] width 51 height 41
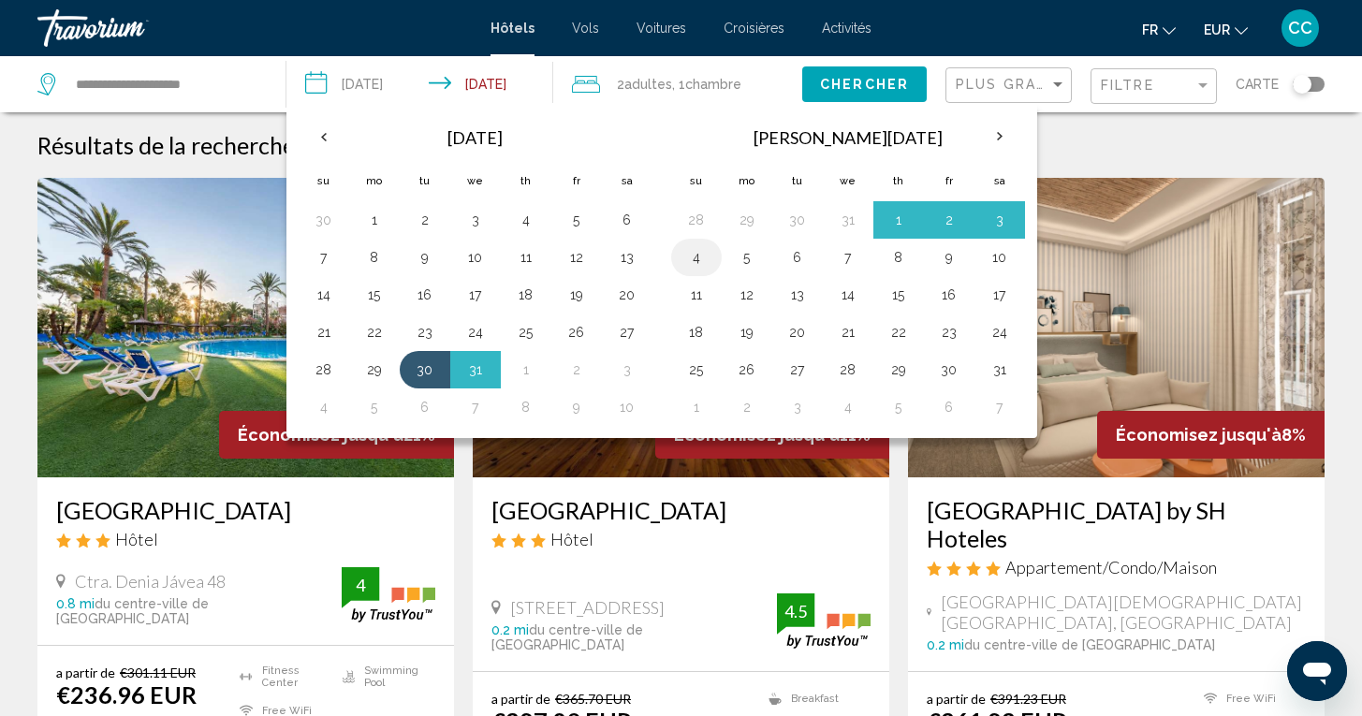
click at [697, 260] on button "4" at bounding box center [696, 257] width 30 height 26
type input "**********"
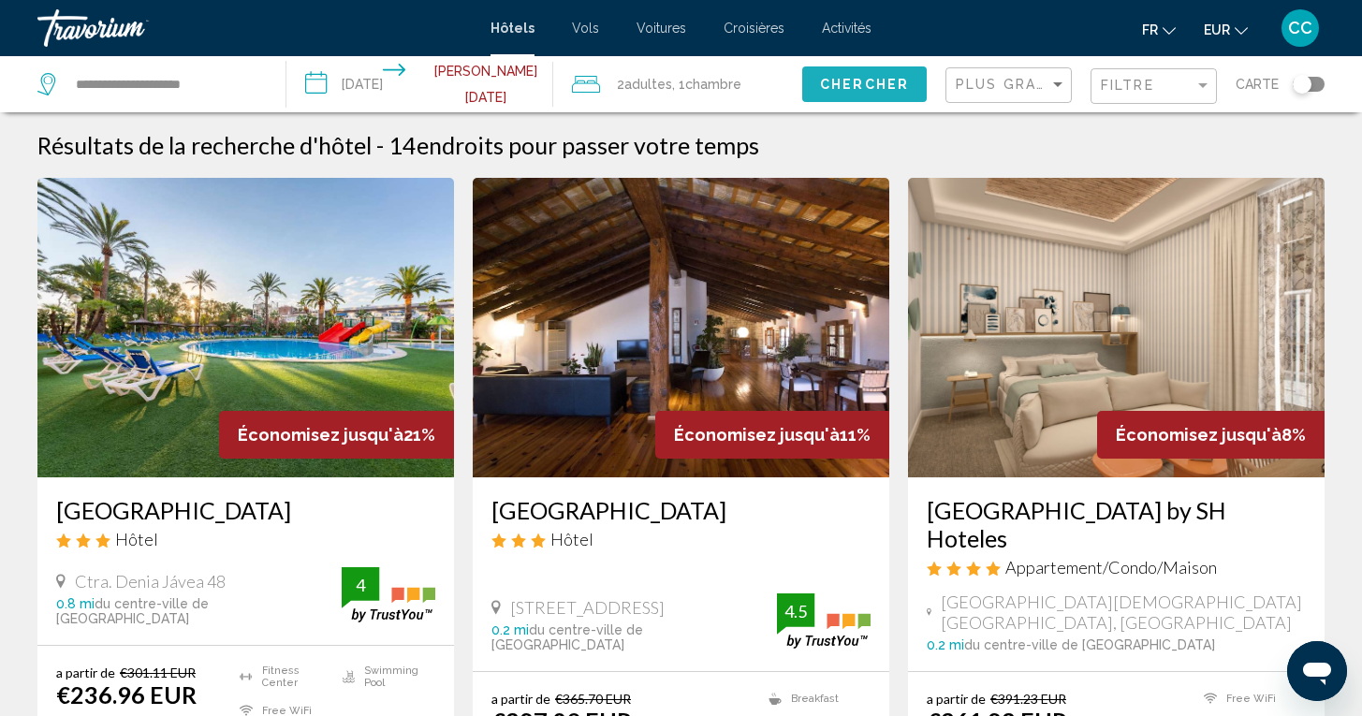
click at [845, 86] on span "Chercher" at bounding box center [864, 85] width 89 height 15
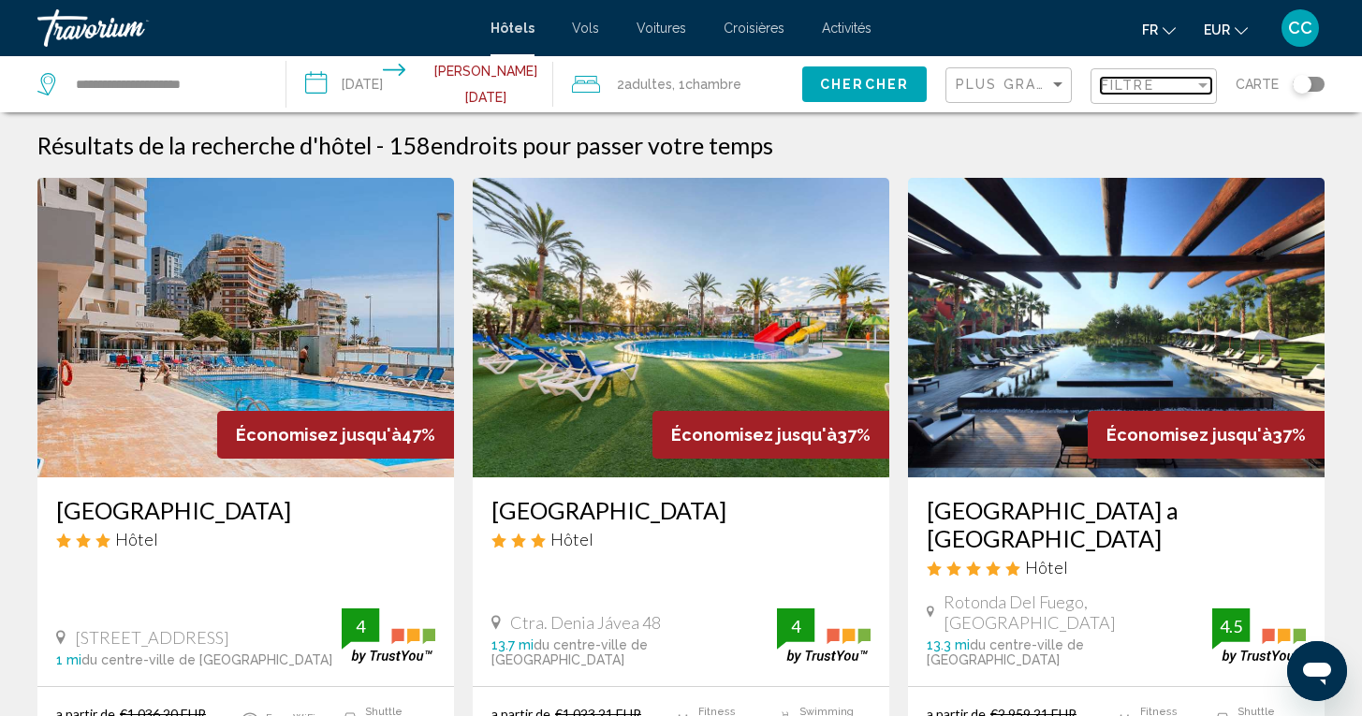
click at [1151, 88] on span "Filtre" at bounding box center [1126, 85] width 53 height 15
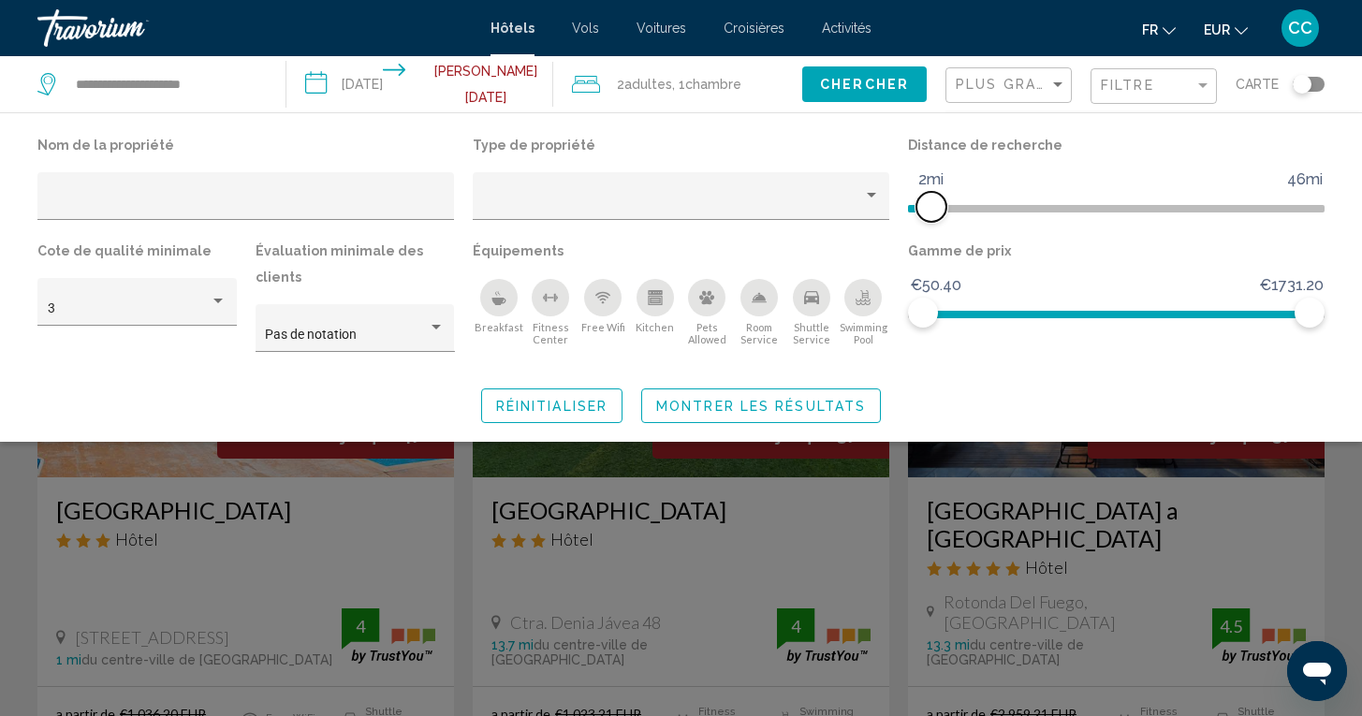
drag, startPoint x: 1175, startPoint y: 211, endPoint x: 933, endPoint y: 225, distance: 242.7
click at [933, 225] on div "Distance de recherche 1mi 46mi 2mi" at bounding box center [1115, 185] width 435 height 106
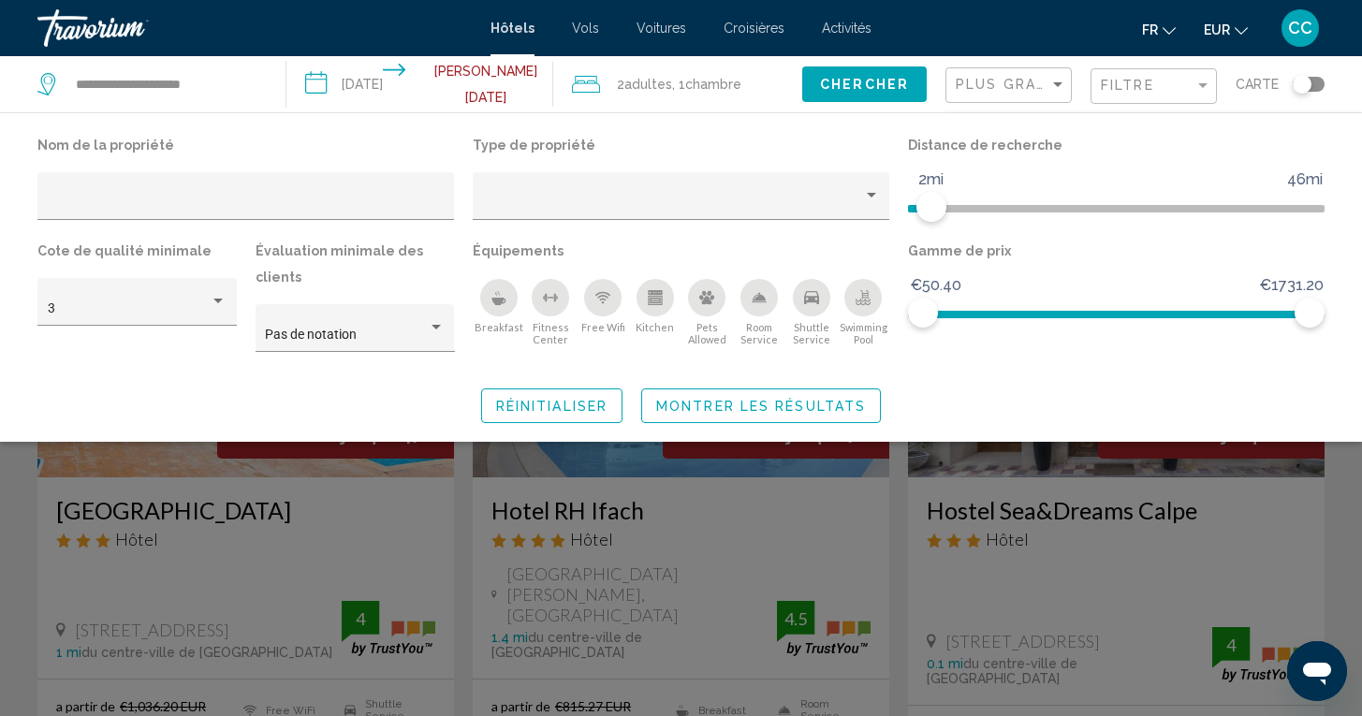
click at [809, 401] on span "Montrer les résultats" at bounding box center [761, 406] width 210 height 15
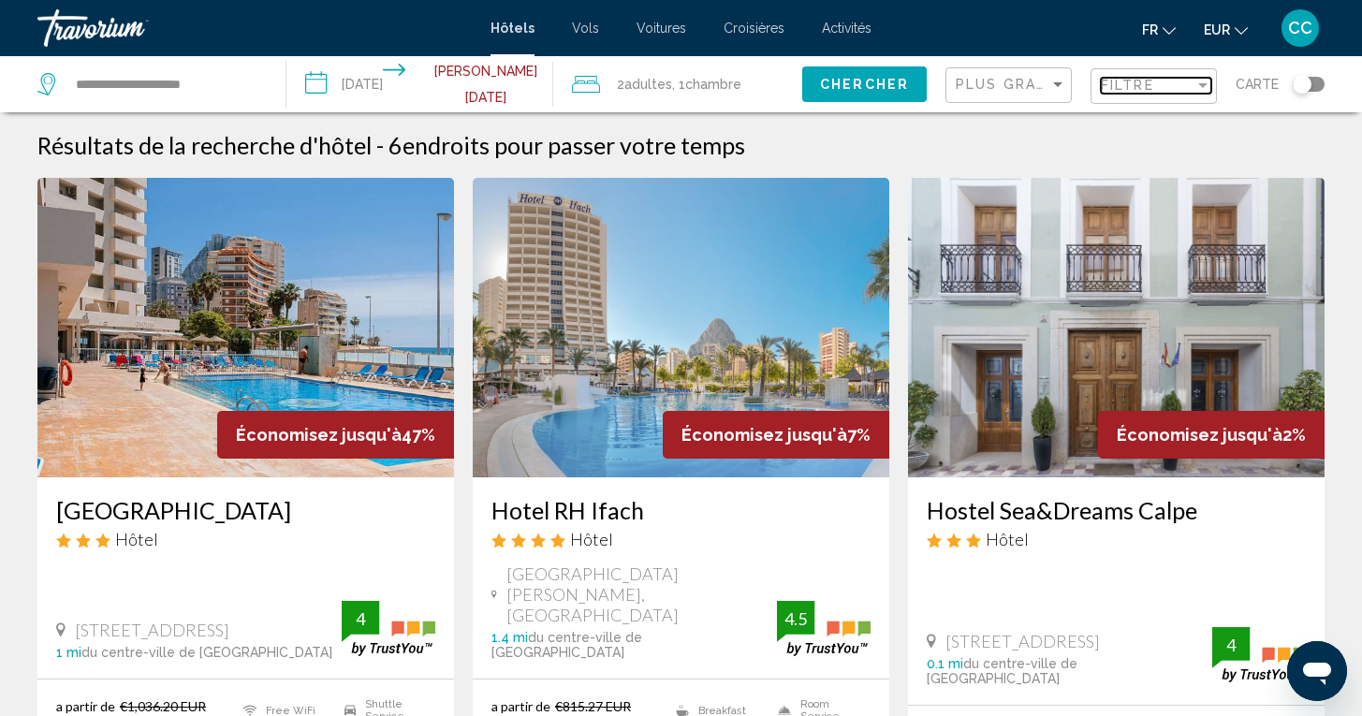
click at [1175, 90] on div "Filtre" at bounding box center [1147, 85] width 94 height 15
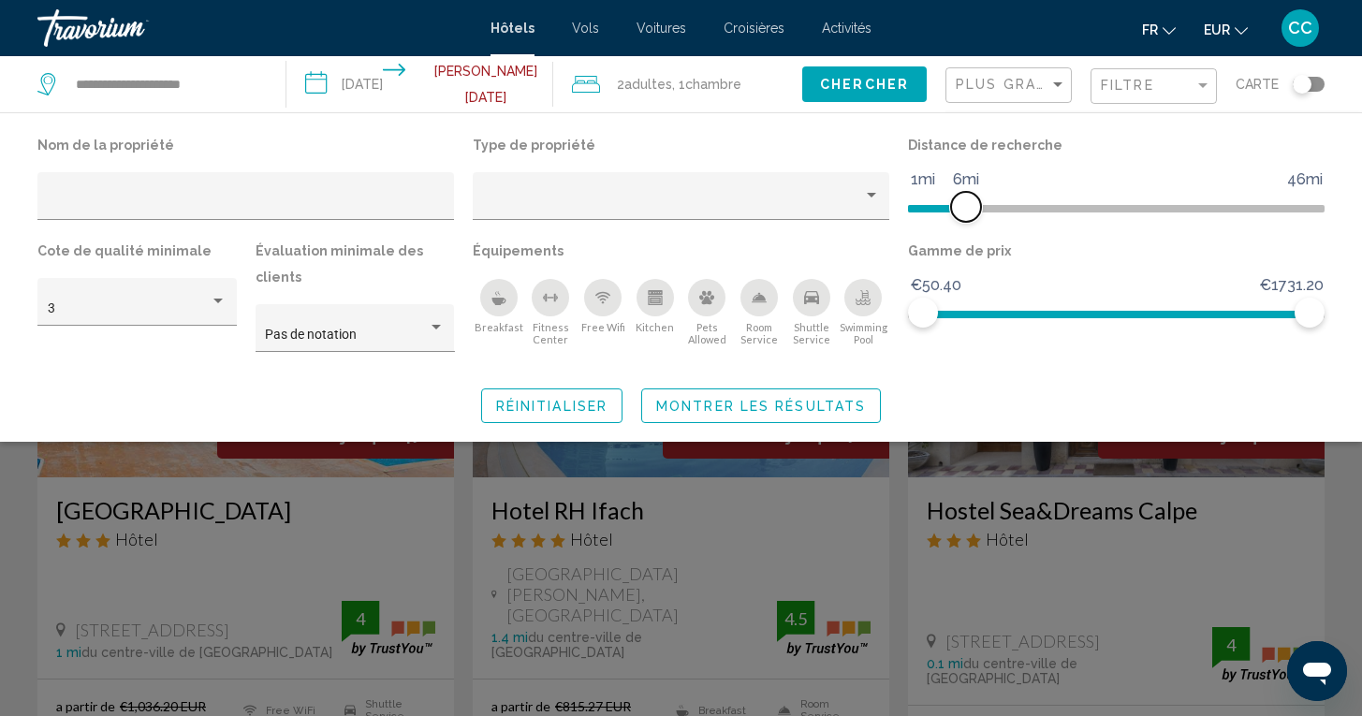
drag, startPoint x: 932, startPoint y: 206, endPoint x: 961, endPoint y: 207, distance: 29.0
click at [961, 207] on span "Hotel Filters" at bounding box center [966, 207] width 30 height 30
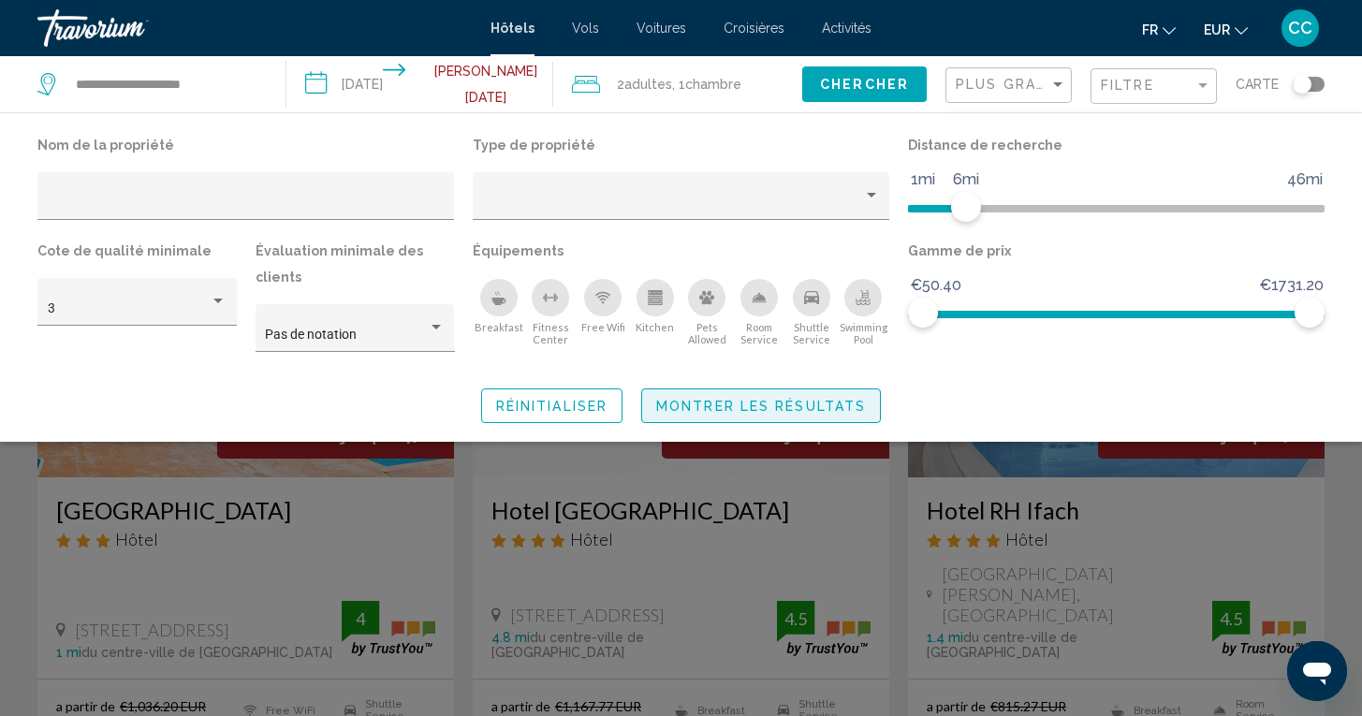
click at [815, 405] on span "Montrer les résultats" at bounding box center [761, 406] width 210 height 15
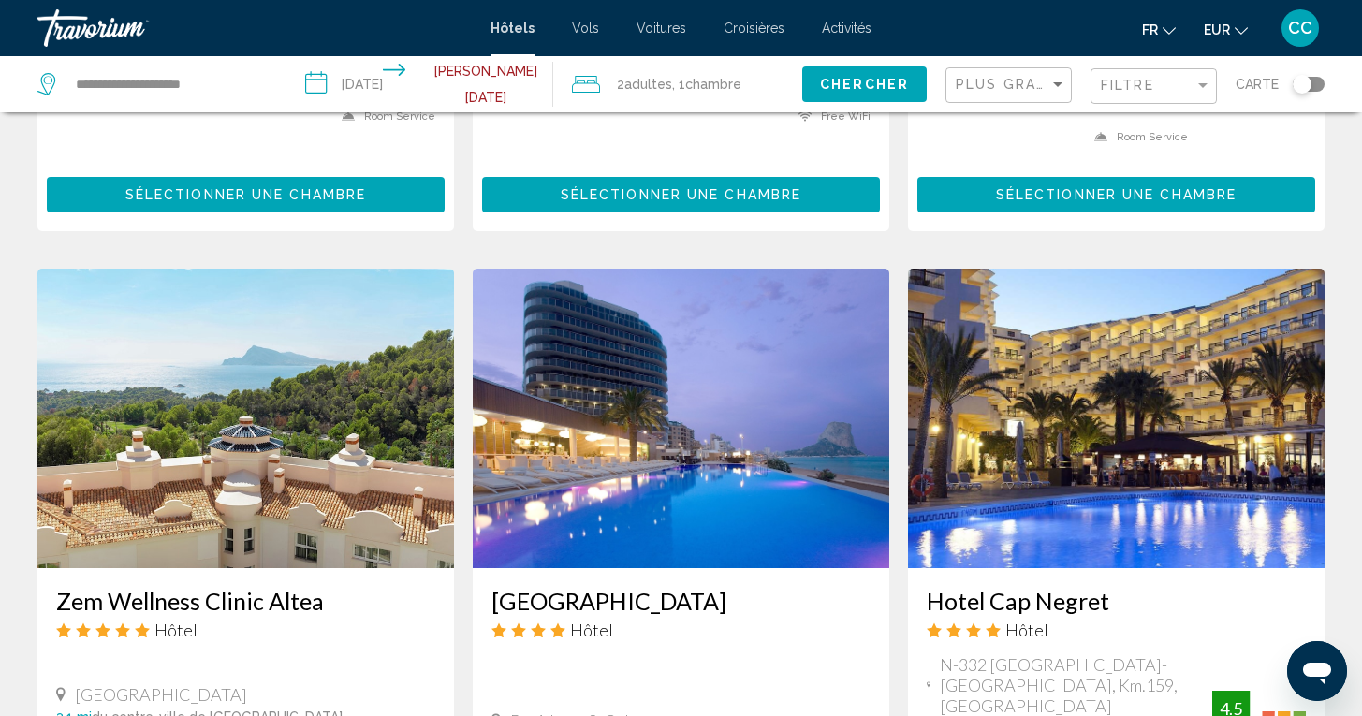
scroll to position [2034, 0]
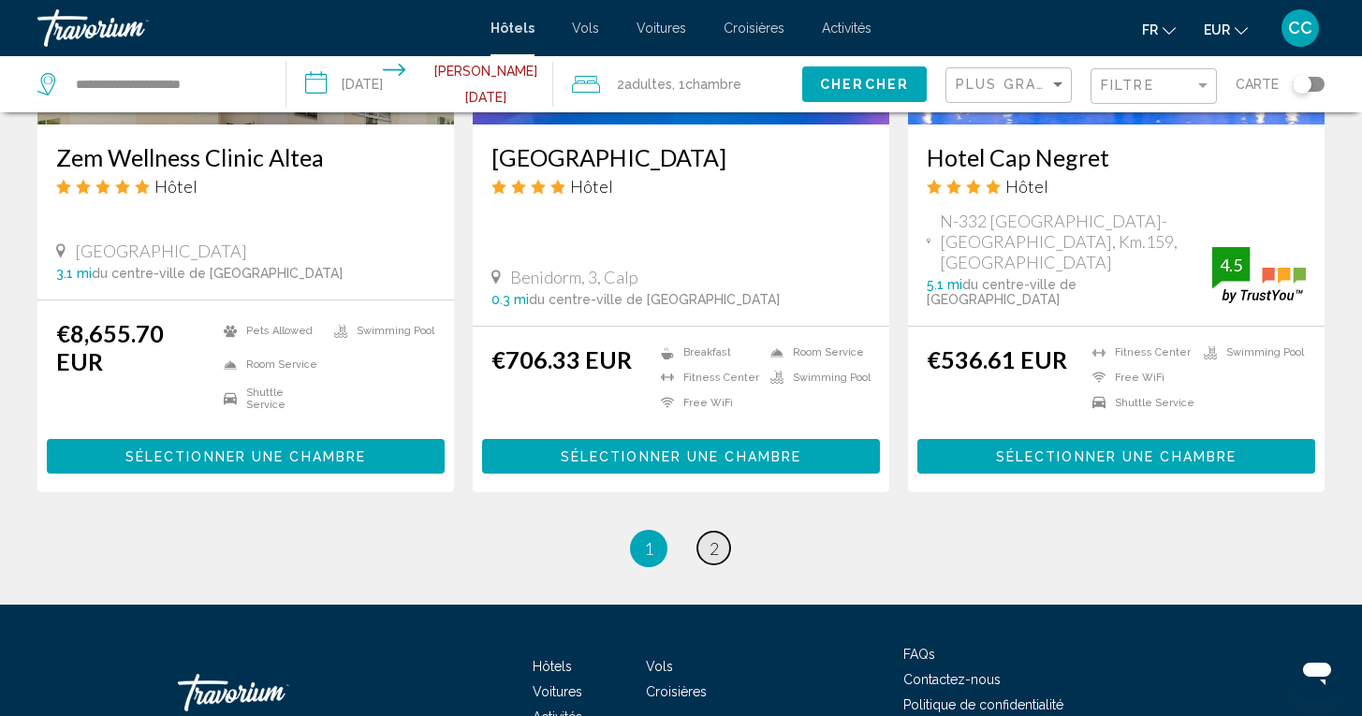
click at [698, 532] on link "page 2" at bounding box center [713, 548] width 33 height 33
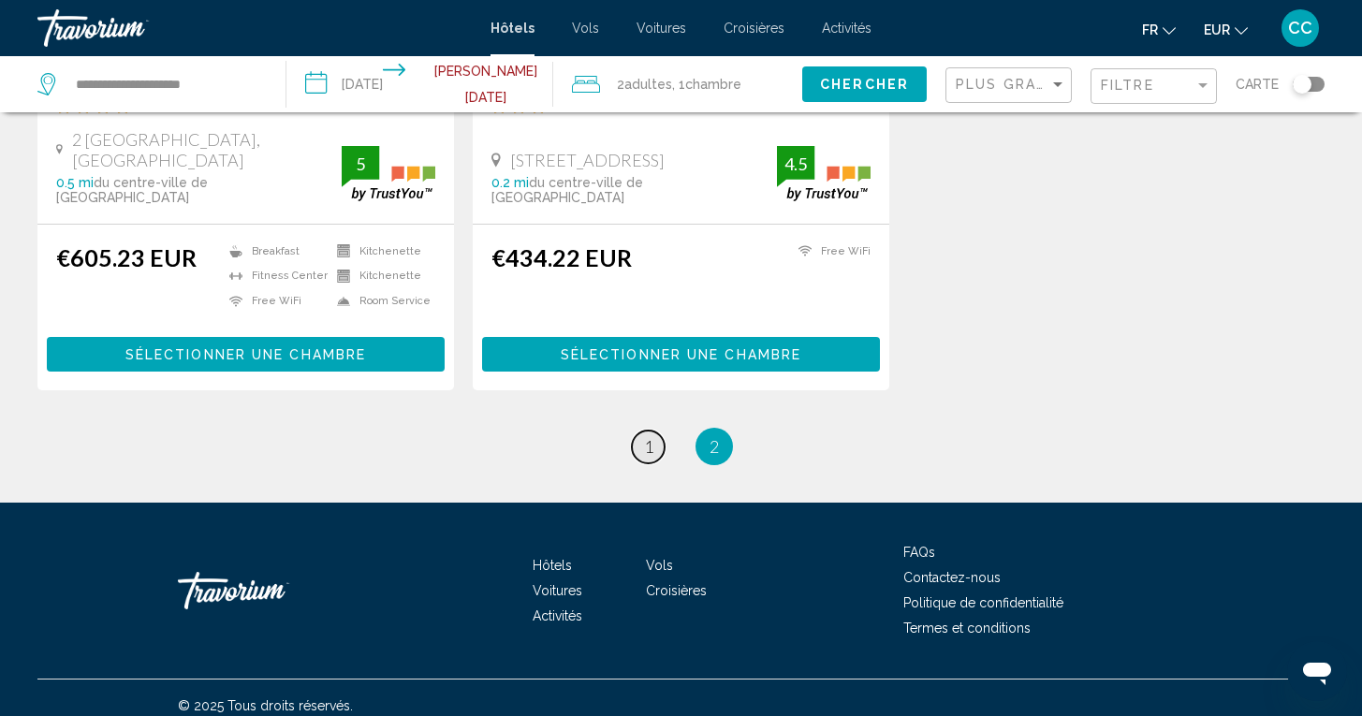
click at [646, 436] on span "1" at bounding box center [648, 446] width 9 height 21
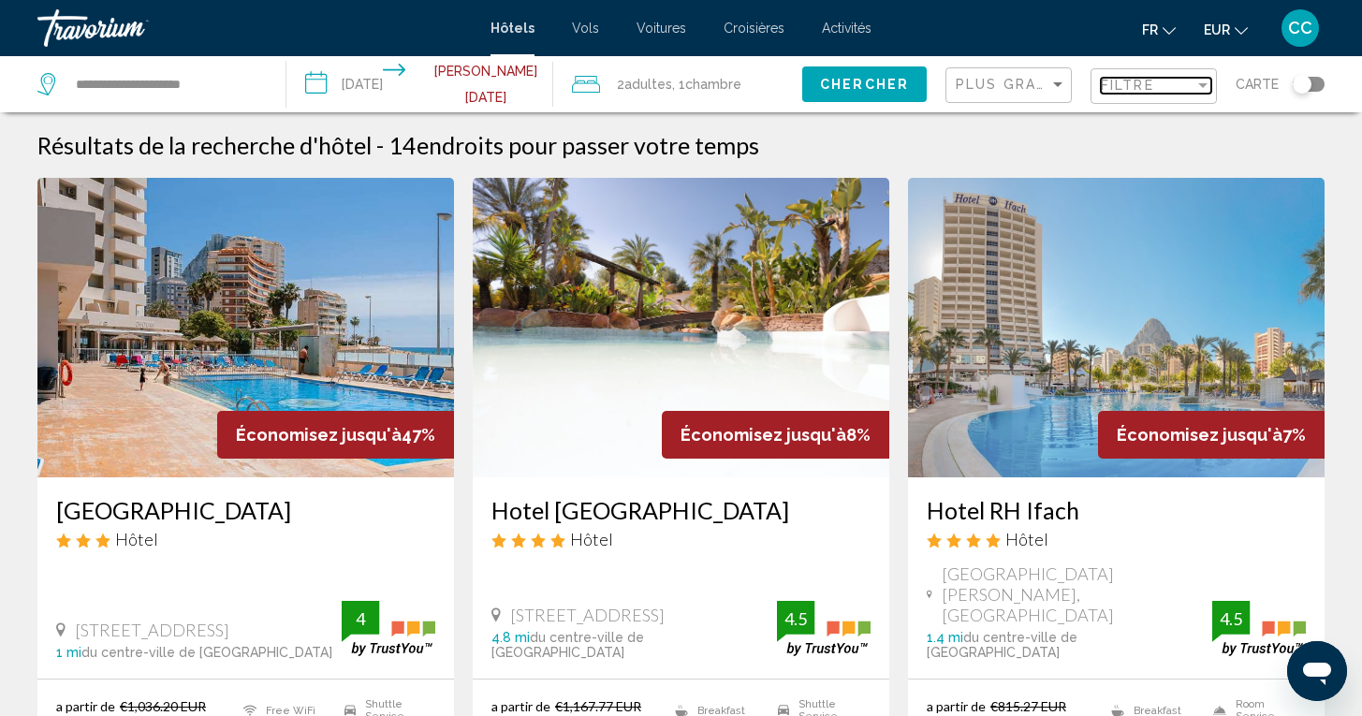
click at [1182, 92] on div "Filtre" at bounding box center [1147, 85] width 94 height 15
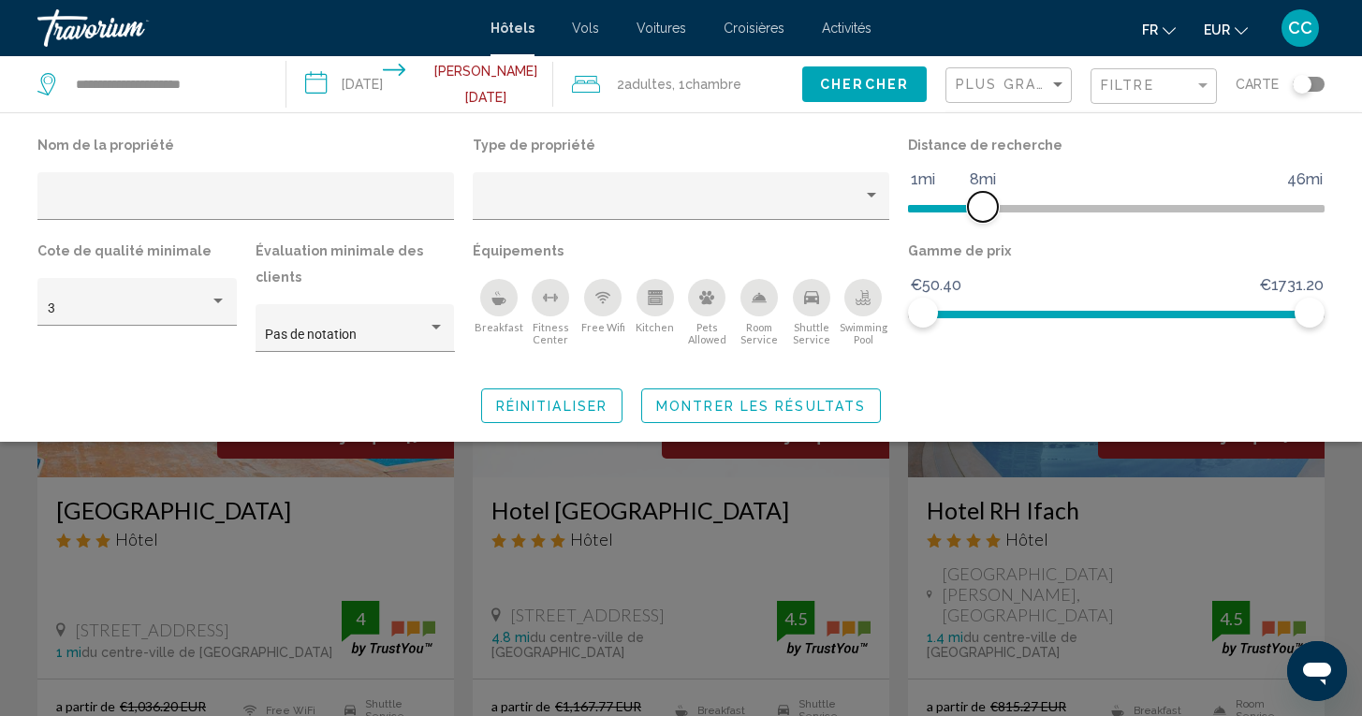
drag, startPoint x: 963, startPoint y: 206, endPoint x: 986, endPoint y: 205, distance: 23.4
click at [986, 206] on span "Hotel Filters" at bounding box center [983, 207] width 30 height 30
click at [821, 410] on span "Montrer les résultats" at bounding box center [761, 406] width 210 height 15
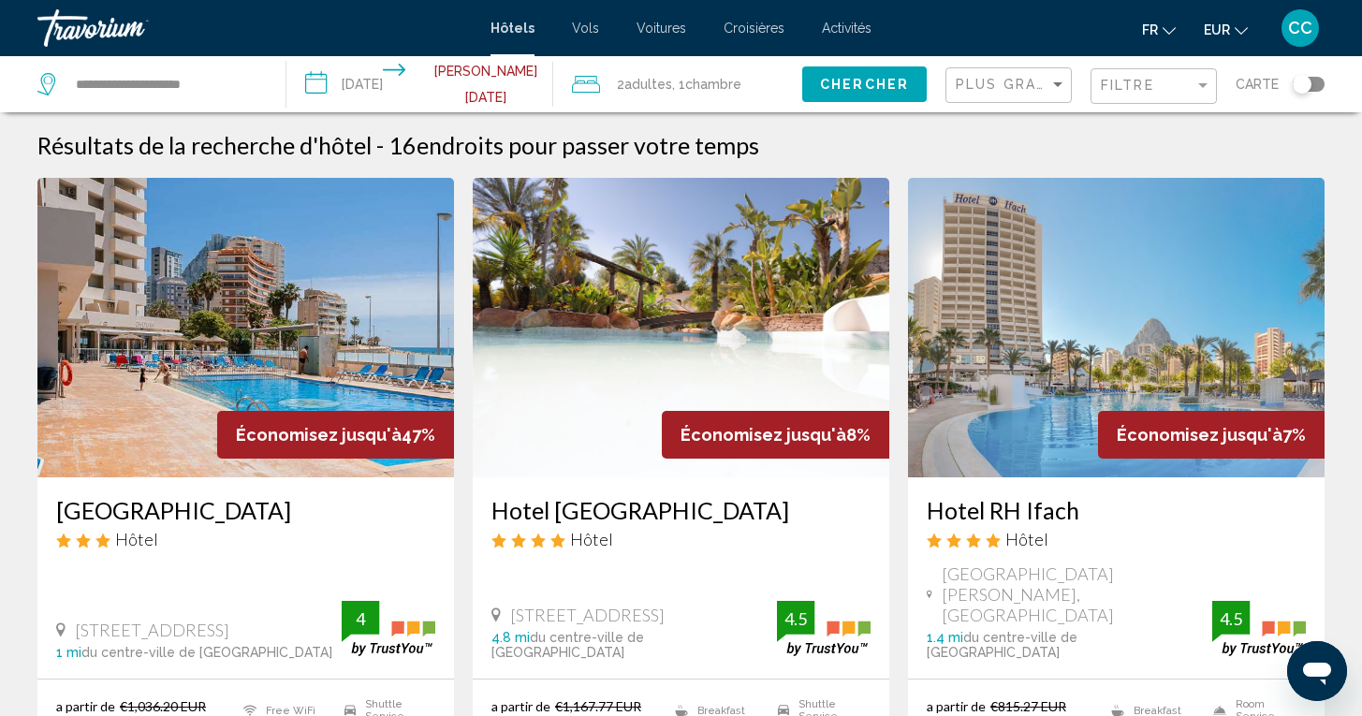
click at [1320, 82] on div "Toggle map" at bounding box center [1308, 84] width 32 height 15
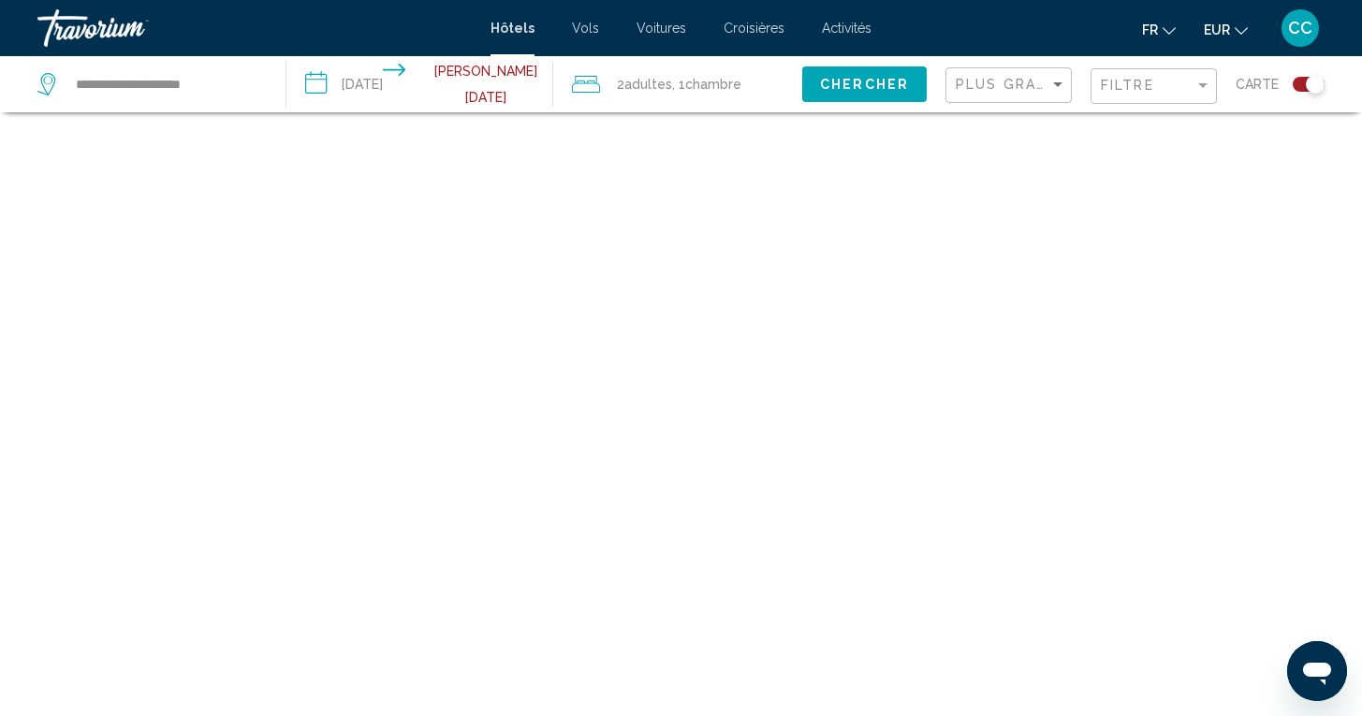
scroll to position [112, 0]
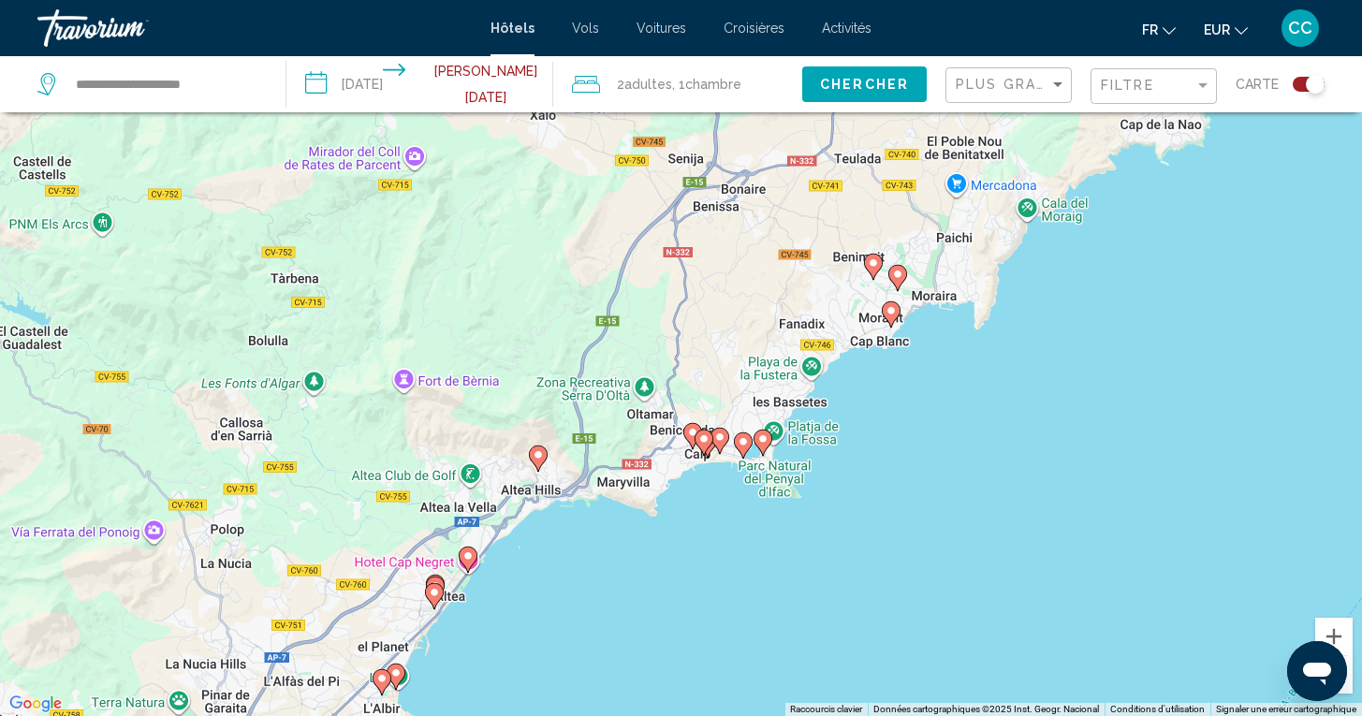
drag, startPoint x: 1013, startPoint y: 342, endPoint x: 971, endPoint y: 474, distance: 139.4
click at [971, 474] on div "Pour activer le glissement avec le clavier, appuyez sur Alt+Entrée. Une fois ce…" at bounding box center [681, 358] width 1362 height 716
click at [1326, 635] on button "Zoom avant" at bounding box center [1333, 636] width 37 height 37
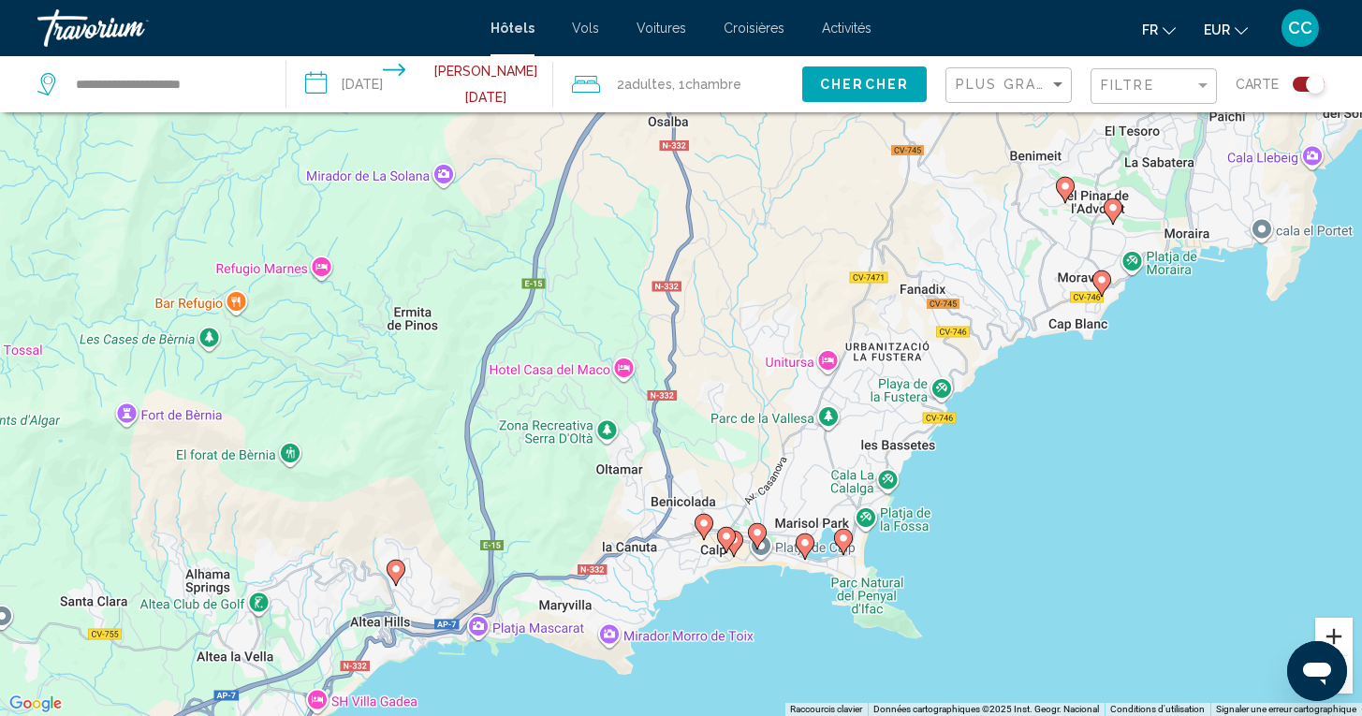
click at [1326, 635] on button "Zoom avant" at bounding box center [1333, 636] width 37 height 37
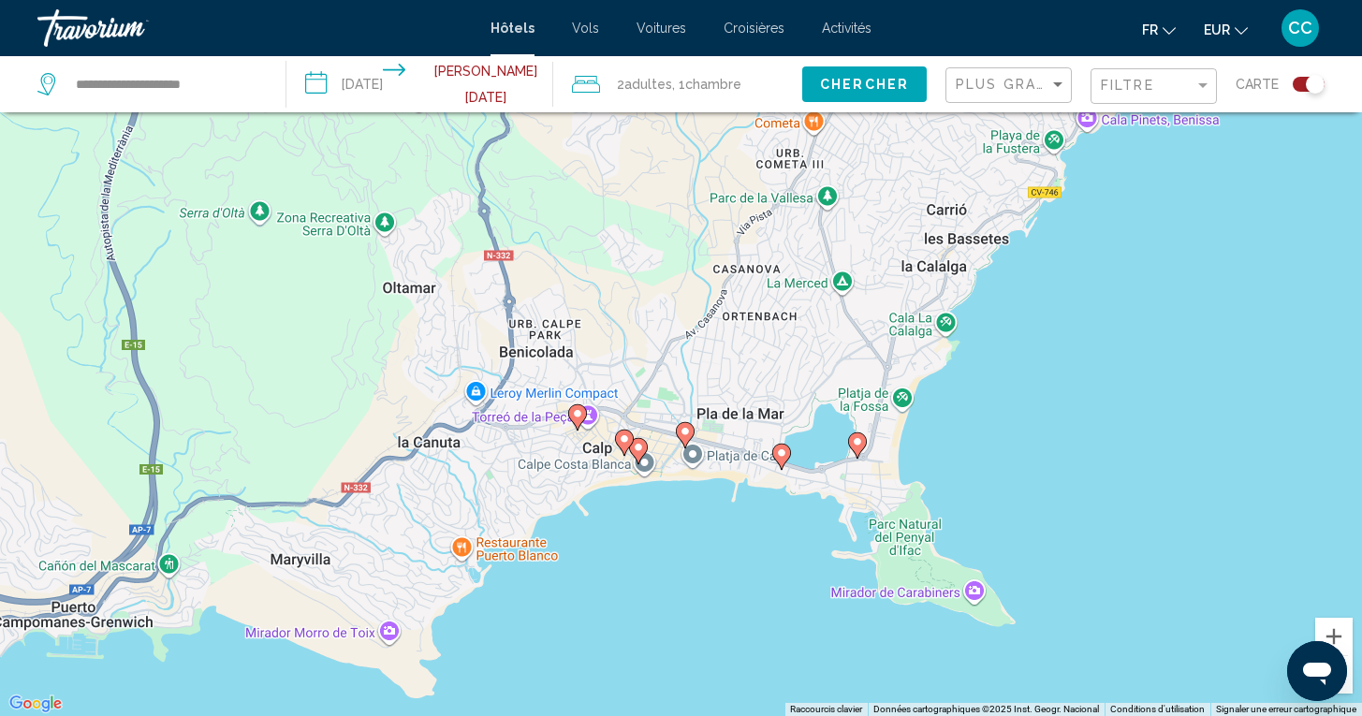
drag, startPoint x: 1173, startPoint y: 652, endPoint x: 1027, endPoint y: 360, distance: 326.4
click at [1026, 357] on div "Pour activer le glissement avec le clavier, appuyez sur Alt+Entrée. Une fois ce…" at bounding box center [681, 358] width 1362 height 716
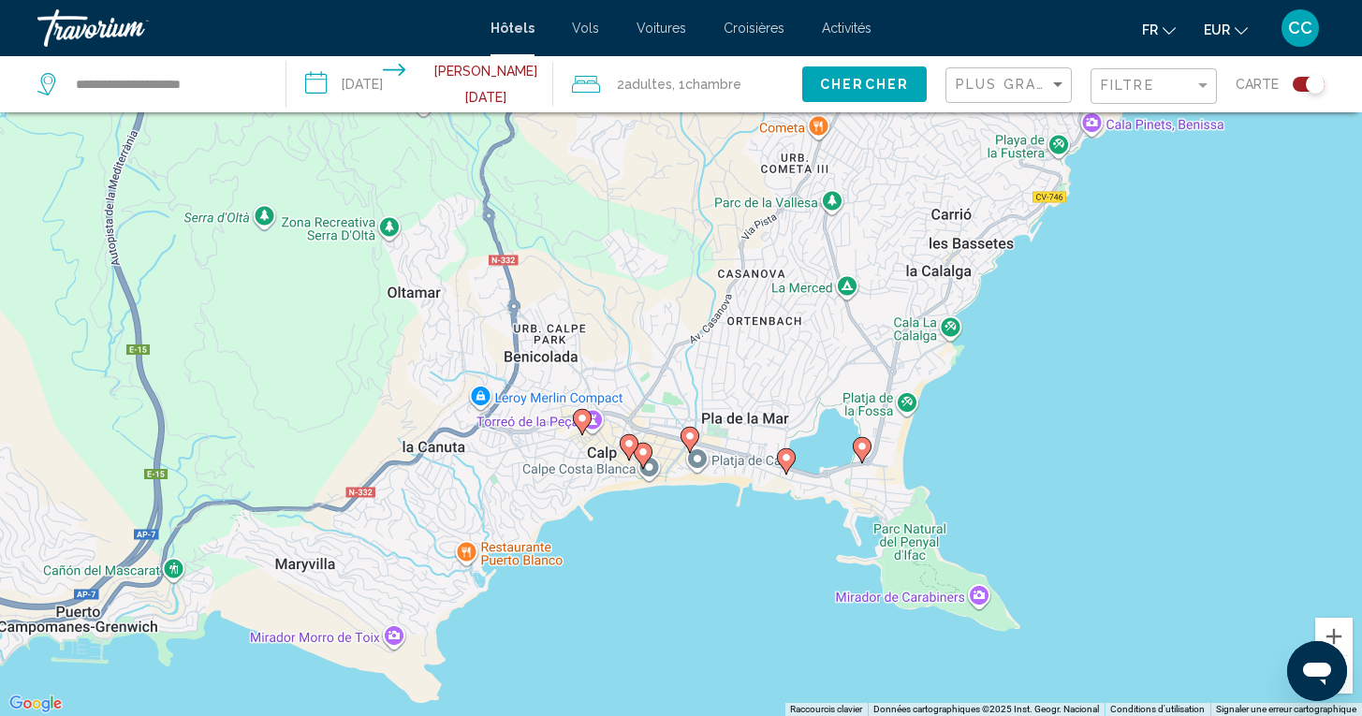
click at [867, 455] on gmp-advanced-marker "Main content" at bounding box center [861, 450] width 19 height 28
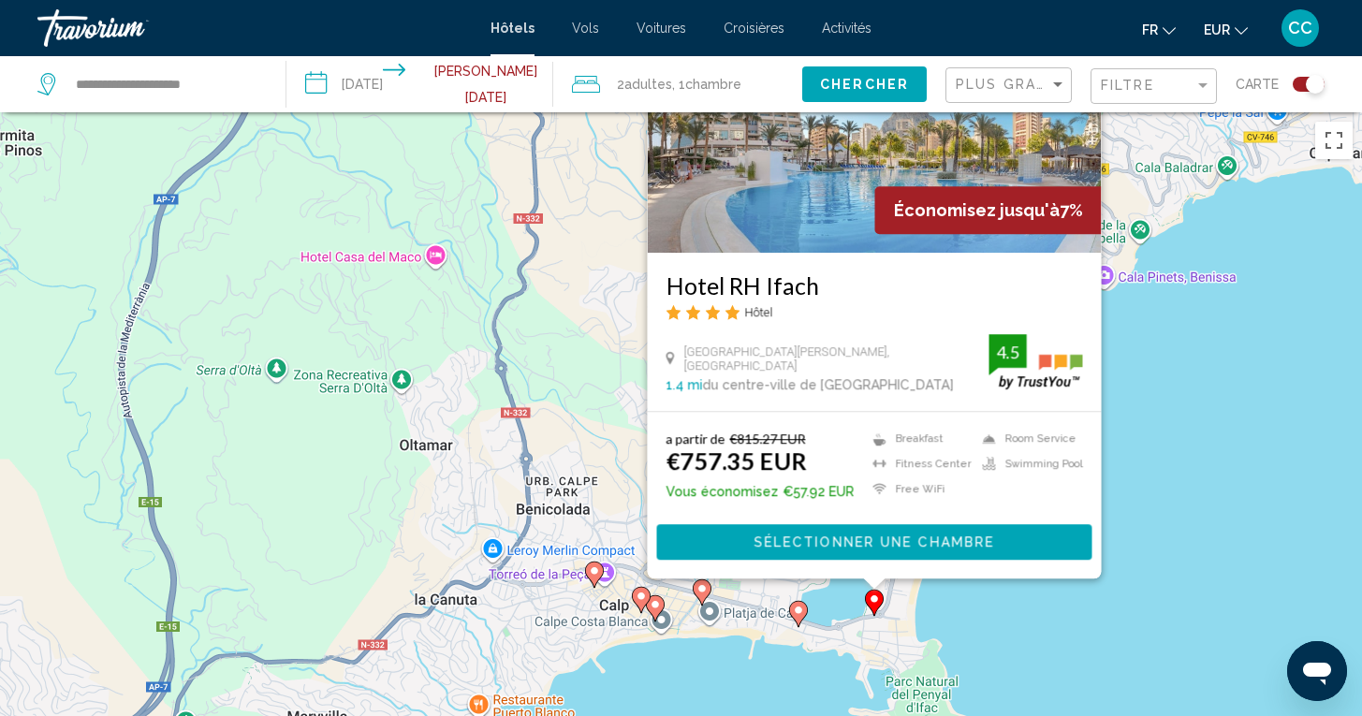
drag, startPoint x: 1156, startPoint y: 606, endPoint x: 1168, endPoint y: 418, distance: 188.5
click at [1168, 417] on div "Pour activer le glissement avec le clavier, appuyez sur Alt+Entrée. Une fois ce…" at bounding box center [681, 470] width 1362 height 716
click at [1174, 406] on div "Pour activer le glissement avec le clavier, appuyez sur Alt+Entrée. Une fois ce…" at bounding box center [681, 470] width 1362 height 716
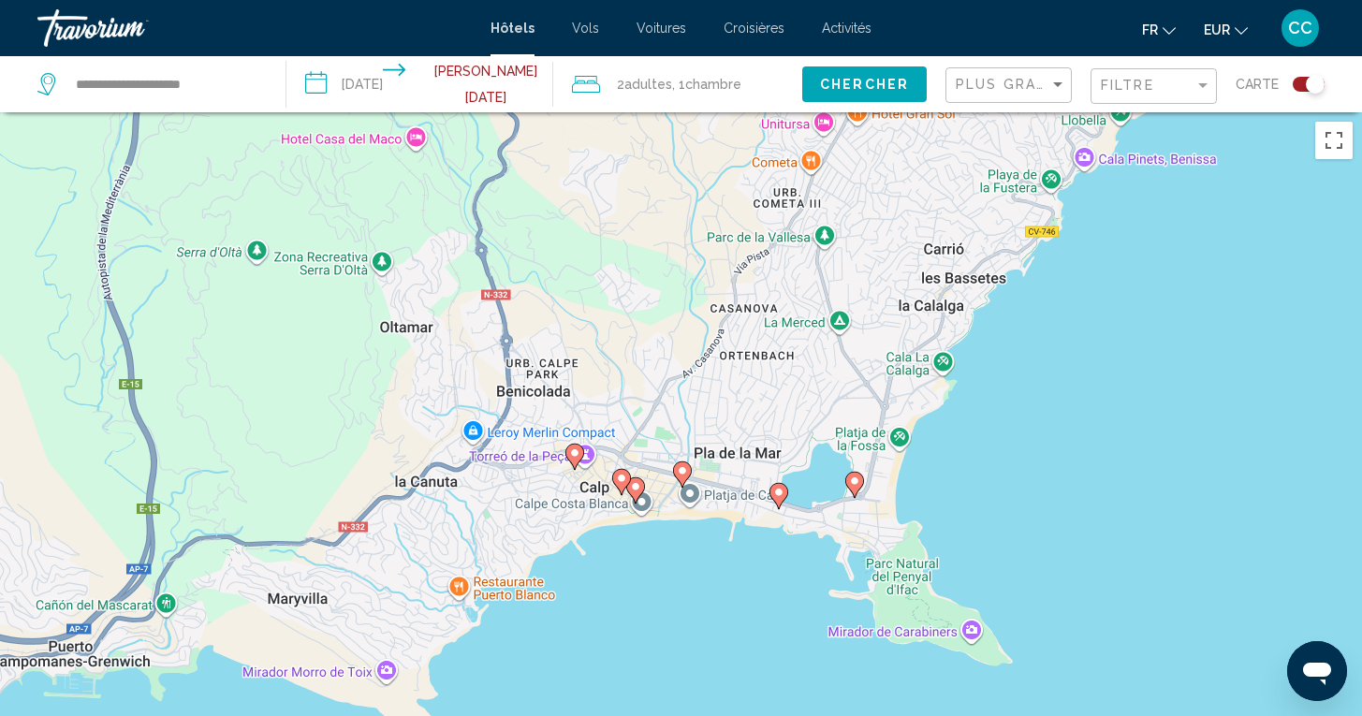
drag, startPoint x: 919, startPoint y: 531, endPoint x: 899, endPoint y: 410, distance: 122.3
click at [899, 410] on div "Pour activer le glissement avec le clavier, appuyez sur Alt+Entrée. Une fois ce…" at bounding box center [681, 470] width 1362 height 716
click at [1188, 91] on div "Filtre" at bounding box center [1147, 85] width 94 height 15
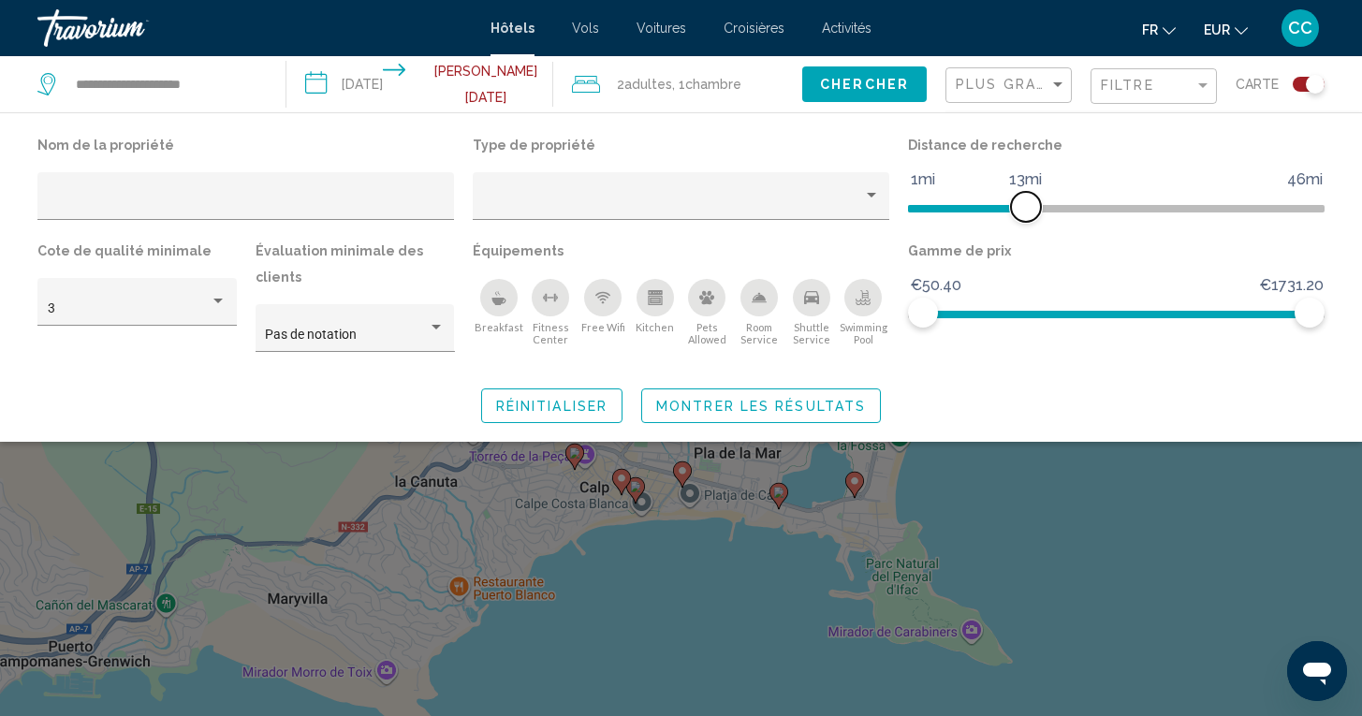
drag, startPoint x: 990, startPoint y: 202, endPoint x: 1027, endPoint y: 203, distance: 37.4
click at [1027, 203] on span "Hotel Filters" at bounding box center [1026, 207] width 30 height 30
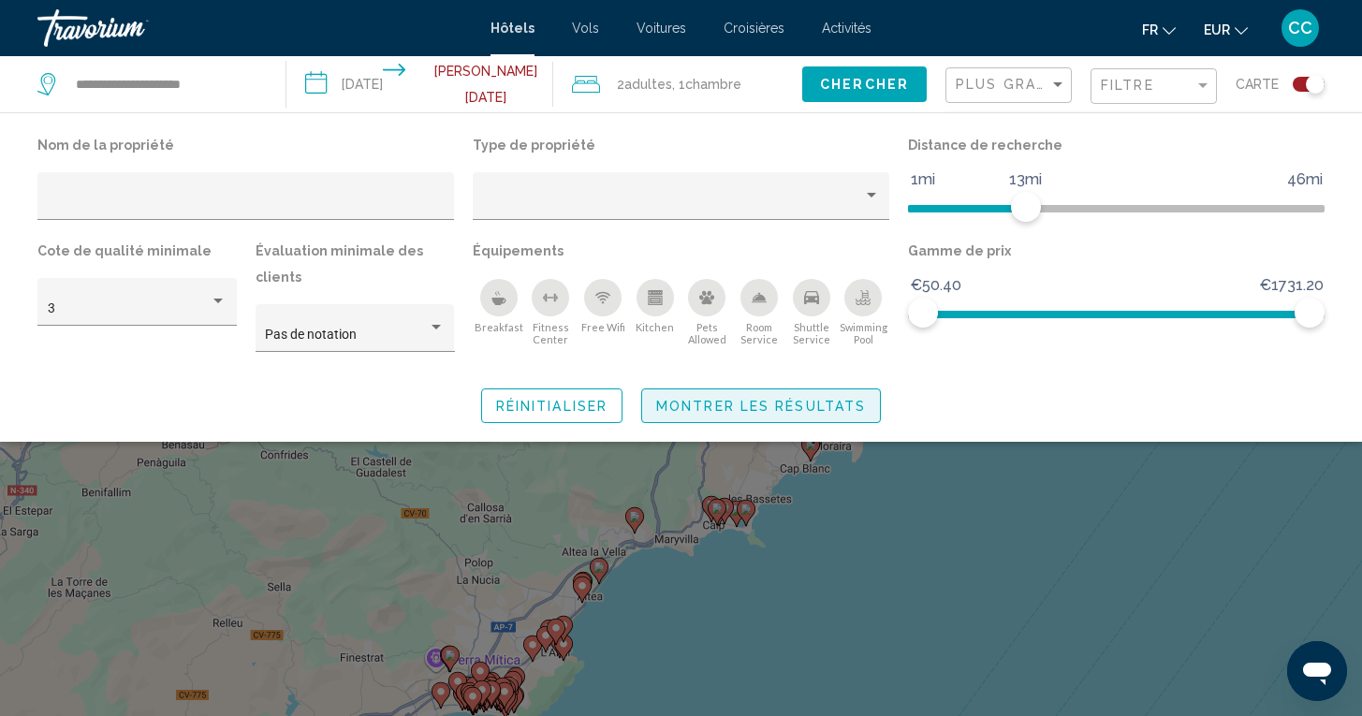
click at [825, 402] on span "Montrer les résultats" at bounding box center [761, 406] width 210 height 15
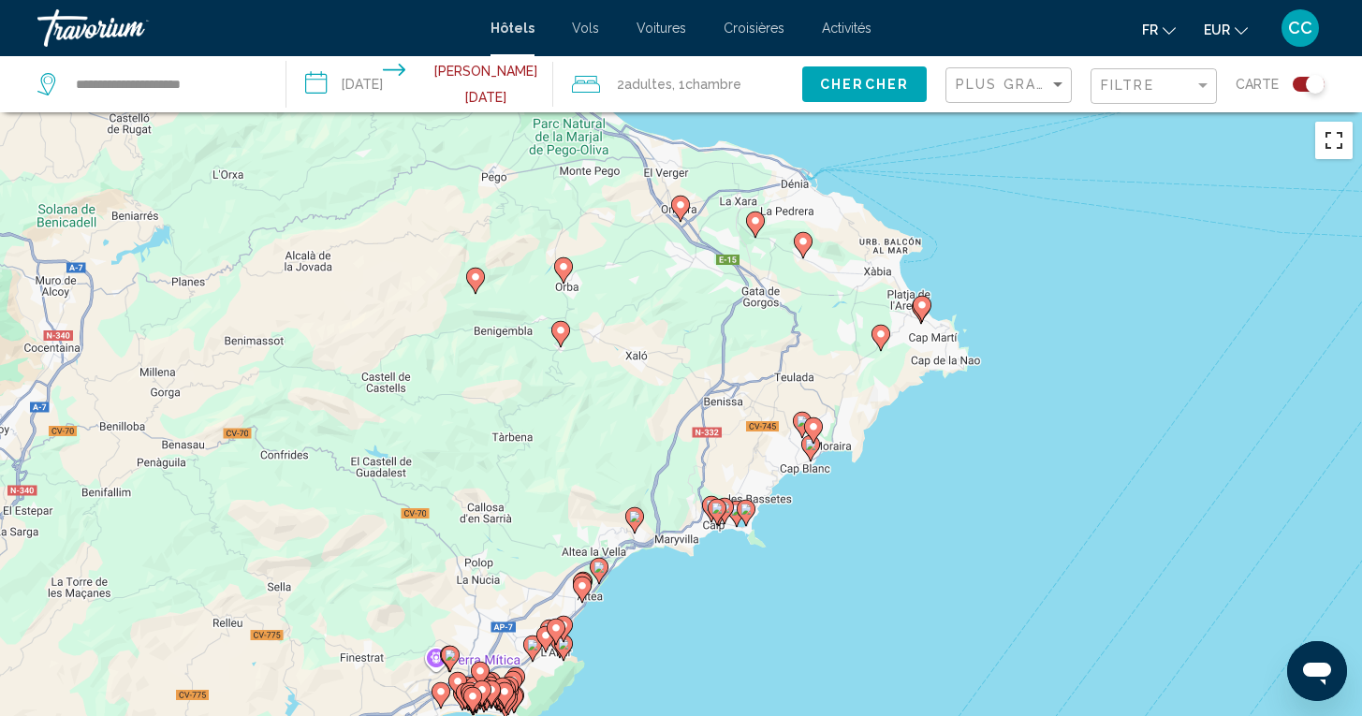
click at [1342, 152] on button "Passer en plein écran" at bounding box center [1333, 140] width 37 height 37
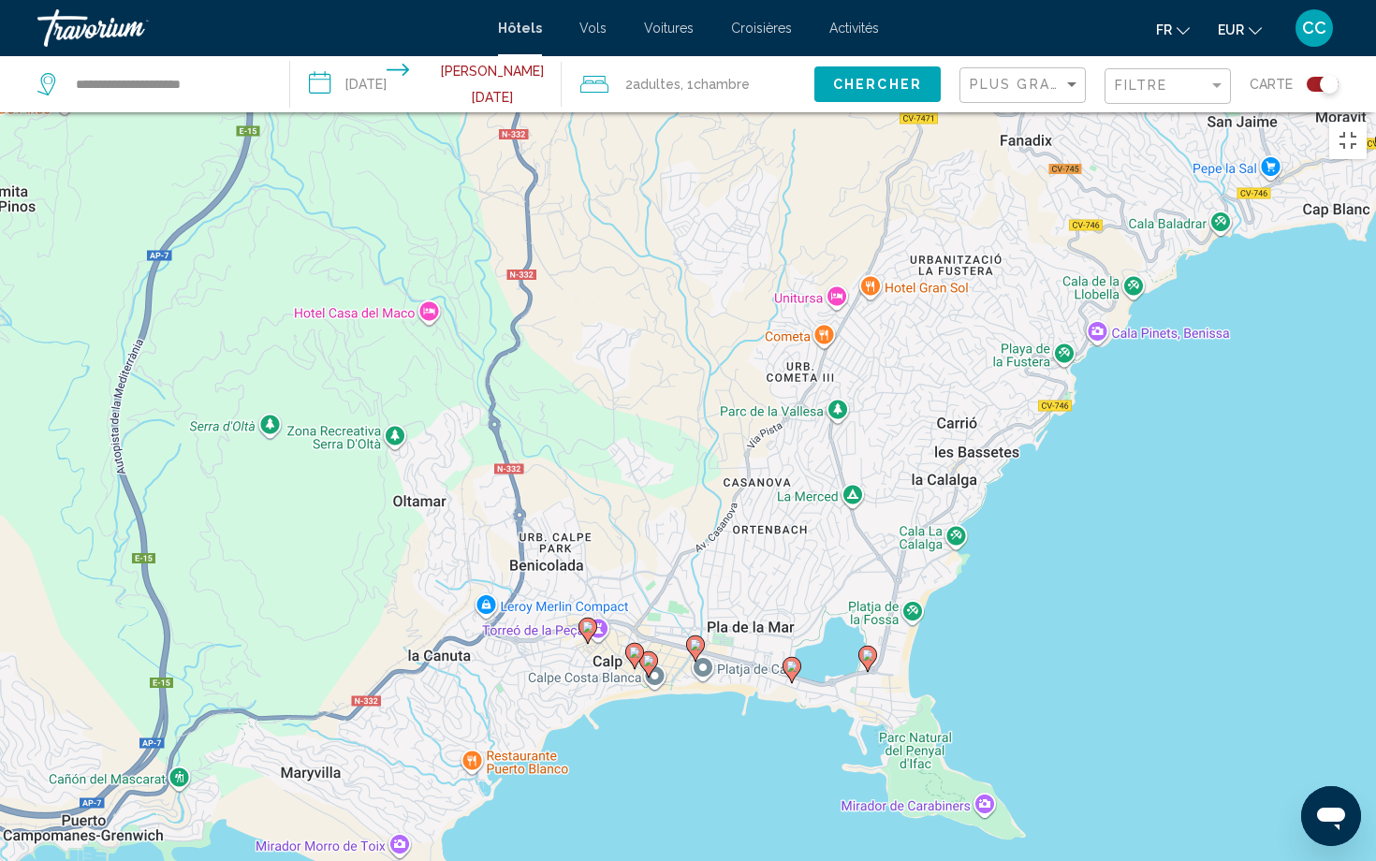
drag, startPoint x: 1296, startPoint y: 798, endPoint x: 955, endPoint y: 487, distance: 461.7
click at [954, 483] on div "Pour activer le glissement avec le clavier, appuyez sur Alt+Entrée. Une fois ce…" at bounding box center [688, 542] width 1376 height 861
click at [871, 648] on icon "Main content" at bounding box center [868, 660] width 17 height 24
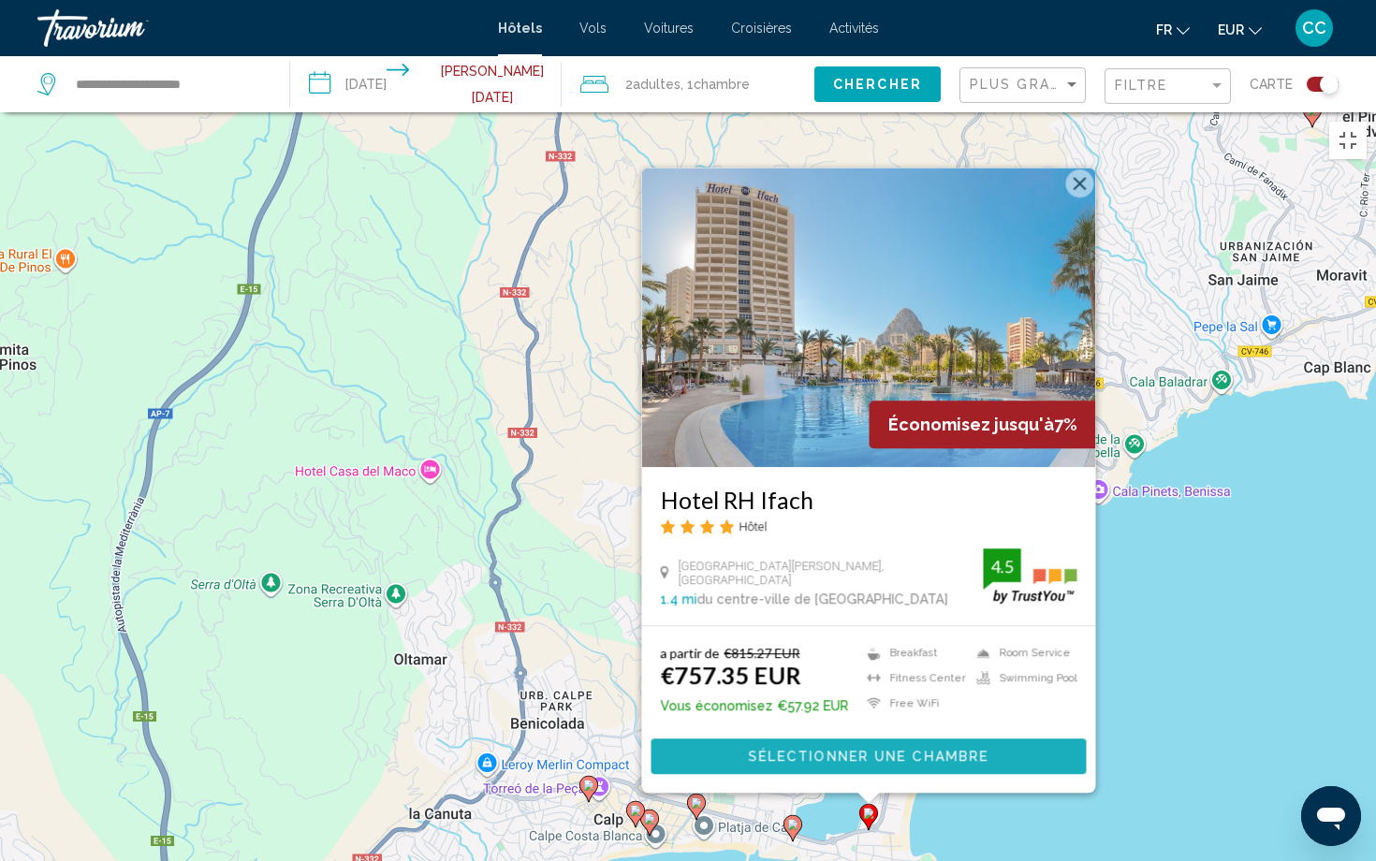
click at [884, 715] on button "Sélectionner une chambre" at bounding box center [868, 756] width 435 height 35
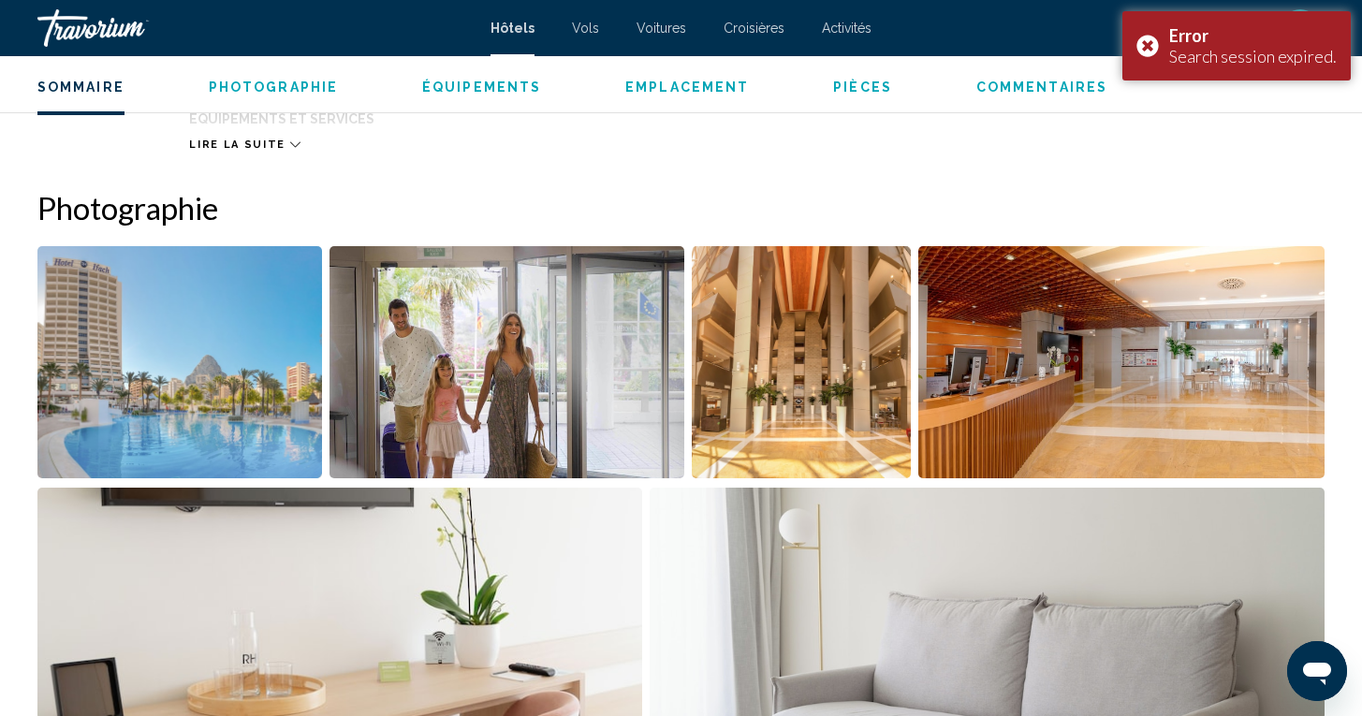
scroll to position [781, 0]
